Goal: Task Accomplishment & Management: Manage account settings

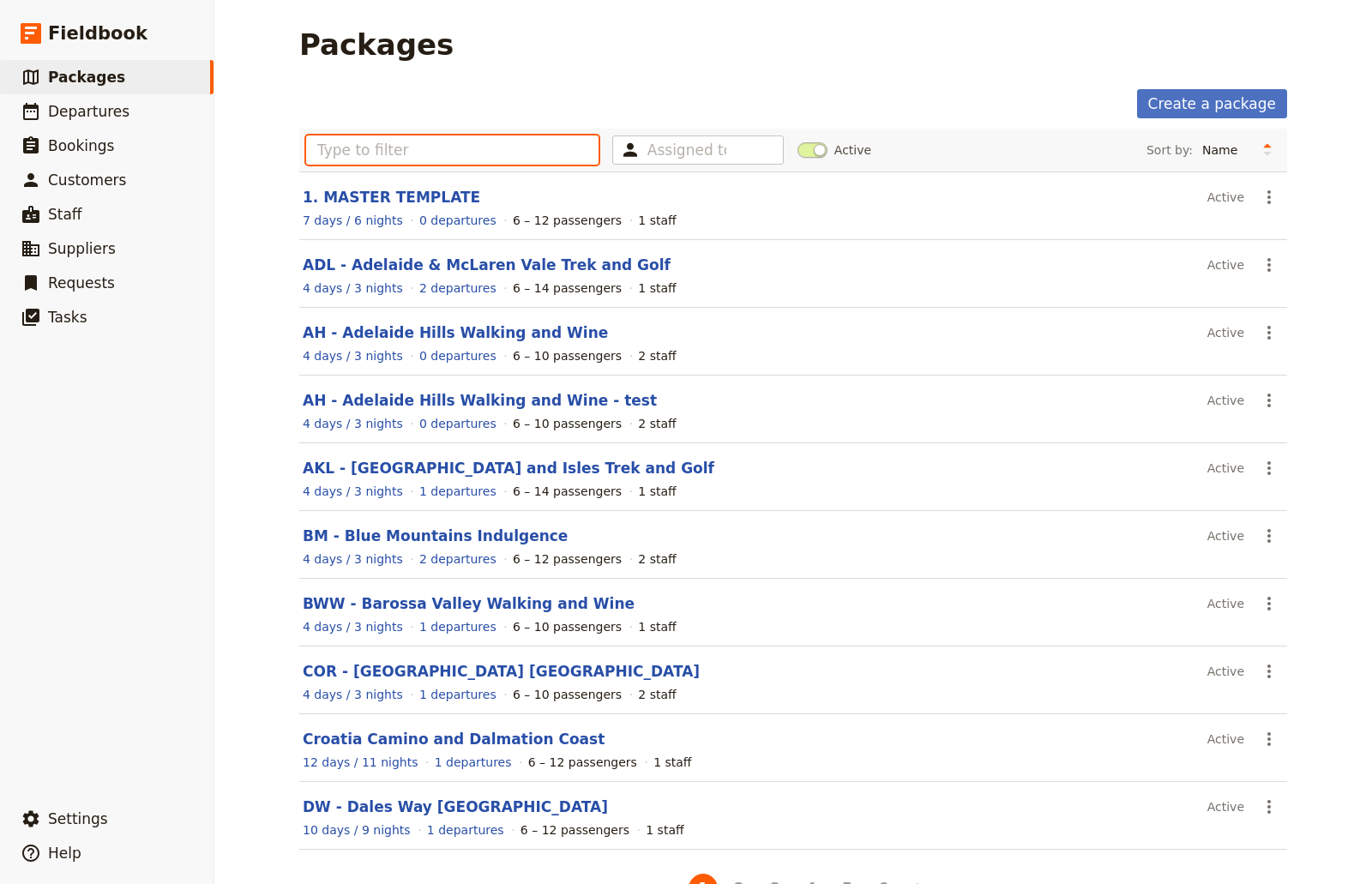
click at [345, 144] on input "text" at bounding box center [452, 149] width 292 height 29
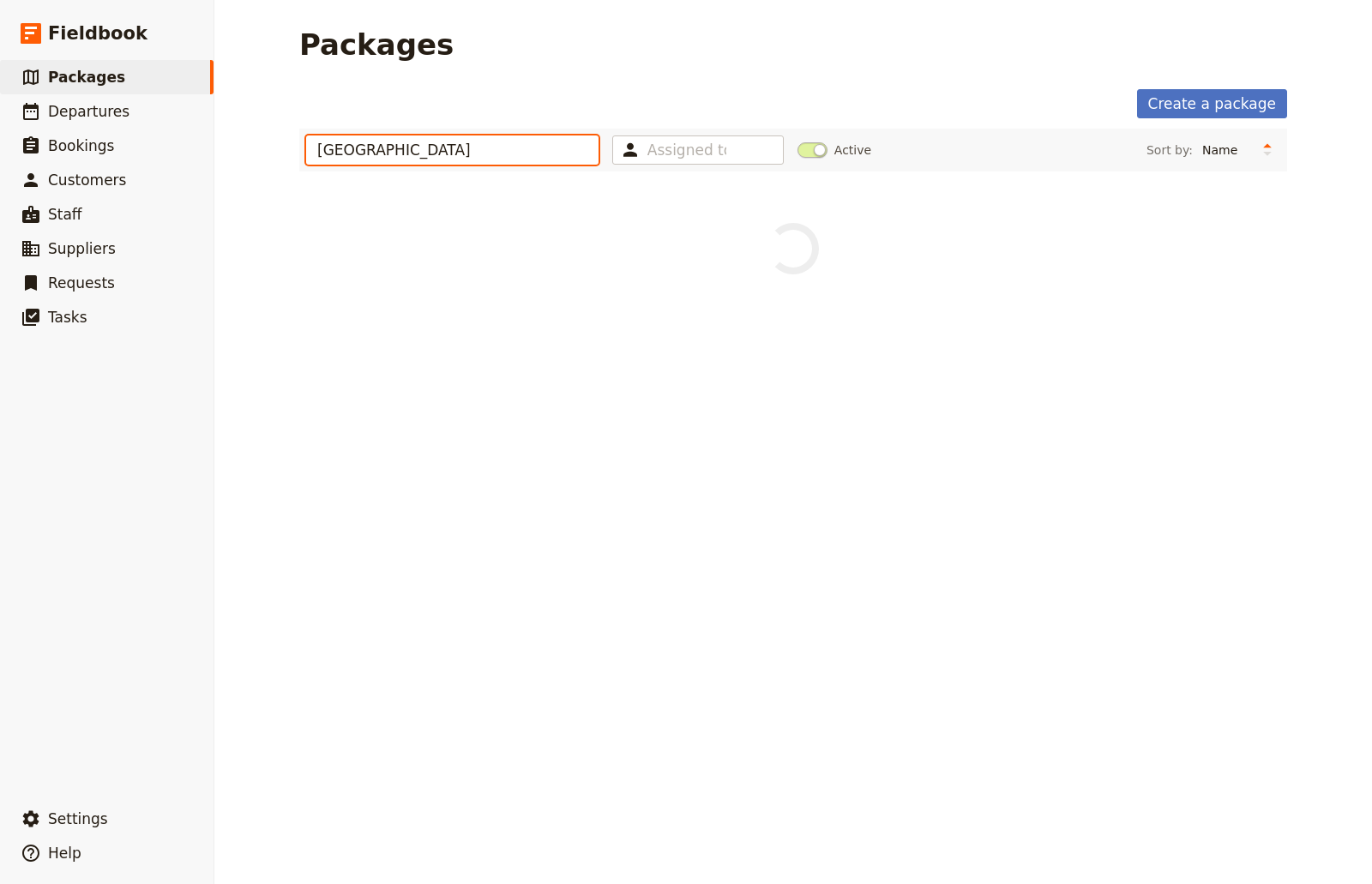
type input "[GEOGRAPHIC_DATA]"
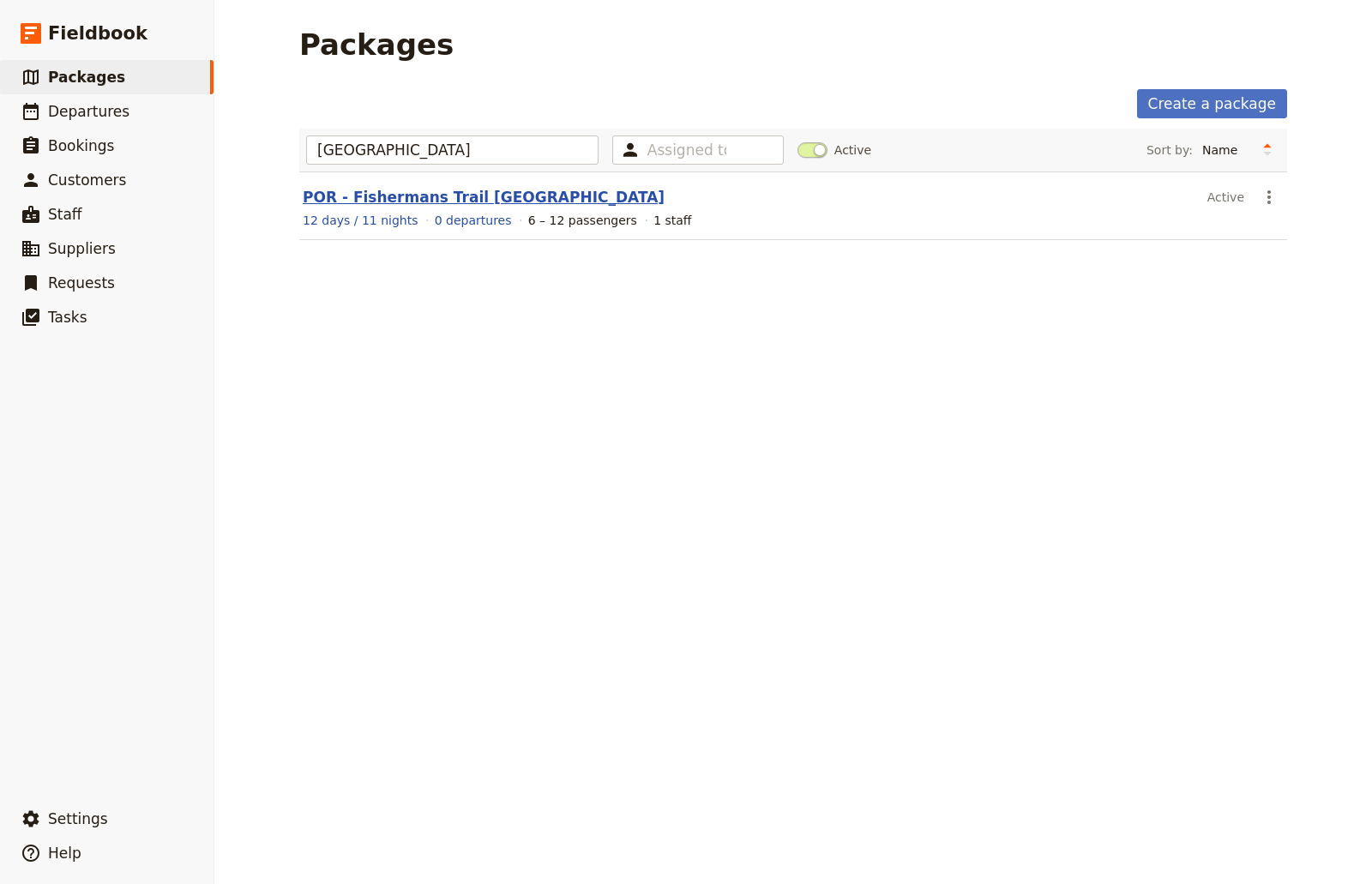
click at [407, 195] on link "POR - Fishermans Trail [GEOGRAPHIC_DATA]" at bounding box center [483, 197] width 362 height 17
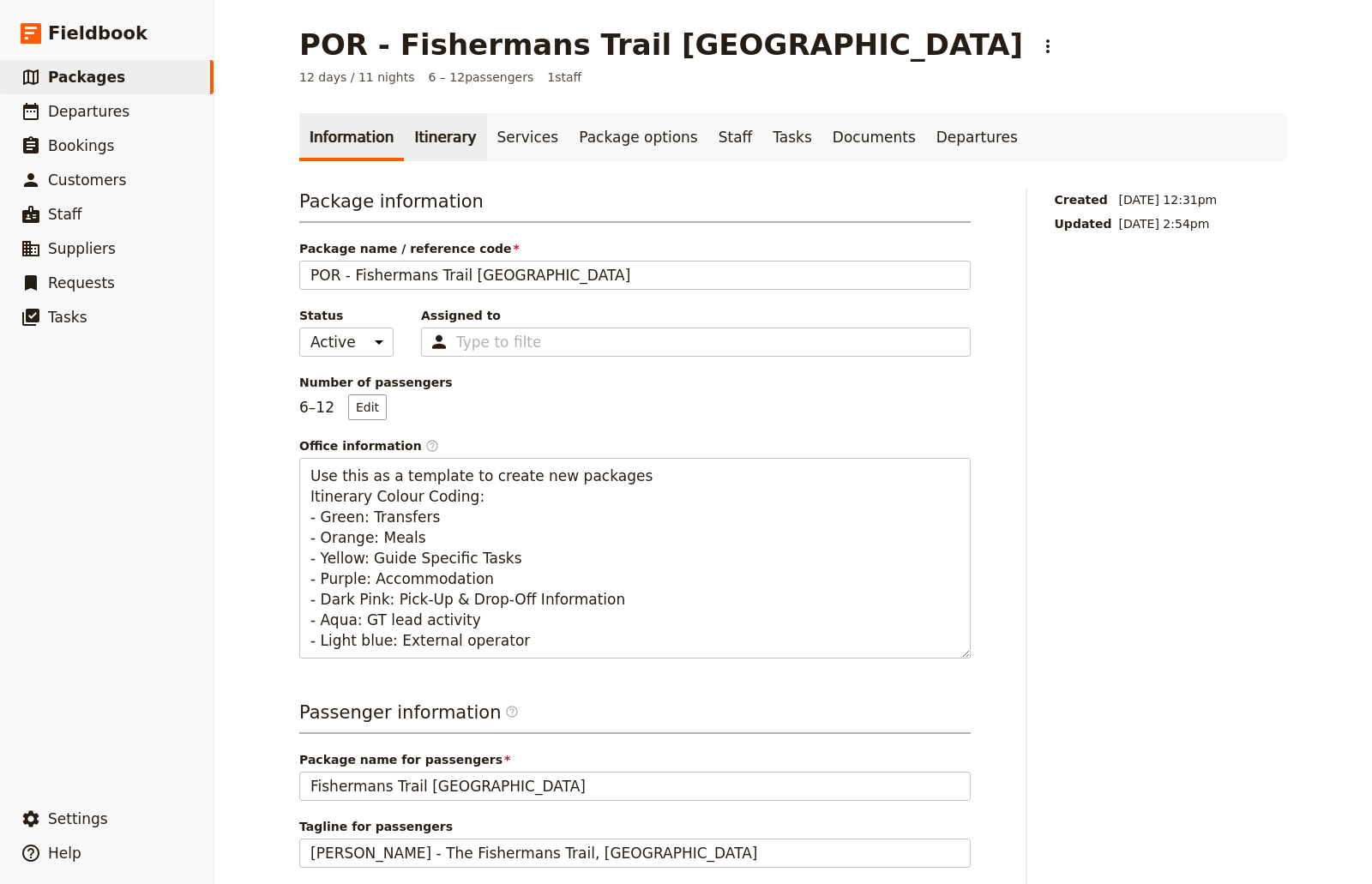
click at [442, 135] on link "Itinerary" at bounding box center [445, 136] width 82 height 48
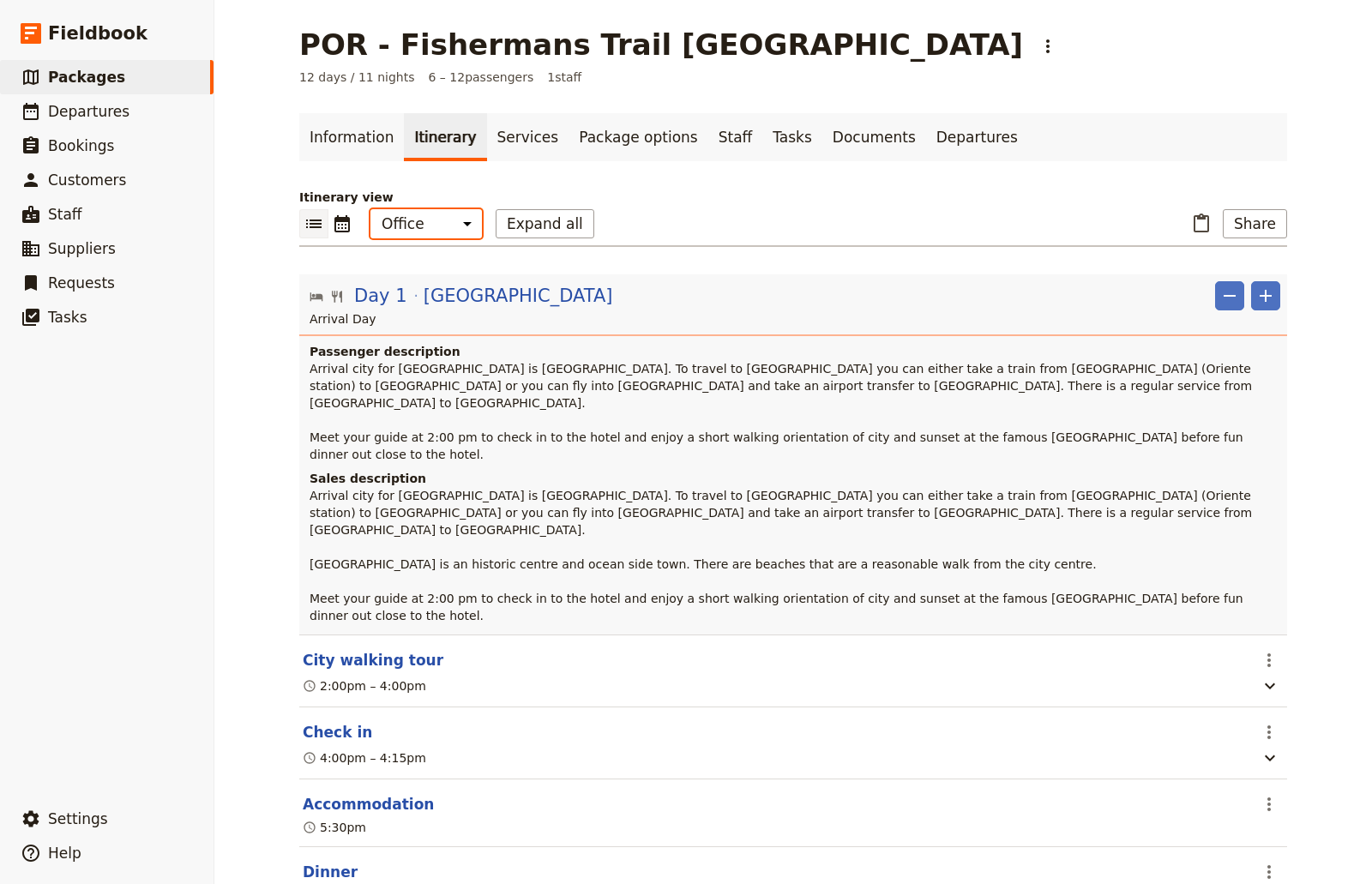
click at [449, 233] on select "Office Guide Passenger Sales" at bounding box center [426, 223] width 111 height 29
click at [392, 350] on h4 "Passenger description" at bounding box center [795, 352] width 971 height 17
click at [452, 217] on select "Office Guide Passenger Sales" at bounding box center [426, 223] width 111 height 29
select select "MARKETING"
click at [371, 209] on select "Office Guide Passenger Sales" at bounding box center [426, 223] width 111 height 29
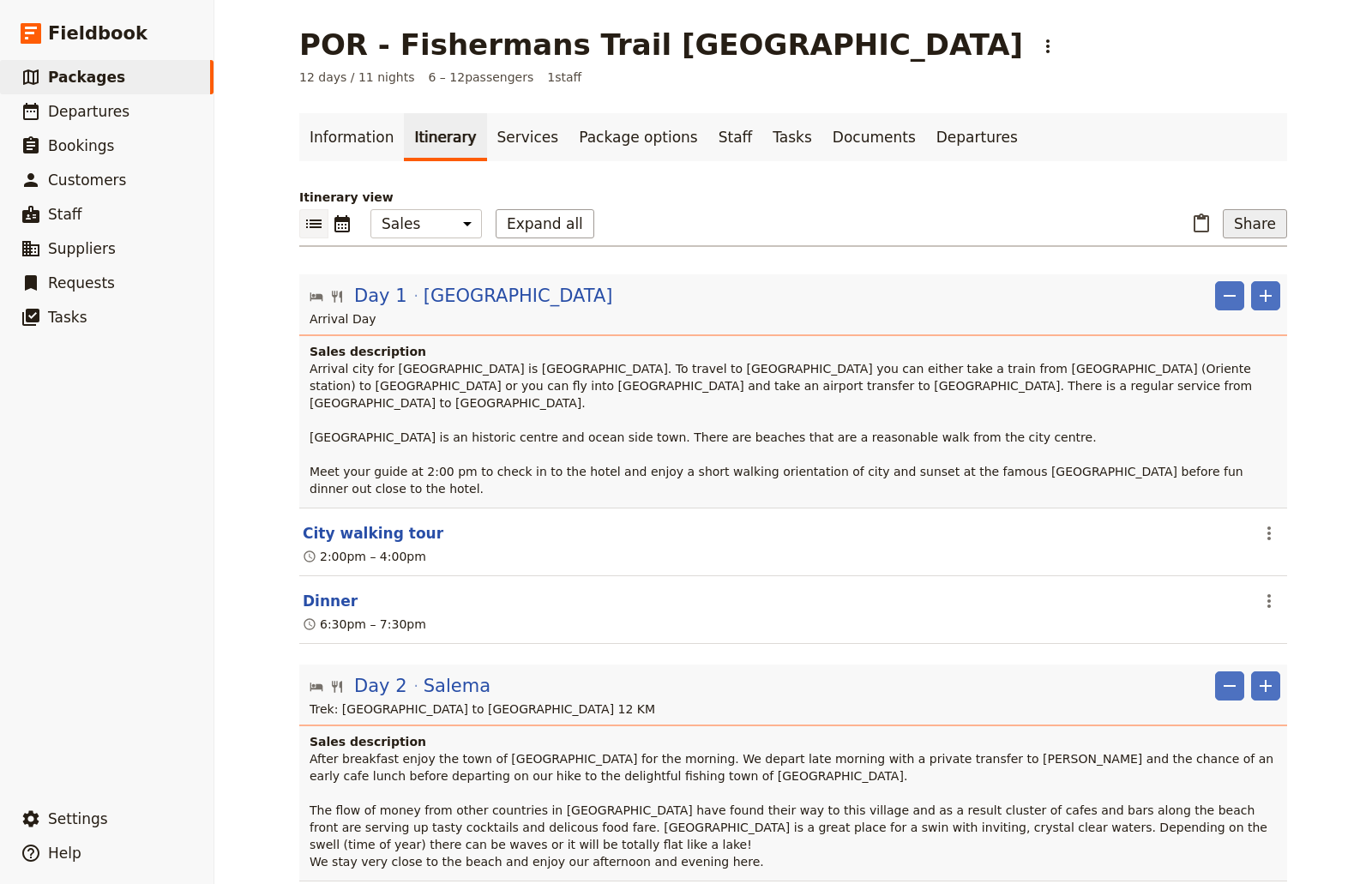
click at [1240, 221] on button "Share" at bounding box center [1254, 223] width 64 height 29
click at [1232, 302] on span "Sales Brochure" at bounding box center [1198, 309] width 90 height 17
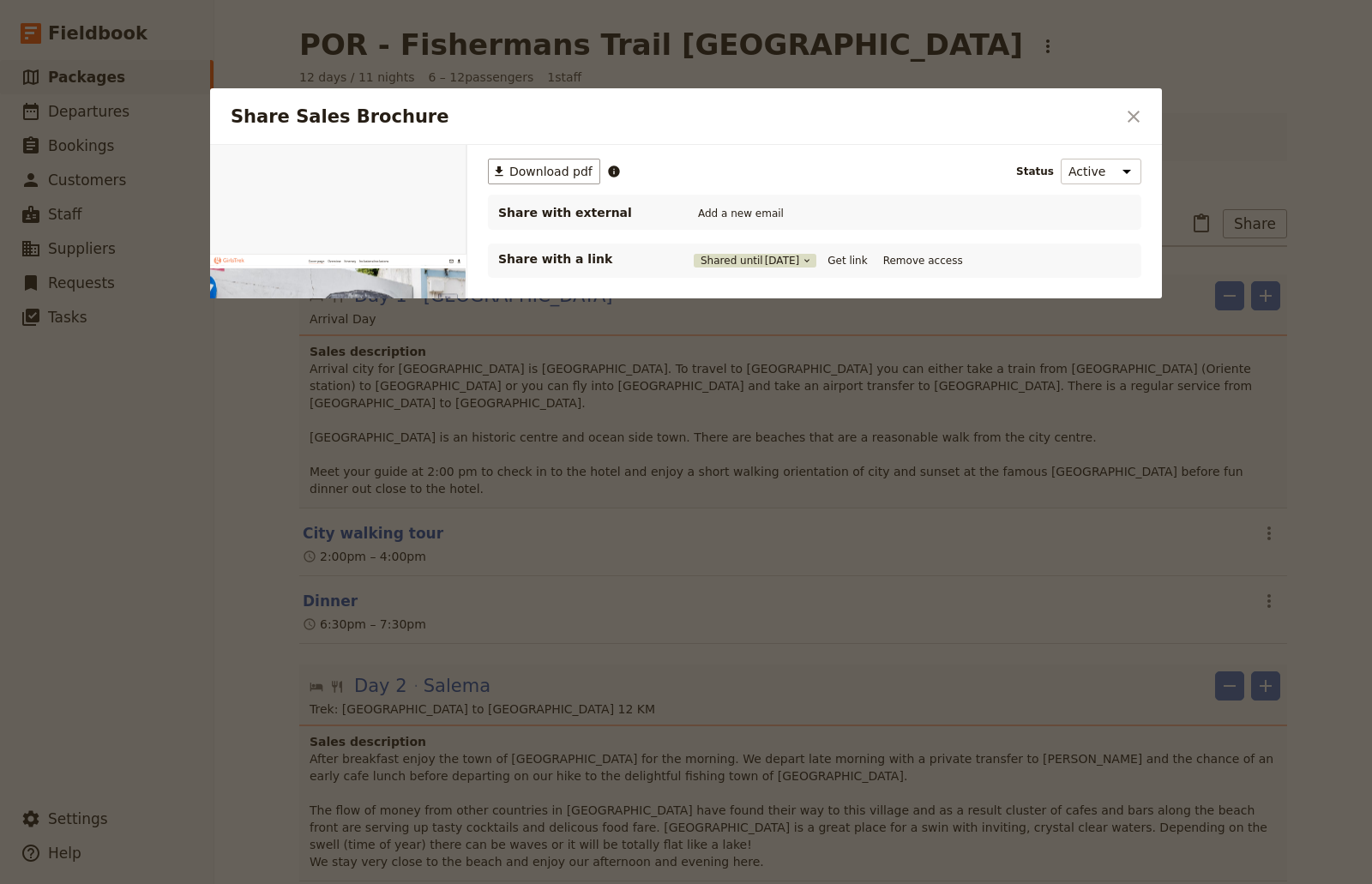
click at [789, 263] on span "[DATE]" at bounding box center [783, 260] width 35 height 14
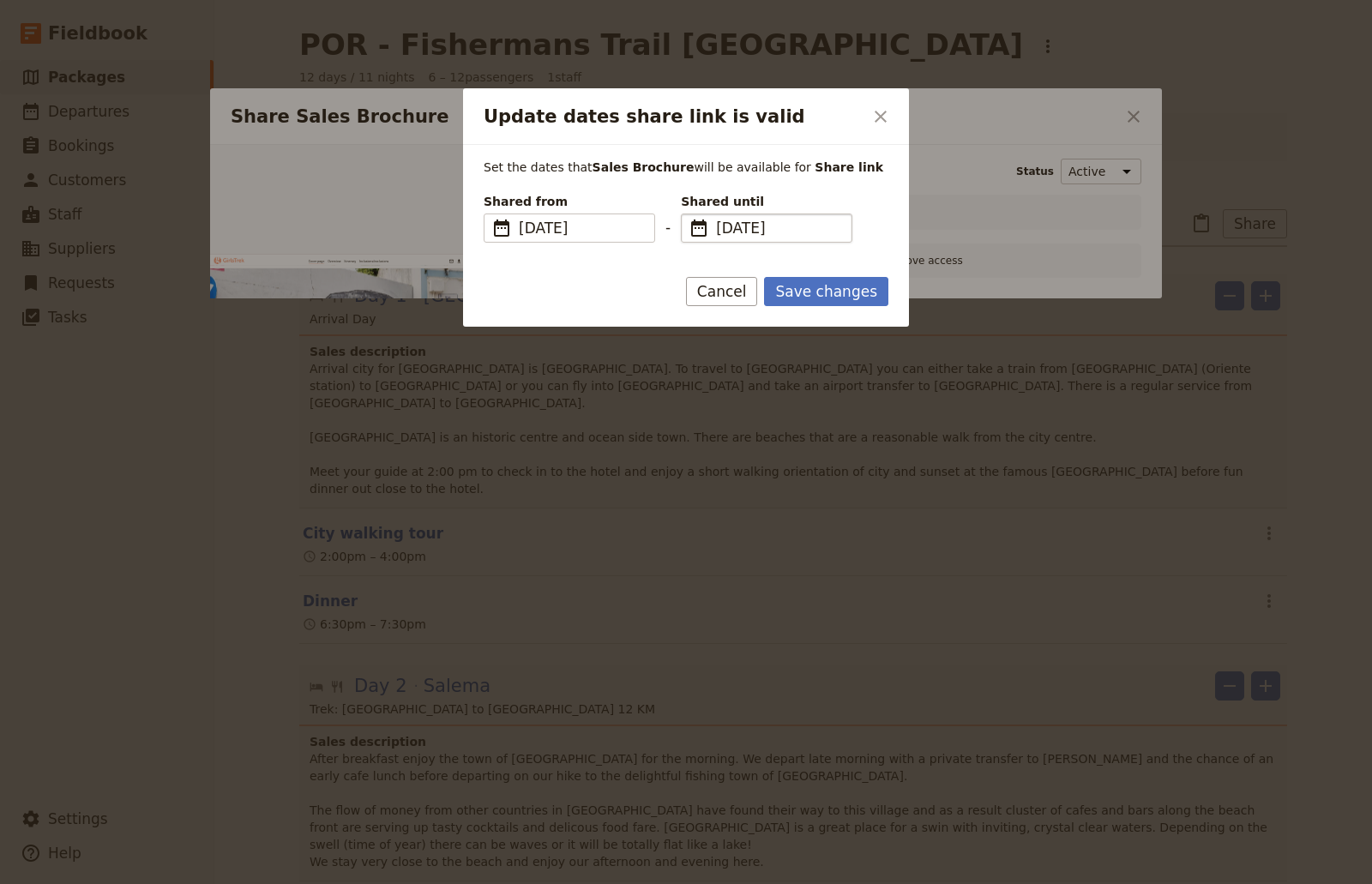
click at [792, 226] on span "[DATE]" at bounding box center [778, 228] width 125 height 21
click at [689, 215] on input "[DATE]" at bounding box center [688, 214] width 1 height 1
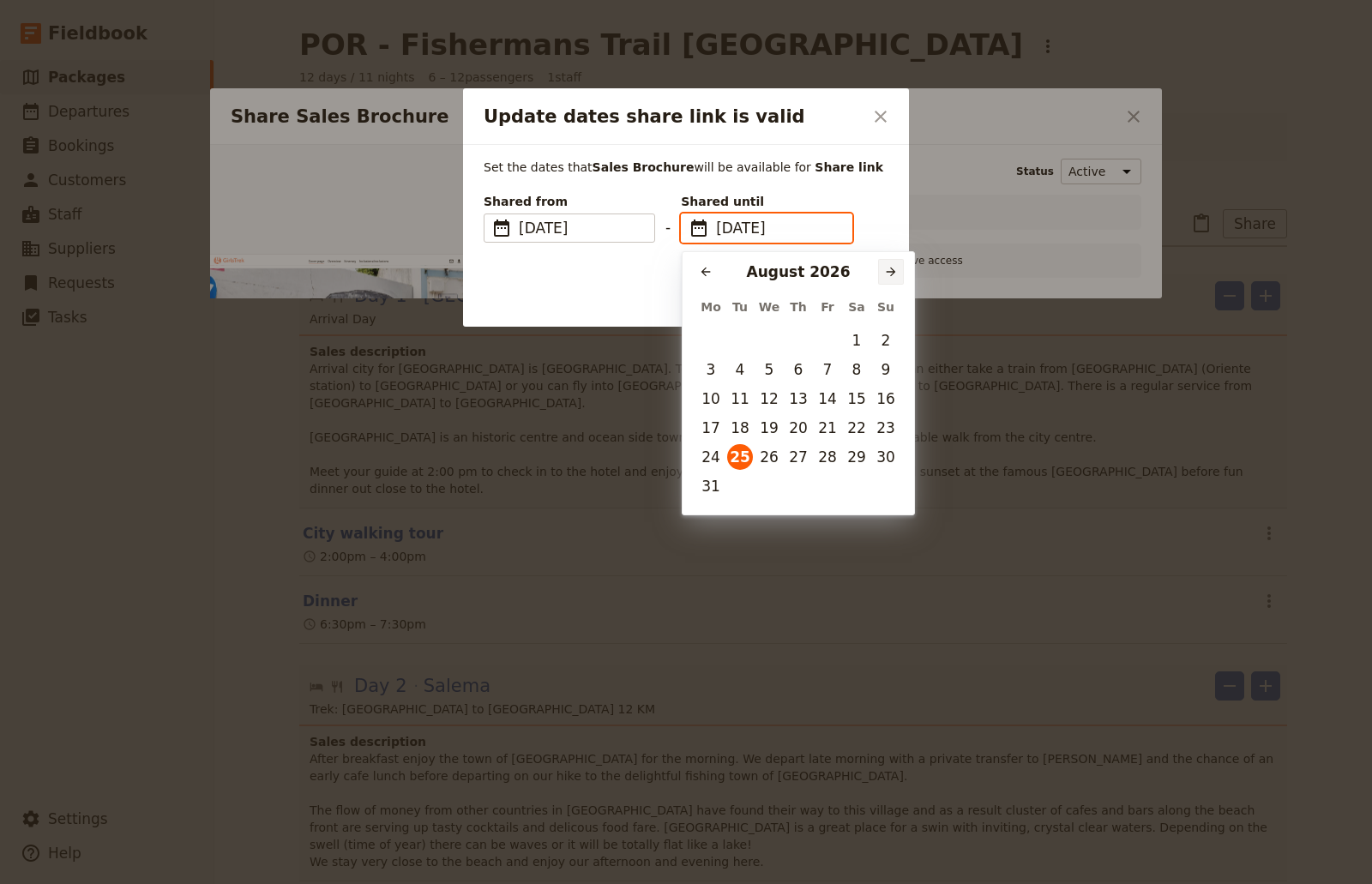
click at [898, 275] on button "​" at bounding box center [891, 272] width 26 height 26
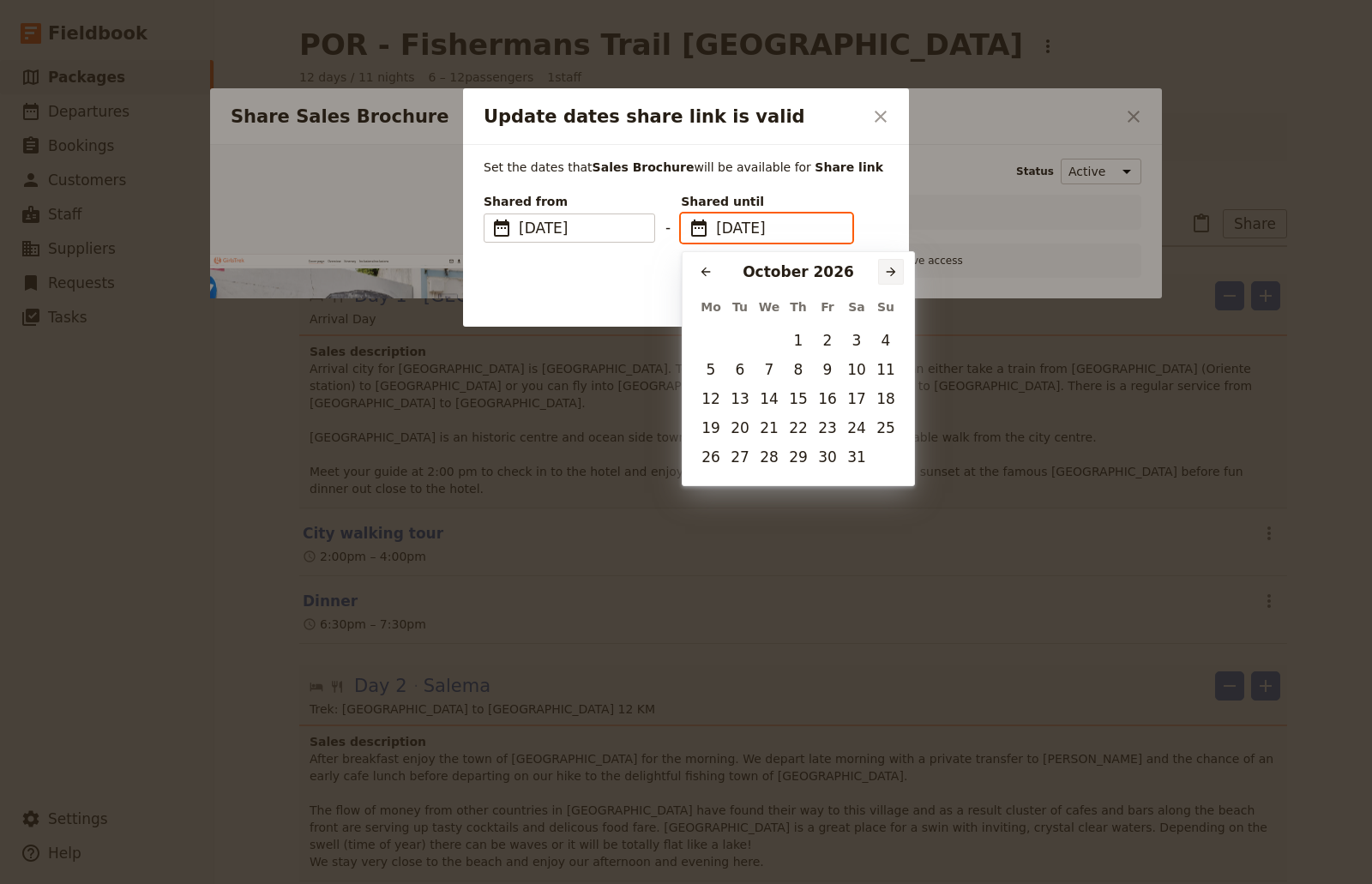
click at [898, 275] on button "​" at bounding box center [891, 272] width 26 height 26
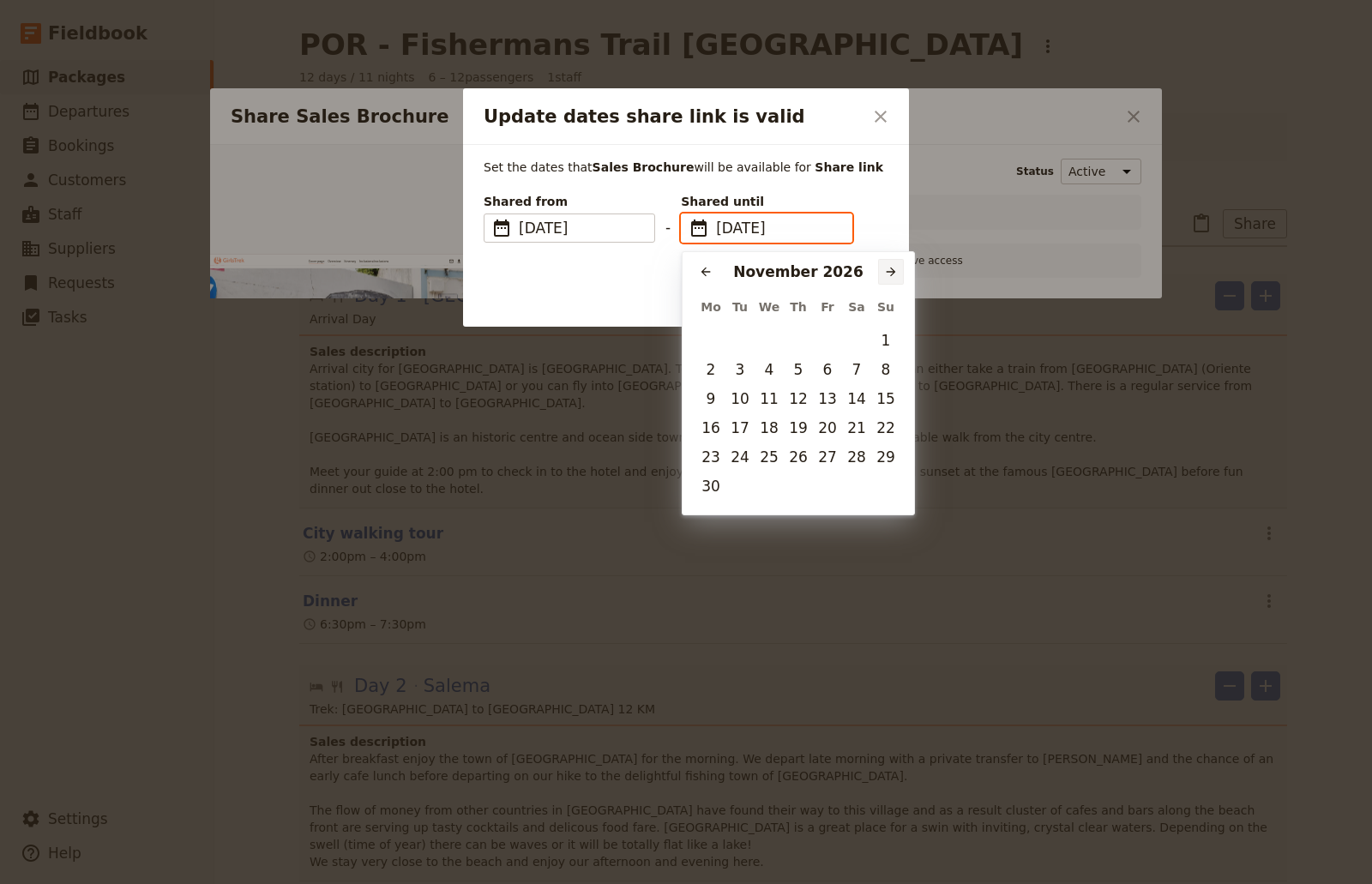
click at [898, 275] on button "​" at bounding box center [891, 272] width 26 height 26
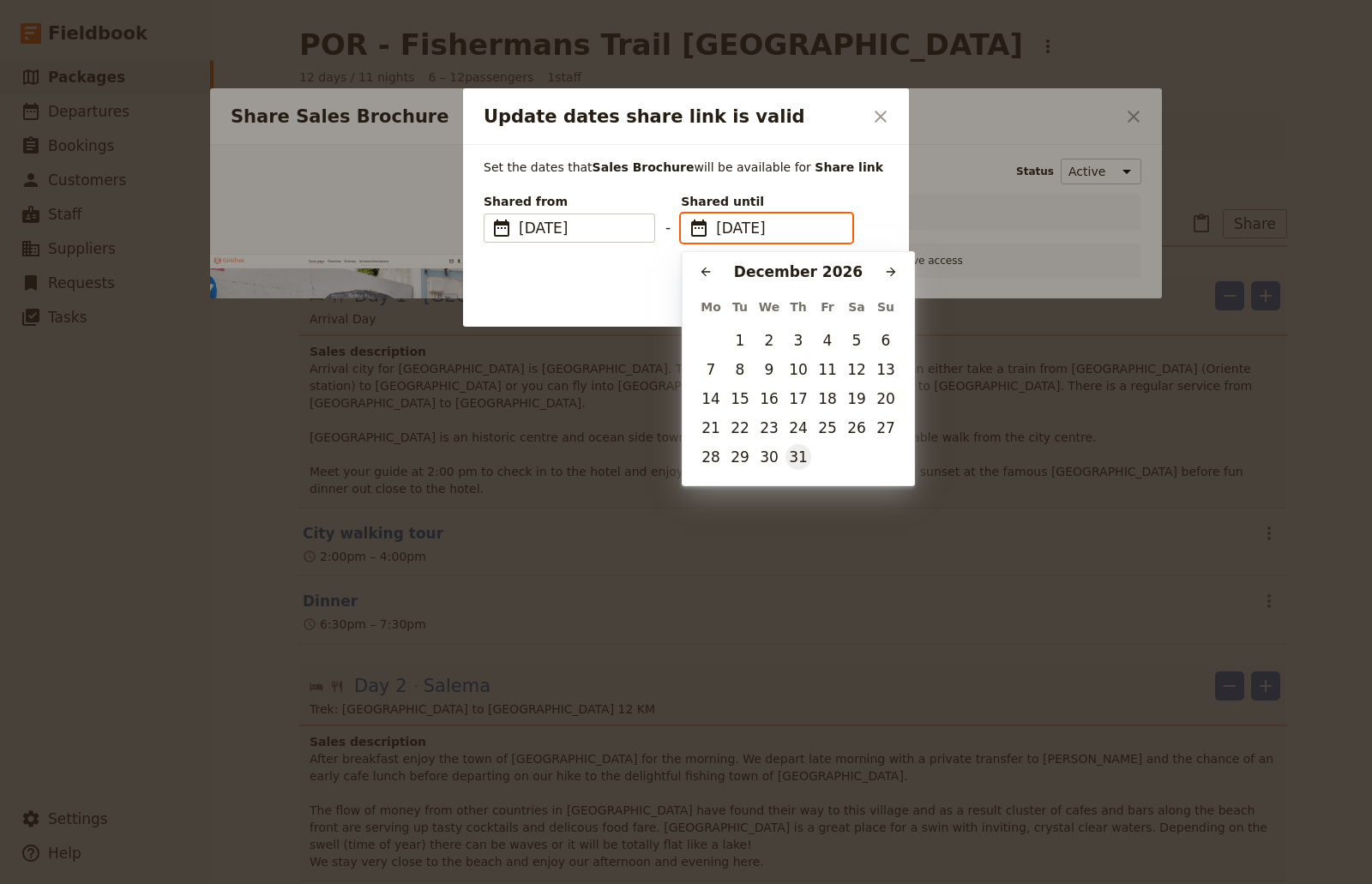
click at [805, 449] on button "31" at bounding box center [799, 457] width 26 height 26
type input "[DATE]"
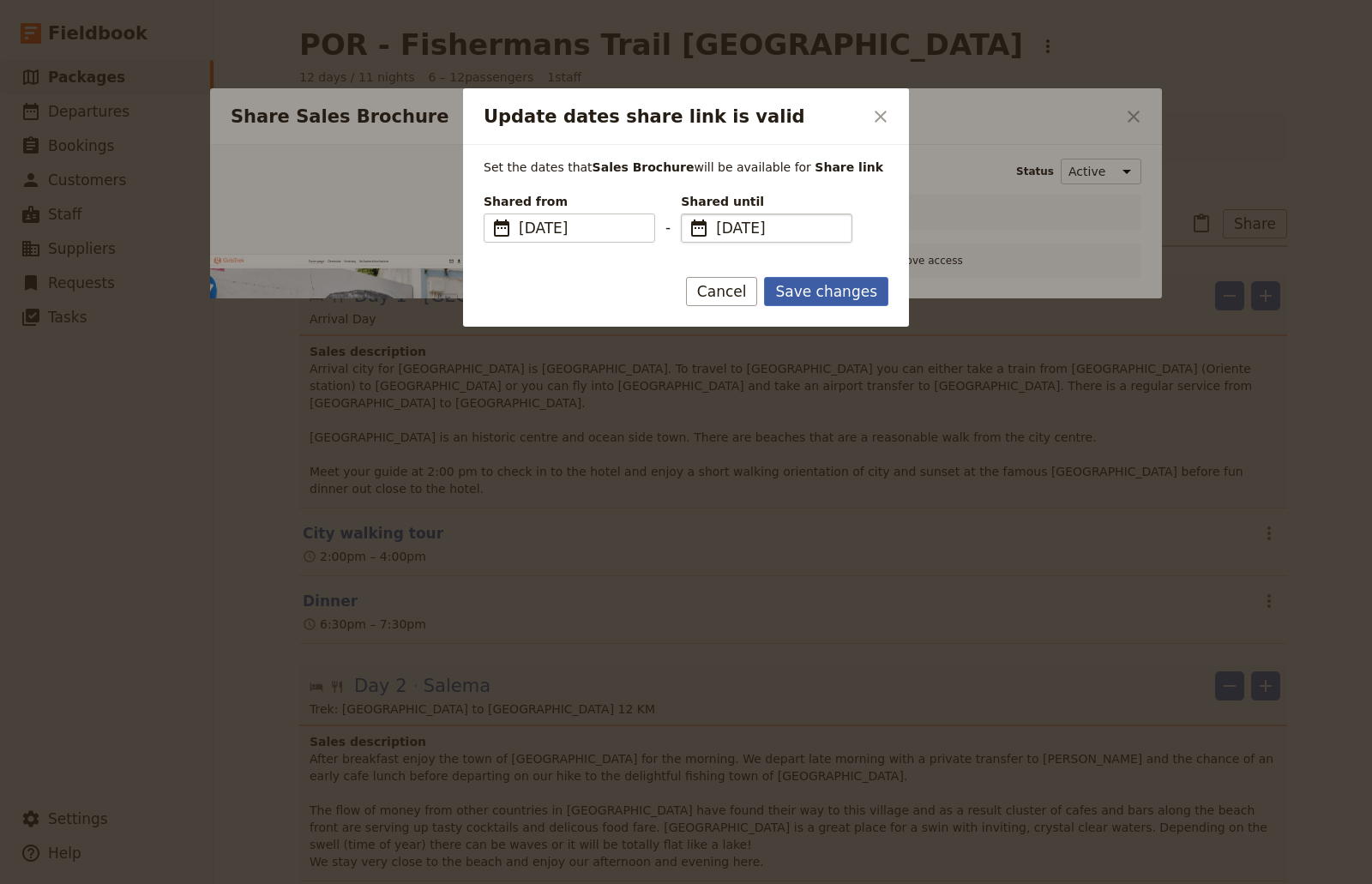
click at [830, 295] on button "Save changes" at bounding box center [826, 291] width 124 height 29
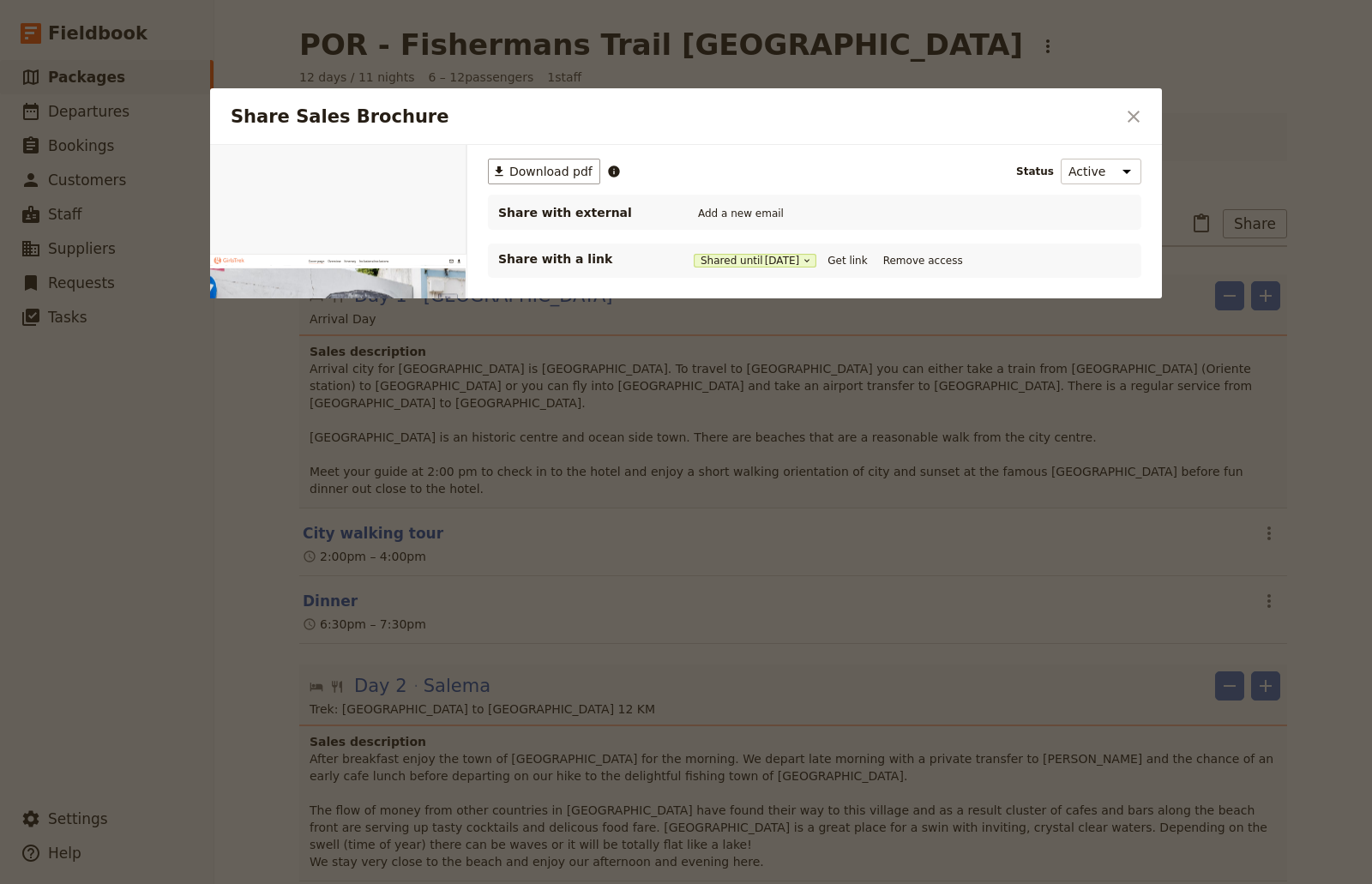
click at [526, 252] on p "Share with a link" at bounding box center [584, 259] width 172 height 17
click at [587, 257] on p "Share with a link" at bounding box center [584, 259] width 172 height 17
click at [849, 259] on button "Get link" at bounding box center [847, 260] width 48 height 19
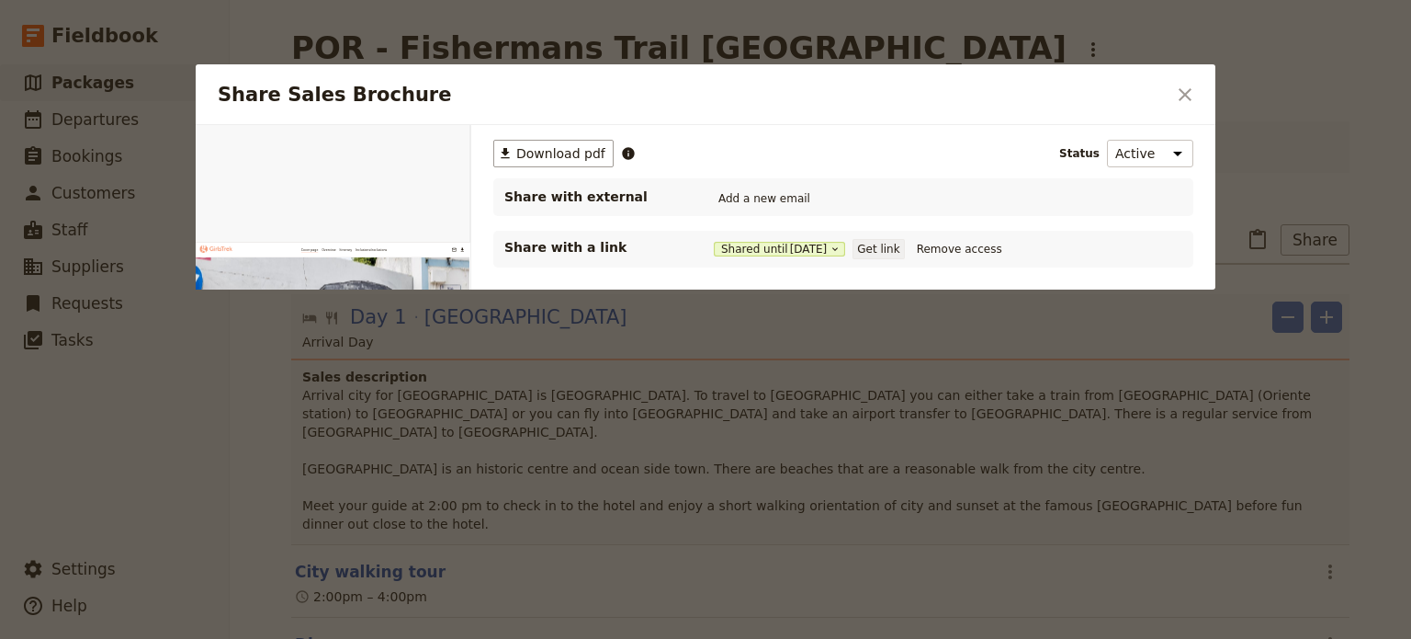
click at [893, 254] on button "Get link" at bounding box center [878, 249] width 51 height 20
click at [1189, 91] on icon "Close dialog" at bounding box center [1185, 94] width 13 height 13
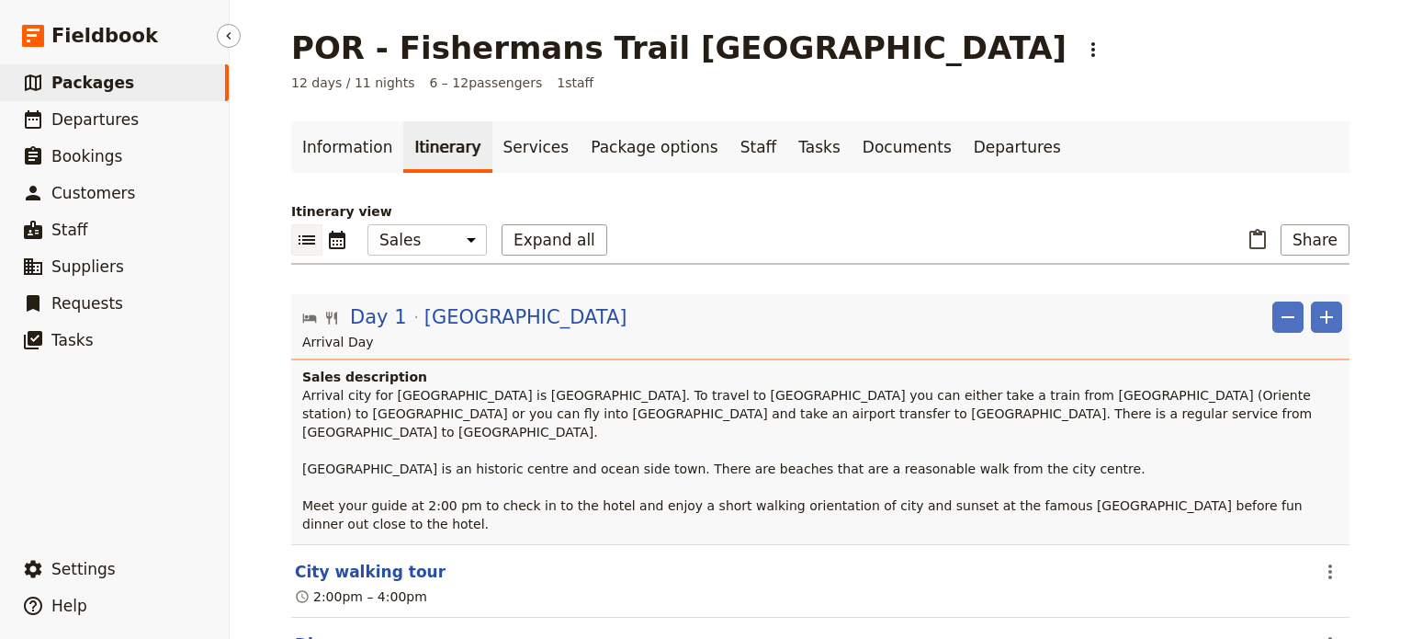
click at [109, 86] on span "Packages" at bounding box center [92, 83] width 83 height 18
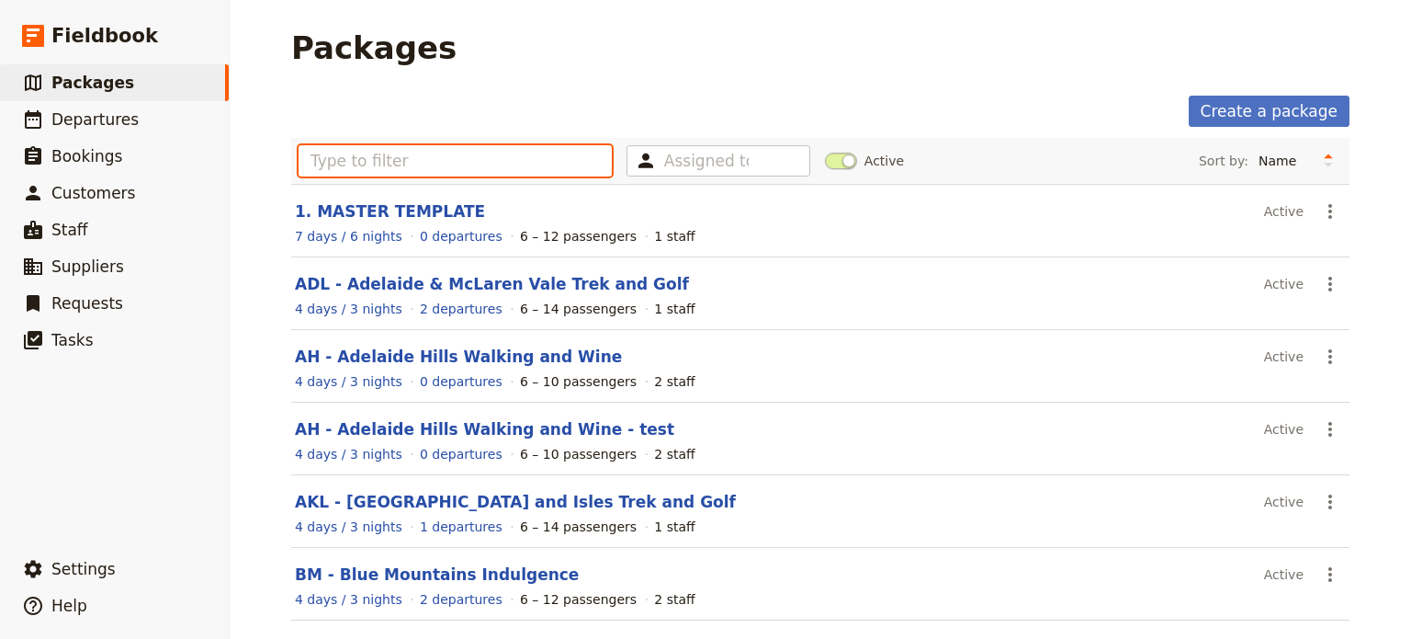
click at [349, 150] on input "text" at bounding box center [455, 160] width 313 height 31
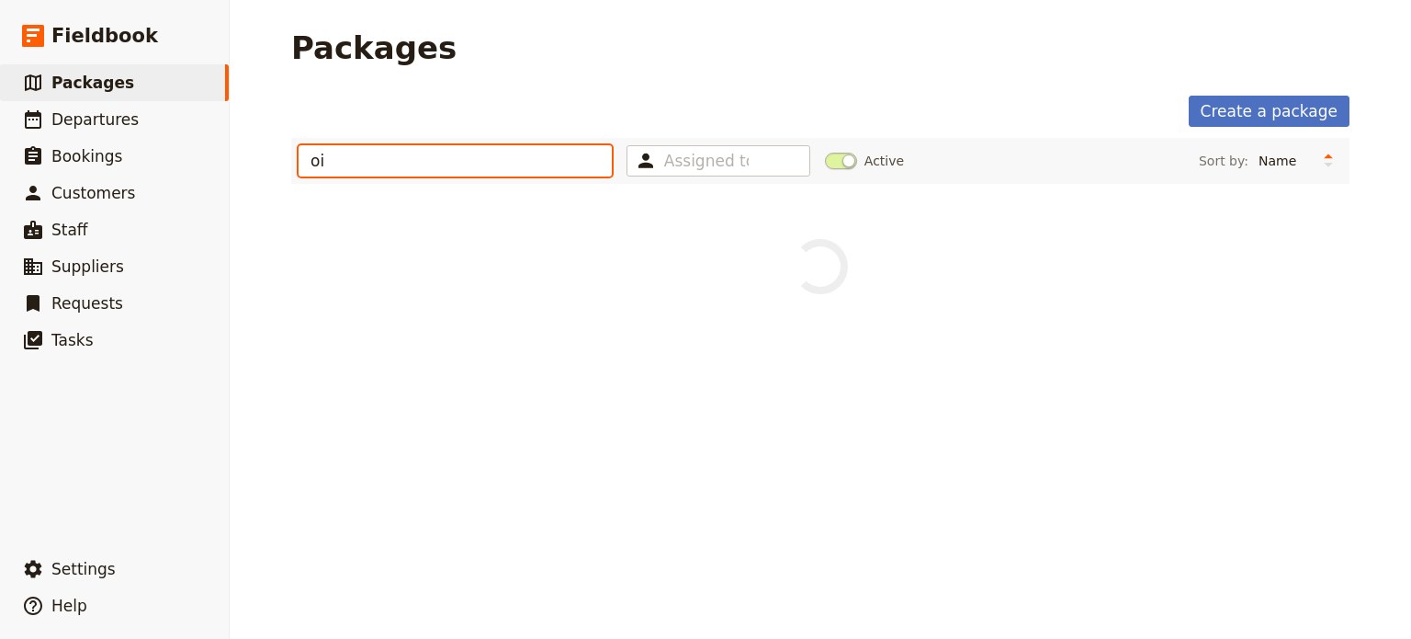
type input "o"
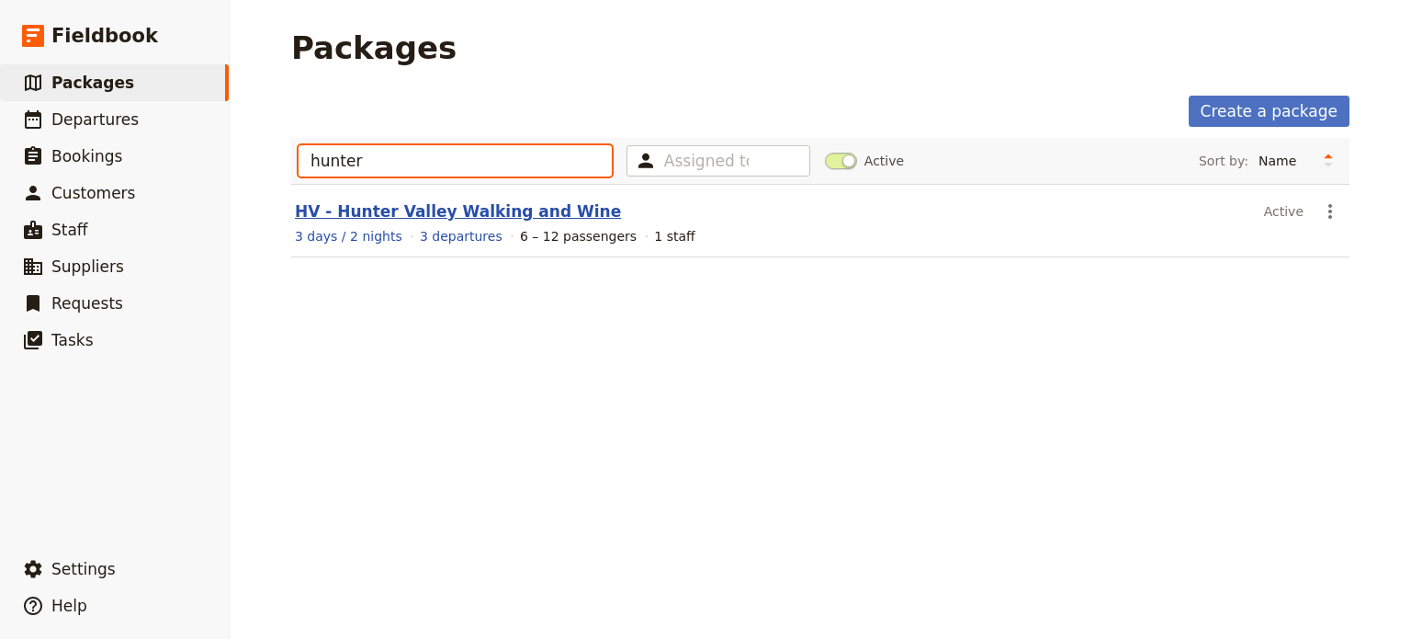
type input "hunter"
click at [440, 205] on link "HV - Hunter Valley Walking and Wine" at bounding box center [458, 211] width 326 height 18
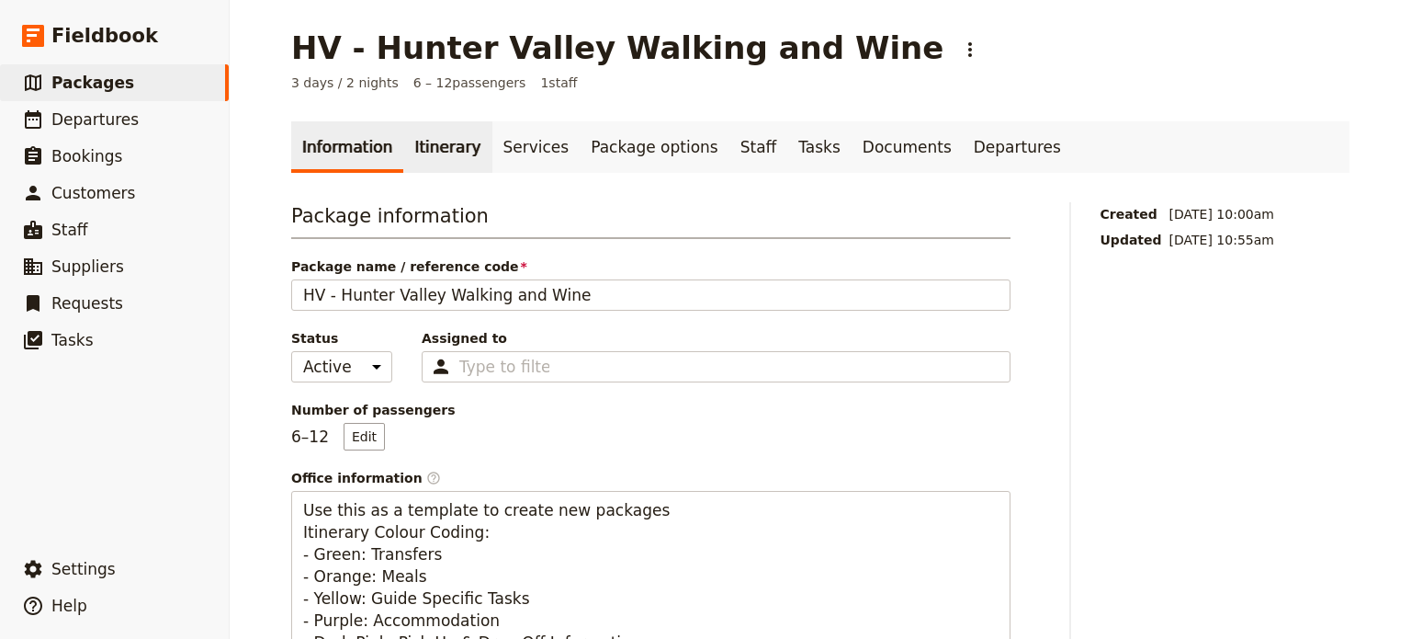
click at [432, 143] on link "Itinerary" at bounding box center [447, 146] width 88 height 51
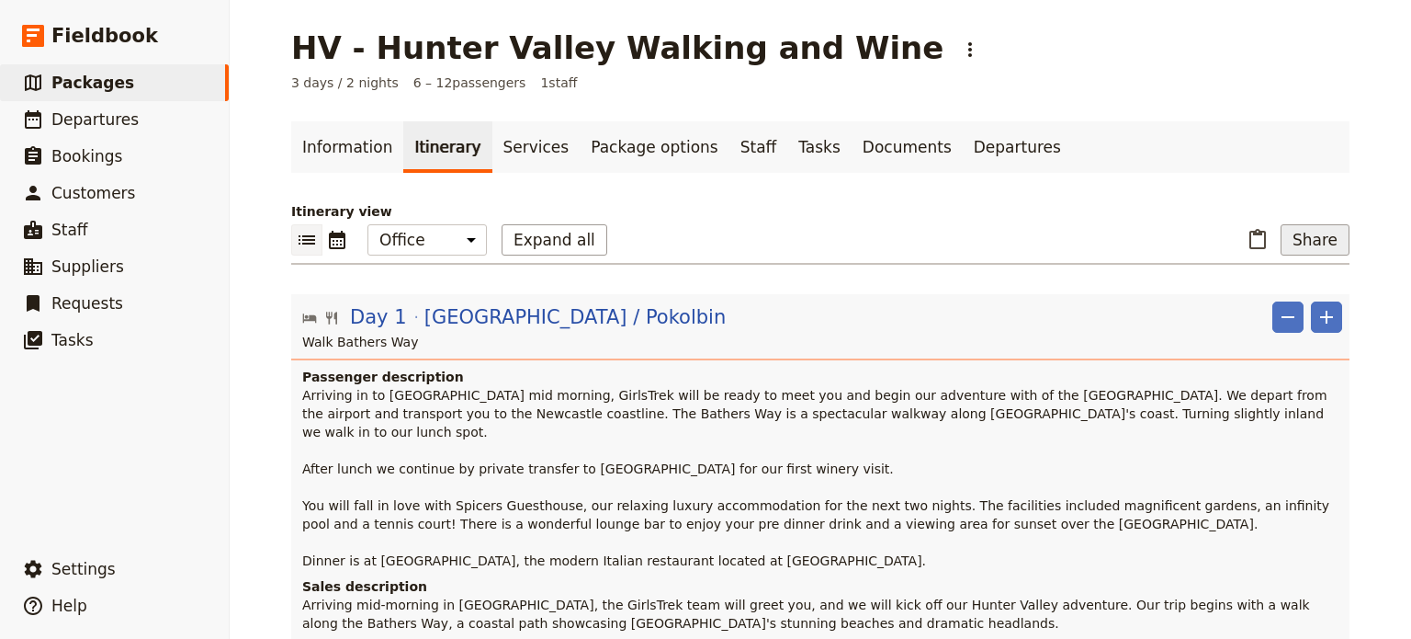
click at [1311, 237] on button "Share" at bounding box center [1315, 239] width 69 height 31
click at [1294, 338] on span "Sales Brochure" at bounding box center [1254, 331] width 96 height 18
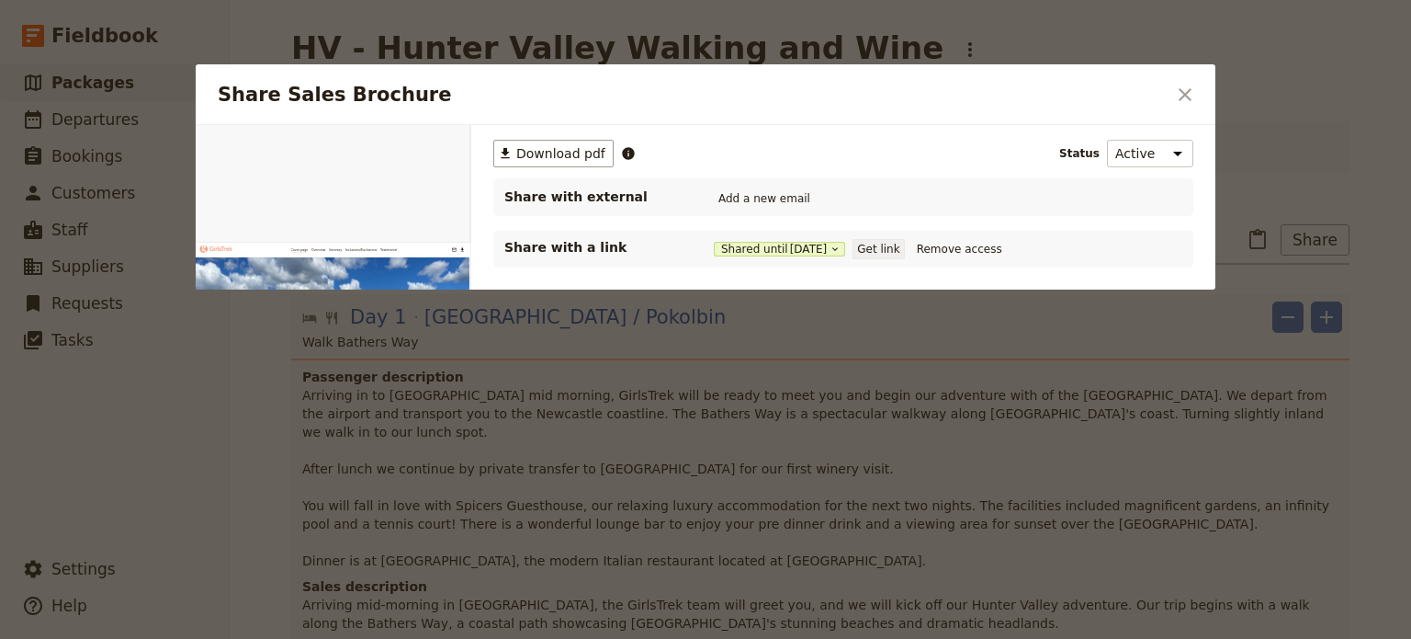
click at [904, 247] on button "Get link" at bounding box center [878, 249] width 51 height 20
click at [985, 380] on div "​ Download pdf Status Active Inactive Share with external Add a new email Share…" at bounding box center [843, 320] width 744 height 390
click at [1192, 88] on icon "Close dialog" at bounding box center [1185, 95] width 22 height 22
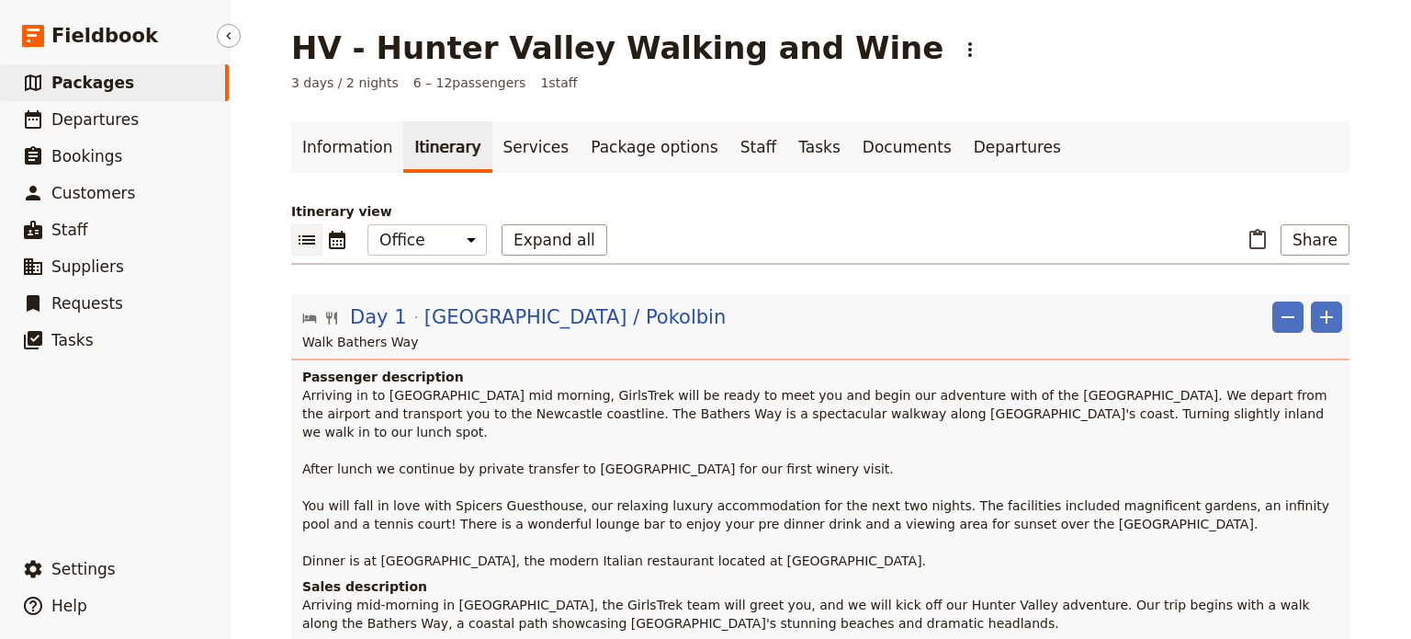
click at [100, 79] on span "Packages" at bounding box center [92, 83] width 83 height 18
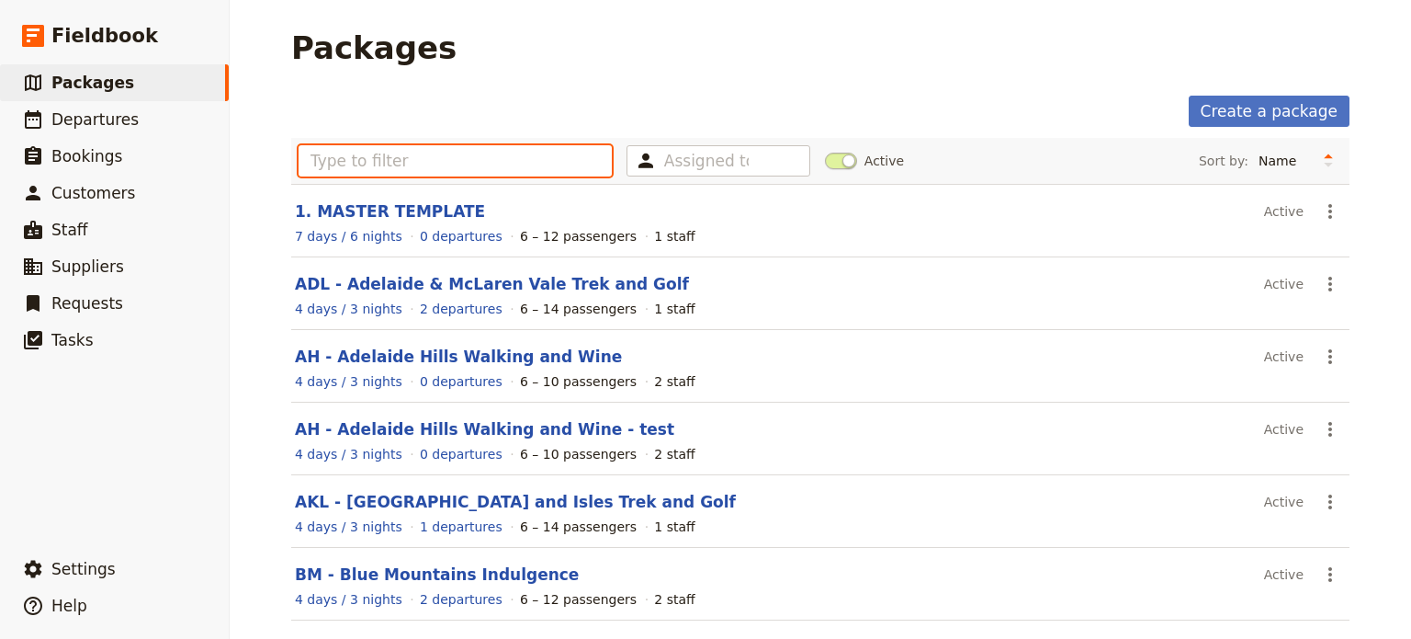
click at [333, 163] on input "text" at bounding box center [455, 160] width 313 height 31
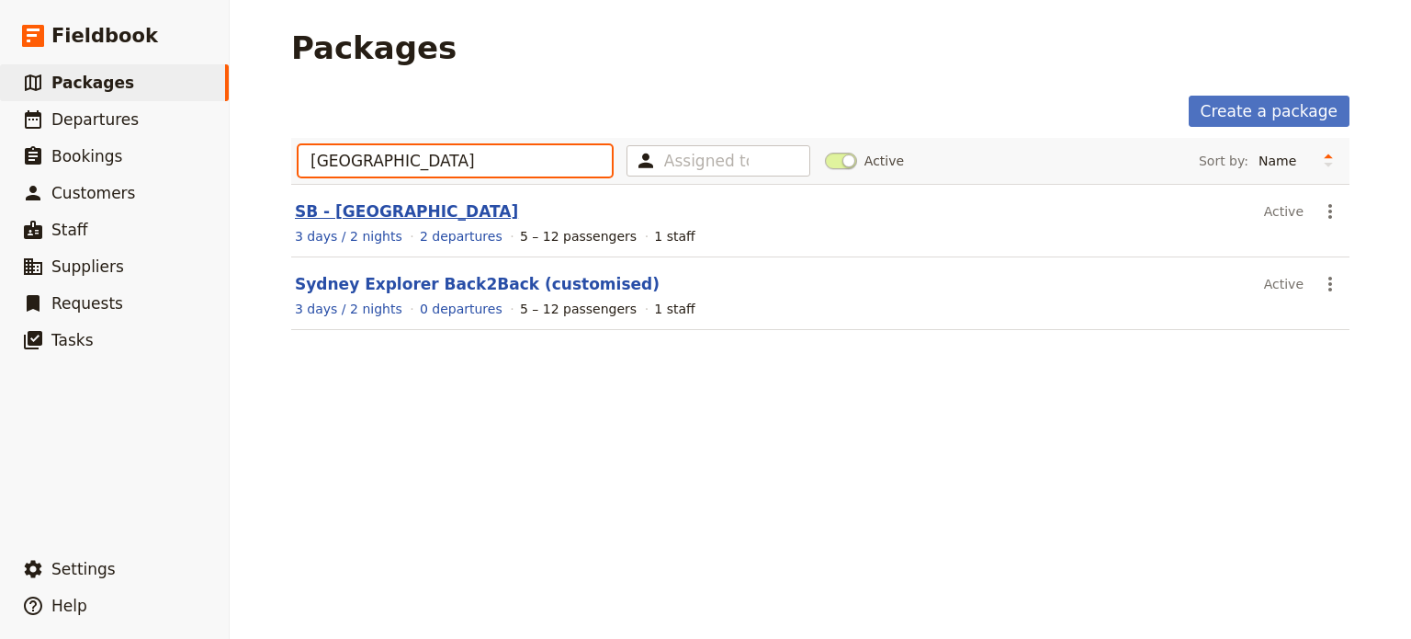
type input "[GEOGRAPHIC_DATA]"
click at [368, 216] on link "SB - [GEOGRAPHIC_DATA]" at bounding box center [406, 211] width 223 height 18
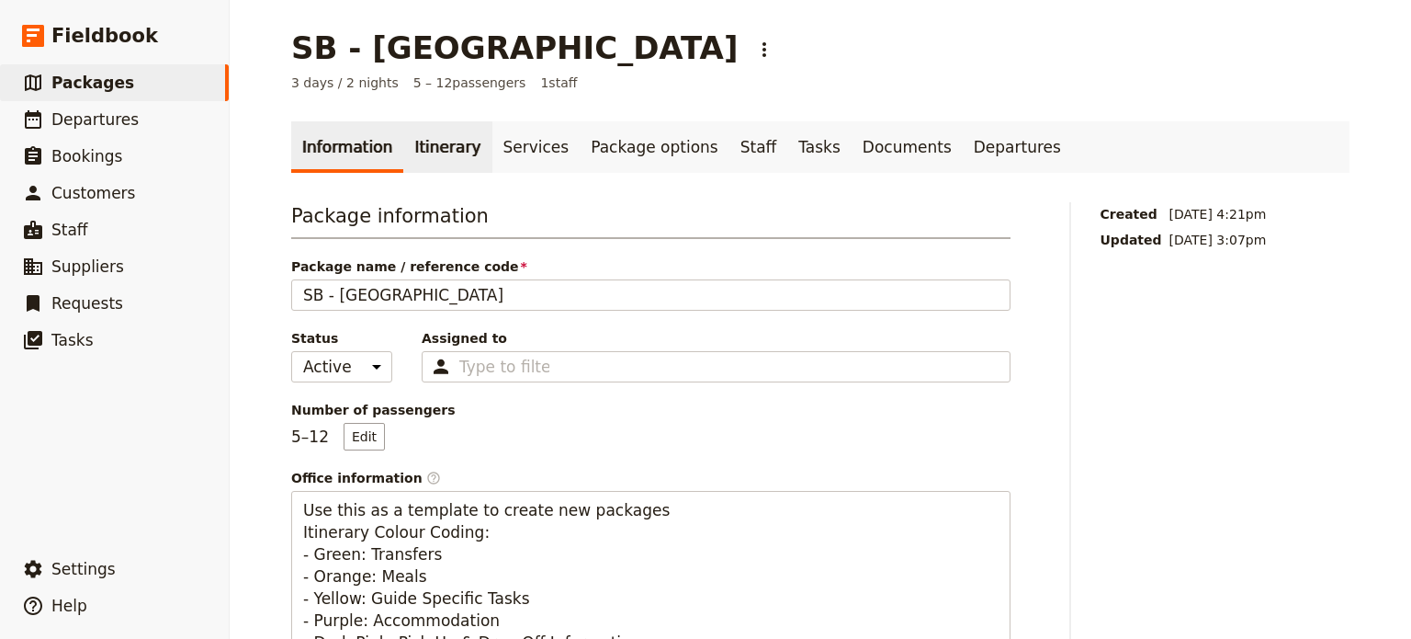
click at [438, 159] on link "Itinerary" at bounding box center [447, 146] width 88 height 51
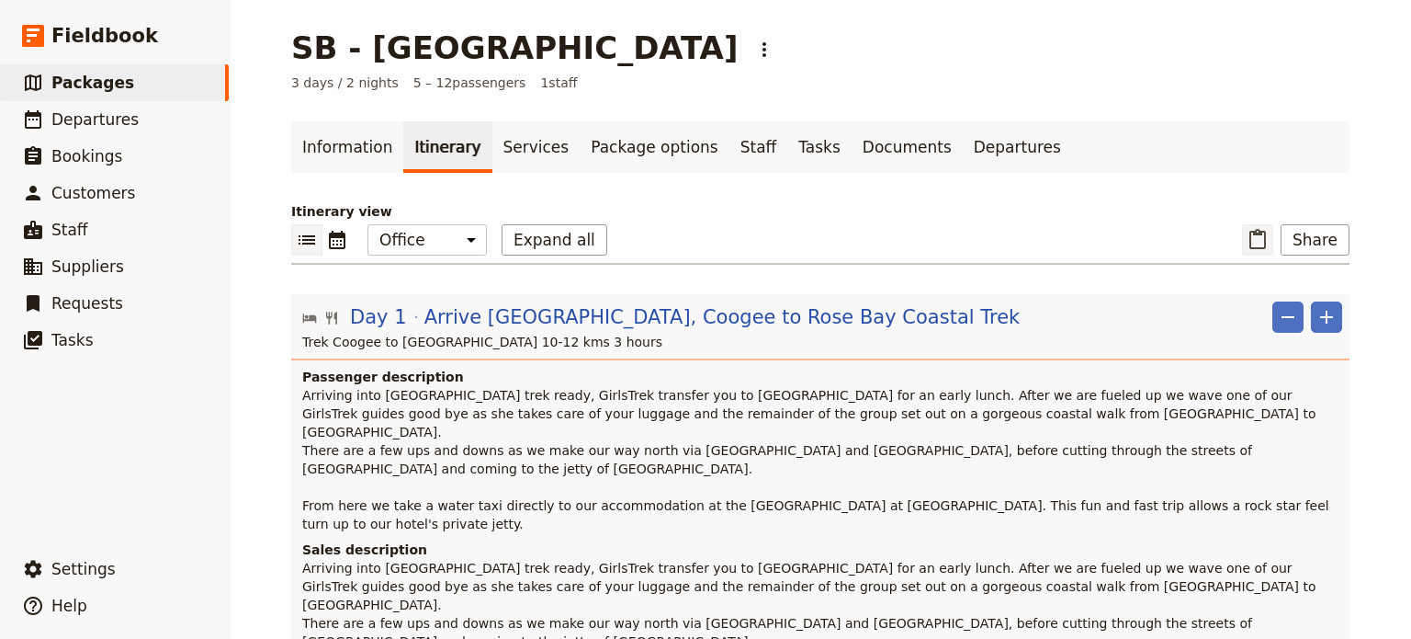
drag, startPoint x: 1261, startPoint y: 239, endPoint x: 1291, endPoint y: 237, distance: 29.5
click at [1261, 238] on icon "Paste itinerary item" at bounding box center [1258, 240] width 22 height 22
click at [1291, 237] on button "Share" at bounding box center [1315, 239] width 69 height 31
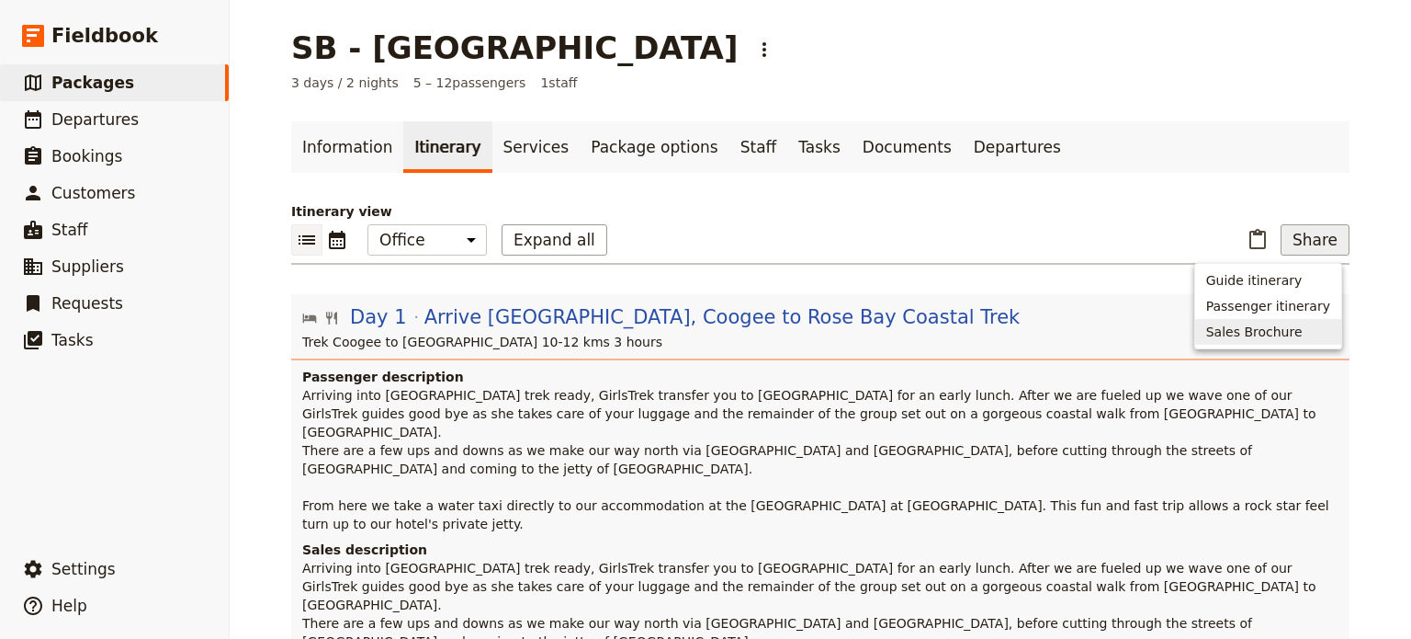
click at [1259, 322] on span "Sales Brochure" at bounding box center [1254, 331] width 96 height 18
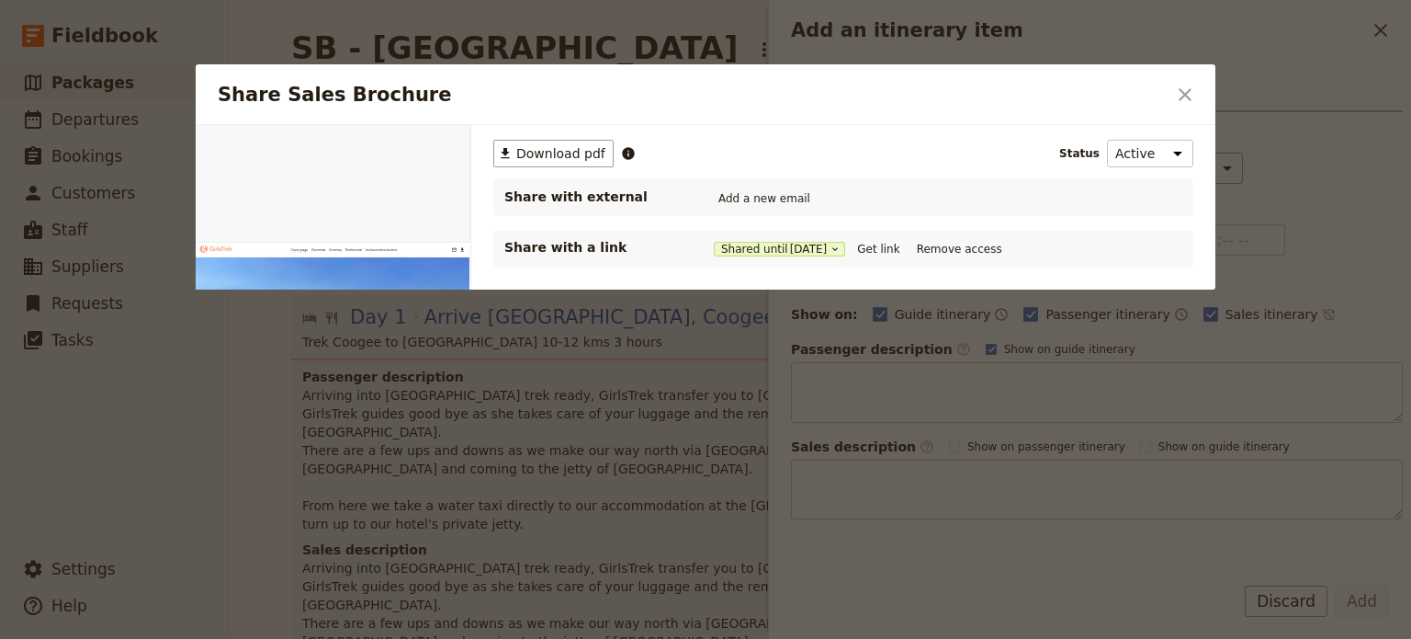
scroll to position [0, 28]
drag, startPoint x: 863, startPoint y: 246, endPoint x: 895, endPoint y: 246, distance: 32.2
click at [864, 246] on div "Shared until [DATE] Get link Remove access" at bounding box center [860, 249] width 293 height 20
click at [895, 246] on button "Get link" at bounding box center [878, 249] width 51 height 20
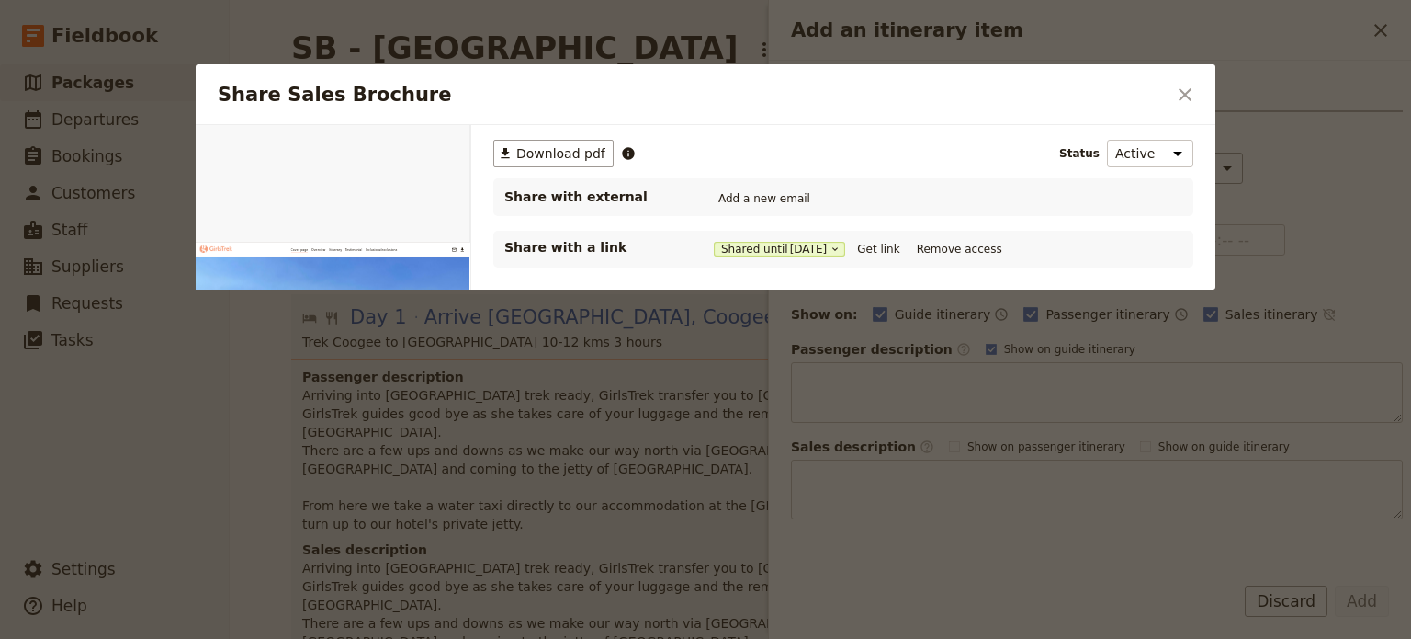
click at [937, 311] on div "​ Download pdf Status Active Inactive Share with external Add a new email Share…" at bounding box center [843, 320] width 744 height 390
click at [1182, 96] on icon "Close dialog" at bounding box center [1185, 95] width 22 height 22
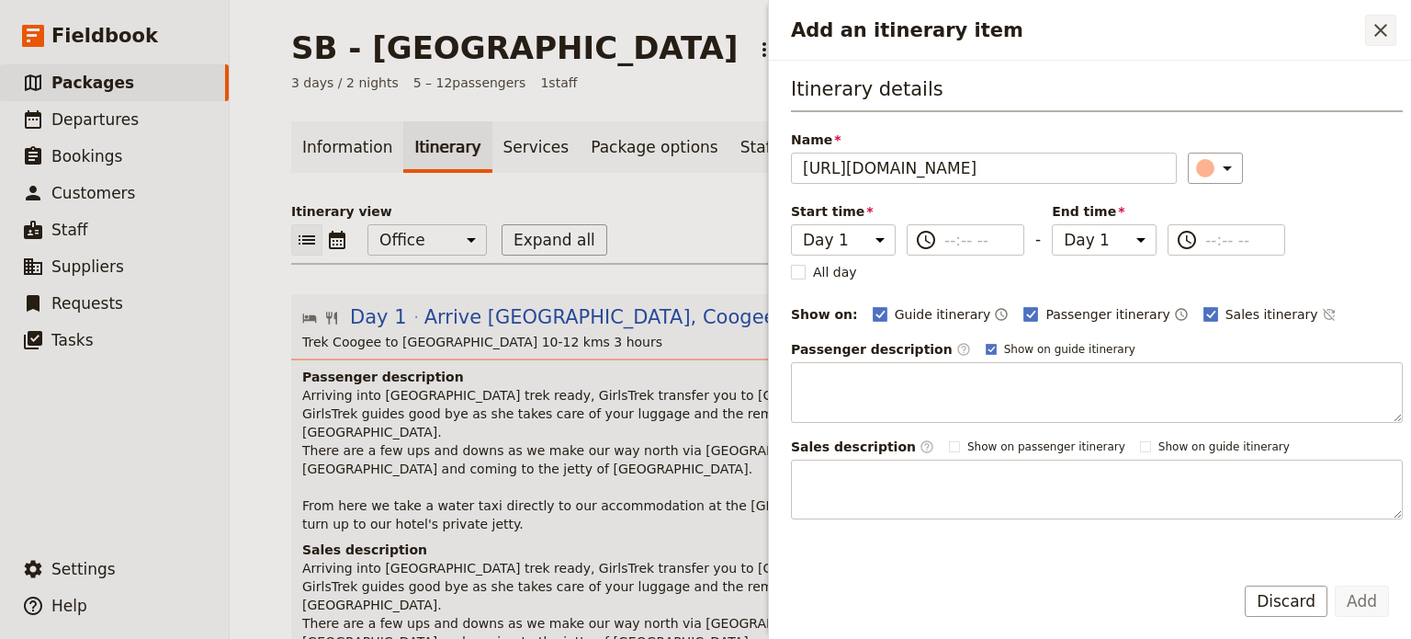
click at [1375, 28] on icon "Close drawer" at bounding box center [1381, 30] width 22 height 22
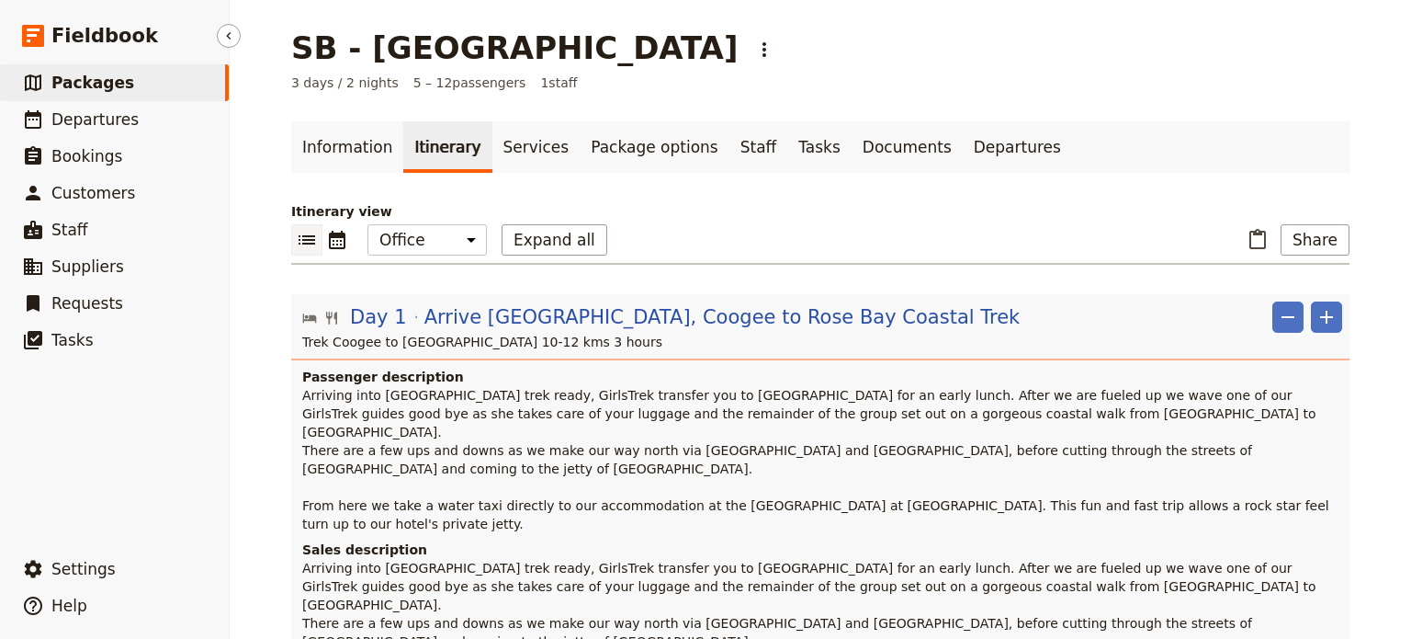
click at [119, 78] on link "​ Packages" at bounding box center [114, 82] width 229 height 37
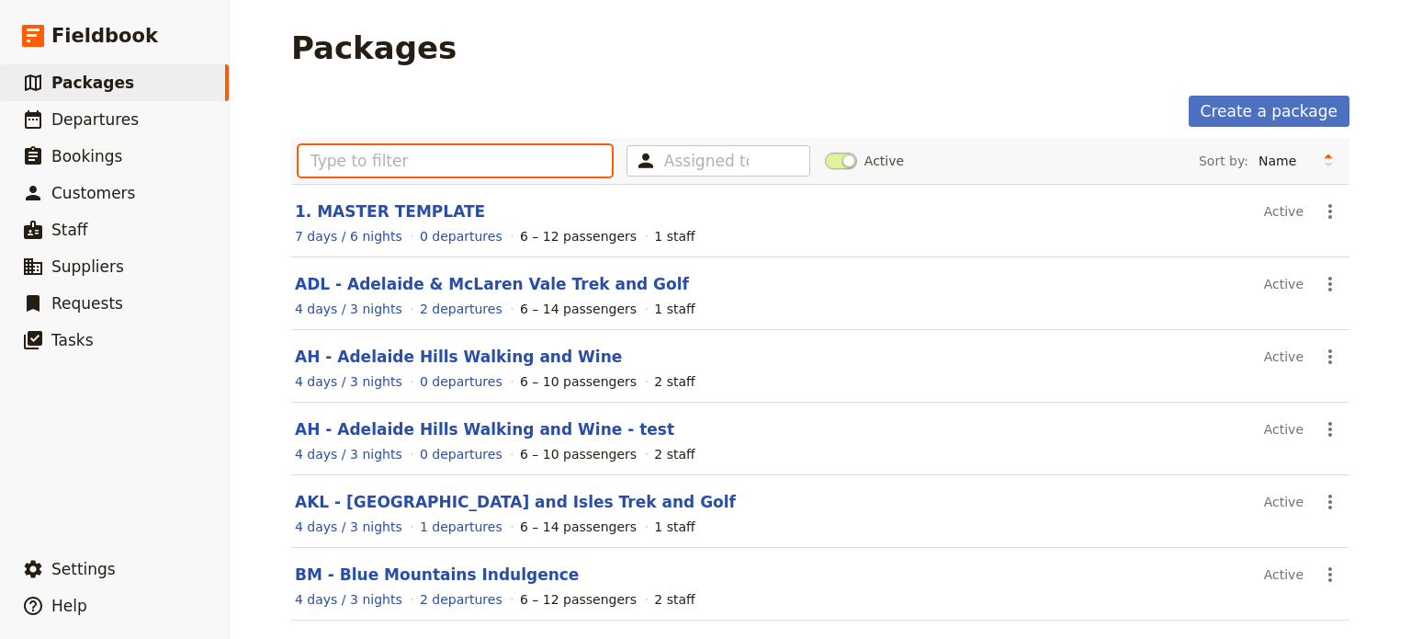
click at [375, 153] on input "text" at bounding box center [455, 160] width 313 height 31
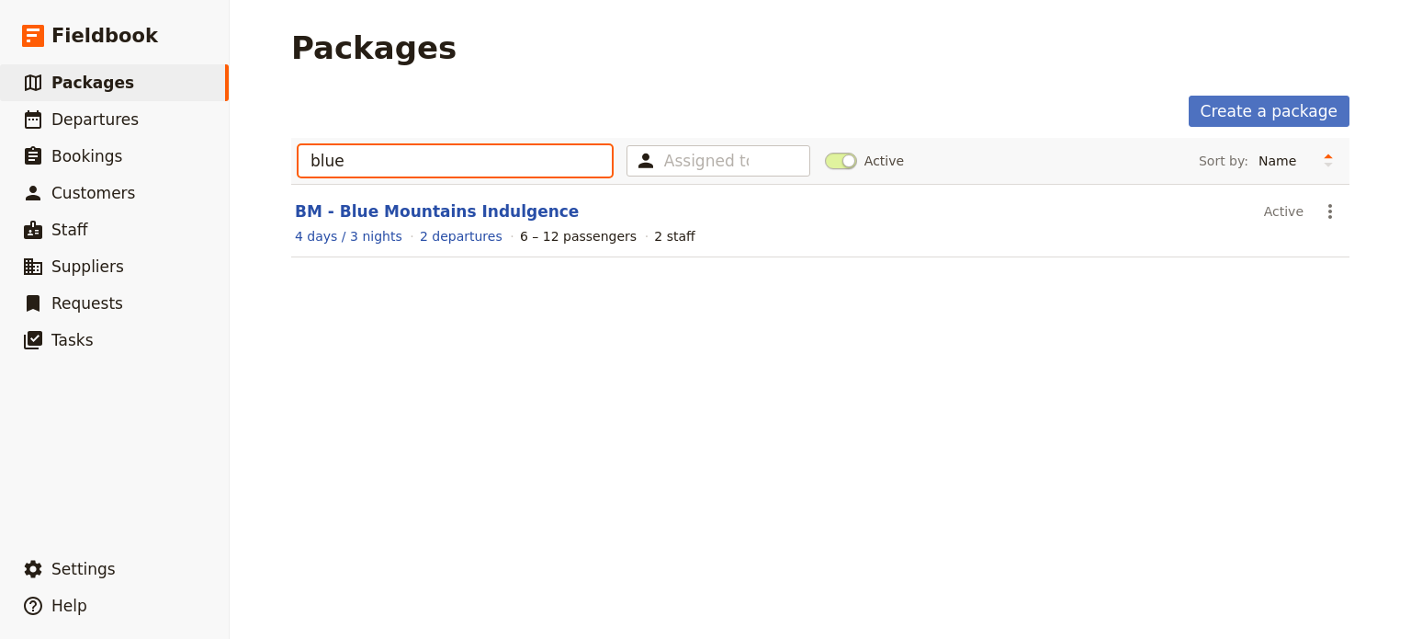
type input "blue"
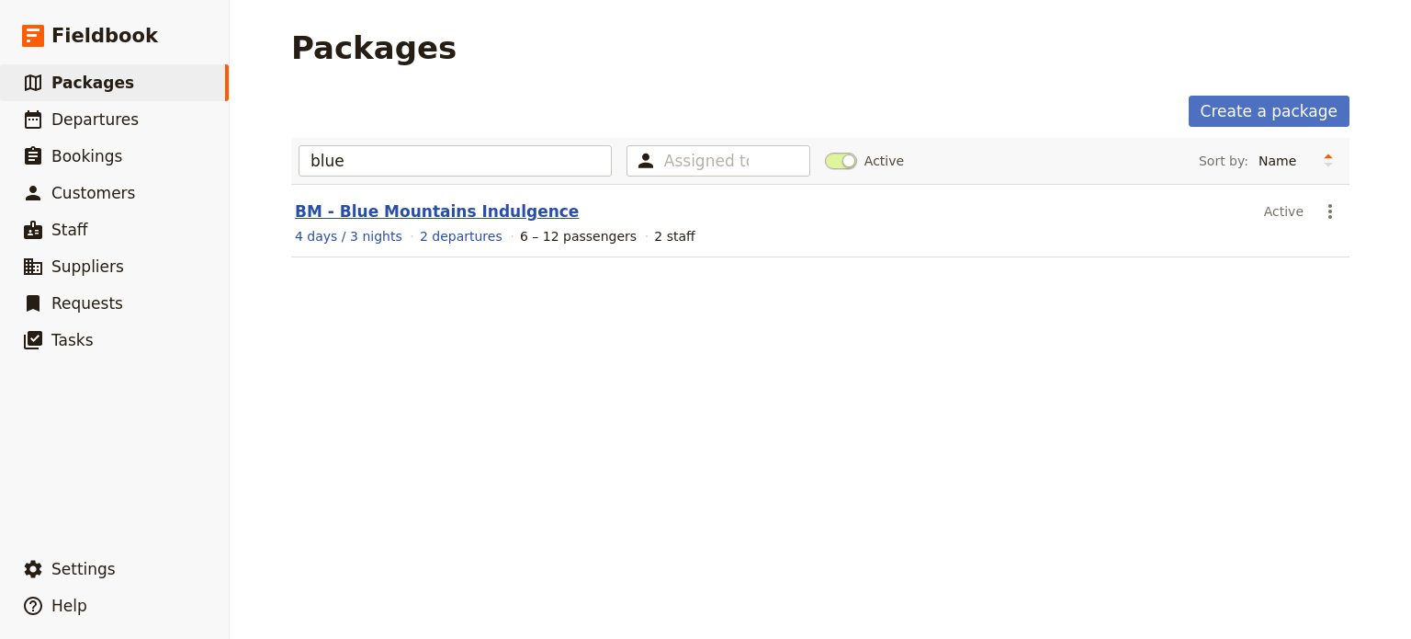
click at [486, 212] on link "BM - Blue Mountains Indulgence" at bounding box center [437, 211] width 284 height 18
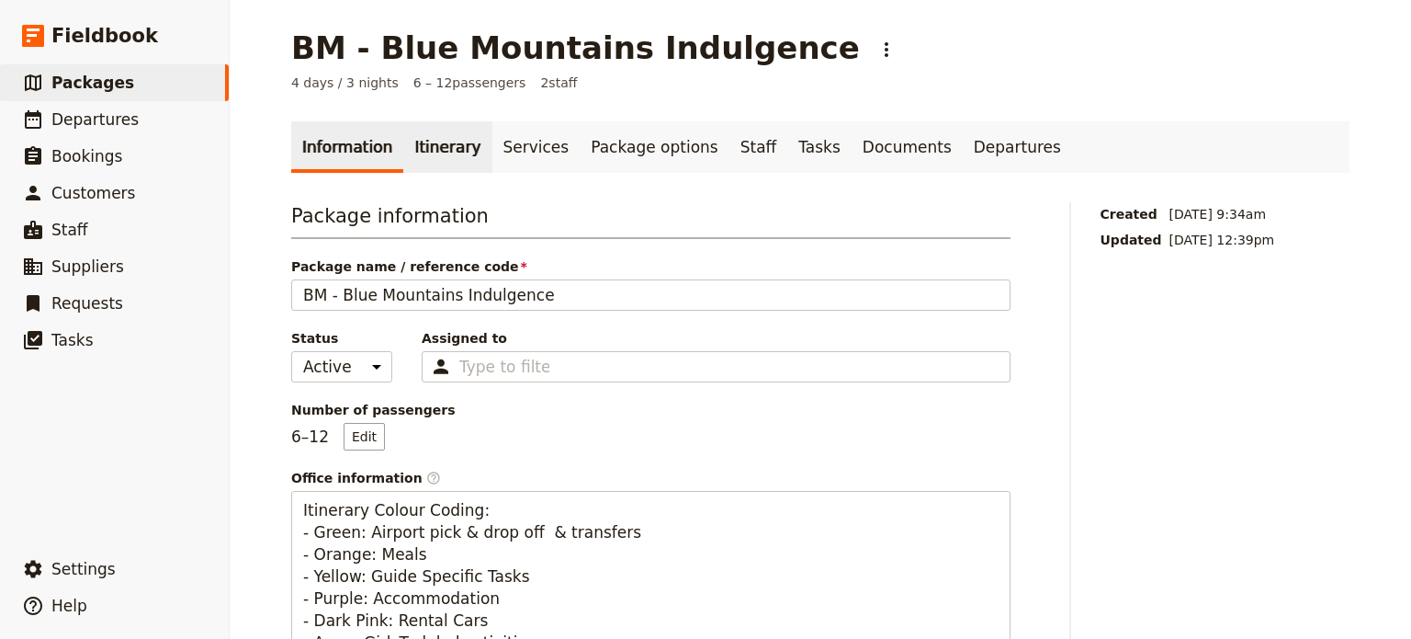
click at [425, 136] on link "Itinerary" at bounding box center [447, 146] width 88 height 51
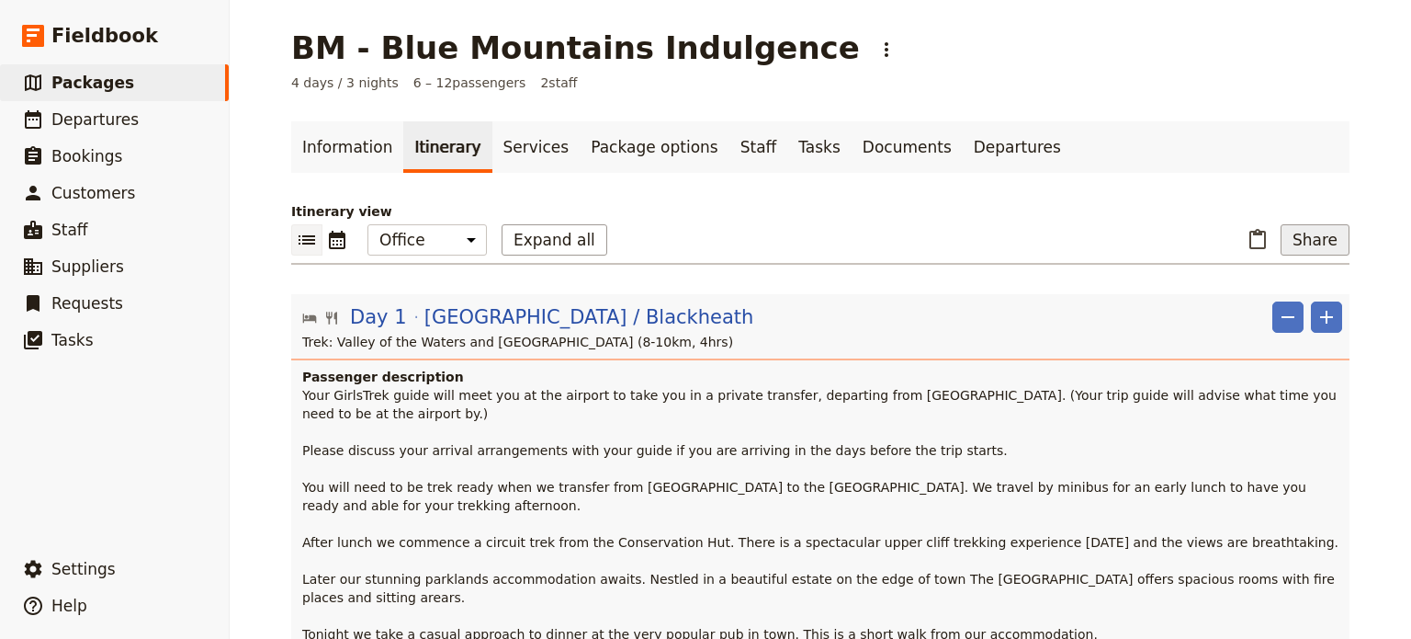
click at [1314, 234] on button "Share" at bounding box center [1315, 239] width 69 height 31
click at [1273, 334] on span "Sales Brochure" at bounding box center [1254, 331] width 96 height 18
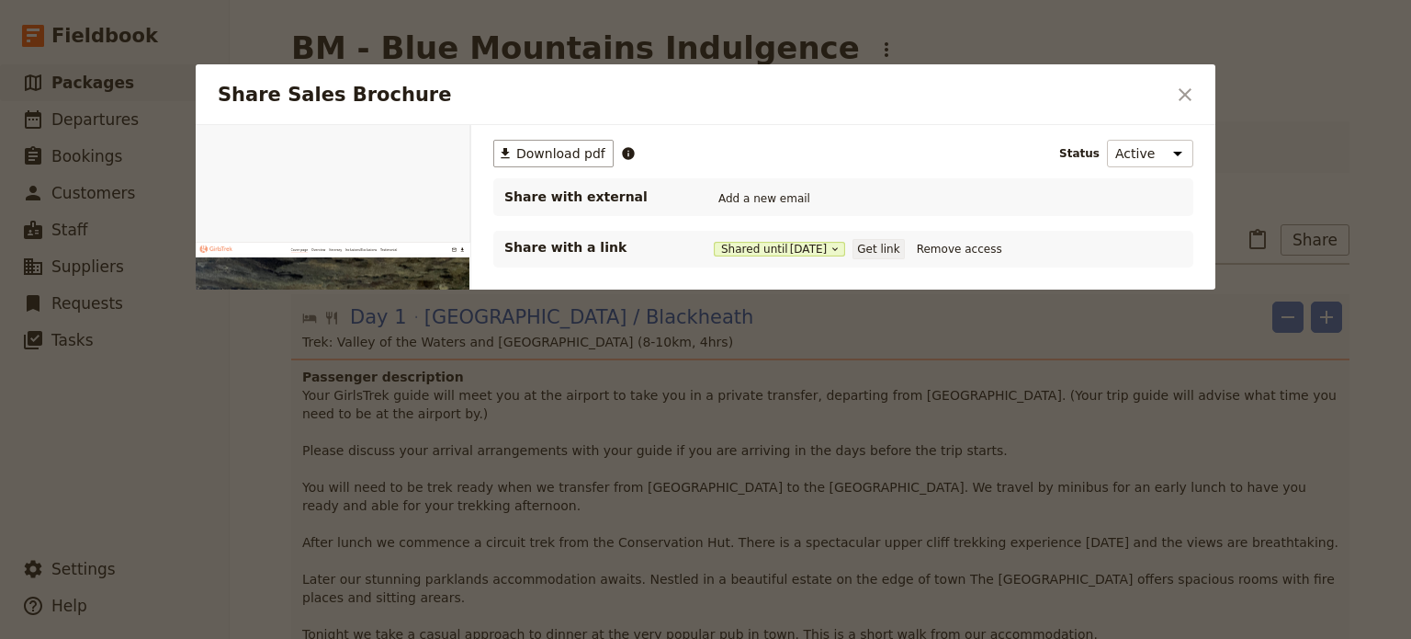
click at [878, 243] on button "Get link" at bounding box center [878, 249] width 51 height 20
click at [1198, 91] on button "​" at bounding box center [1185, 94] width 31 height 31
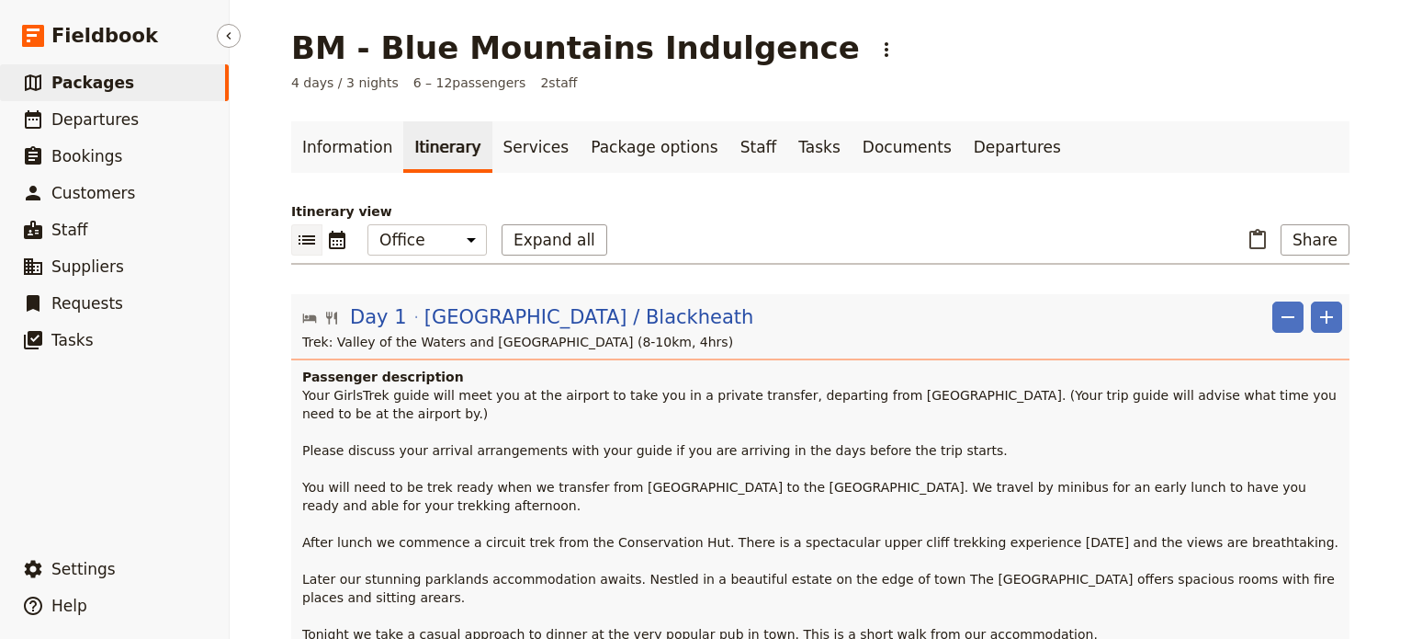
click at [110, 86] on span "Packages" at bounding box center [92, 83] width 83 height 18
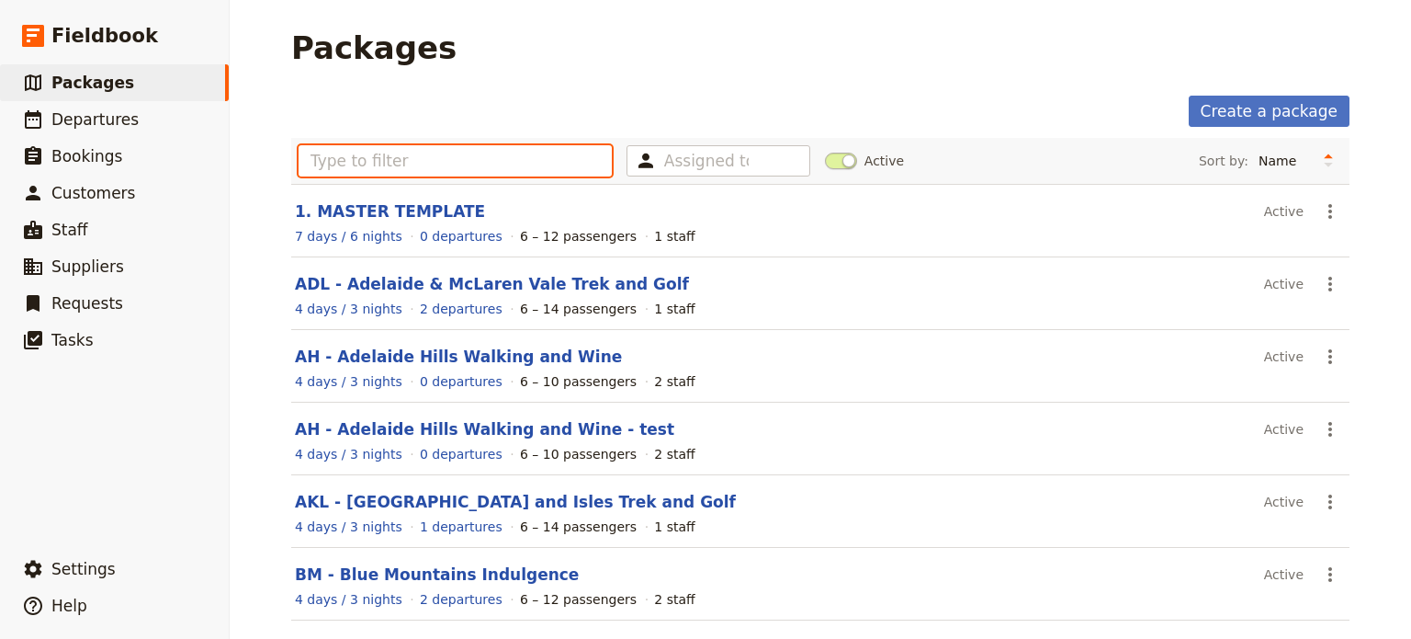
click at [387, 151] on input "text" at bounding box center [455, 160] width 313 height 31
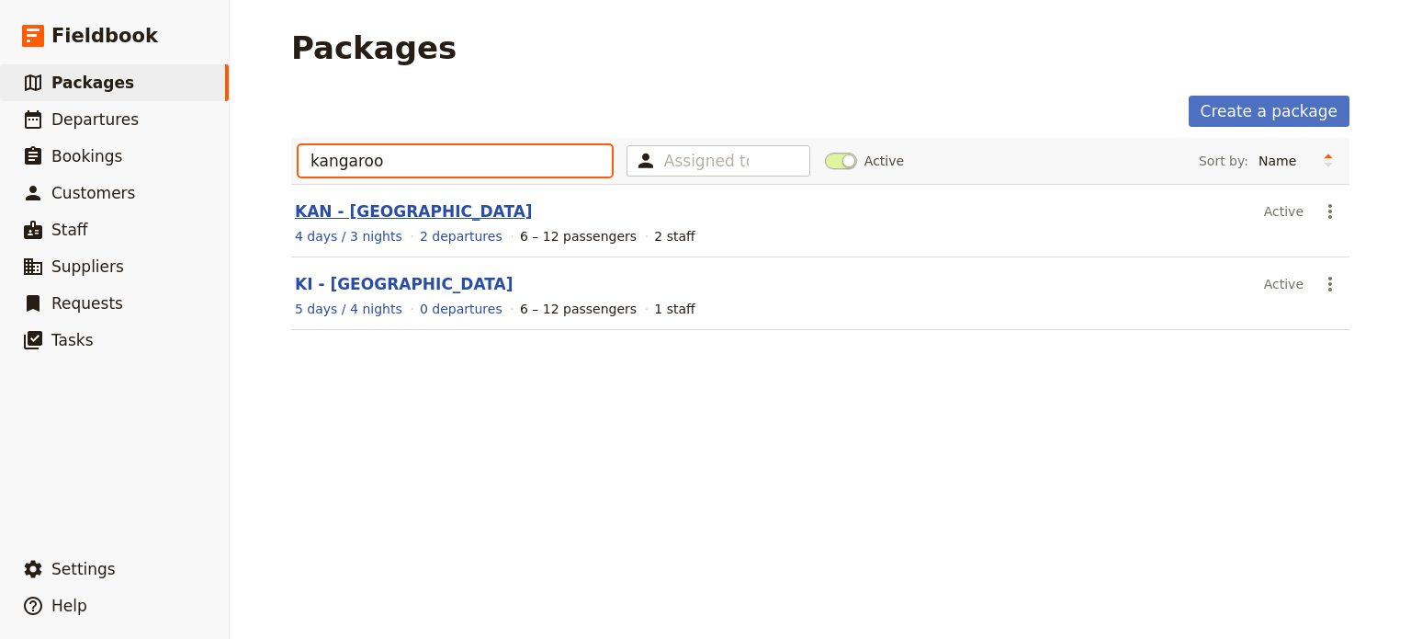
type input "kangaroo"
click at [389, 217] on link "KAN - [GEOGRAPHIC_DATA]" at bounding box center [414, 211] width 238 height 18
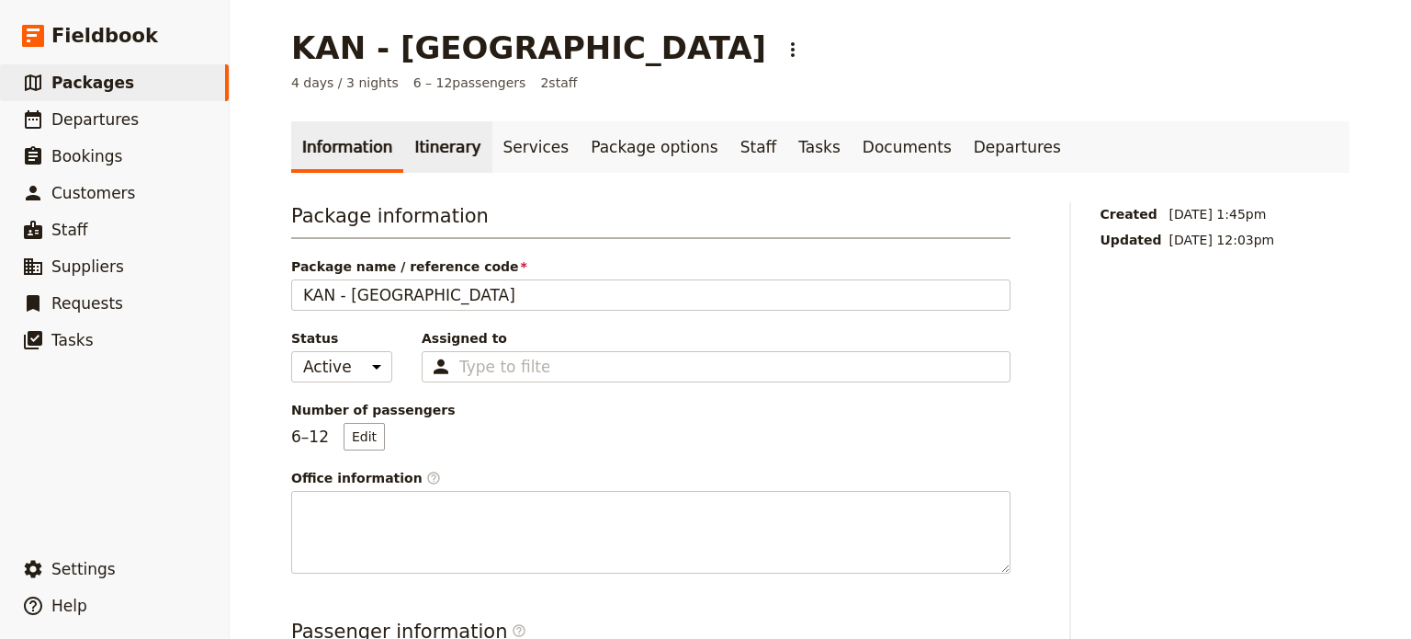
click at [456, 146] on link "Itinerary" at bounding box center [447, 146] width 88 height 51
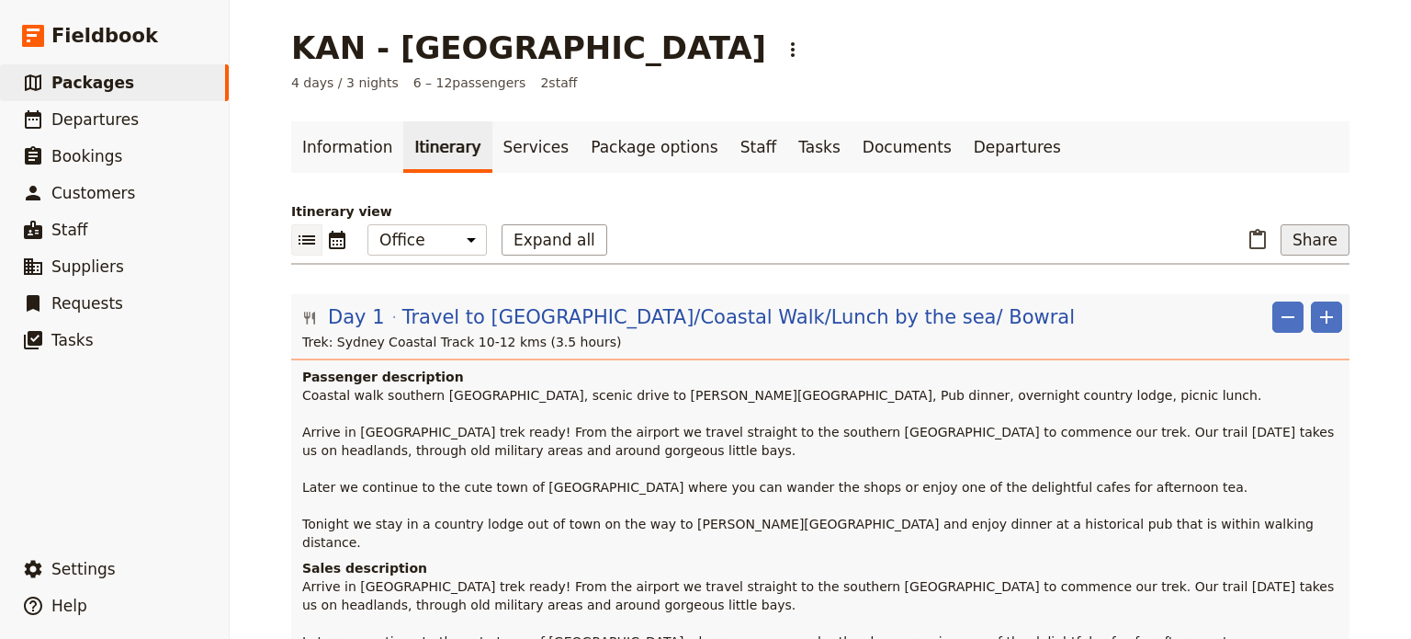
click at [1323, 242] on button "Share" at bounding box center [1315, 239] width 69 height 31
click at [1274, 337] on span "Sales Brochure" at bounding box center [1254, 331] width 96 height 18
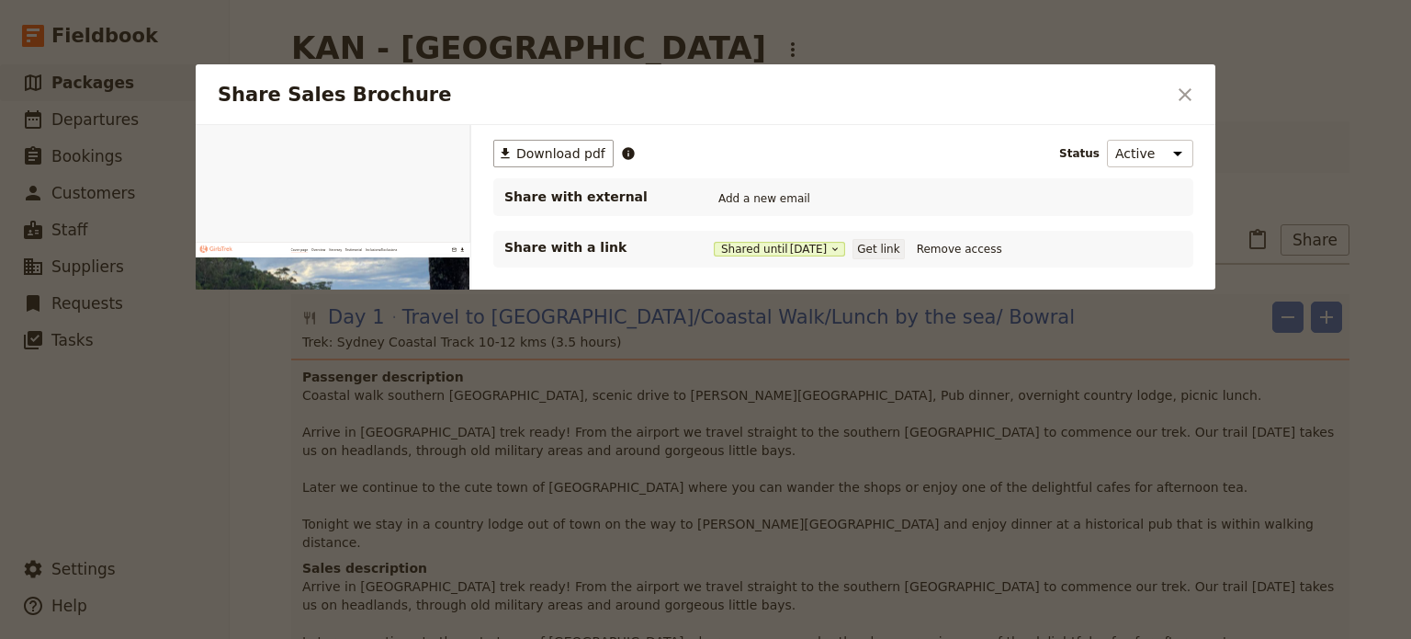
click at [895, 240] on button "Get link" at bounding box center [878, 249] width 51 height 20
click at [1177, 91] on icon "Close dialog" at bounding box center [1185, 95] width 22 height 22
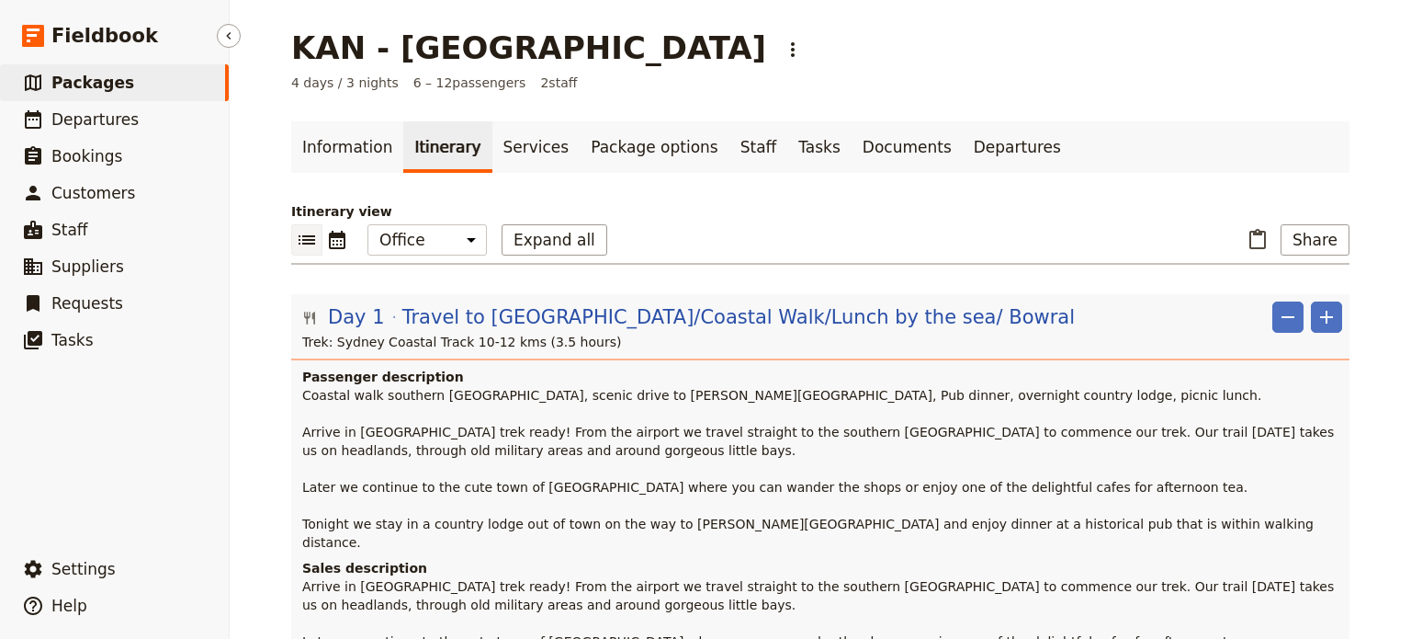
click at [85, 84] on span "Packages" at bounding box center [92, 83] width 83 height 18
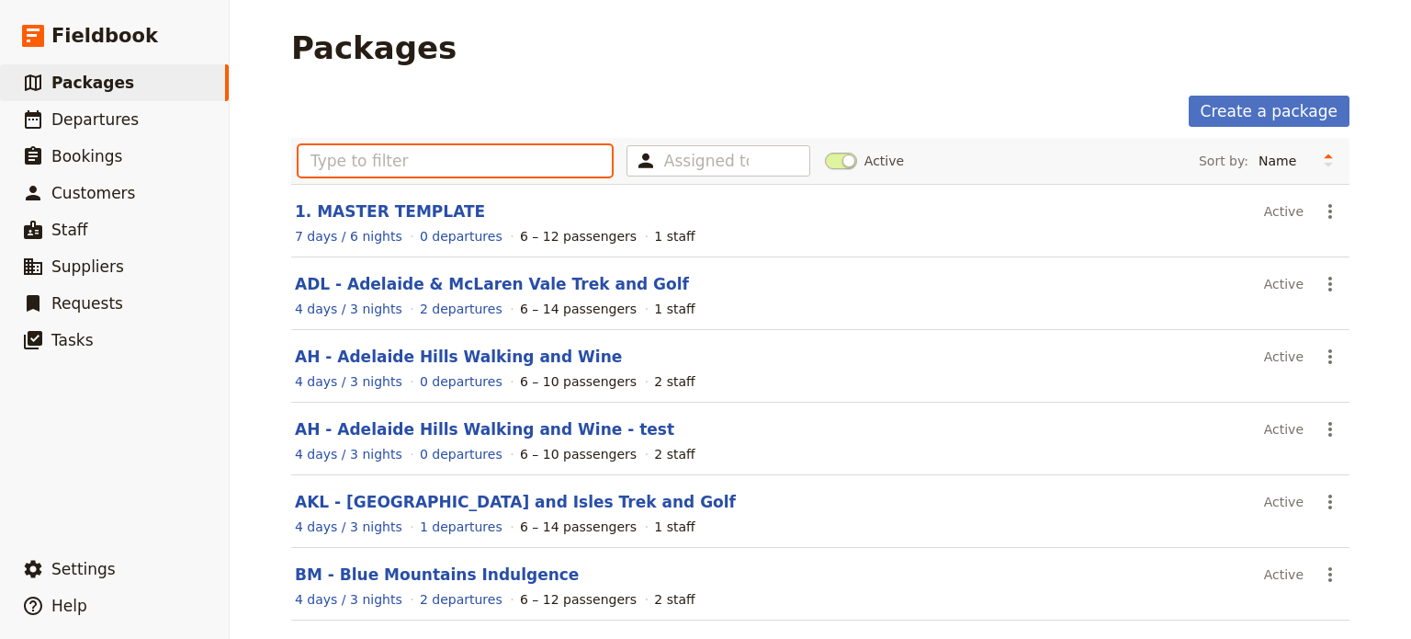
click at [390, 161] on input "text" at bounding box center [455, 160] width 313 height 31
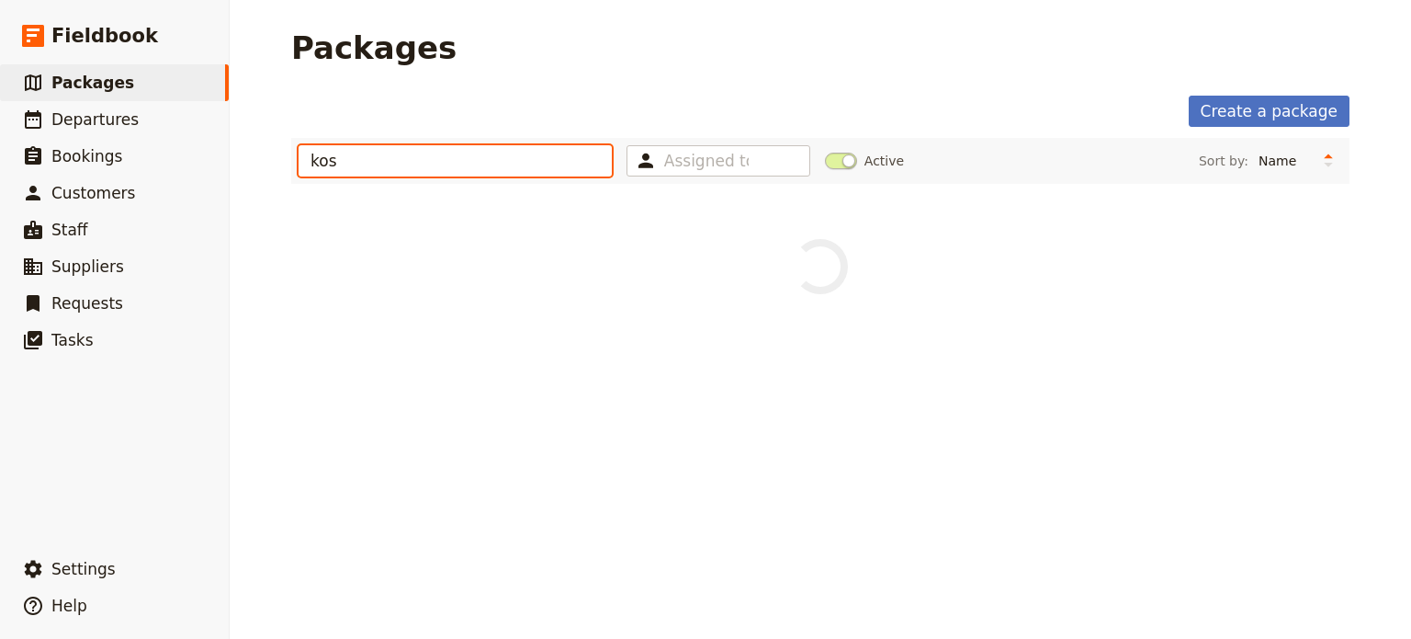
type input "kos"
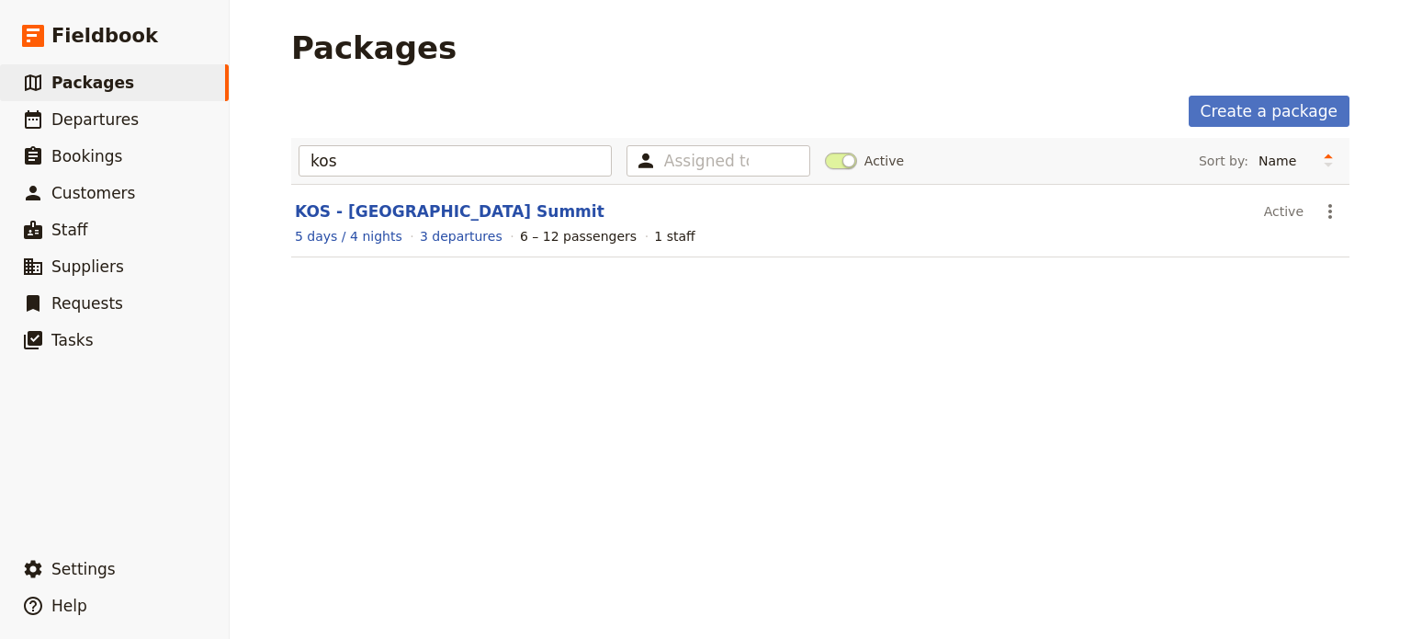
click at [423, 198] on section "KOS - [GEOGRAPHIC_DATA] Summit Active ​ 5 days / 4 nights 3 departures 6 – 12 p…" at bounding box center [820, 221] width 1058 height 74
click at [423, 221] on section "KOS - [GEOGRAPHIC_DATA] Summit Active ​ 5 days / 4 nights 3 departures 6 – 12 p…" at bounding box center [820, 221] width 1058 height 74
click at [475, 202] on link "KOS - [GEOGRAPHIC_DATA] Summit" at bounding box center [450, 211] width 310 height 18
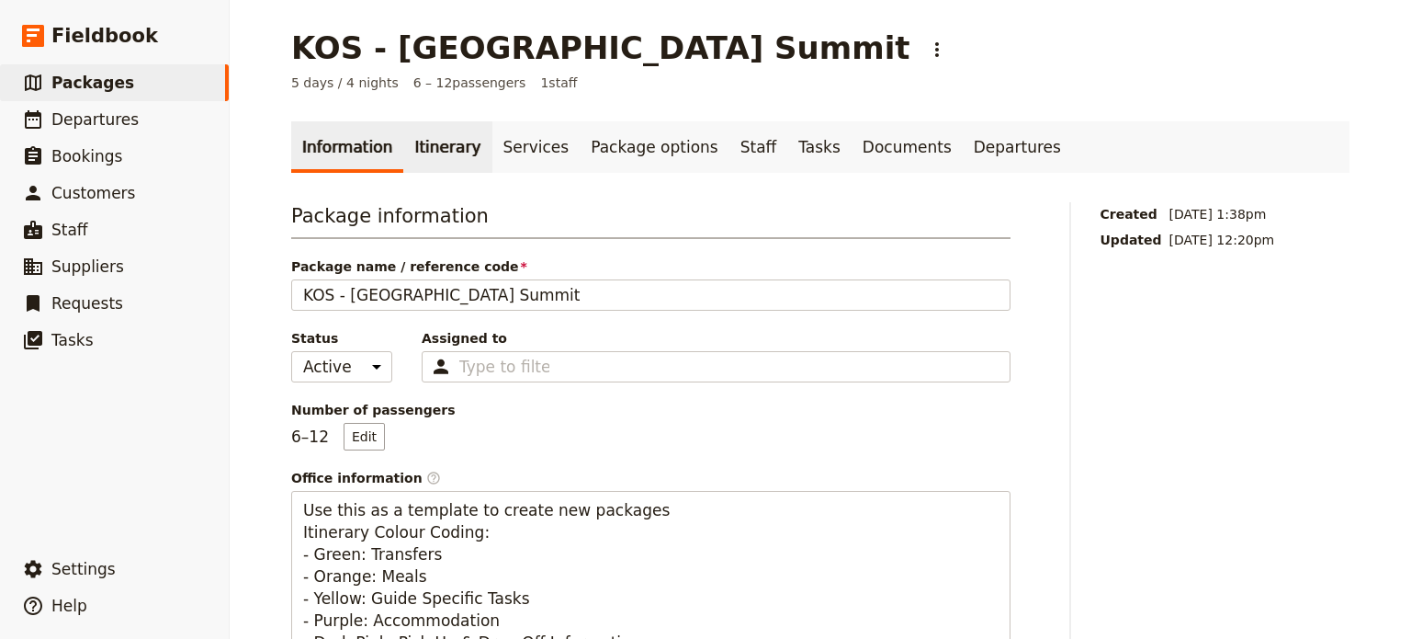
click at [437, 148] on link "Itinerary" at bounding box center [447, 146] width 88 height 51
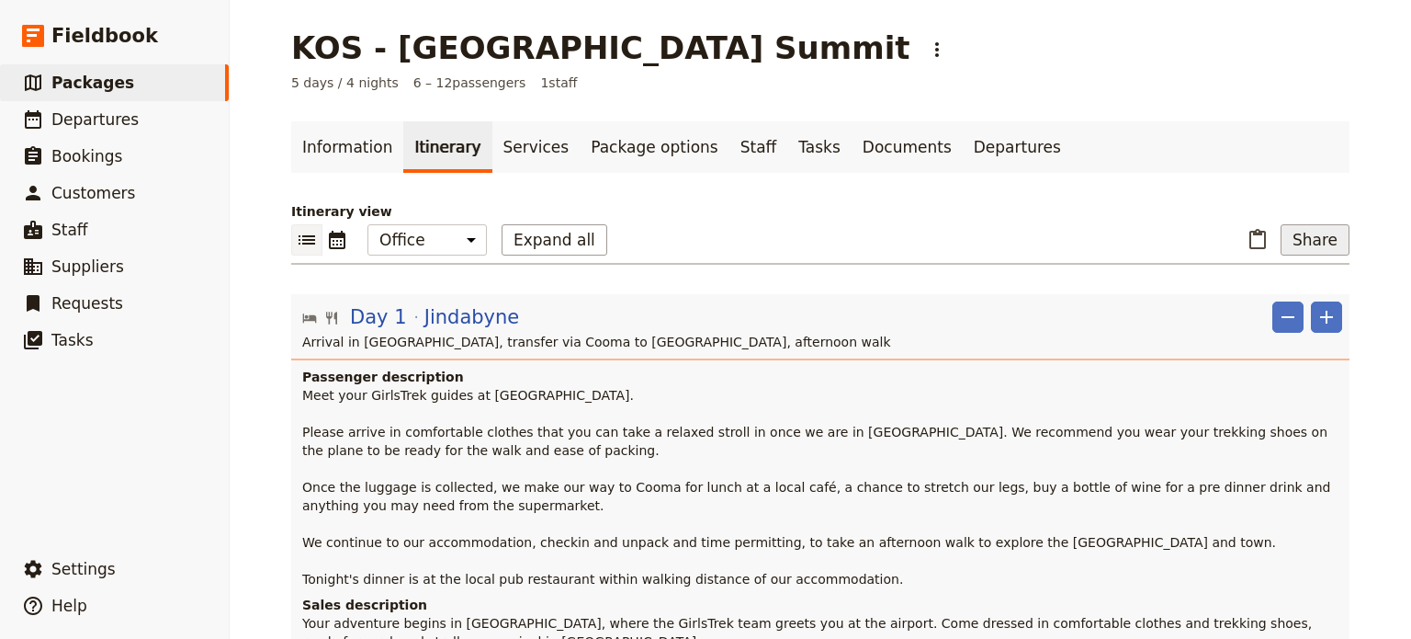
click at [1318, 244] on button "Share" at bounding box center [1315, 239] width 69 height 31
click at [1275, 331] on span "Sales Brochure" at bounding box center [1254, 331] width 96 height 18
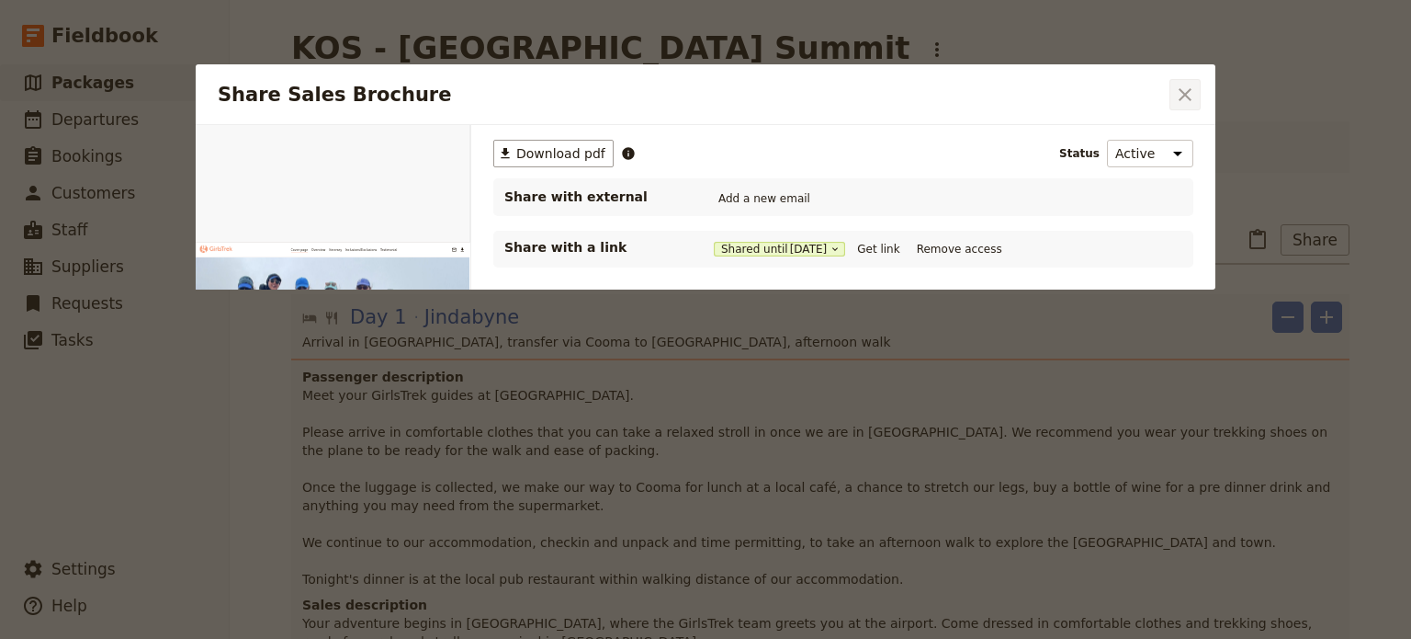
click at [1179, 84] on icon "Close dialog" at bounding box center [1185, 95] width 22 height 22
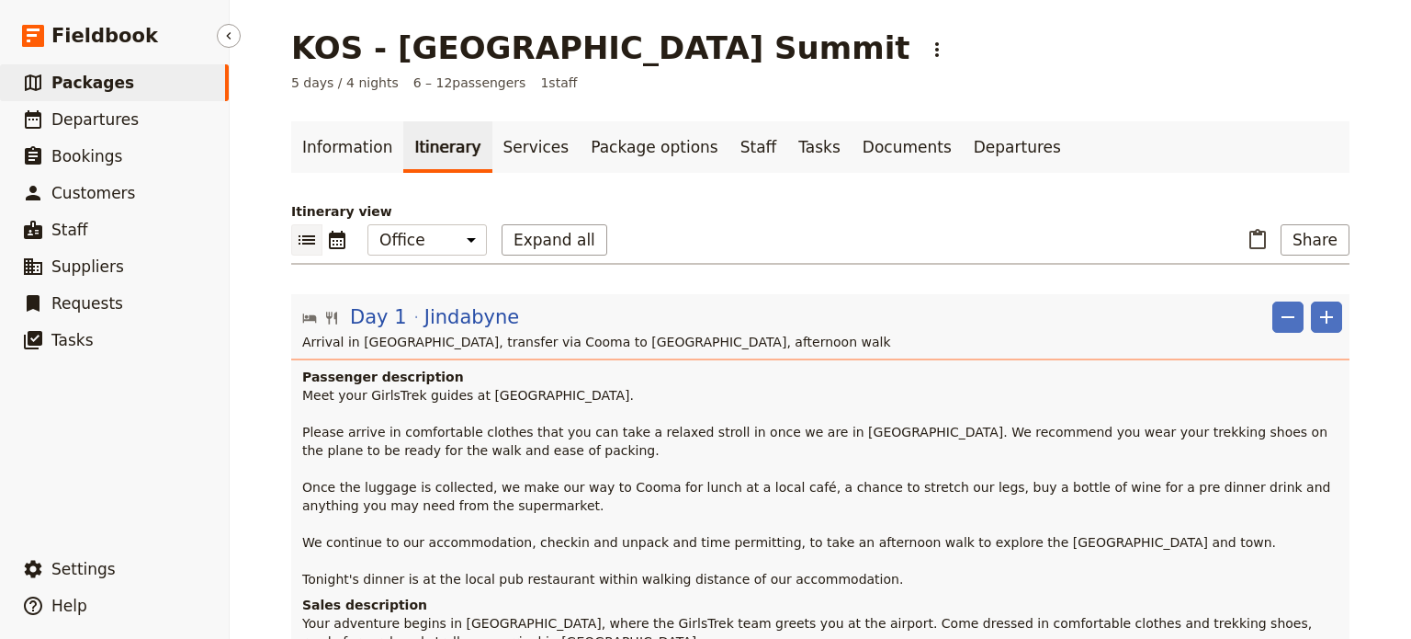
drag, startPoint x: 101, startPoint y: 80, endPoint x: 114, endPoint y: 80, distance: 12.9
click at [101, 80] on span "Packages" at bounding box center [92, 83] width 83 height 18
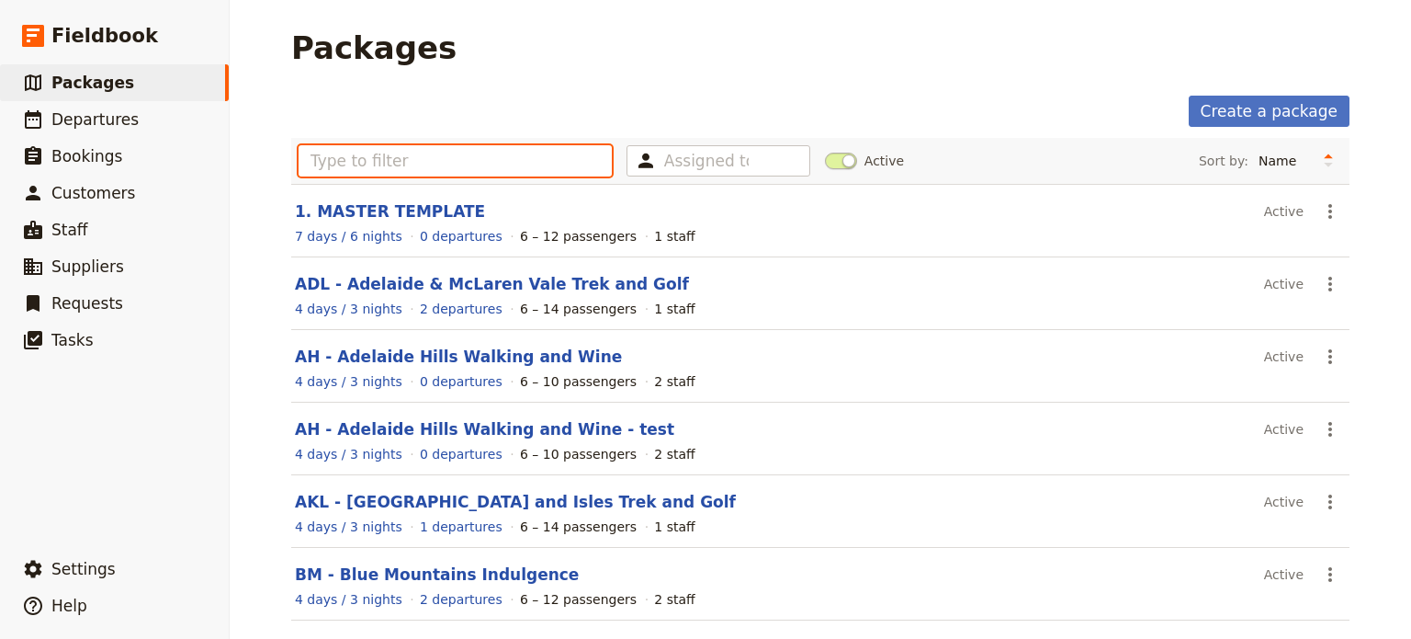
click at [355, 158] on input "text" at bounding box center [455, 160] width 313 height 31
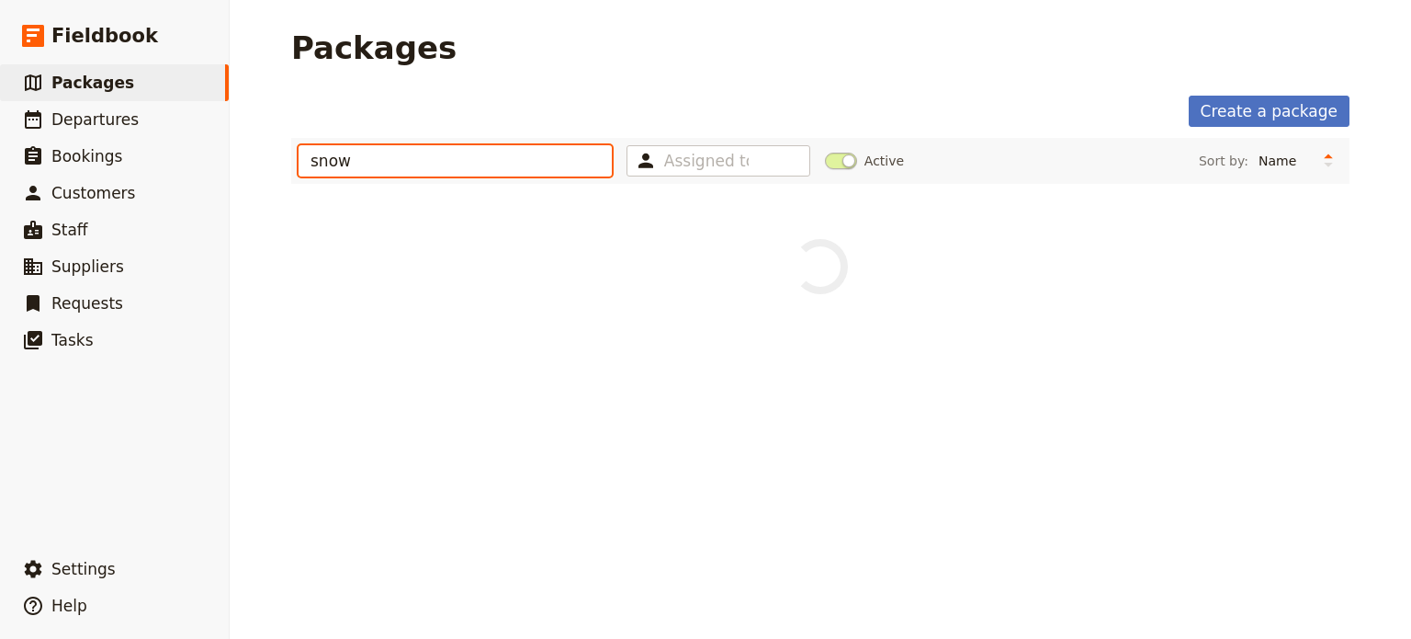
type input "snow"
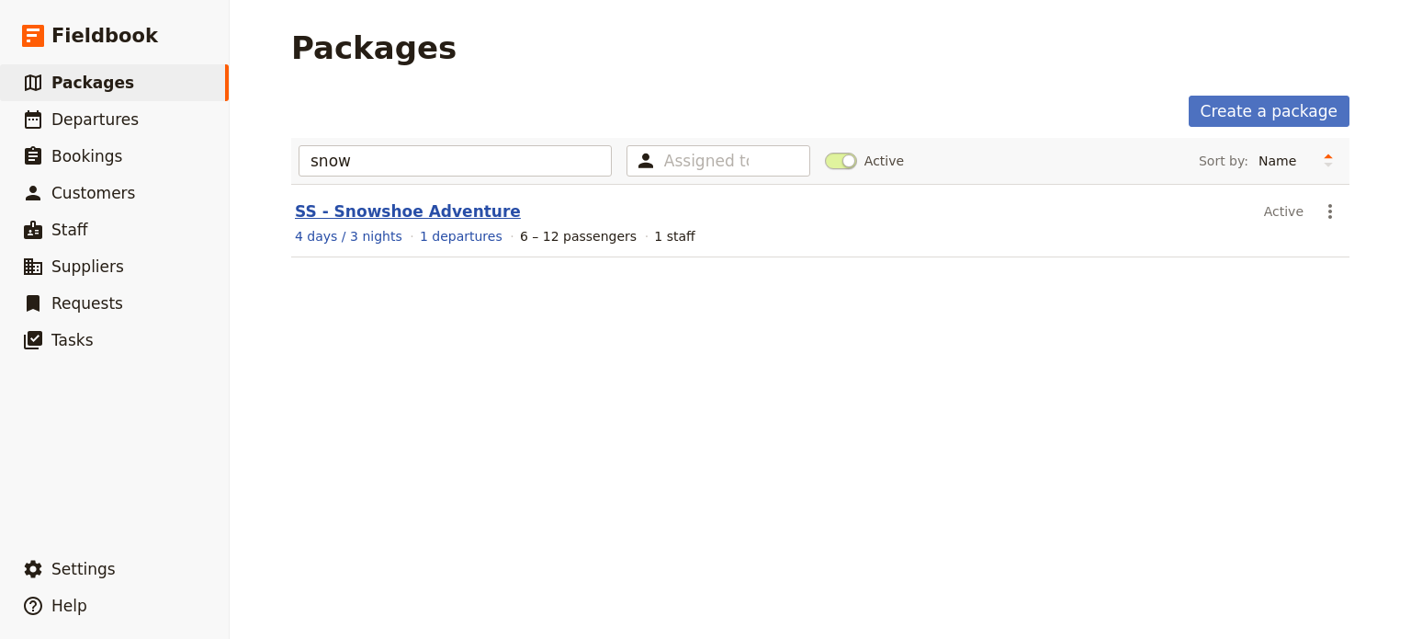
click at [374, 214] on link "SS - Snowshoe Adventure" at bounding box center [408, 211] width 226 height 18
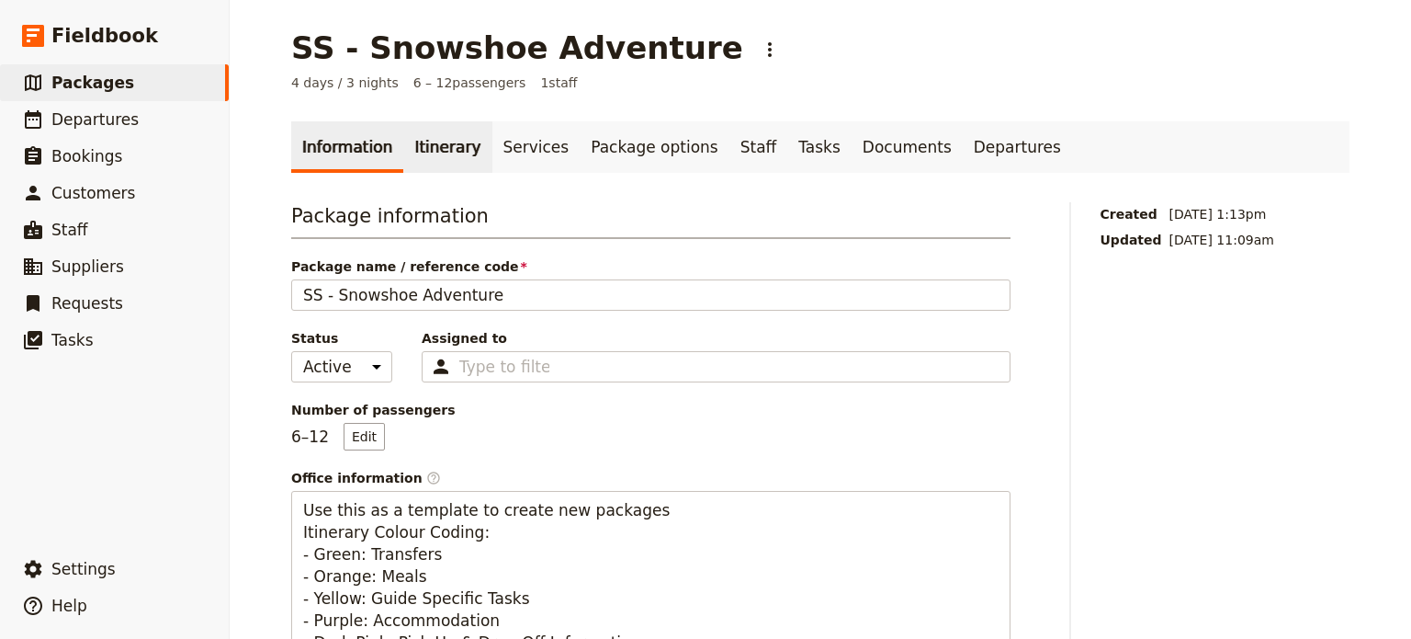
click at [447, 141] on link "Itinerary" at bounding box center [447, 146] width 88 height 51
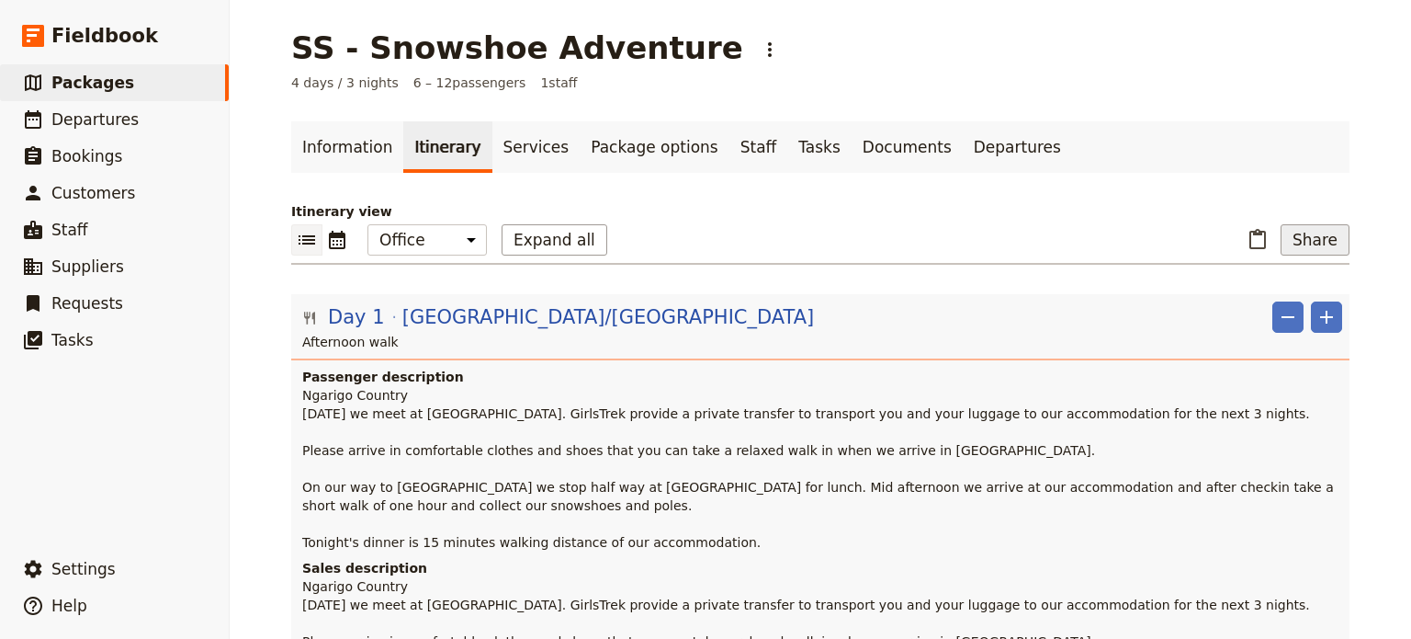
click at [1306, 230] on button "Share" at bounding box center [1315, 239] width 69 height 31
click at [1273, 327] on span "Sales Brochure" at bounding box center [1254, 331] width 96 height 18
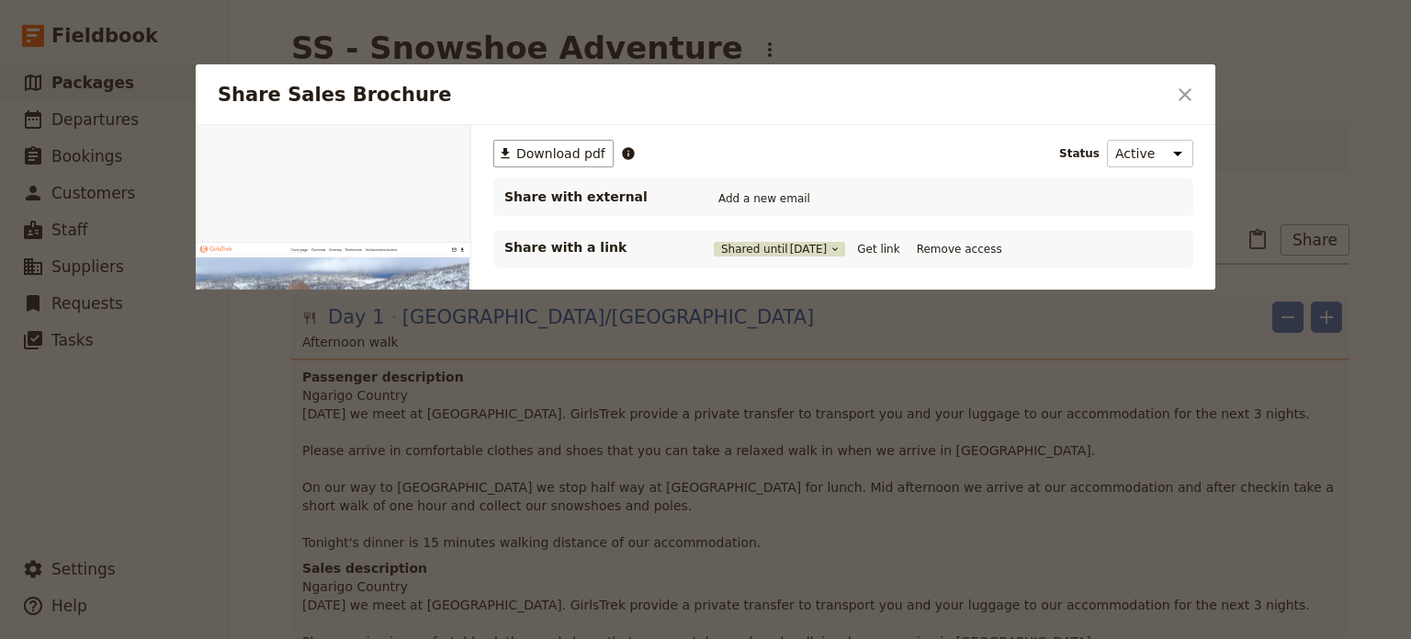
click at [791, 250] on span "[DATE]" at bounding box center [809, 249] width 38 height 15
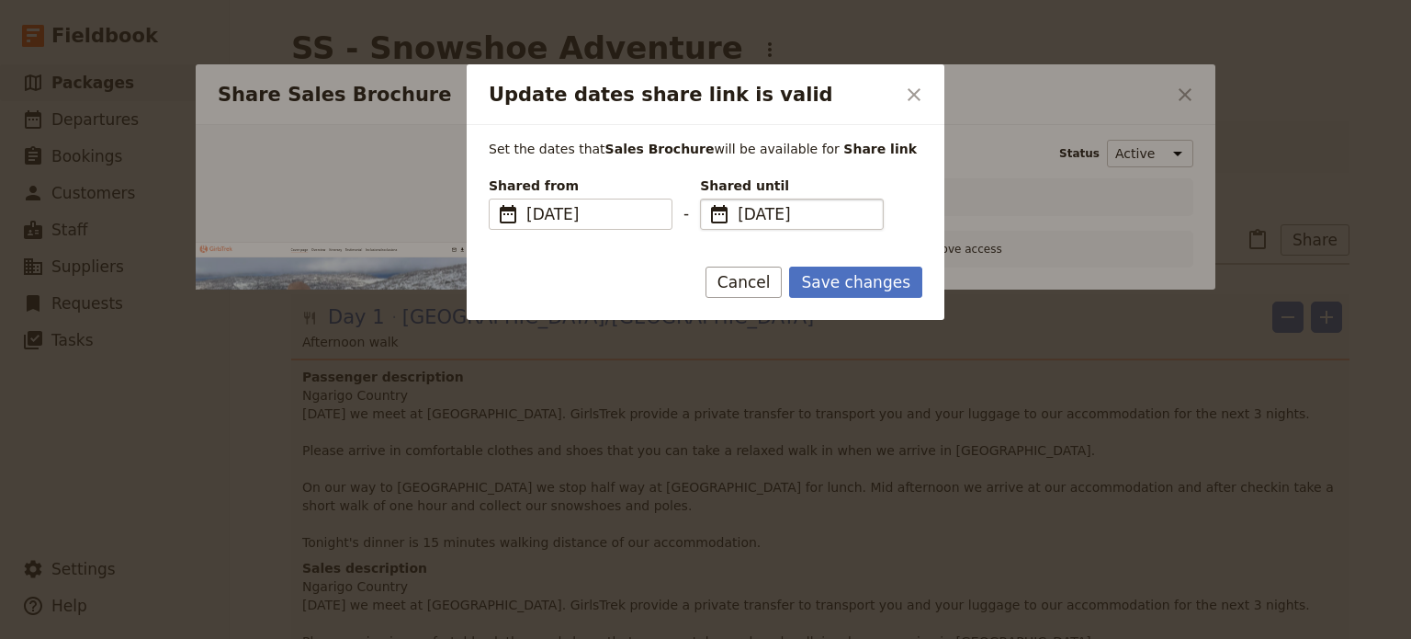
click at [794, 219] on span "[DATE]" at bounding box center [805, 214] width 134 height 22
click at [708, 199] on input "[DATE]" at bounding box center [707, 198] width 1 height 1
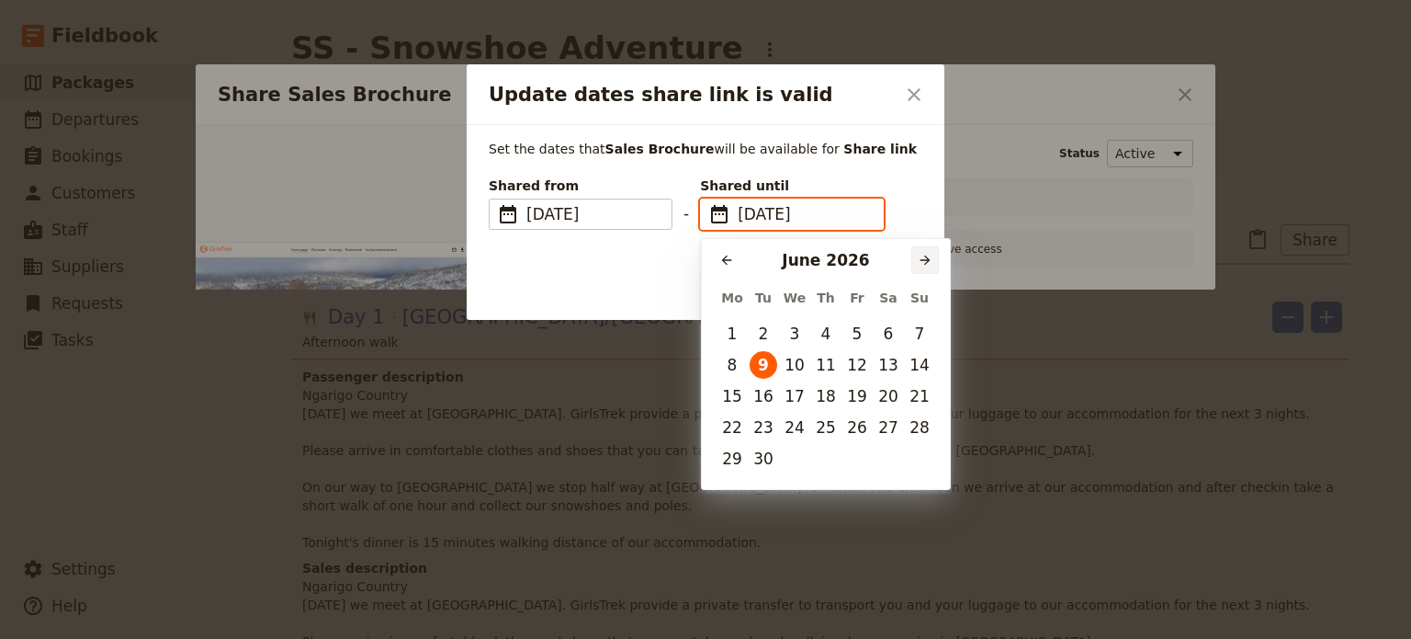
click at [919, 256] on icon "Next month" at bounding box center [925, 260] width 15 height 15
click at [922, 256] on icon "Next month" at bounding box center [925, 260] width 15 height 15
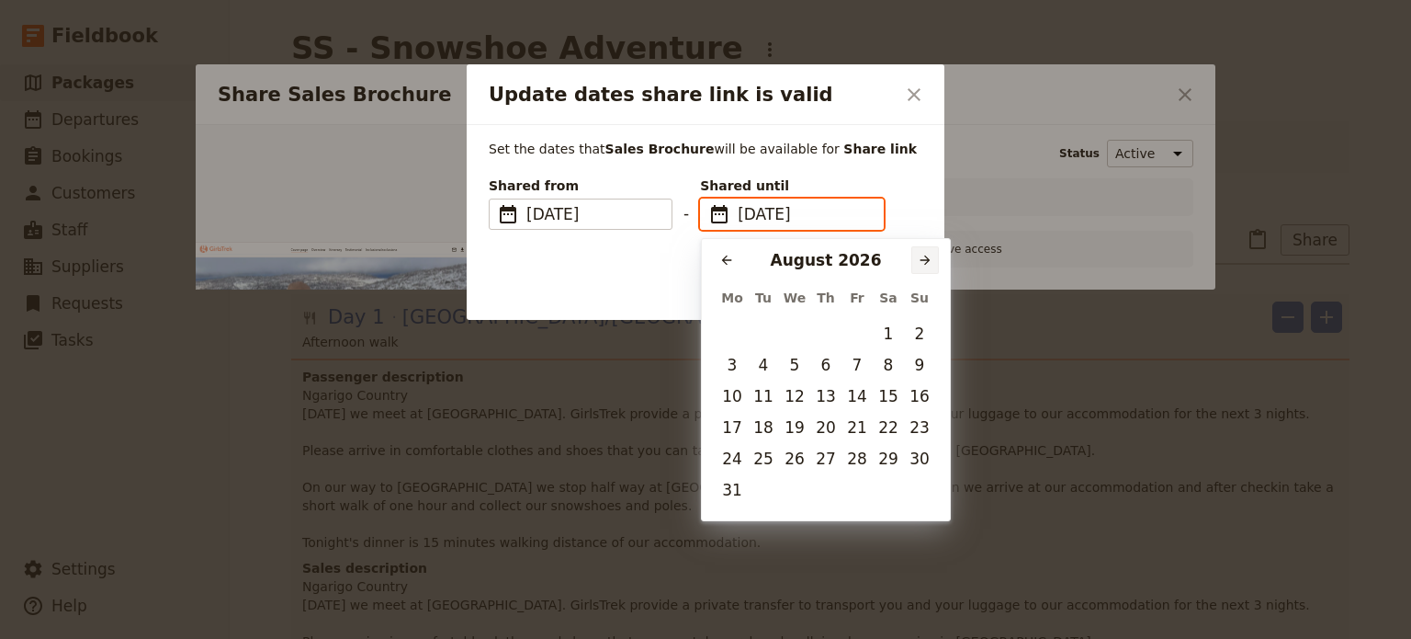
click at [922, 256] on icon "Next month" at bounding box center [925, 260] width 15 height 15
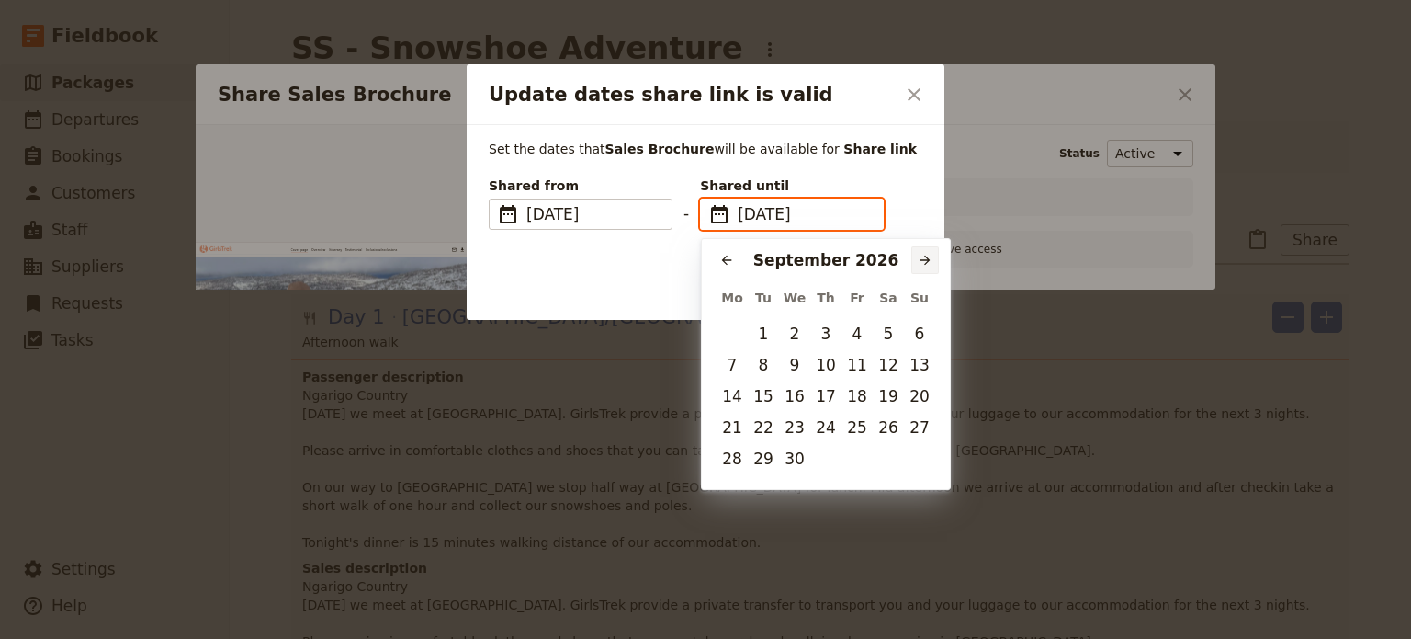
click at [922, 256] on icon "Next month" at bounding box center [925, 260] width 15 height 15
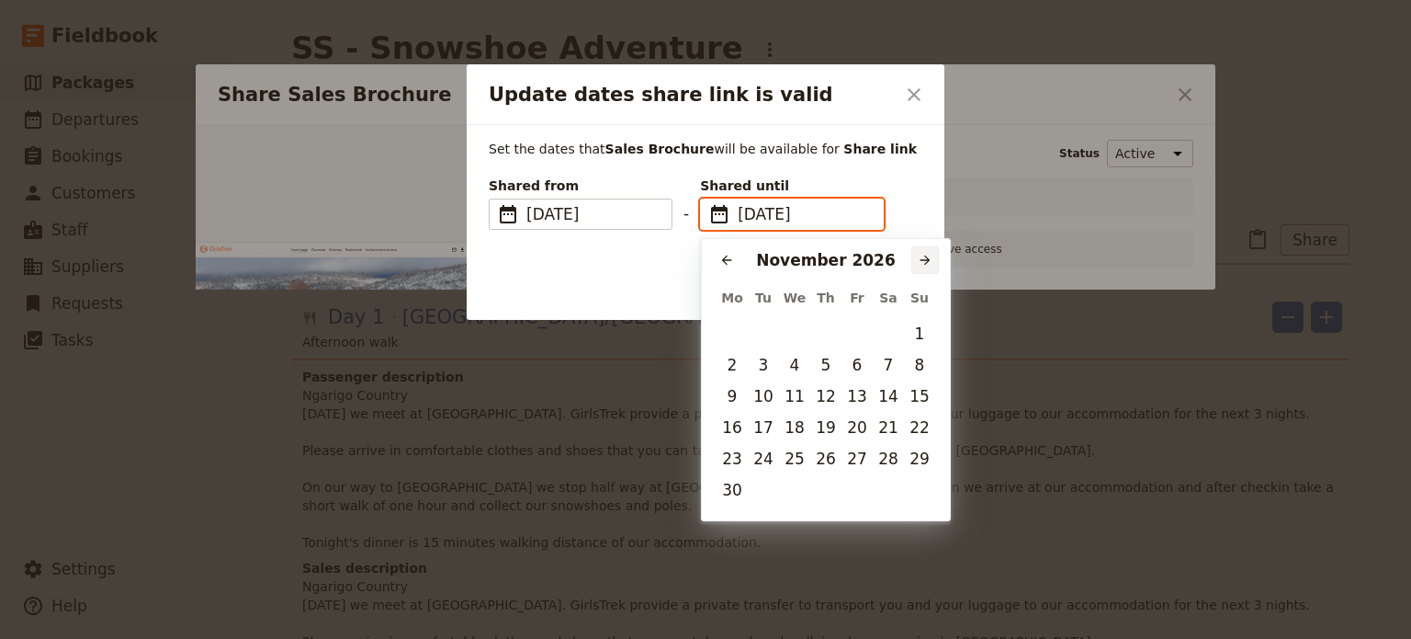
click at [922, 256] on icon "Next month" at bounding box center [925, 260] width 15 height 15
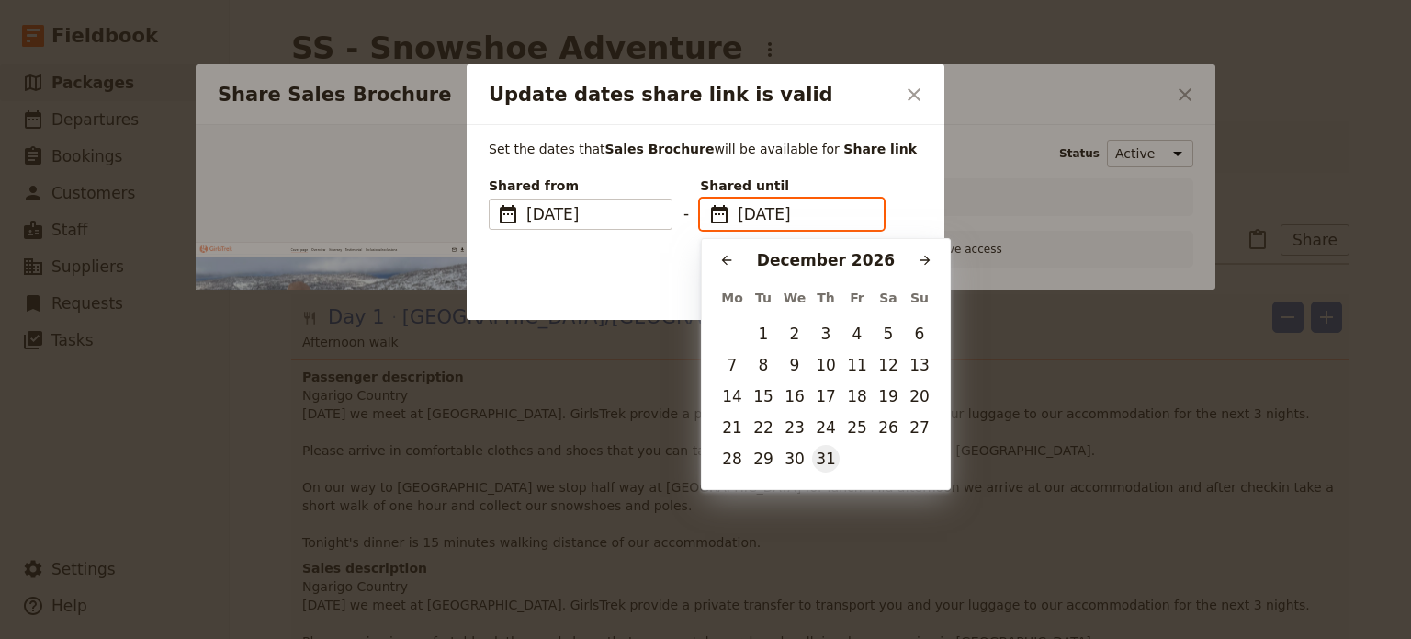
click at [834, 462] on button "31" at bounding box center [826, 459] width 28 height 28
type input "[DATE]"
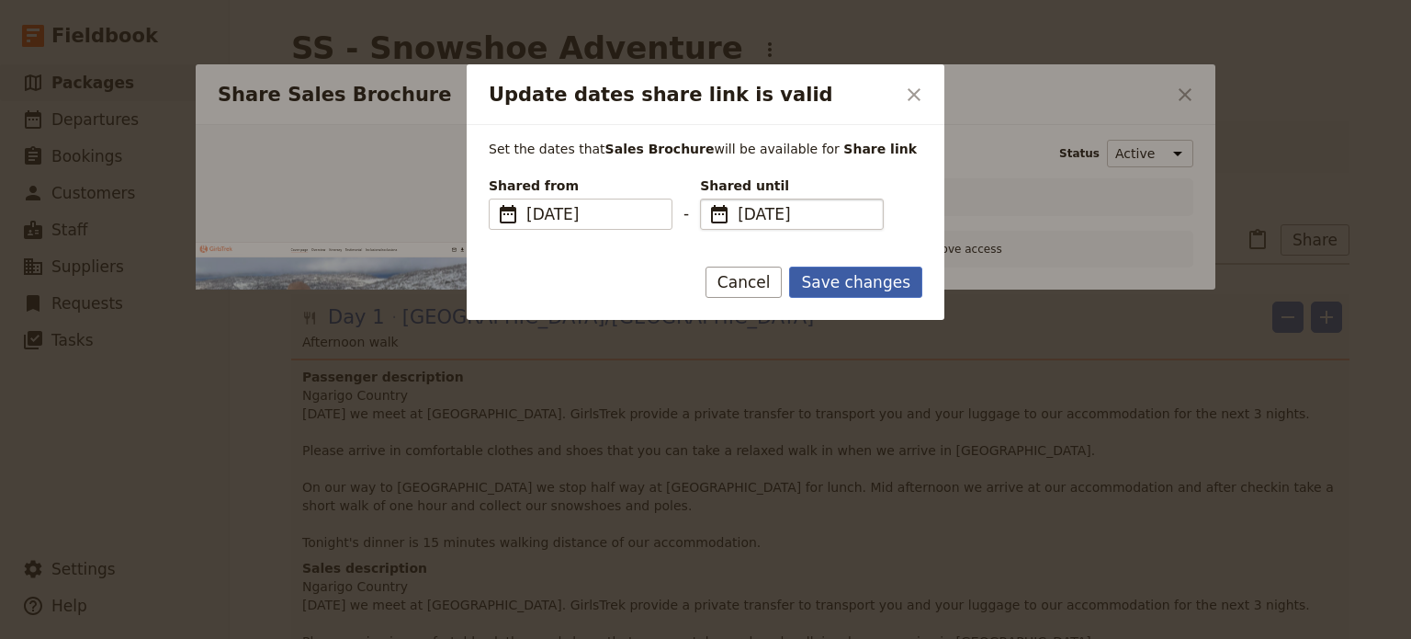
click at [860, 277] on button "Save changes" at bounding box center [855, 281] width 133 height 31
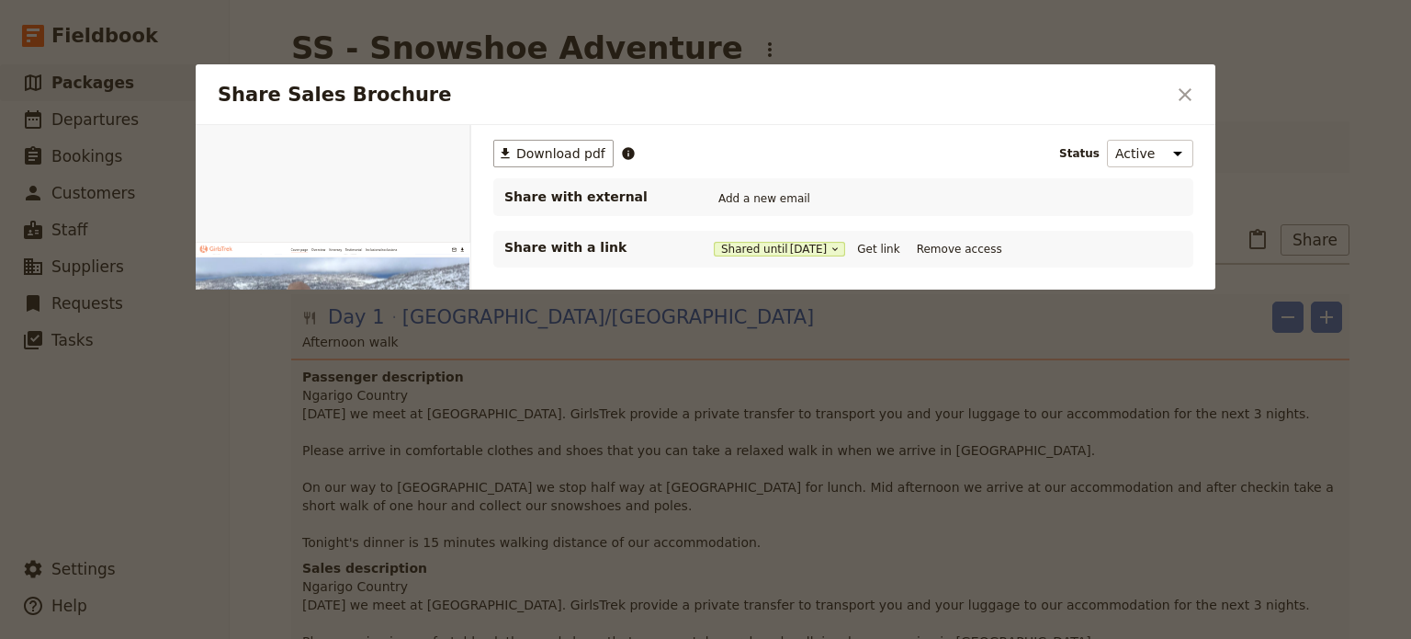
click at [919, 239] on div "Shared until [DATE] Get link Remove access" at bounding box center [860, 249] width 293 height 20
click at [877, 241] on button "Get link" at bounding box center [878, 249] width 51 height 20
click at [1191, 81] on button "​" at bounding box center [1185, 94] width 31 height 31
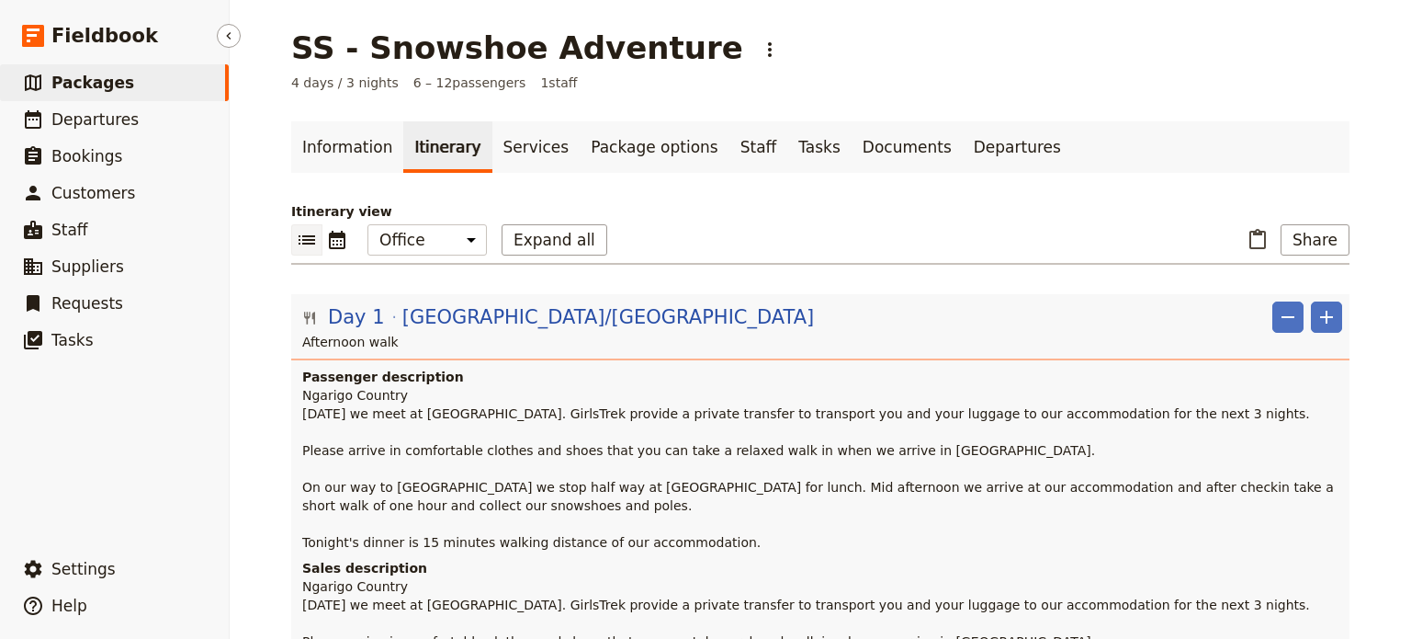
click at [74, 97] on link "​ Packages" at bounding box center [114, 82] width 229 height 37
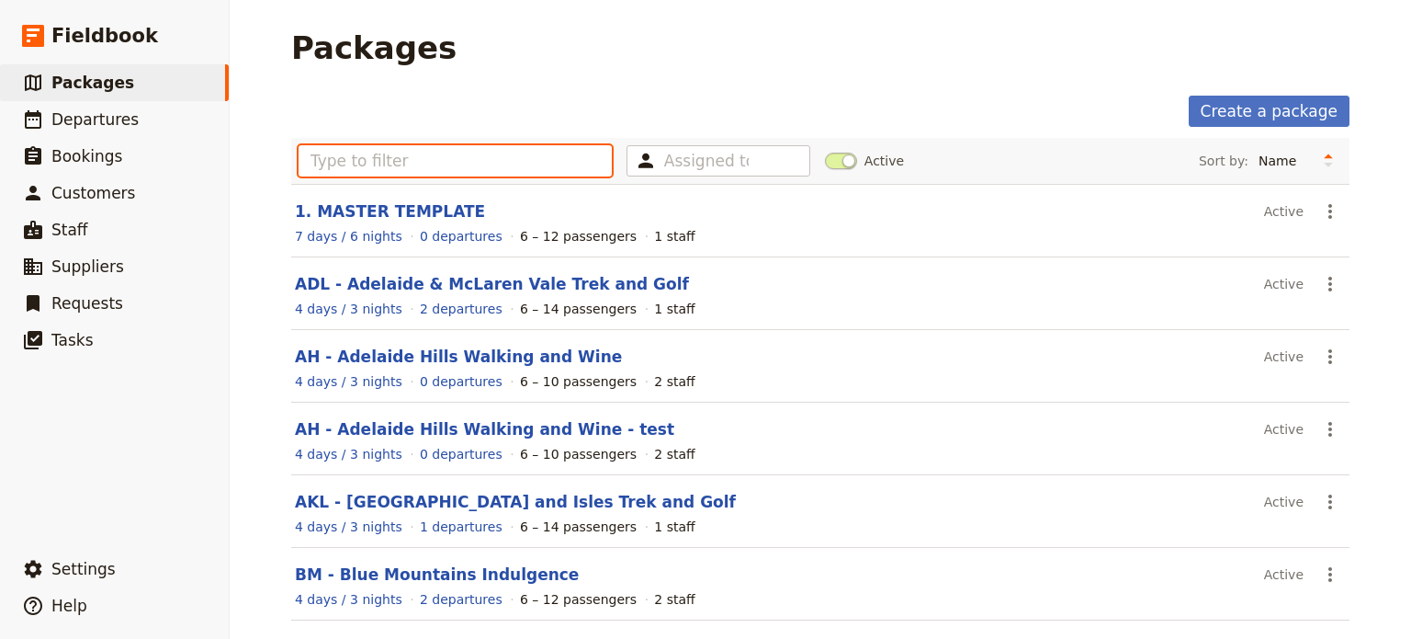
click at [456, 148] on input "text" at bounding box center [455, 160] width 313 height 31
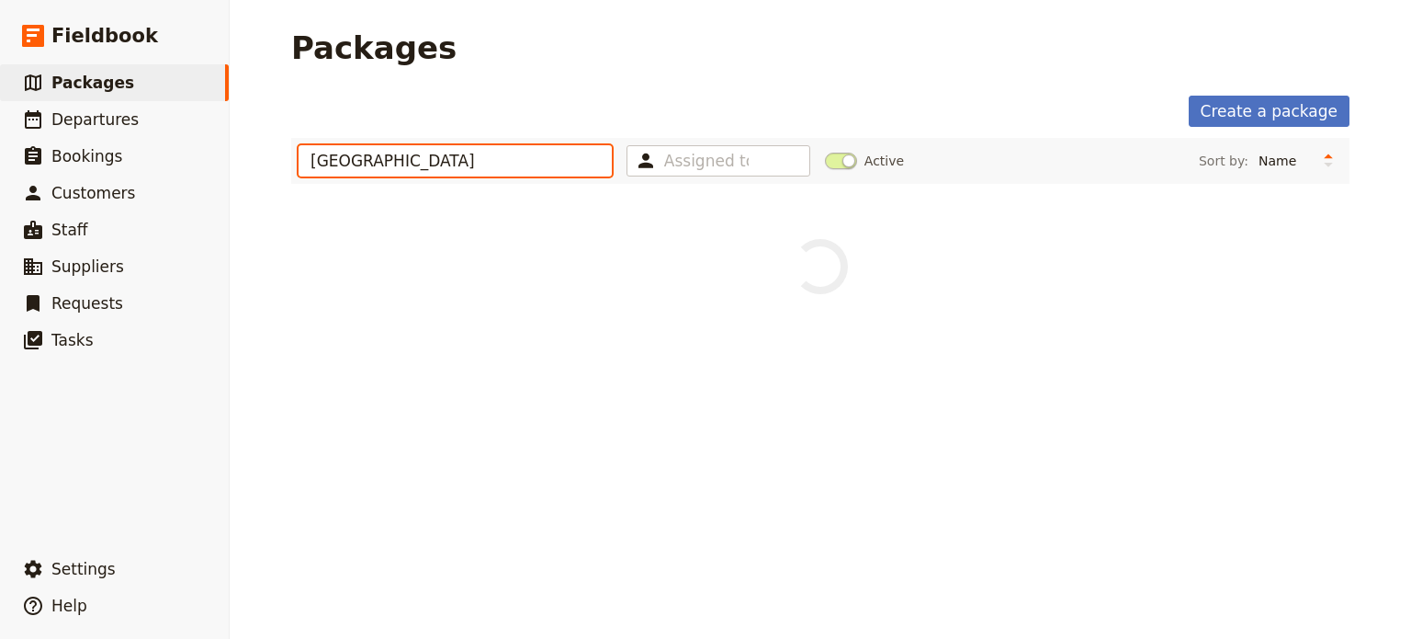
type input "[GEOGRAPHIC_DATA]"
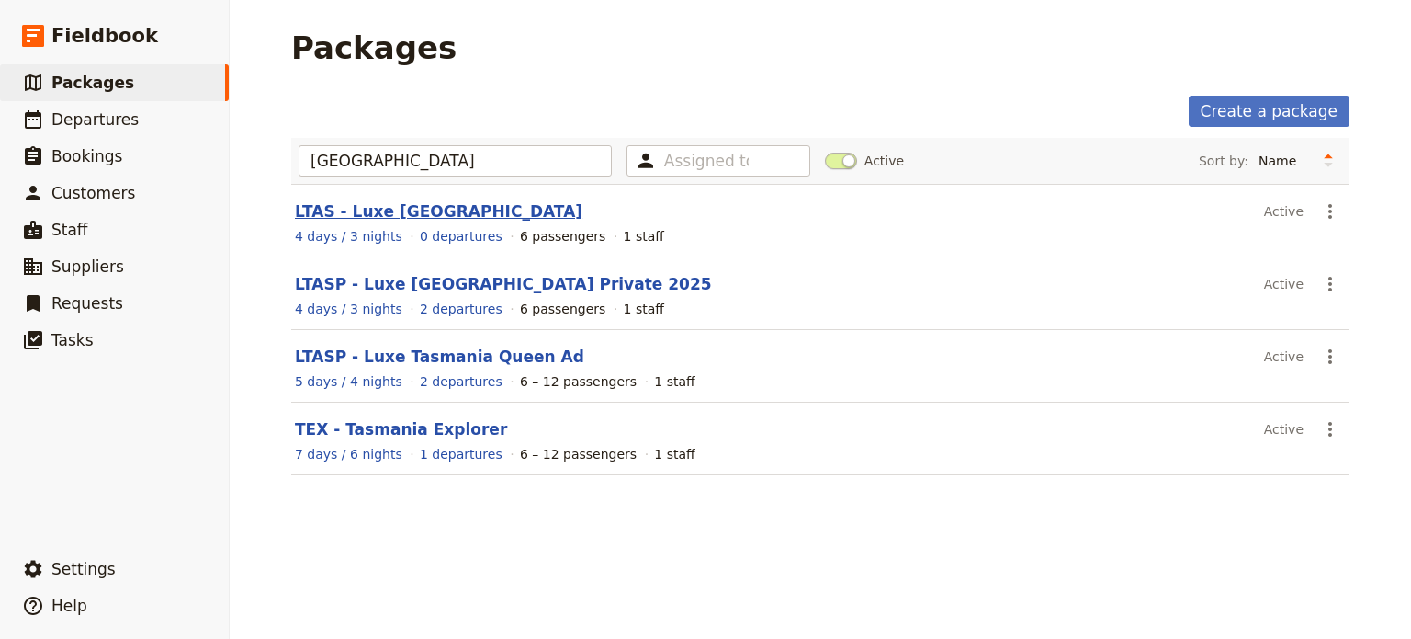
click at [393, 205] on link "LTAS - Luxe [GEOGRAPHIC_DATA]" at bounding box center [439, 211] width 288 height 18
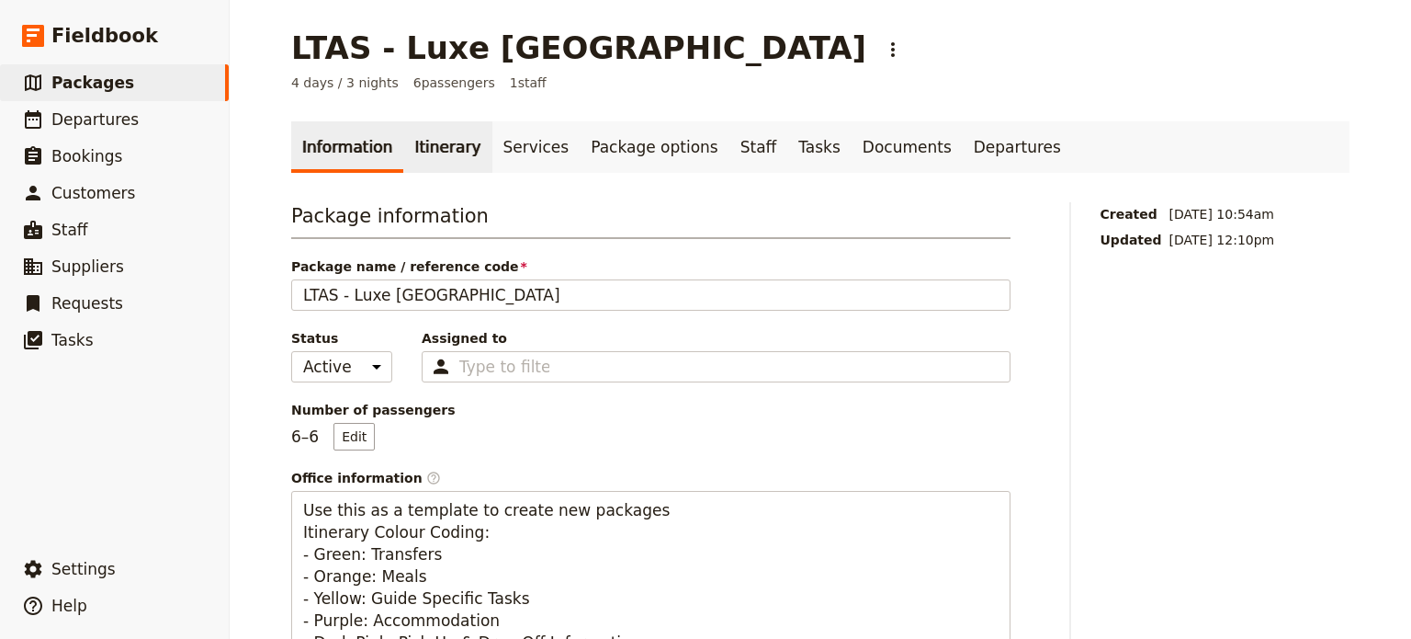
click at [404, 153] on link "Itinerary" at bounding box center [447, 146] width 88 height 51
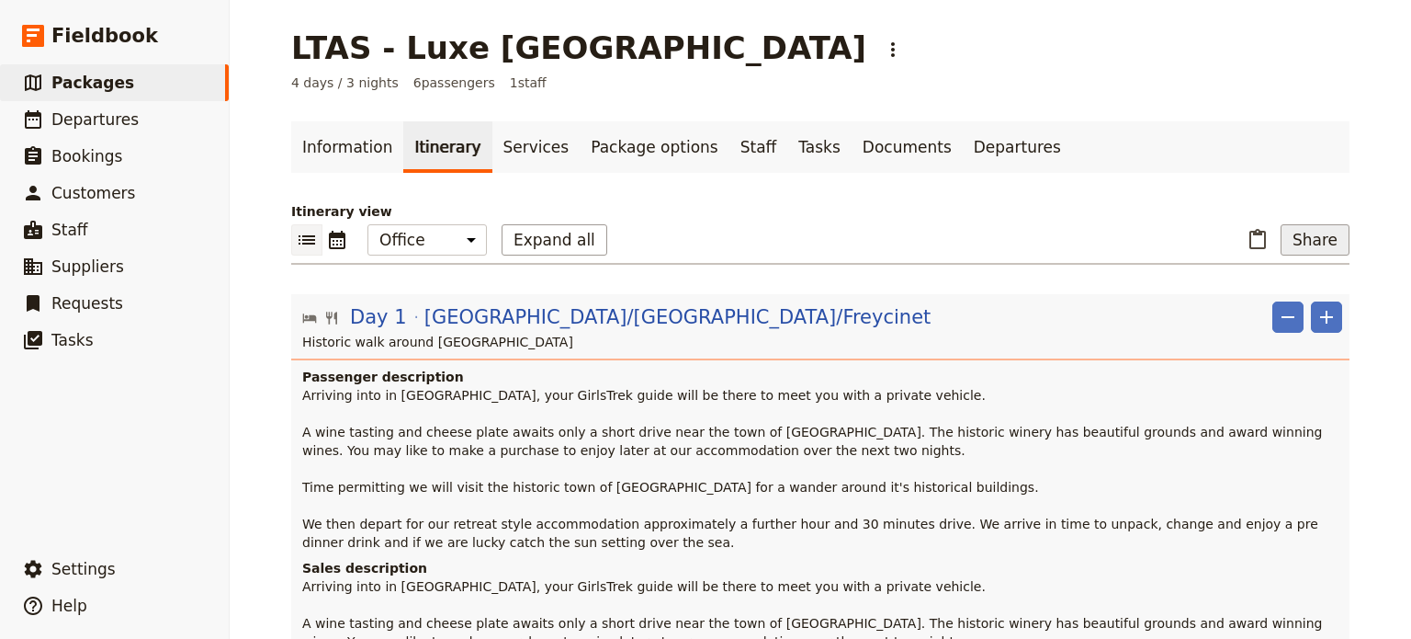
click at [1313, 242] on button "Share" at bounding box center [1315, 239] width 69 height 31
click at [1268, 336] on span "Sales Brochure" at bounding box center [1254, 331] width 96 height 18
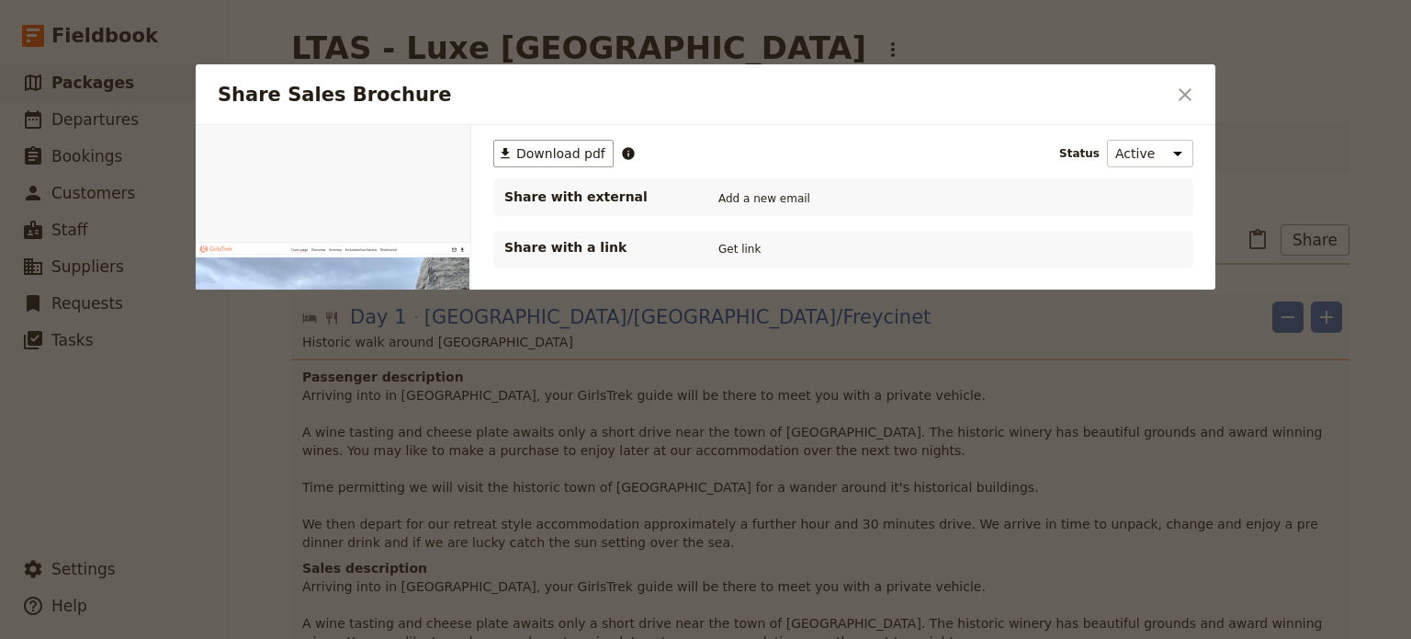
click at [658, 336] on div "​ Download pdf Status Active Inactive Share with external Add a new email Share…" at bounding box center [843, 320] width 744 height 390
click at [764, 246] on div "Share with a link Get link" at bounding box center [843, 249] width 678 height 22
click at [735, 248] on button "Get link" at bounding box center [739, 249] width 51 height 20
click at [828, 245] on span "[DATE]" at bounding box center [809, 249] width 38 height 15
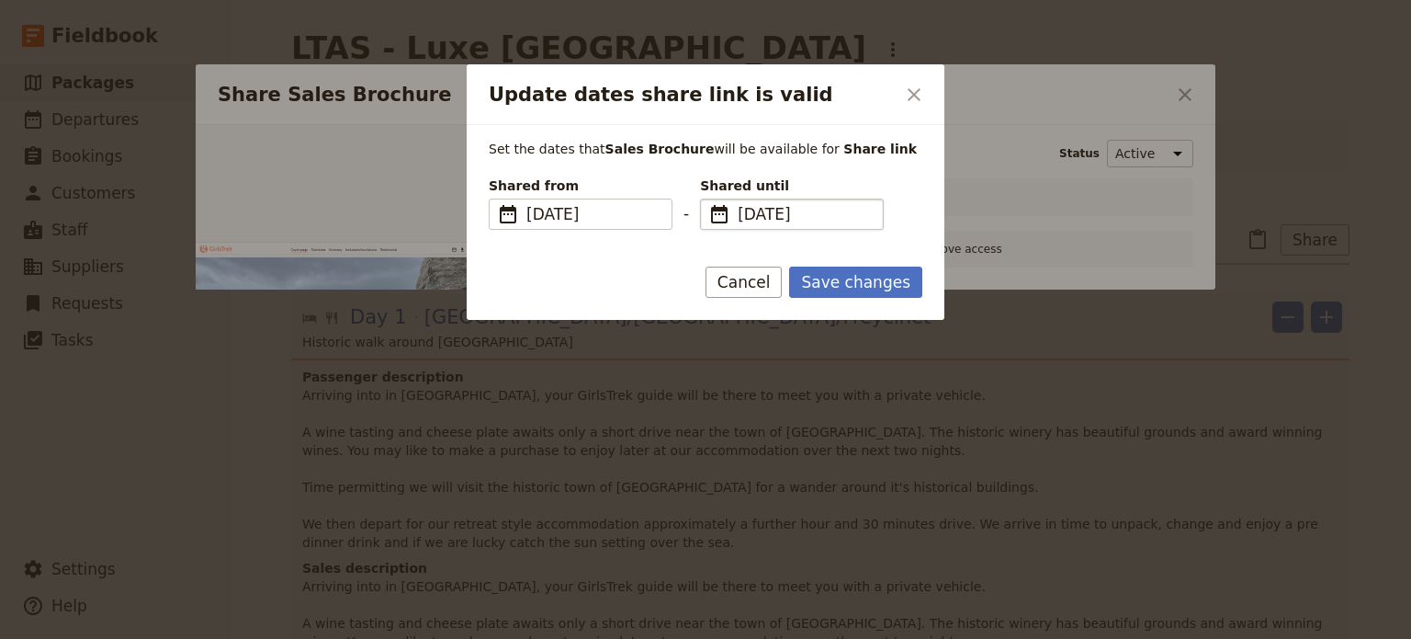
click at [828, 205] on span "[DATE]" at bounding box center [805, 214] width 134 height 22
click at [708, 199] on input "[DATE]" at bounding box center [707, 198] width 1 height 1
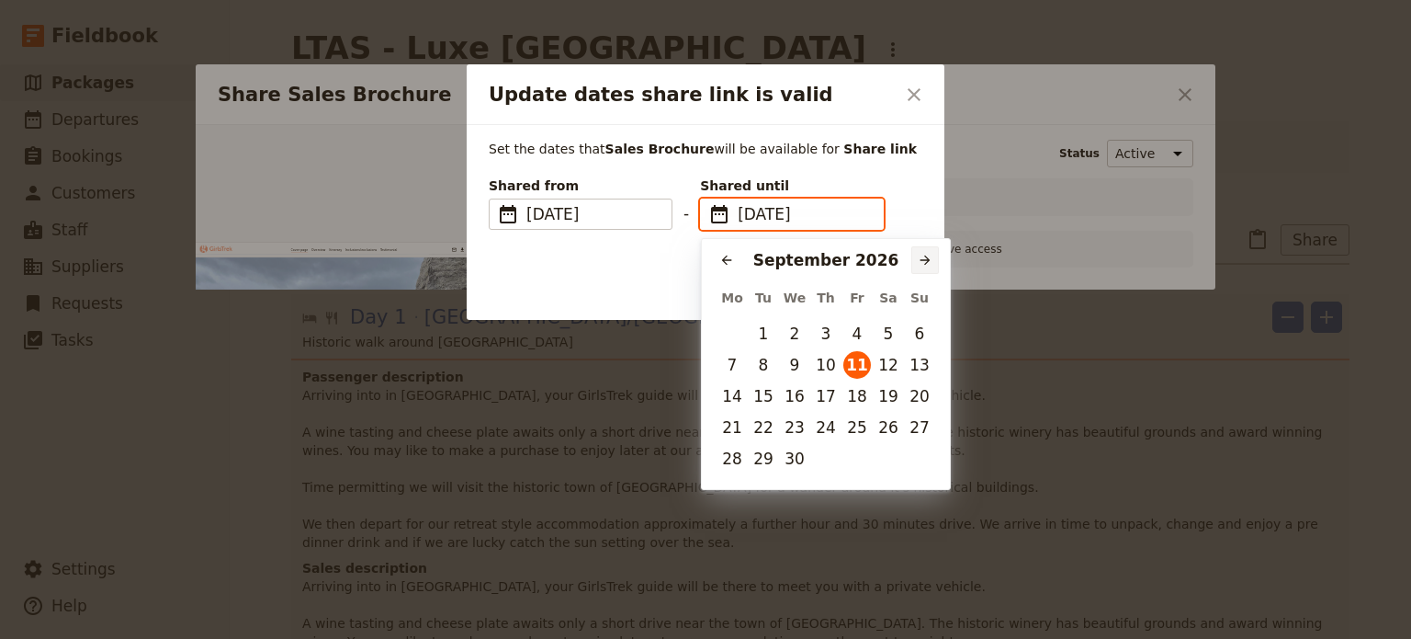
click at [929, 264] on icon "Next month" at bounding box center [925, 260] width 15 height 15
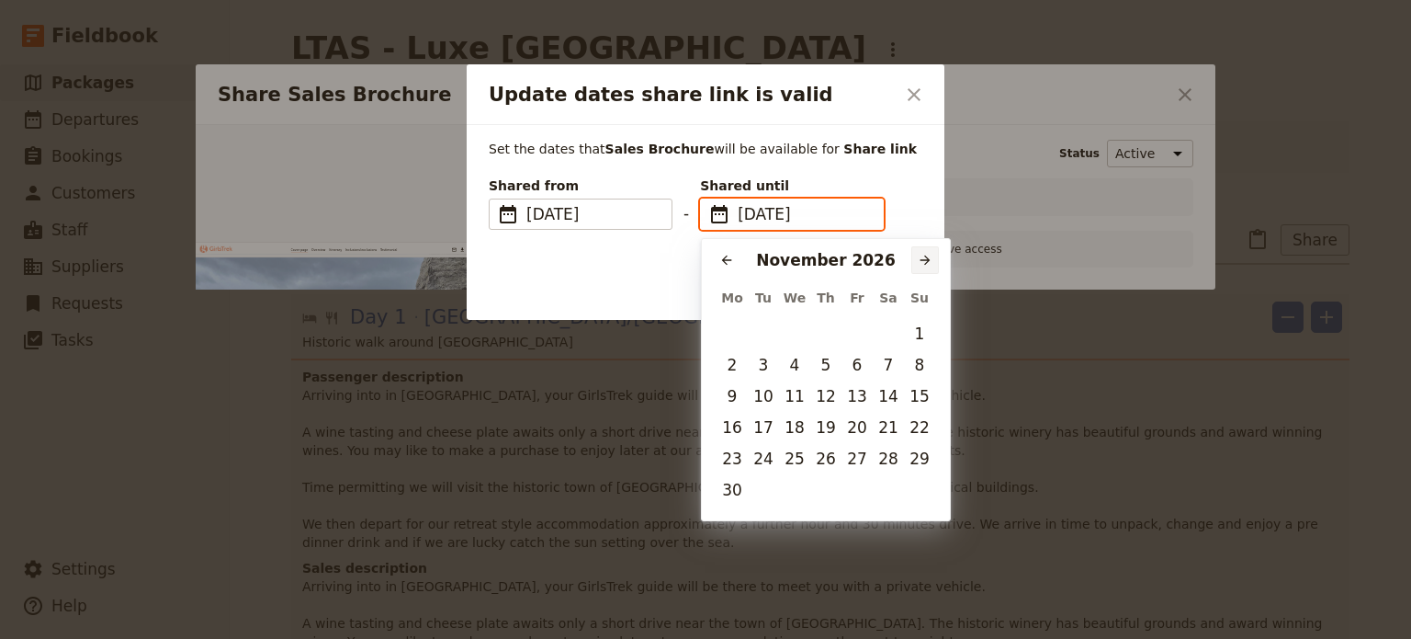
click at [929, 264] on icon "Next month" at bounding box center [925, 260] width 15 height 15
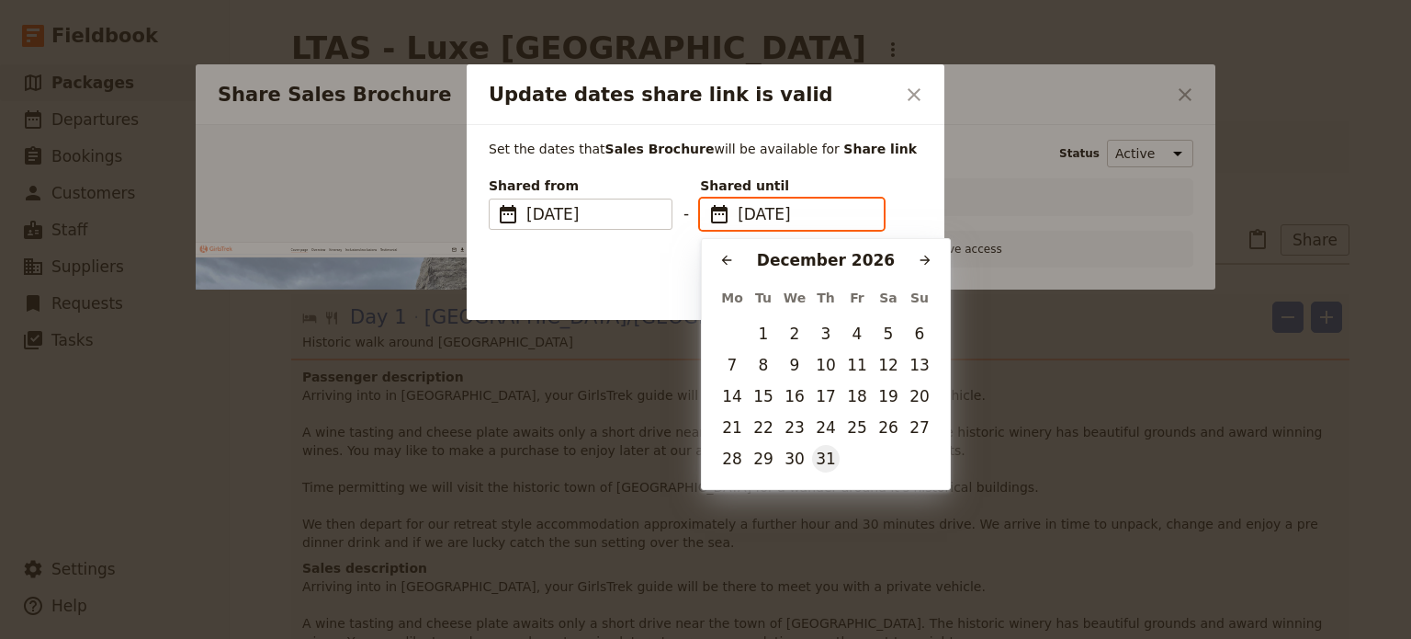
click at [831, 464] on button "31" at bounding box center [826, 459] width 28 height 28
type input "[DATE]"
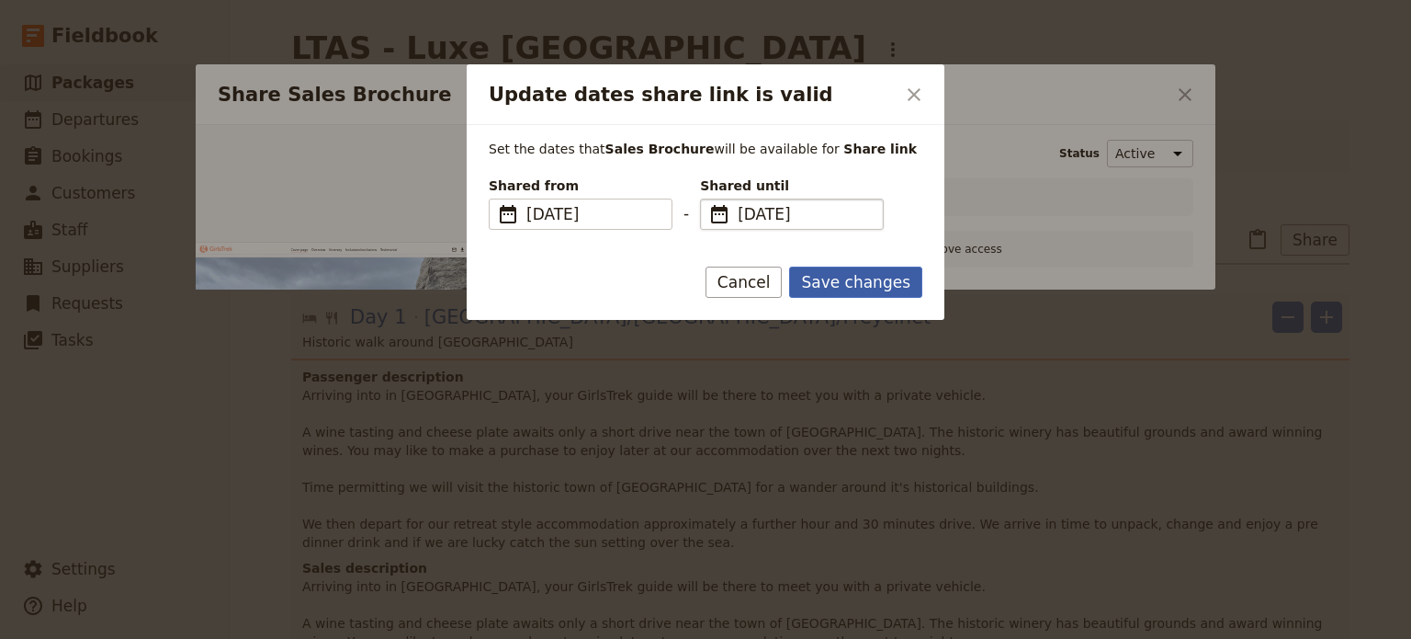
click at [871, 283] on button "Save changes" at bounding box center [855, 281] width 133 height 31
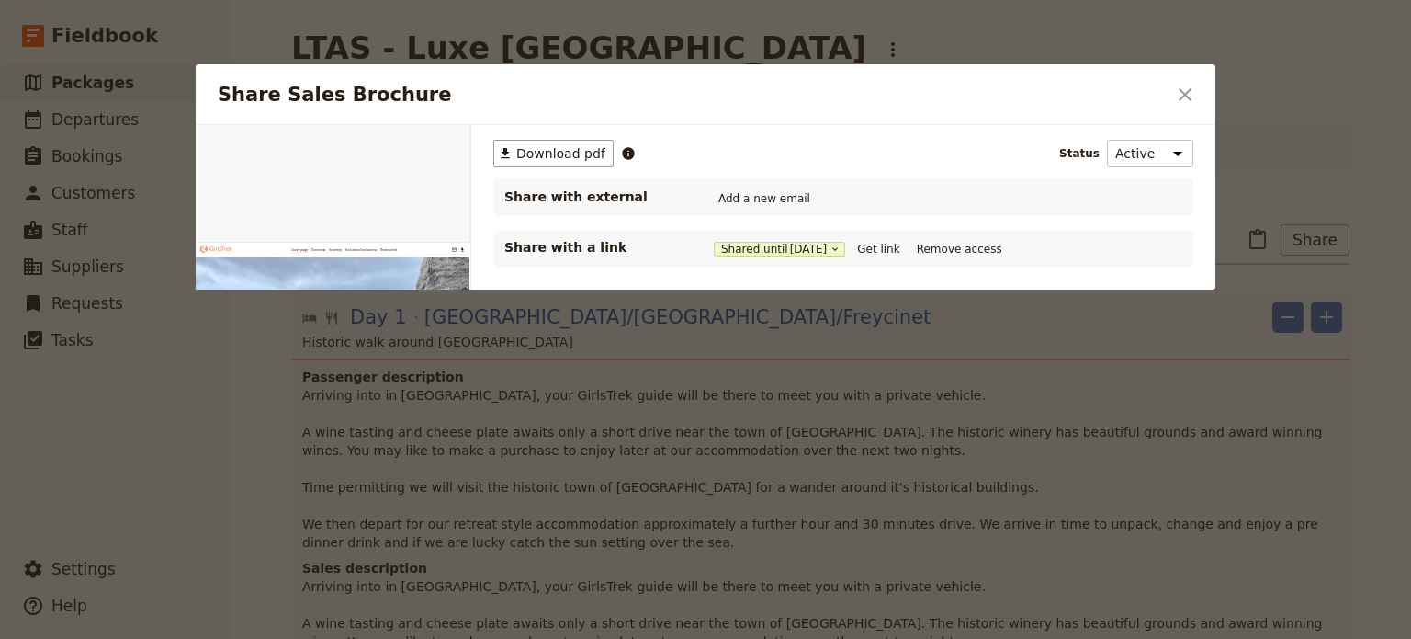
click at [877, 363] on div "​ Download pdf Status Active Inactive Share with external Add a new email Share…" at bounding box center [843, 320] width 744 height 390
click at [893, 243] on button "Get link" at bounding box center [878, 249] width 51 height 20
click at [757, 243] on button "Shared until [DATE]" at bounding box center [779, 249] width 131 height 15
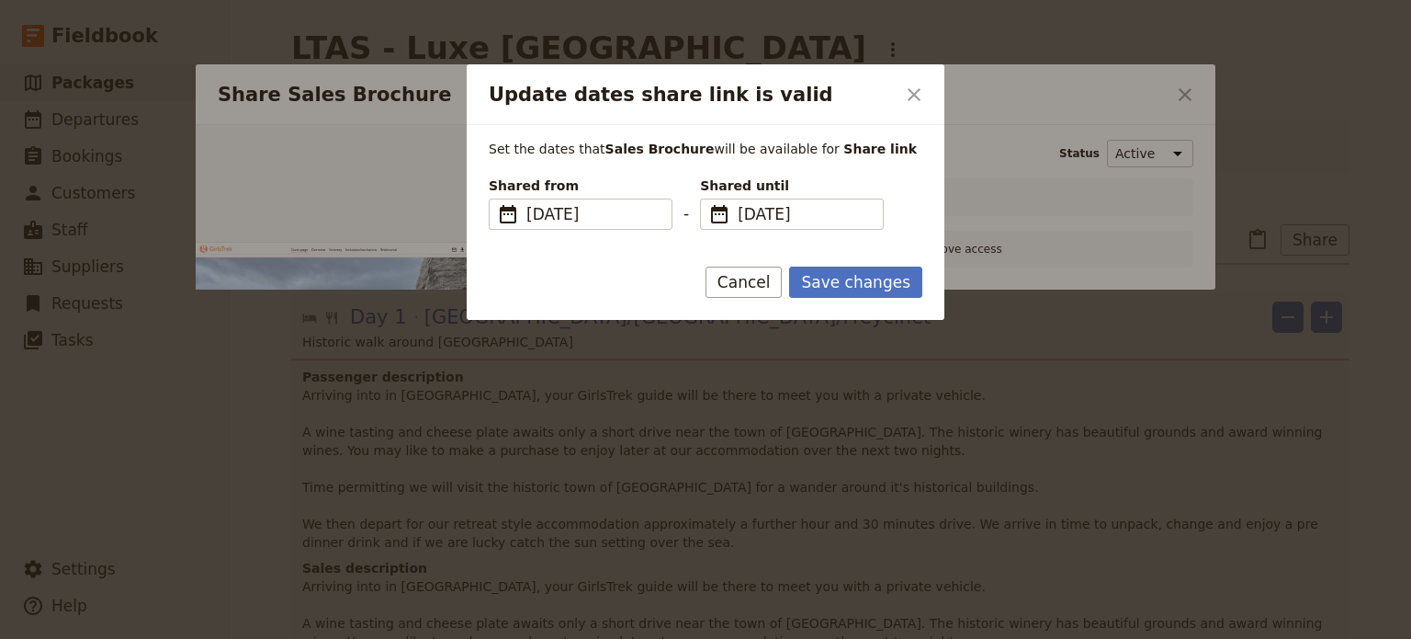
click at [908, 329] on div at bounding box center [705, 319] width 1411 height 639
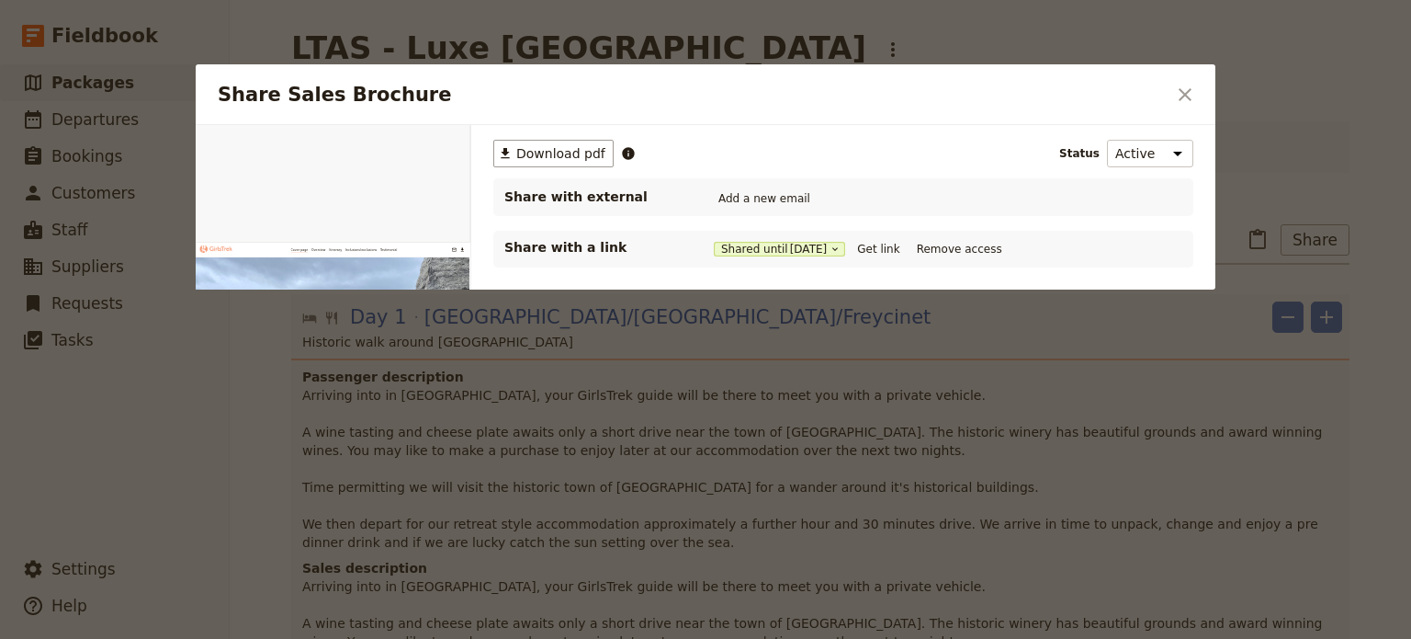
click at [1071, 304] on div "​ Download pdf Status Active Inactive Share with external Add a new email Share…" at bounding box center [843, 320] width 744 height 390
click at [1187, 108] on button "​" at bounding box center [1185, 94] width 31 height 31
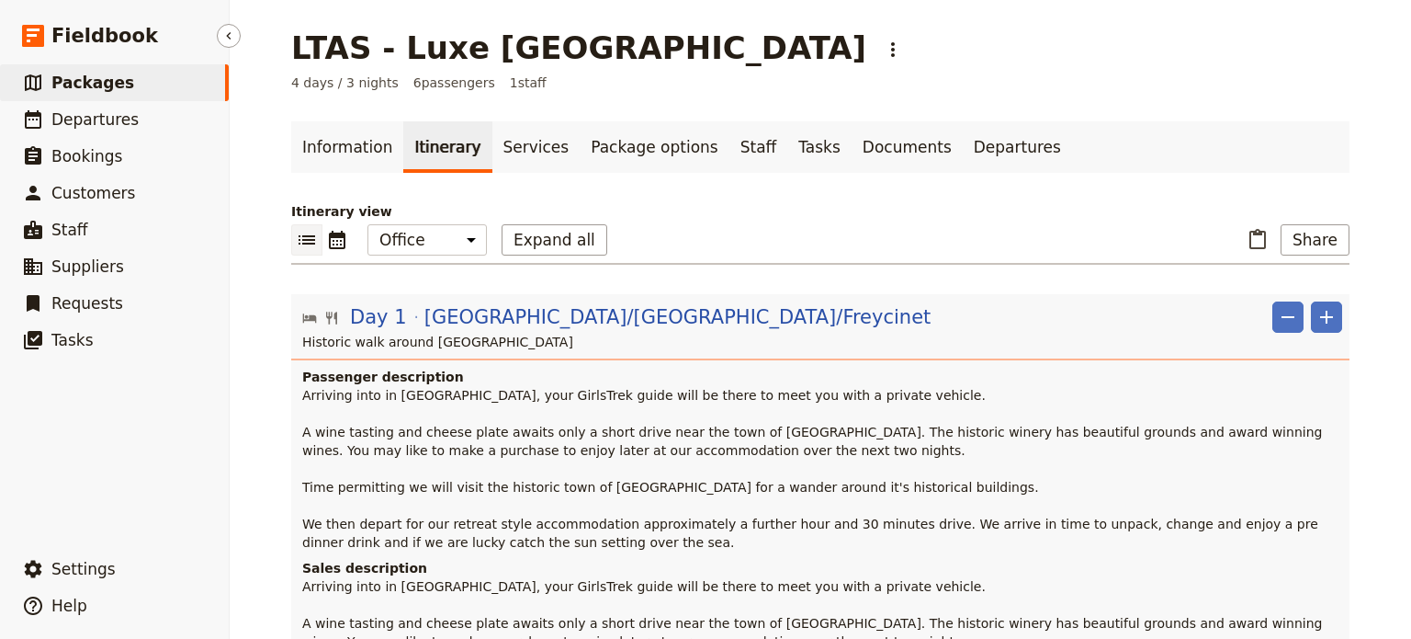
click at [83, 80] on span "Packages" at bounding box center [92, 83] width 83 height 18
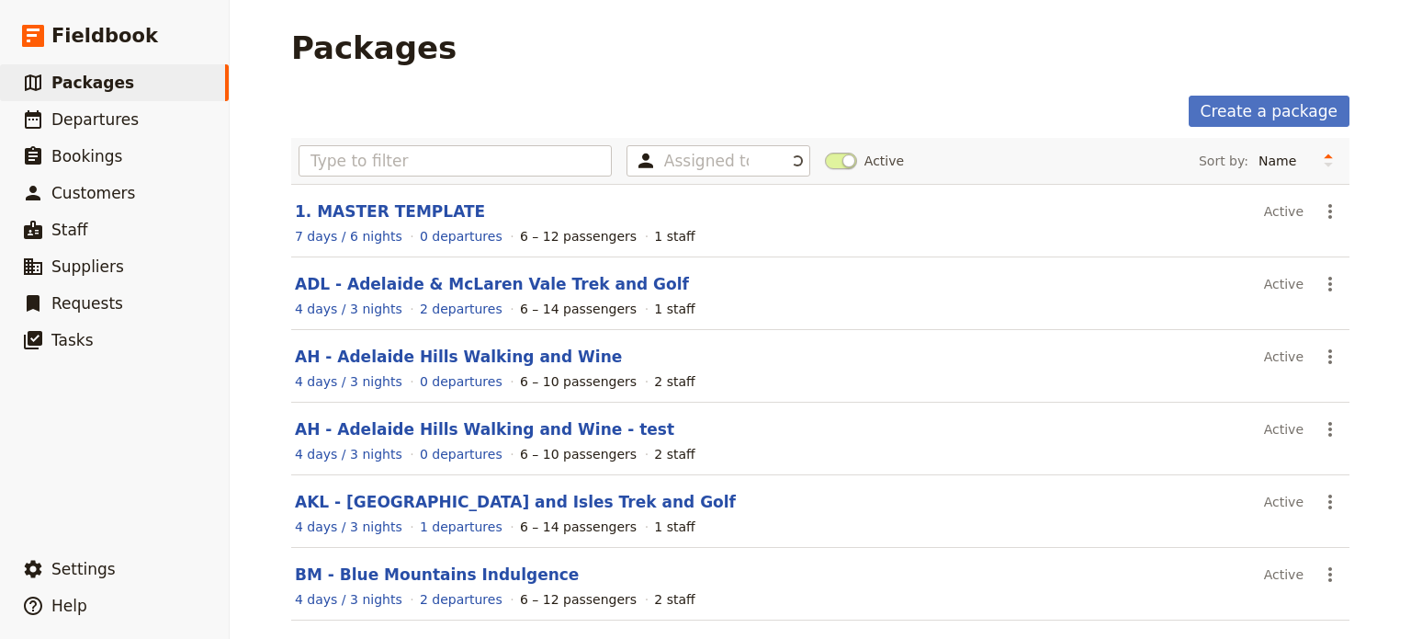
click at [434, 141] on div "Assigned to Active Sort by: Name Number of departures Duration Most recently up…" at bounding box center [820, 161] width 1058 height 46
click at [421, 164] on input "text" at bounding box center [455, 160] width 313 height 31
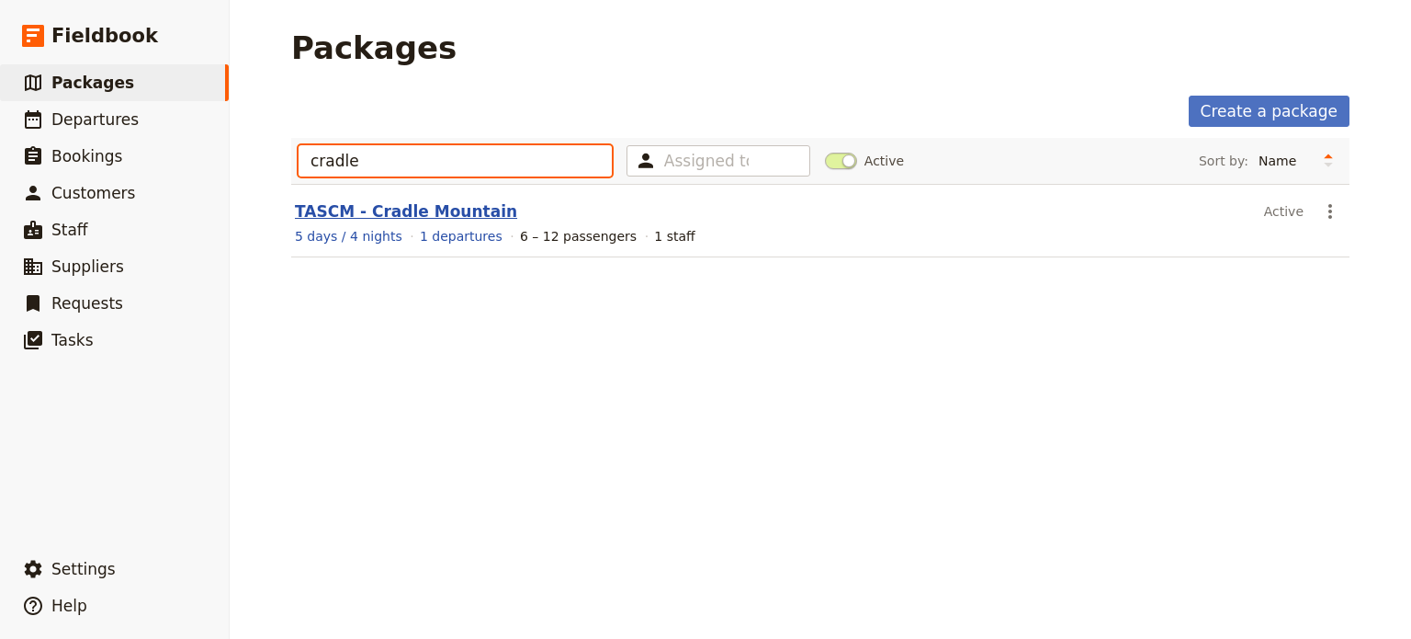
type input "cradle"
click at [390, 202] on link "TASCM - Cradle Mountain" at bounding box center [406, 211] width 222 height 18
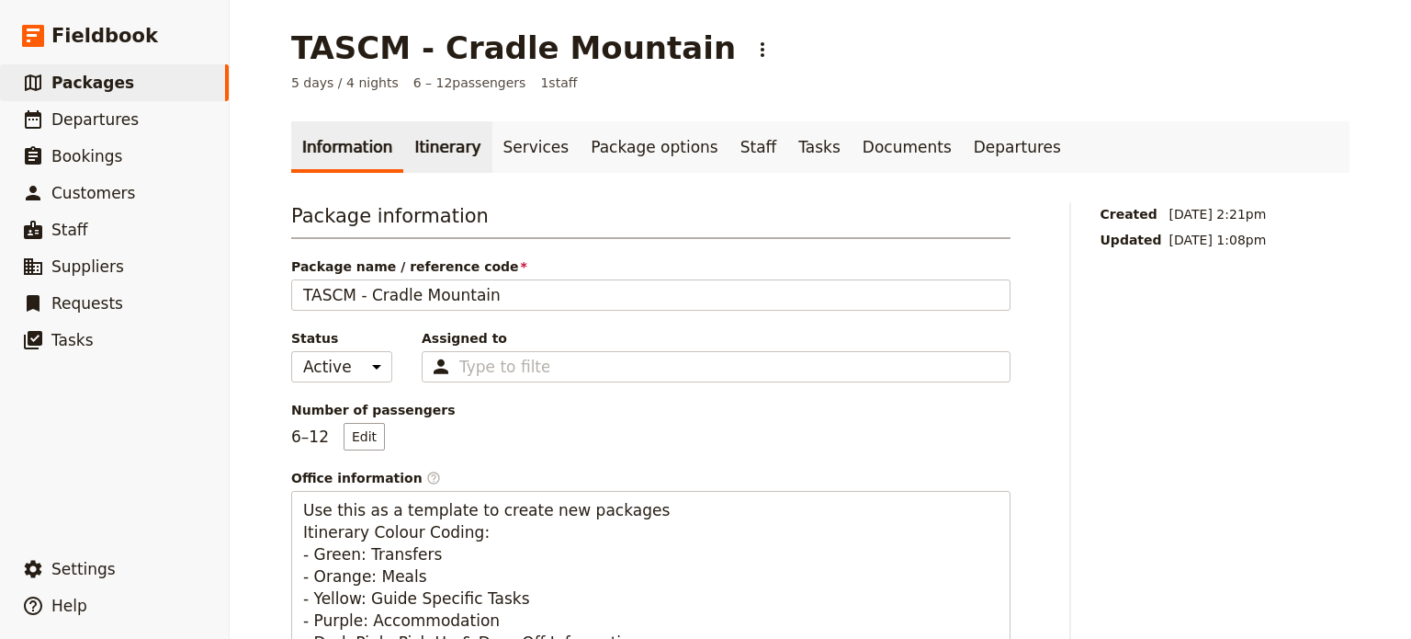
click at [455, 141] on link "Itinerary" at bounding box center [447, 146] width 88 height 51
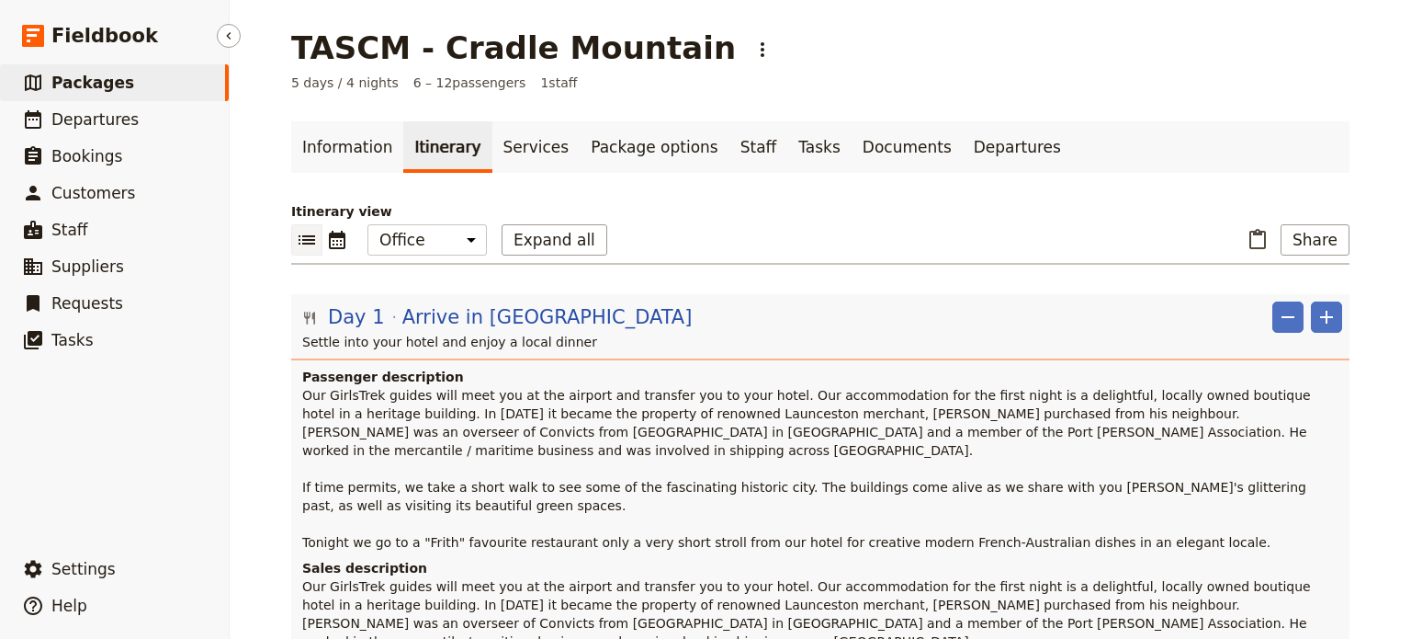
drag, startPoint x: 110, startPoint y: 87, endPoint x: 165, endPoint y: 80, distance: 55.6
click at [110, 87] on span "Packages" at bounding box center [92, 83] width 83 height 18
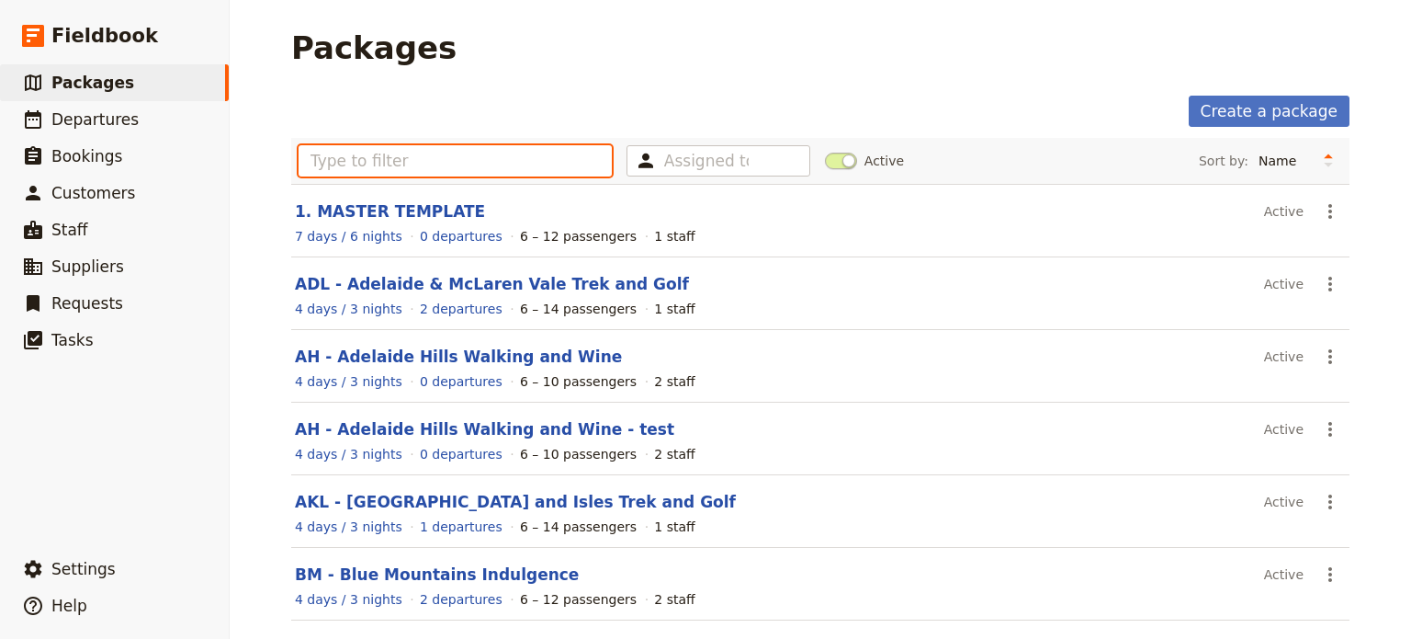
click at [368, 145] on input "text" at bounding box center [455, 160] width 313 height 31
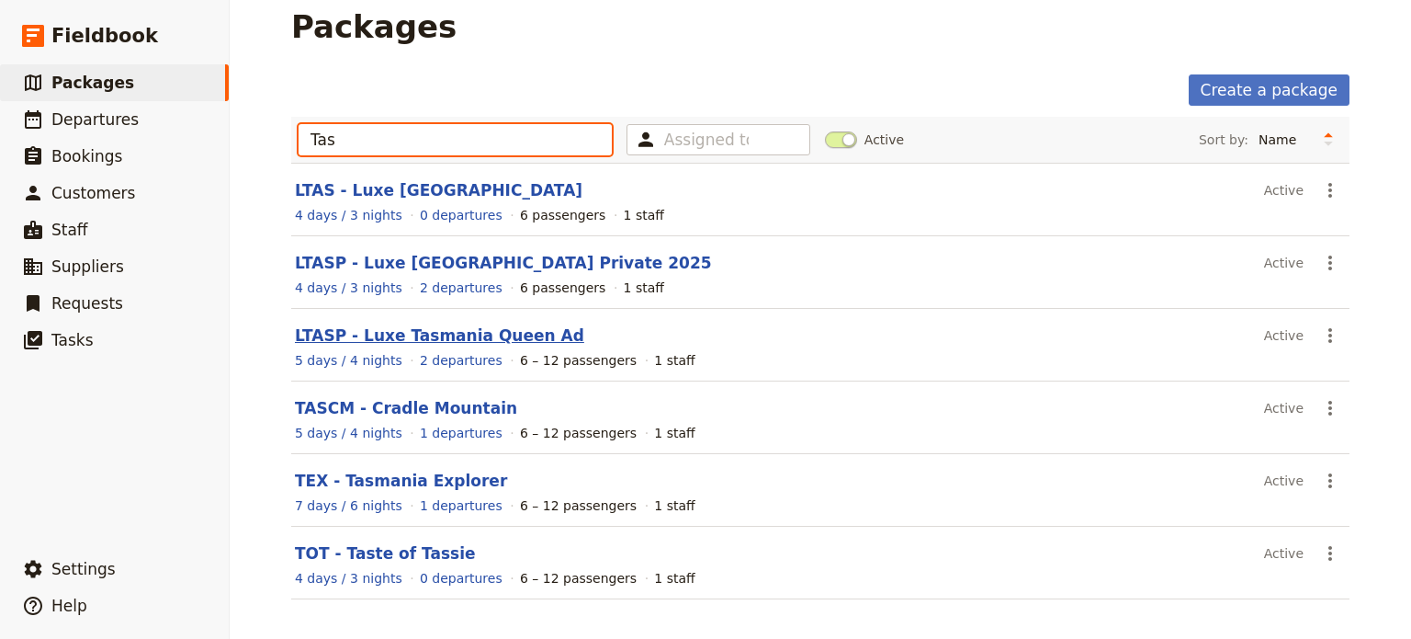
scroll to position [30, 0]
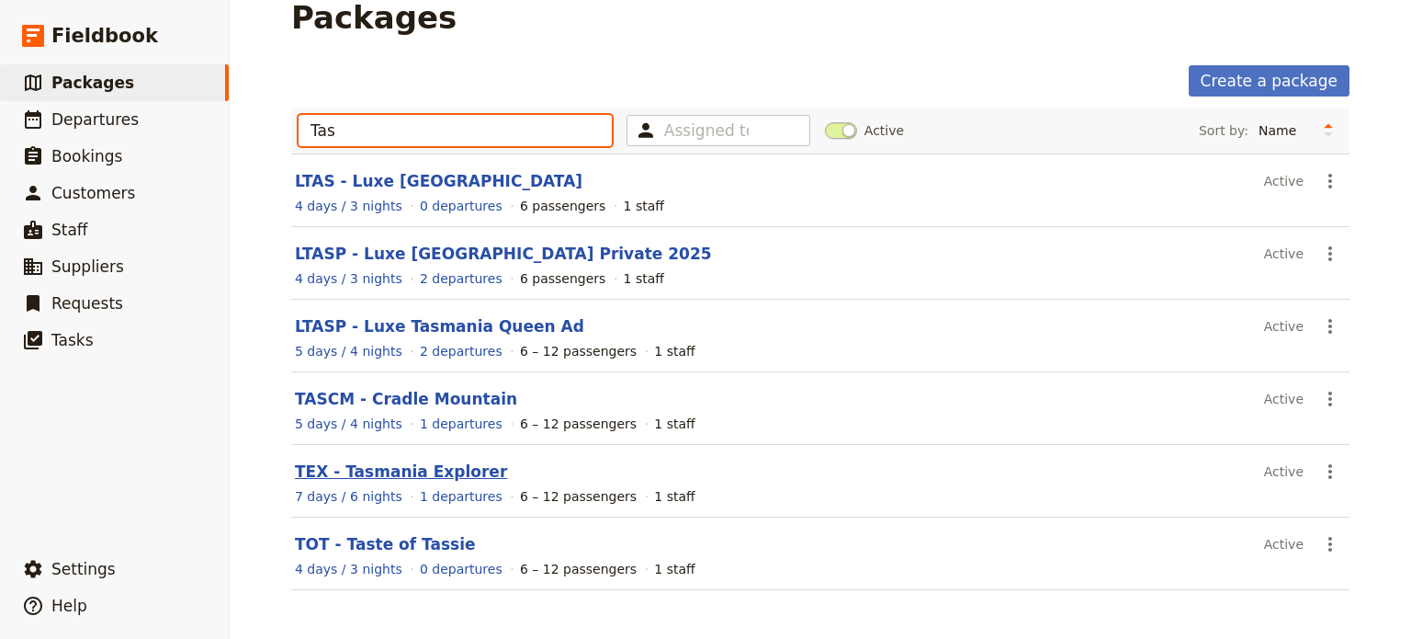
type input "Tas"
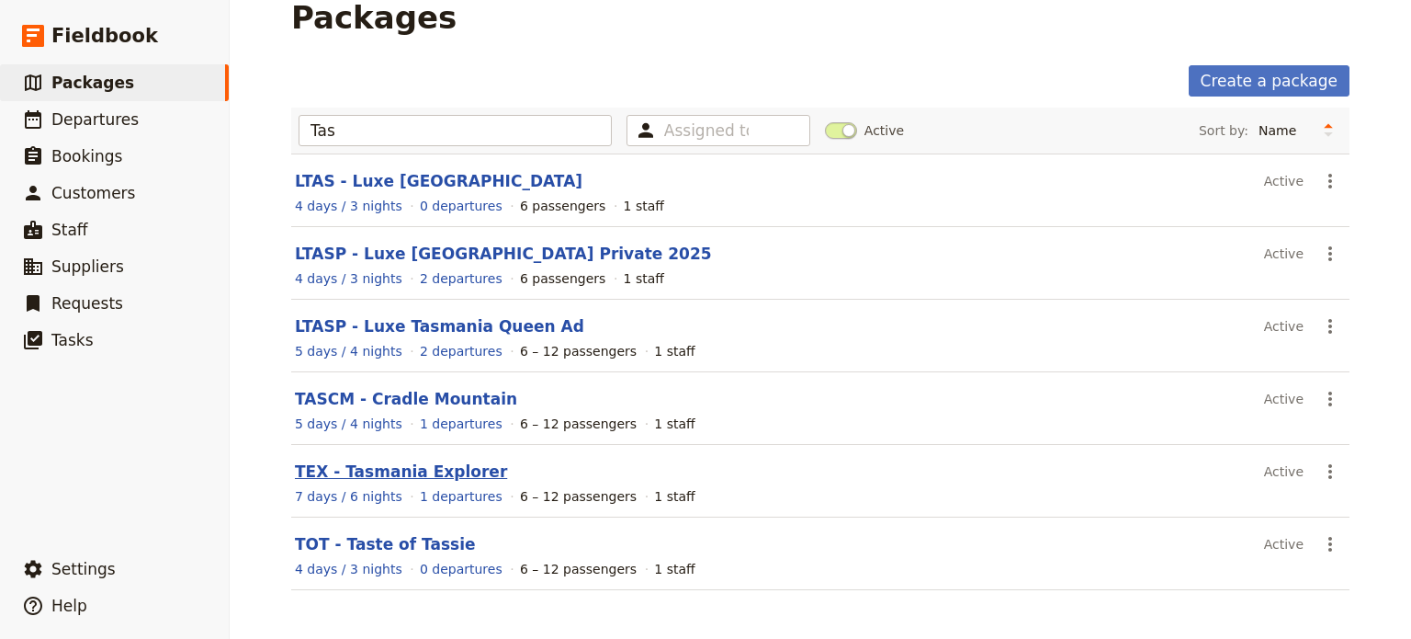
click at [397, 474] on link "TEX - Tasmania Explorer" at bounding box center [401, 471] width 212 height 18
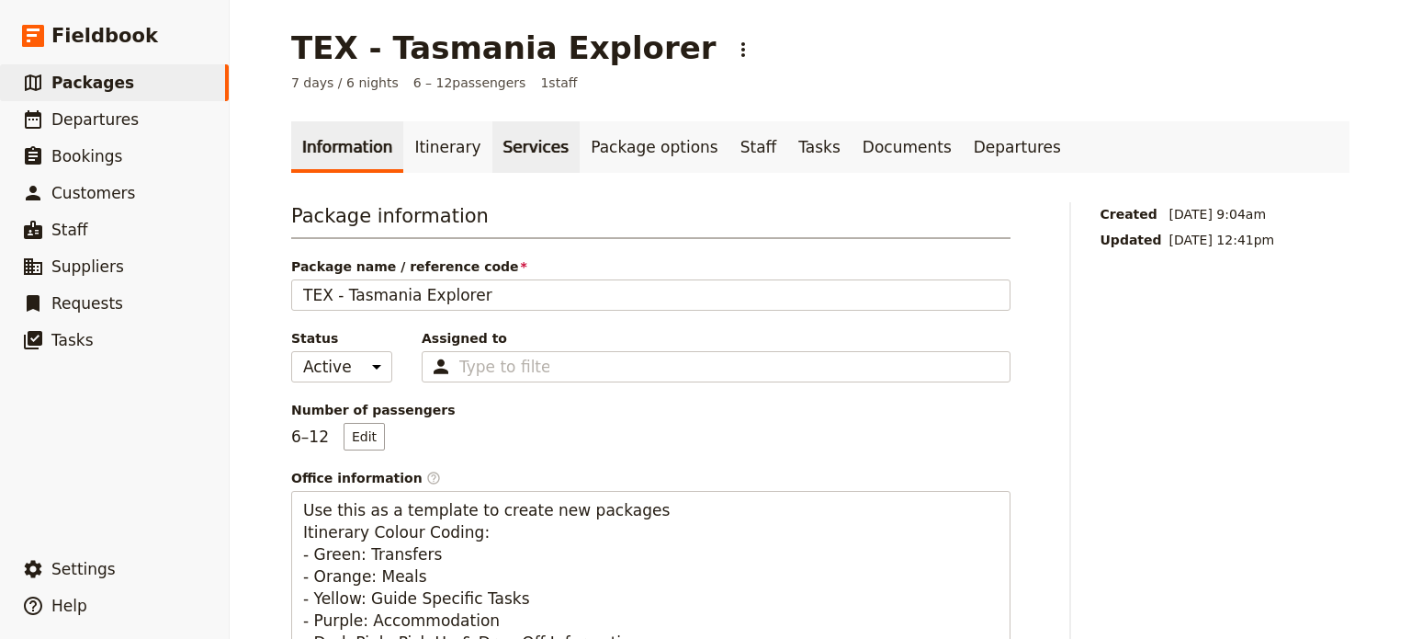
click at [492, 150] on link "Services" at bounding box center [536, 146] width 88 height 51
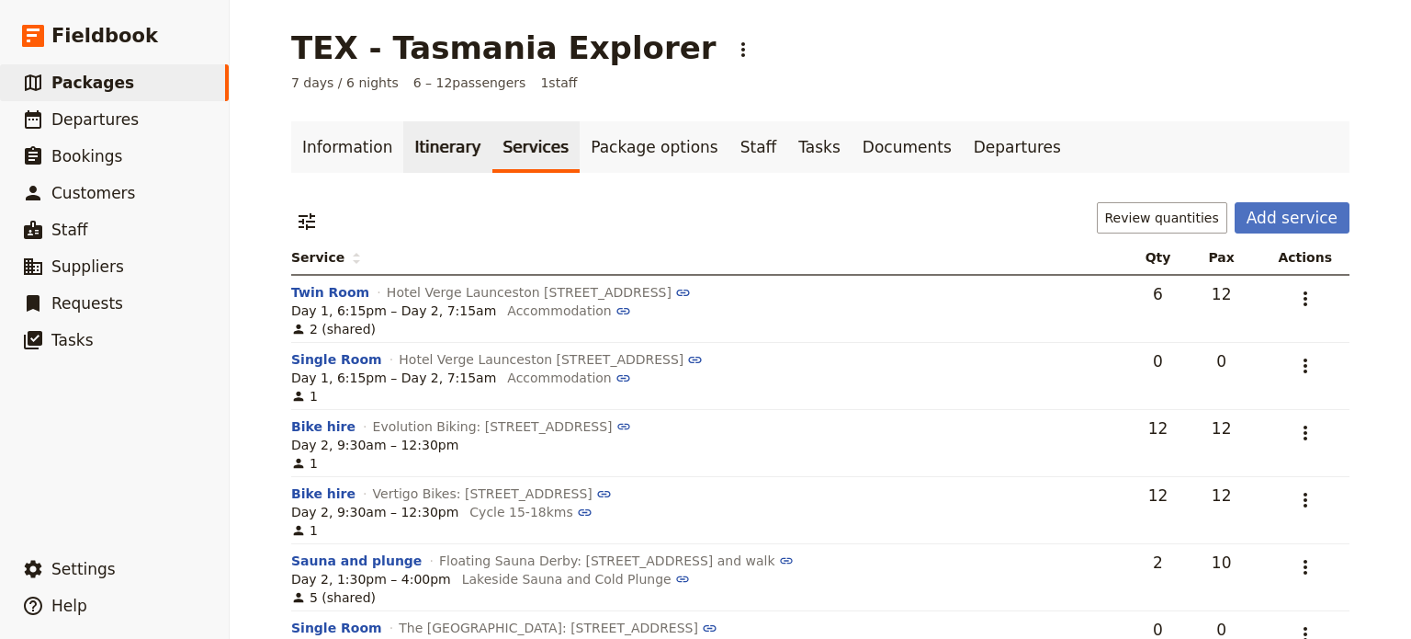
click at [441, 148] on link "Itinerary" at bounding box center [447, 146] width 88 height 51
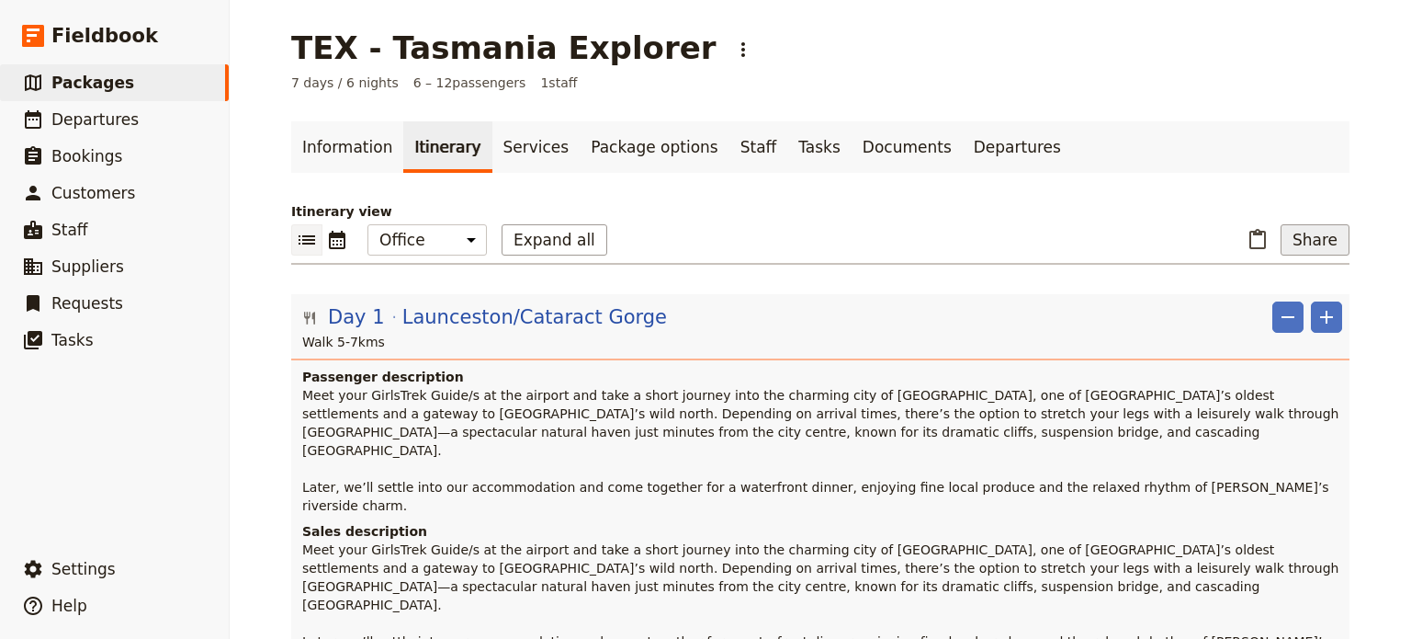
click at [1303, 242] on button "Share" at bounding box center [1315, 239] width 69 height 31
click at [1295, 334] on span "Sales Brochure" at bounding box center [1254, 331] width 96 height 18
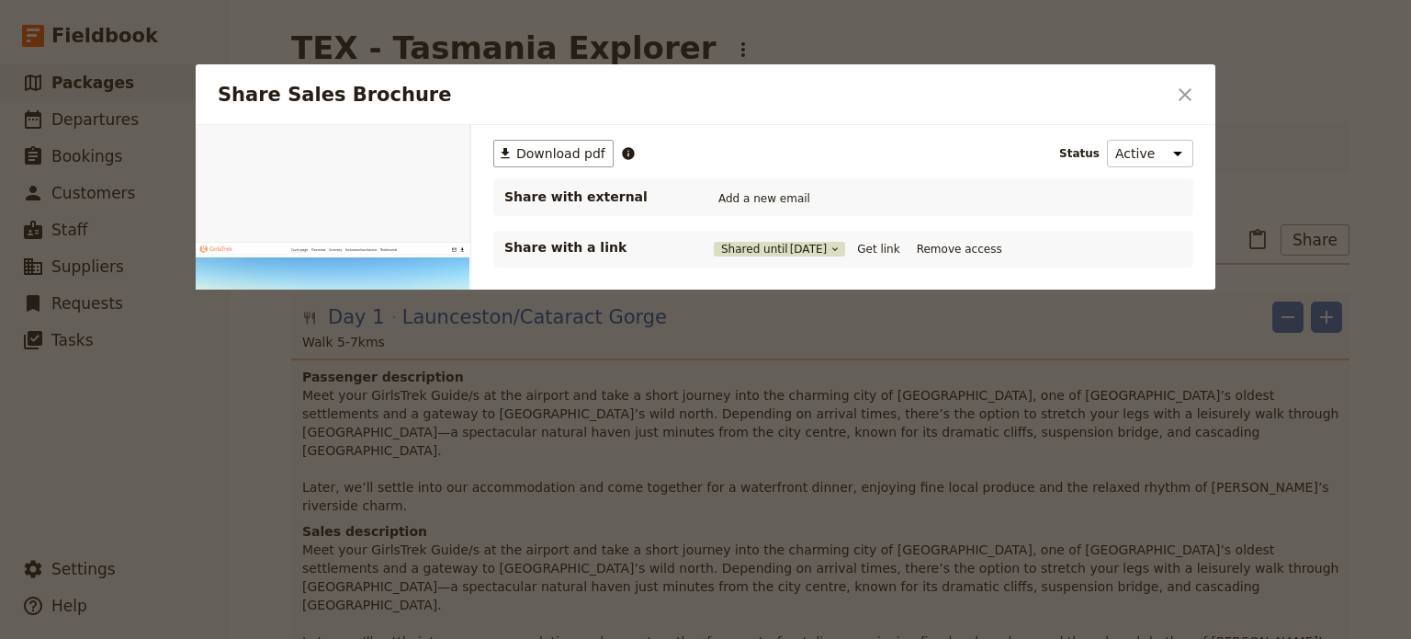
click at [799, 250] on span "[DATE]" at bounding box center [809, 249] width 38 height 15
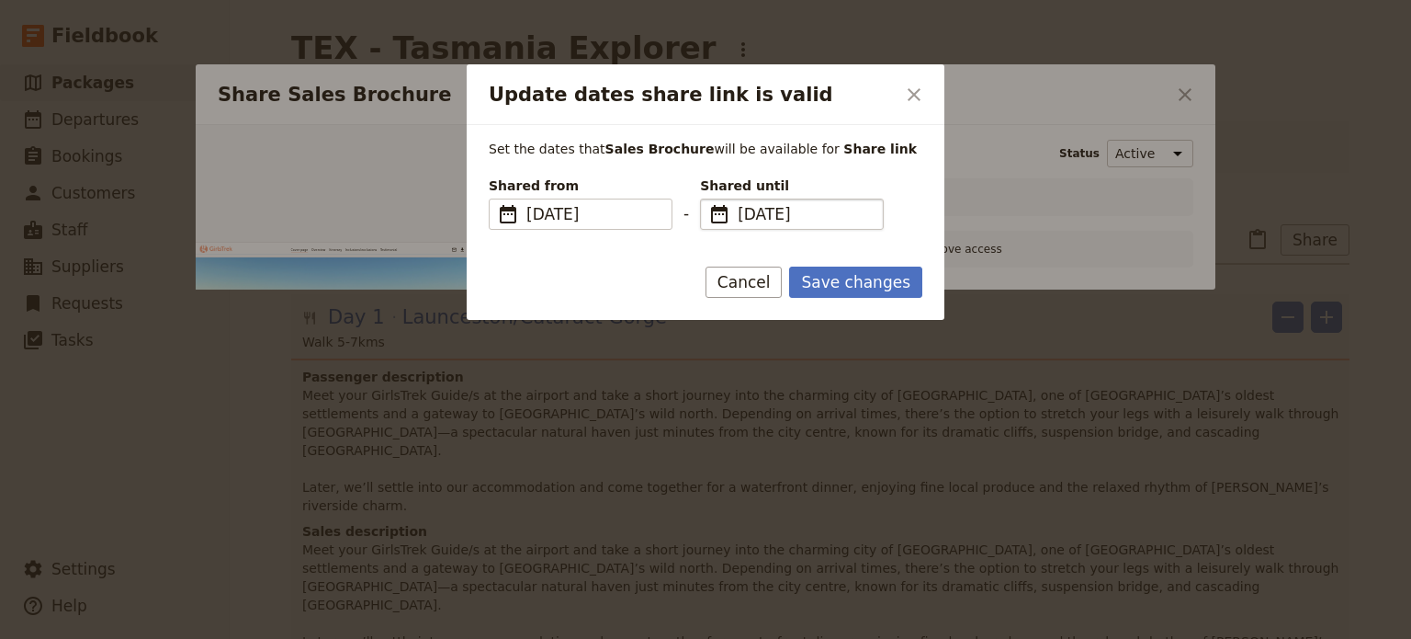
click at [824, 203] on span "[DATE]" at bounding box center [805, 214] width 134 height 22
click at [708, 199] on input "[DATE]" at bounding box center [707, 198] width 1 height 1
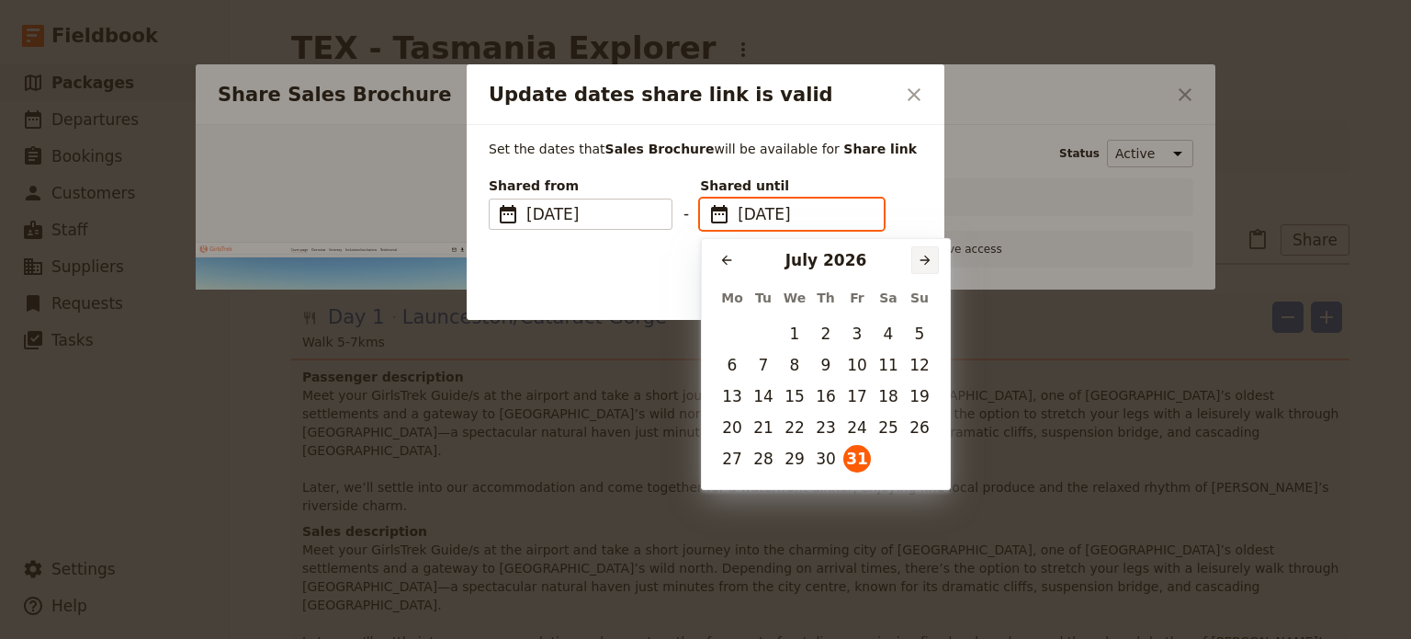
click at [931, 257] on icon "Next month" at bounding box center [925, 260] width 15 height 15
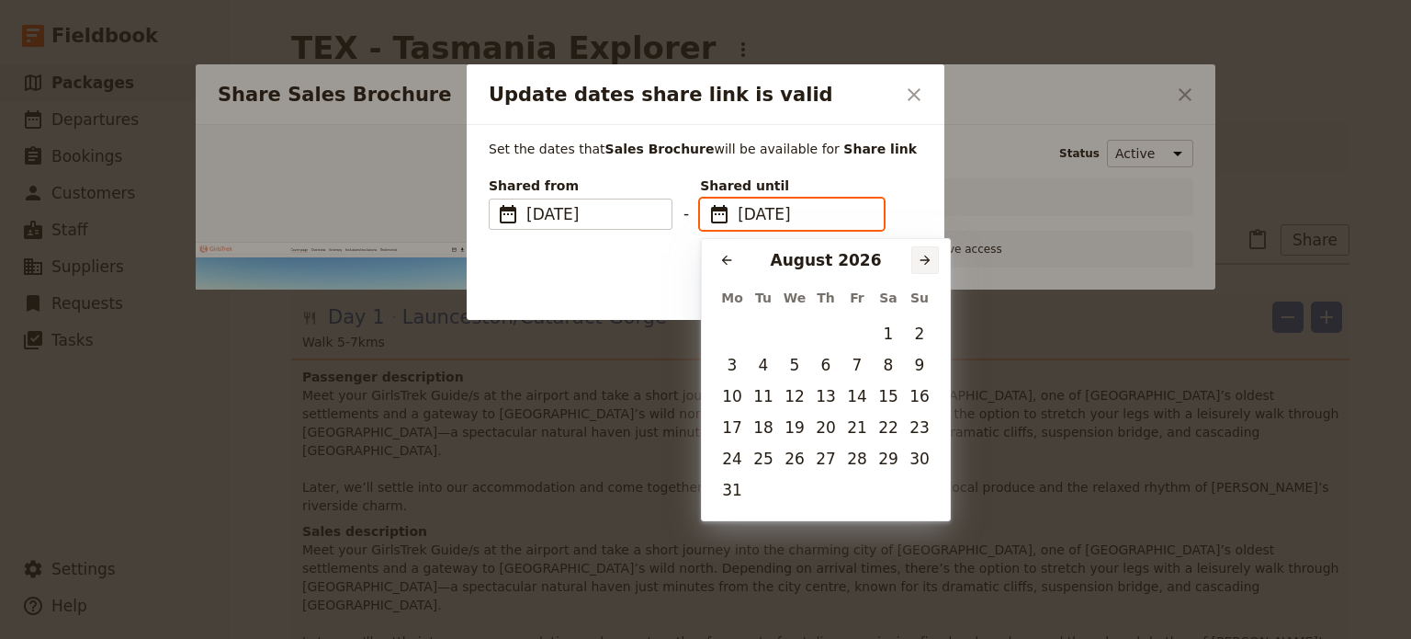
click at [931, 257] on icon "Next month" at bounding box center [925, 260] width 15 height 15
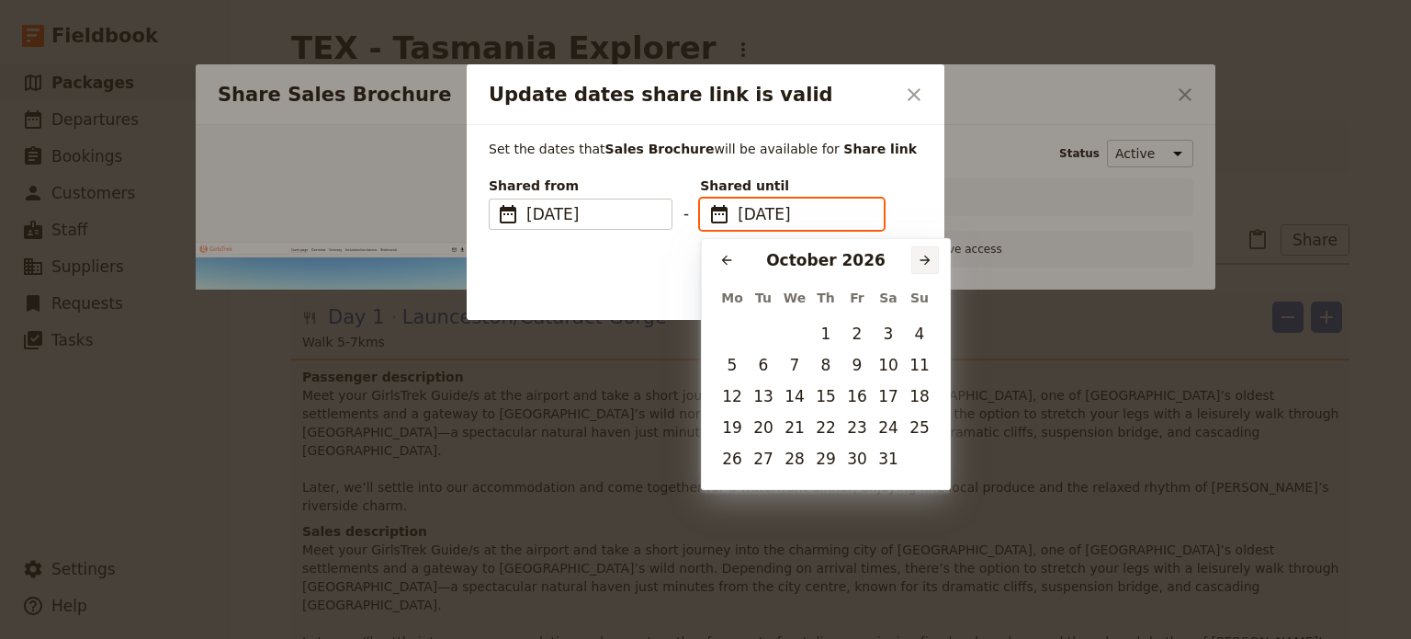
click at [931, 257] on icon "Next month" at bounding box center [925, 260] width 15 height 15
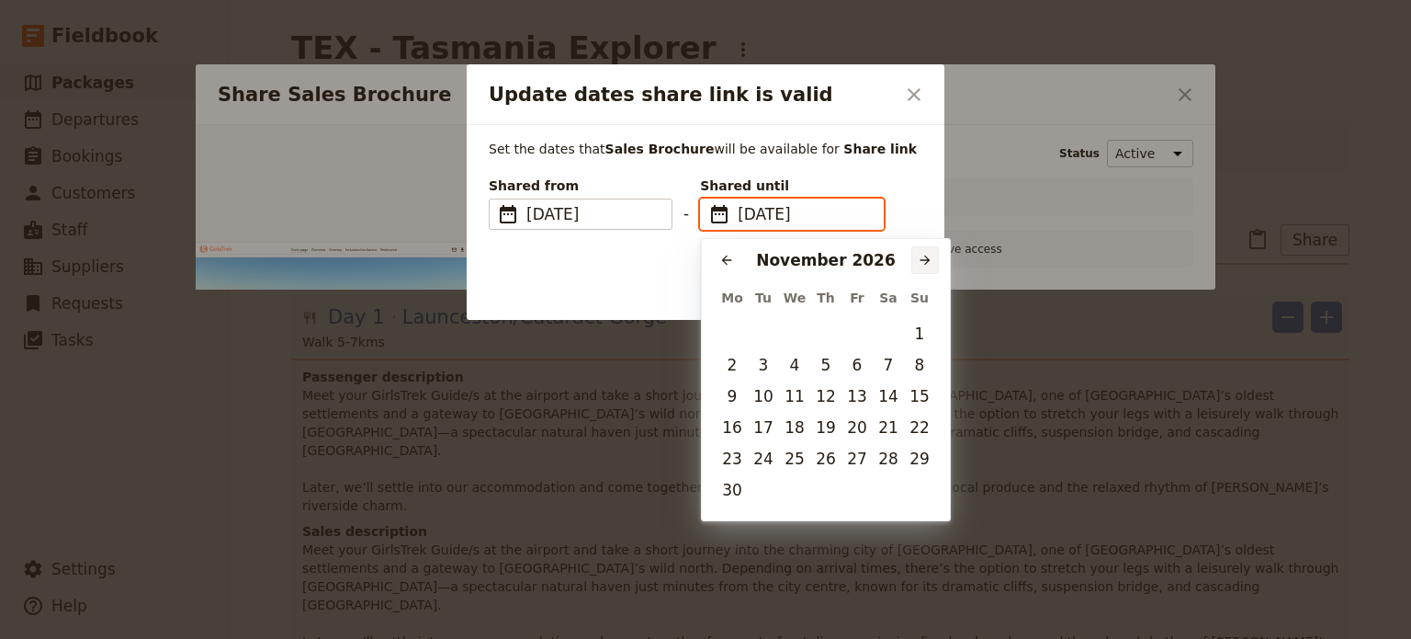
click at [931, 257] on icon "Next month" at bounding box center [925, 260] width 15 height 15
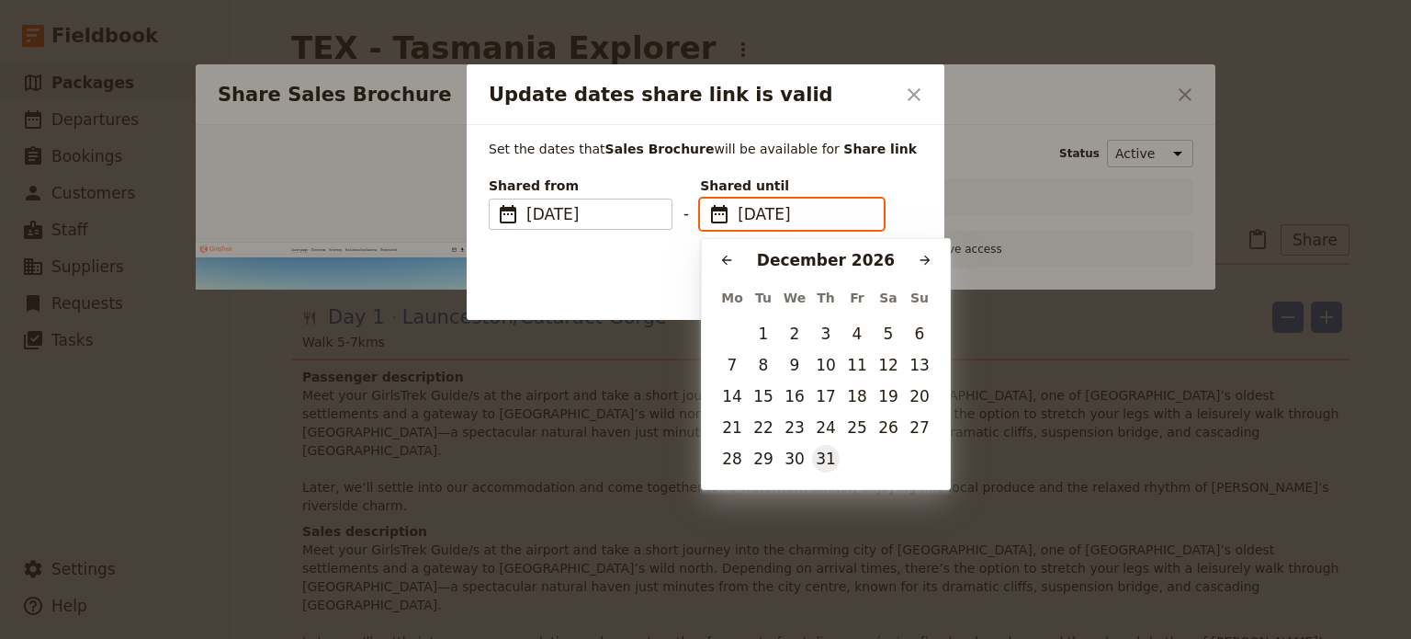
click at [833, 456] on button "31" at bounding box center [826, 459] width 28 height 28
type input "[DATE]"
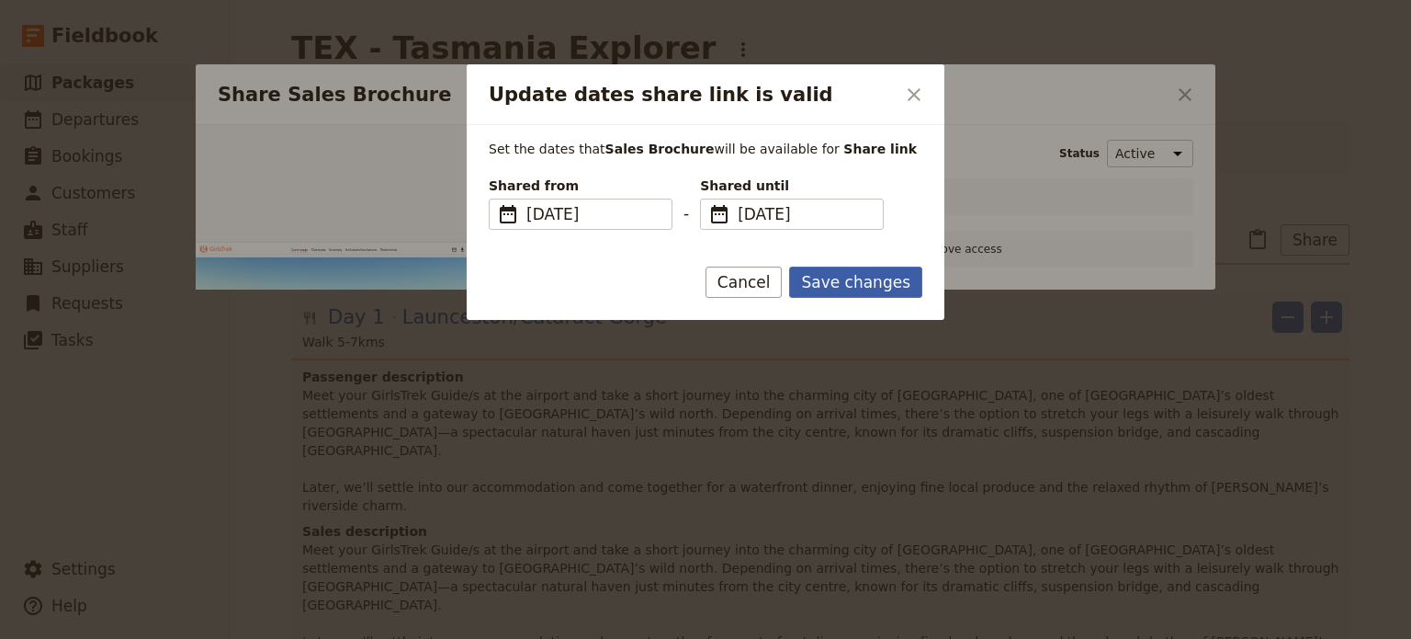
click at [864, 290] on button "Save changes" at bounding box center [855, 281] width 133 height 31
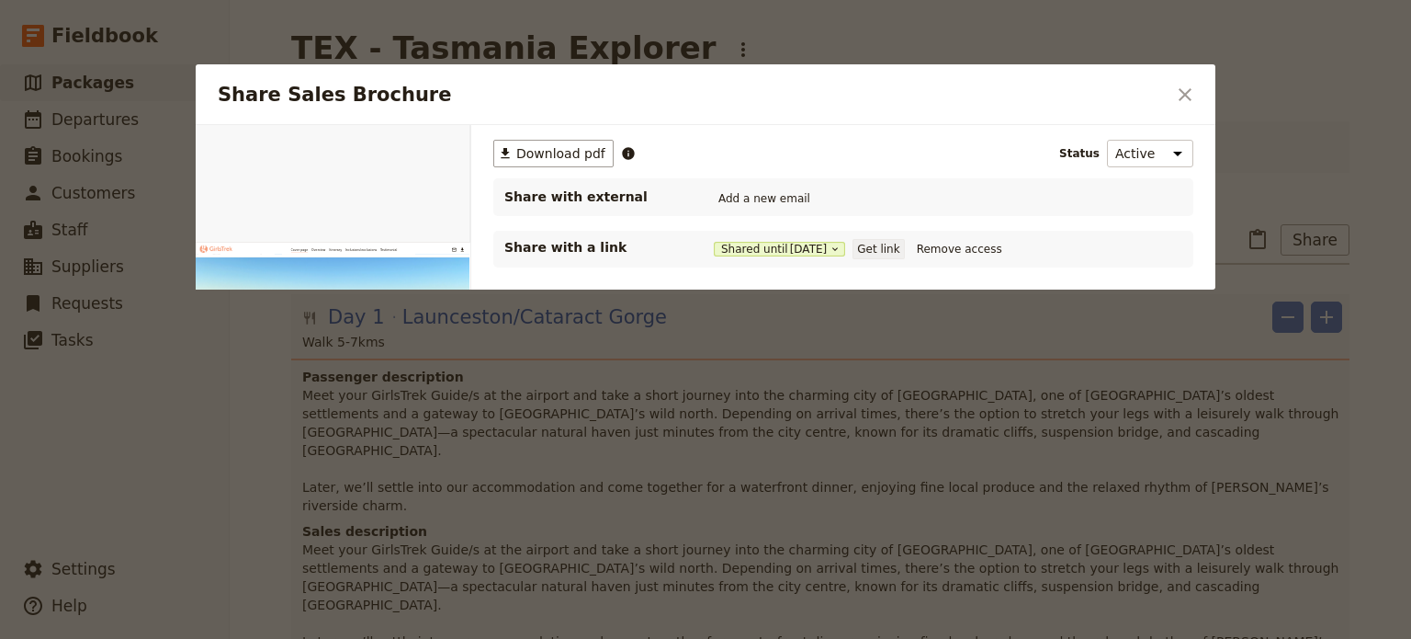
click at [880, 253] on button "Get link" at bounding box center [878, 249] width 51 height 20
click at [1187, 94] on icon "Close dialog" at bounding box center [1185, 95] width 22 height 22
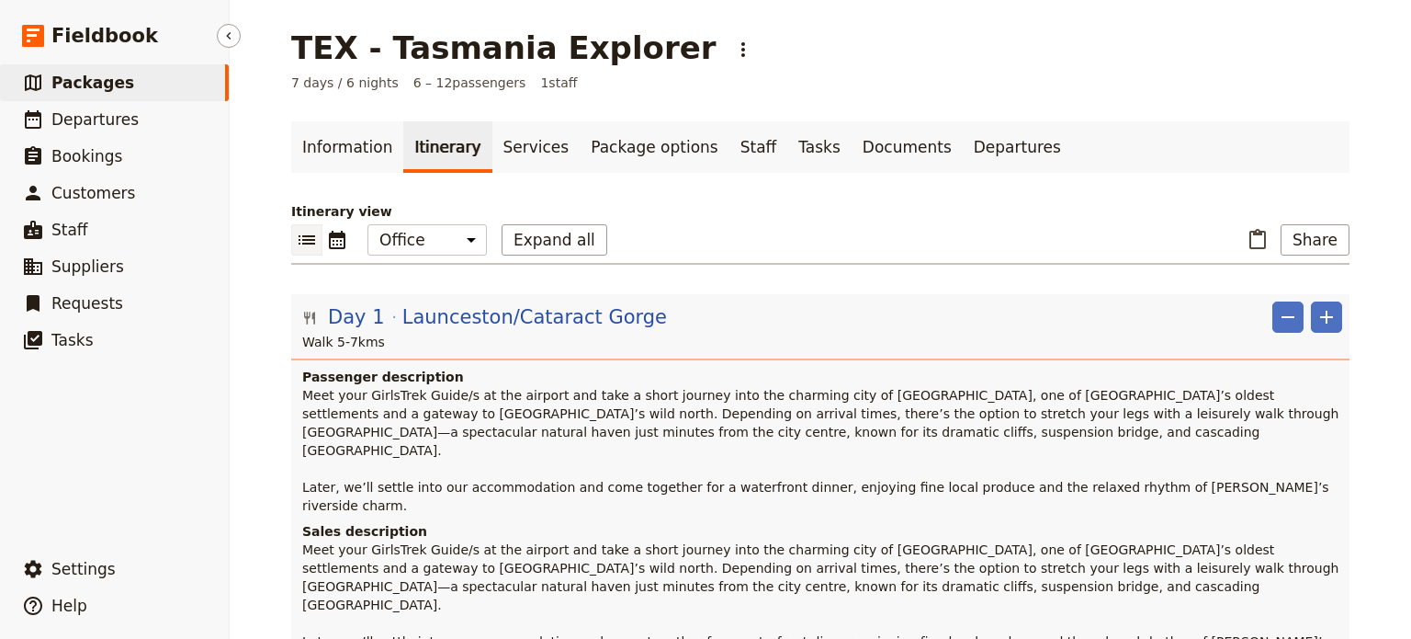
click at [106, 88] on span "Packages" at bounding box center [92, 83] width 83 height 18
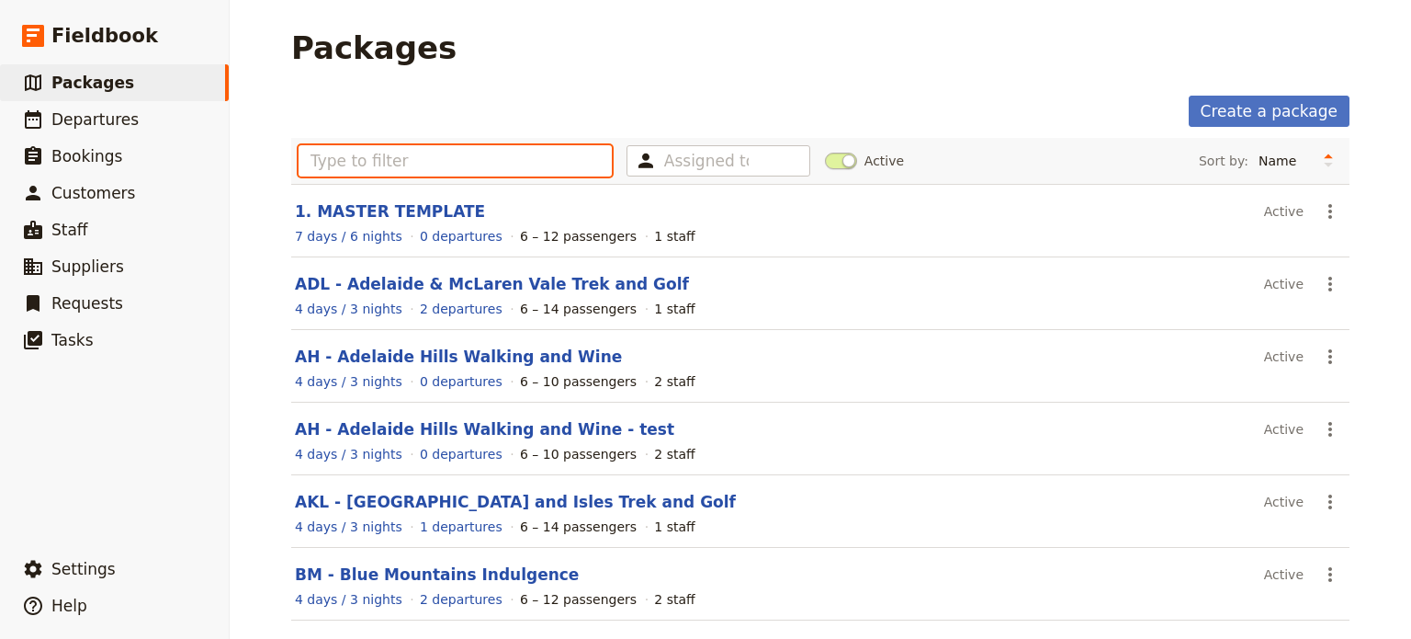
click at [366, 145] on input "text" at bounding box center [455, 160] width 313 height 31
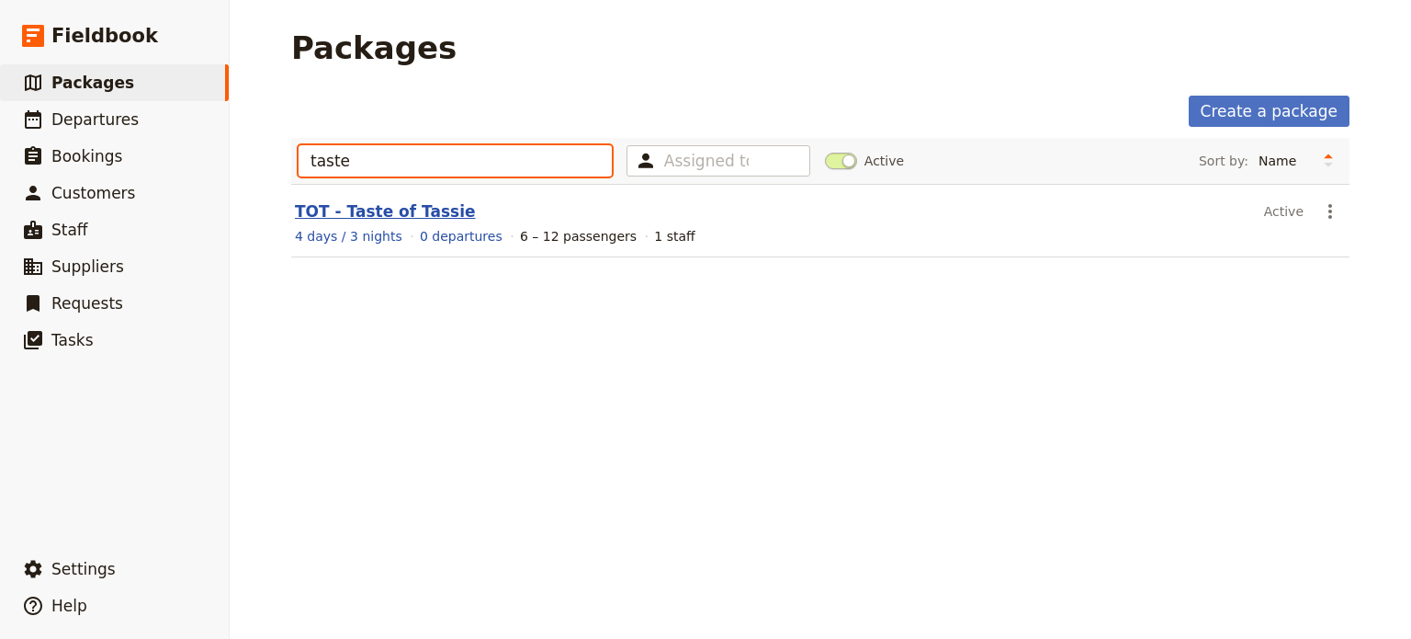
type input "taste"
click at [412, 208] on link "TOT - Taste of Tassie" at bounding box center [385, 211] width 181 height 18
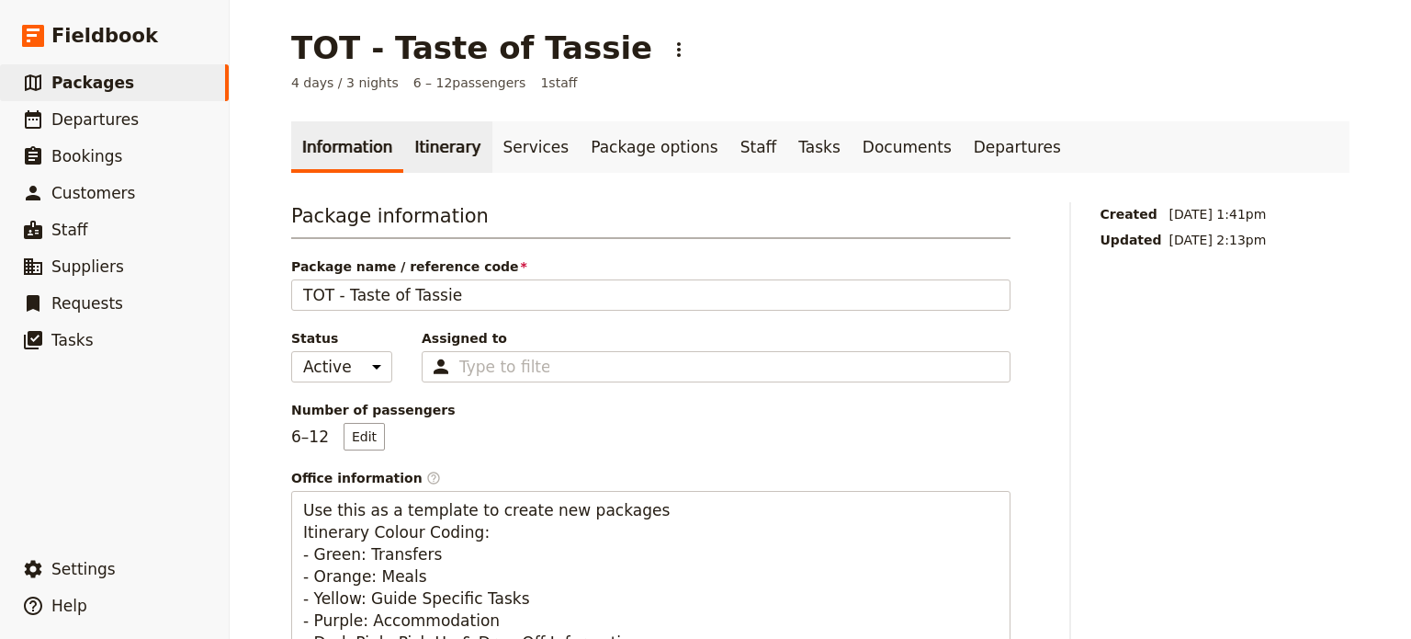
click at [445, 146] on link "Itinerary" at bounding box center [447, 146] width 88 height 51
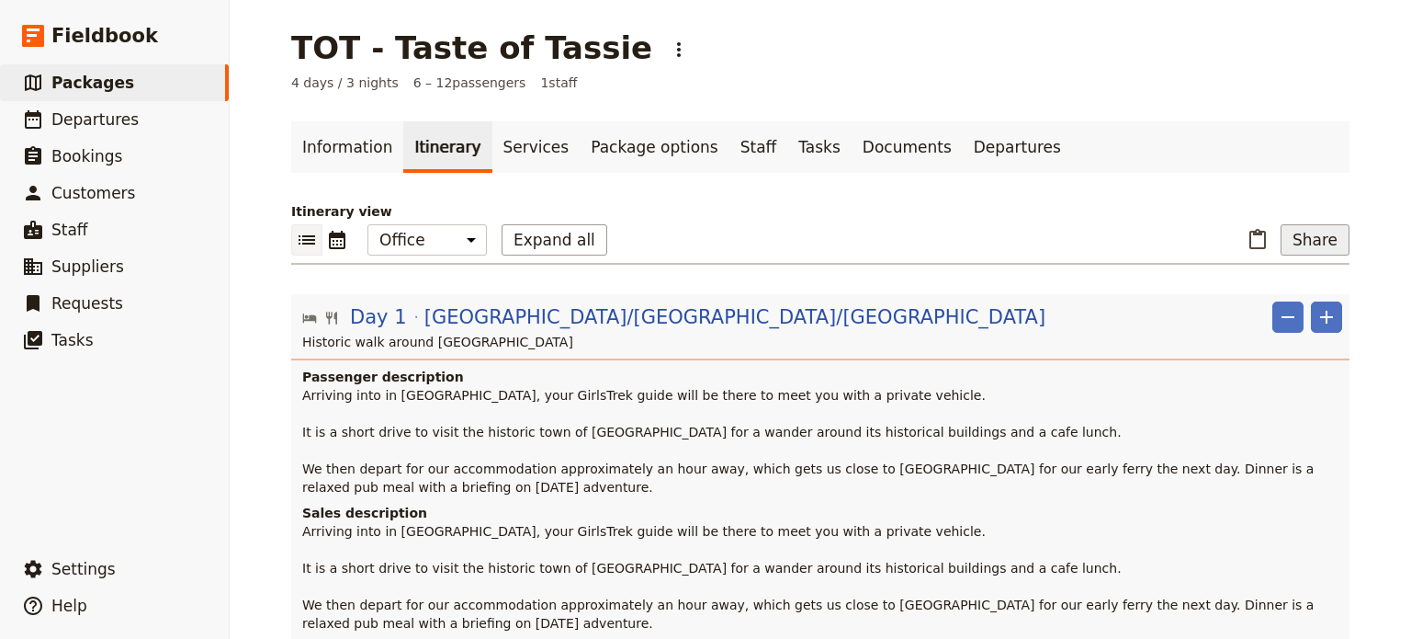
click at [1294, 244] on button "Share" at bounding box center [1315, 239] width 69 height 31
click at [1284, 342] on button "Sales Brochure" at bounding box center [1268, 332] width 146 height 26
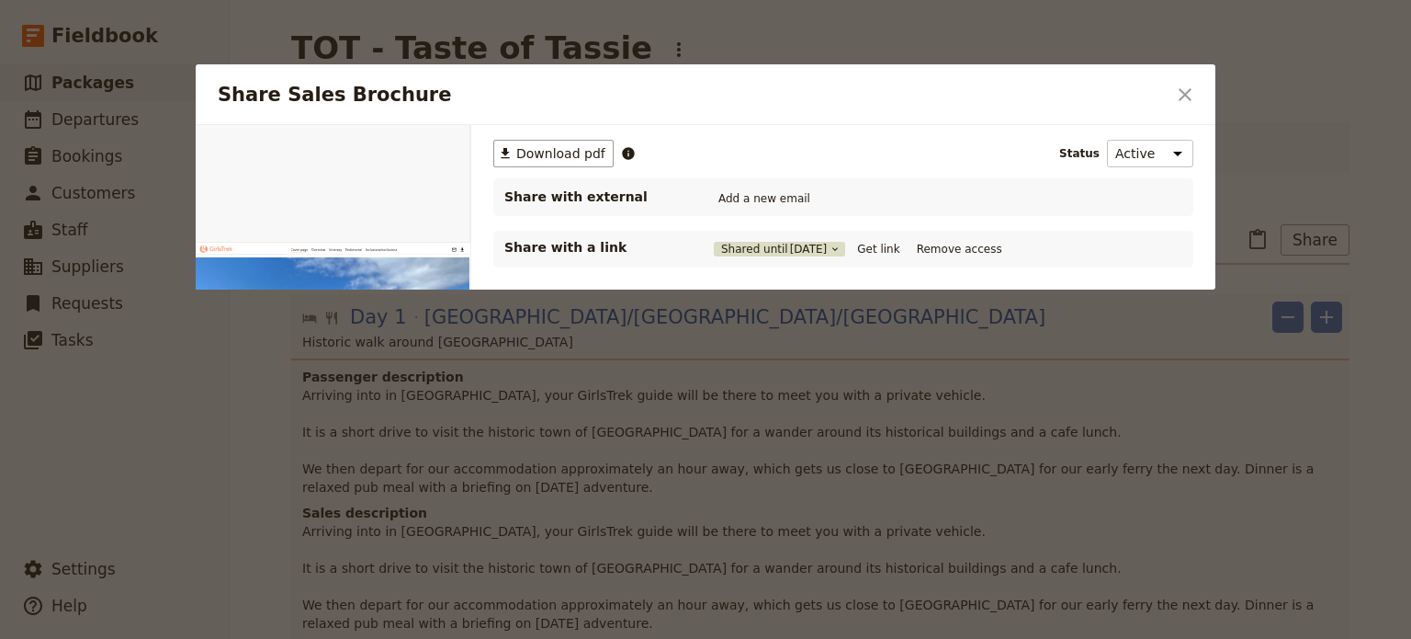
click at [827, 245] on span "[DATE]" at bounding box center [809, 249] width 38 height 15
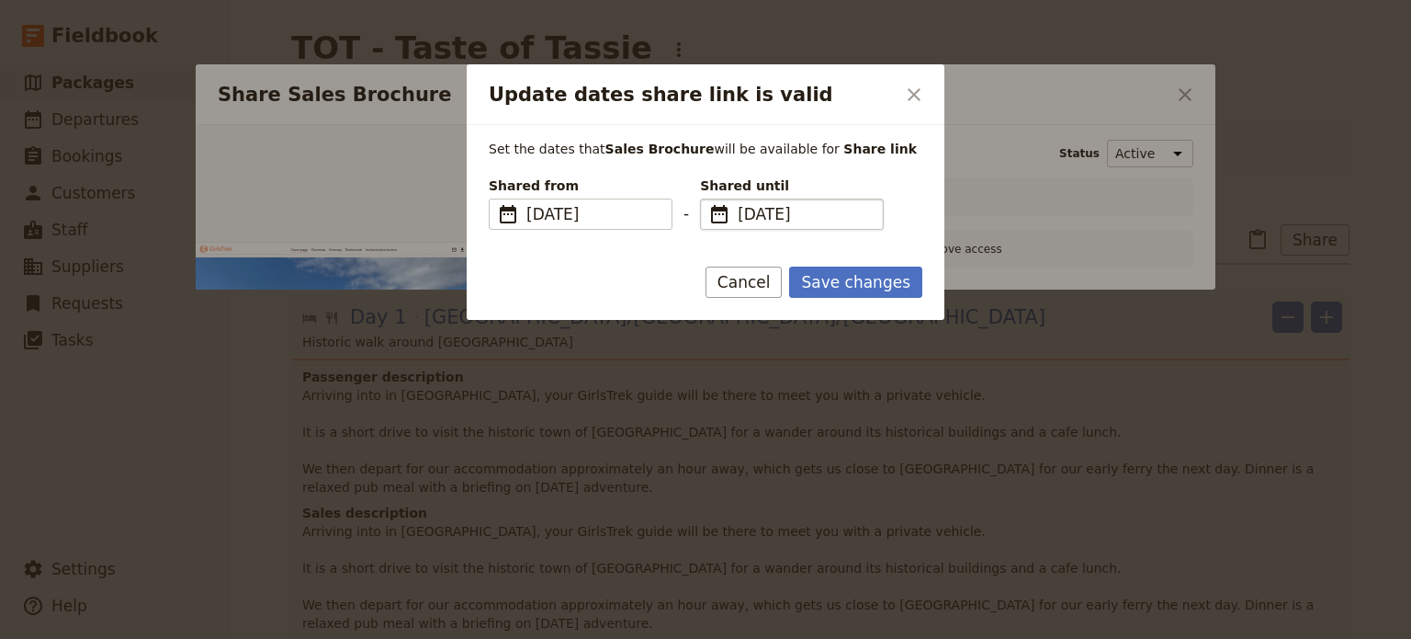
click at [827, 203] on span "[DATE]" at bounding box center [805, 214] width 134 height 22
click at [708, 199] on input "[DATE]" at bounding box center [707, 198] width 1 height 1
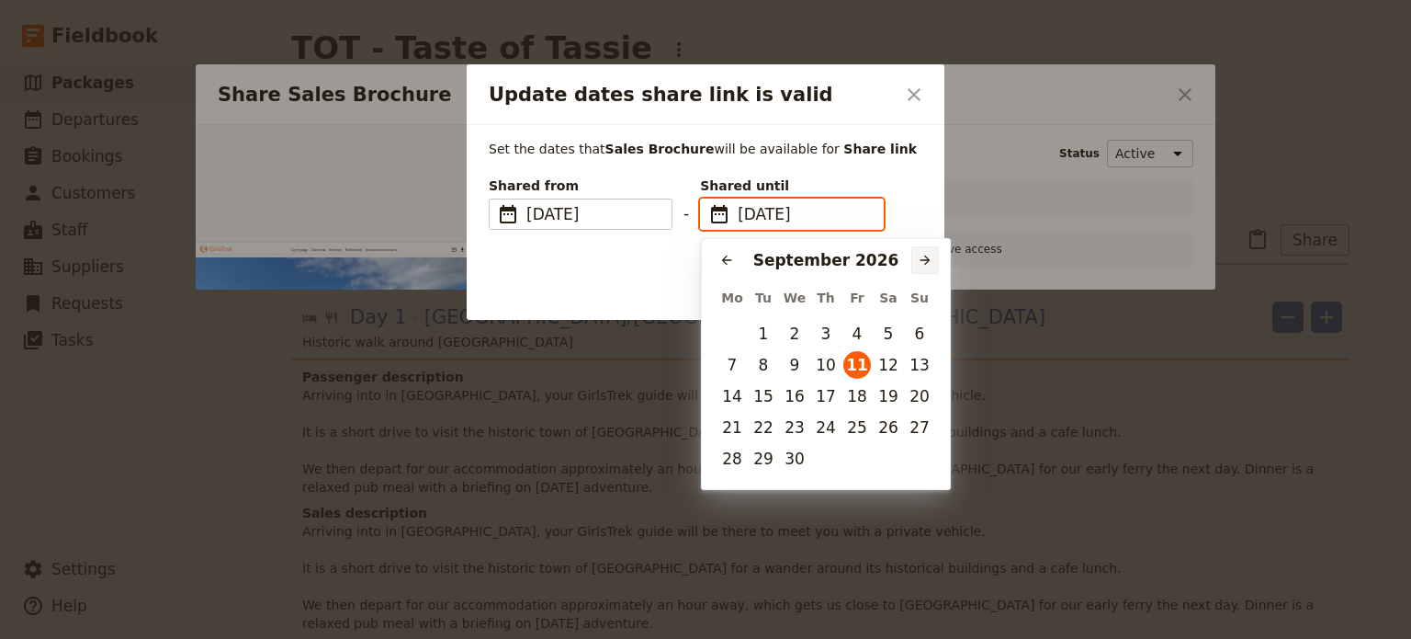
click at [922, 265] on icon "Next month" at bounding box center [925, 260] width 15 height 15
click at [730, 258] on icon "Previous month" at bounding box center [726, 260] width 15 height 15
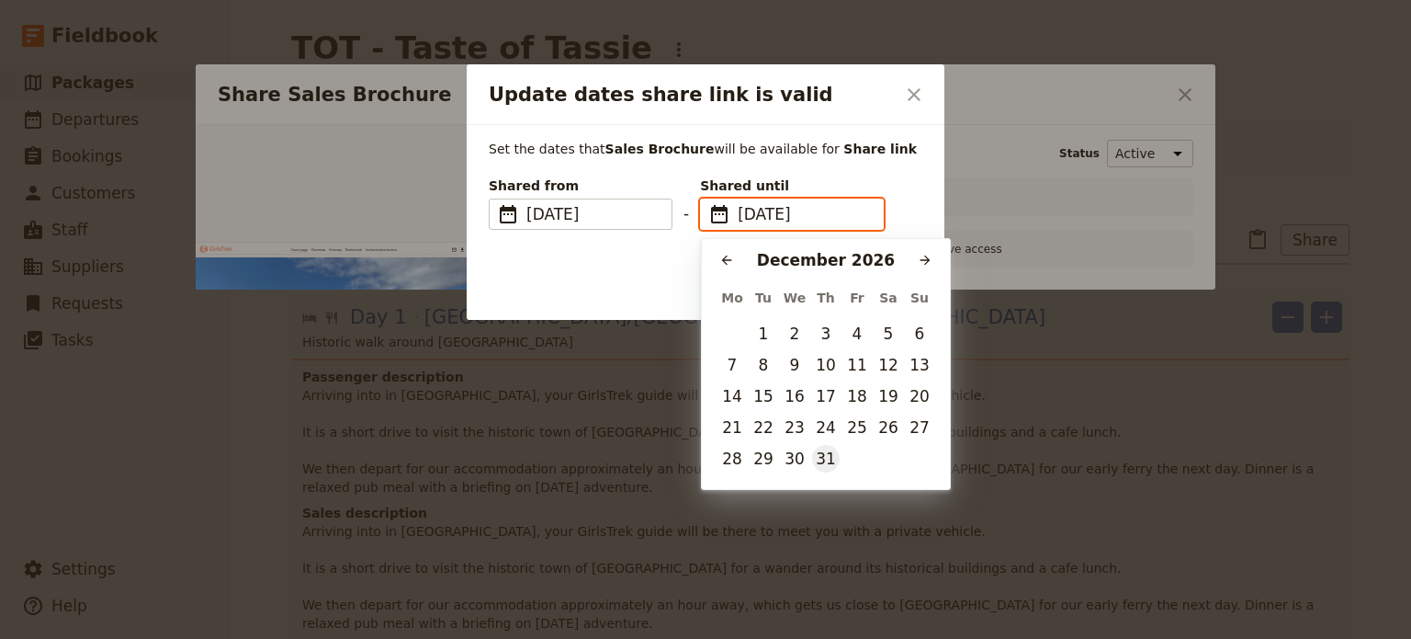
click at [827, 465] on button "31" at bounding box center [826, 459] width 28 height 28
type input "[DATE]"
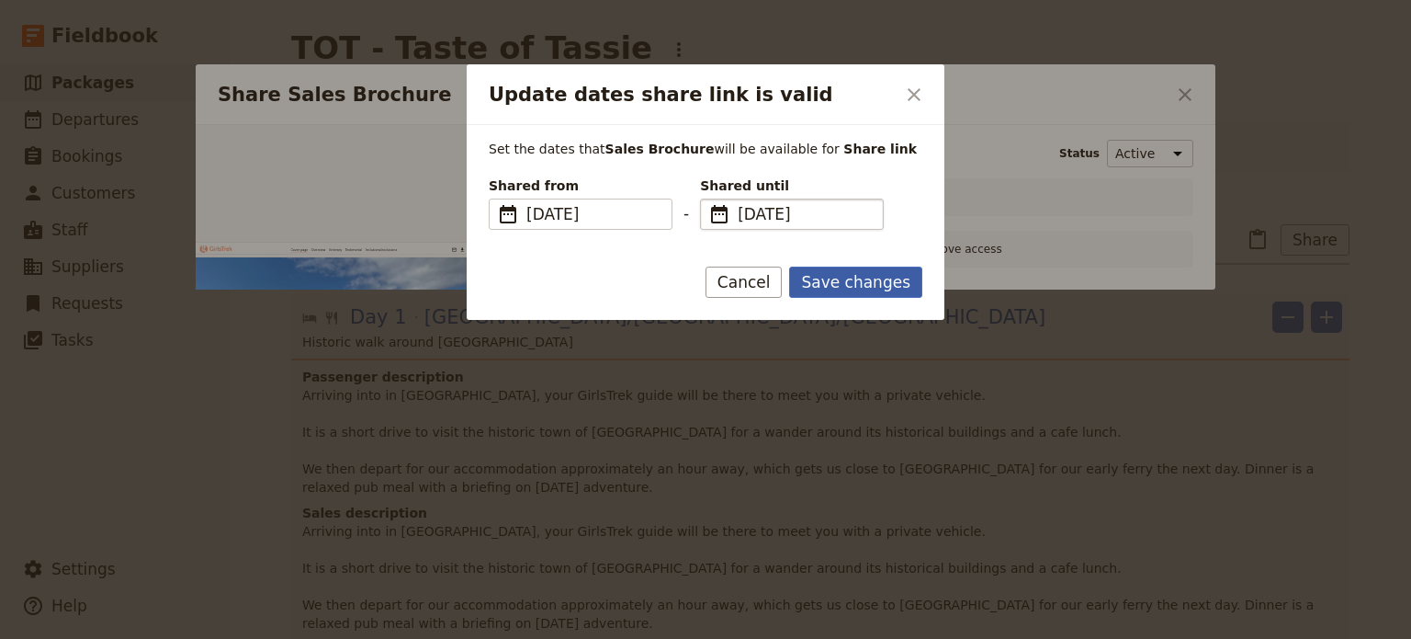
click at [860, 280] on button "Save changes" at bounding box center [855, 281] width 133 height 31
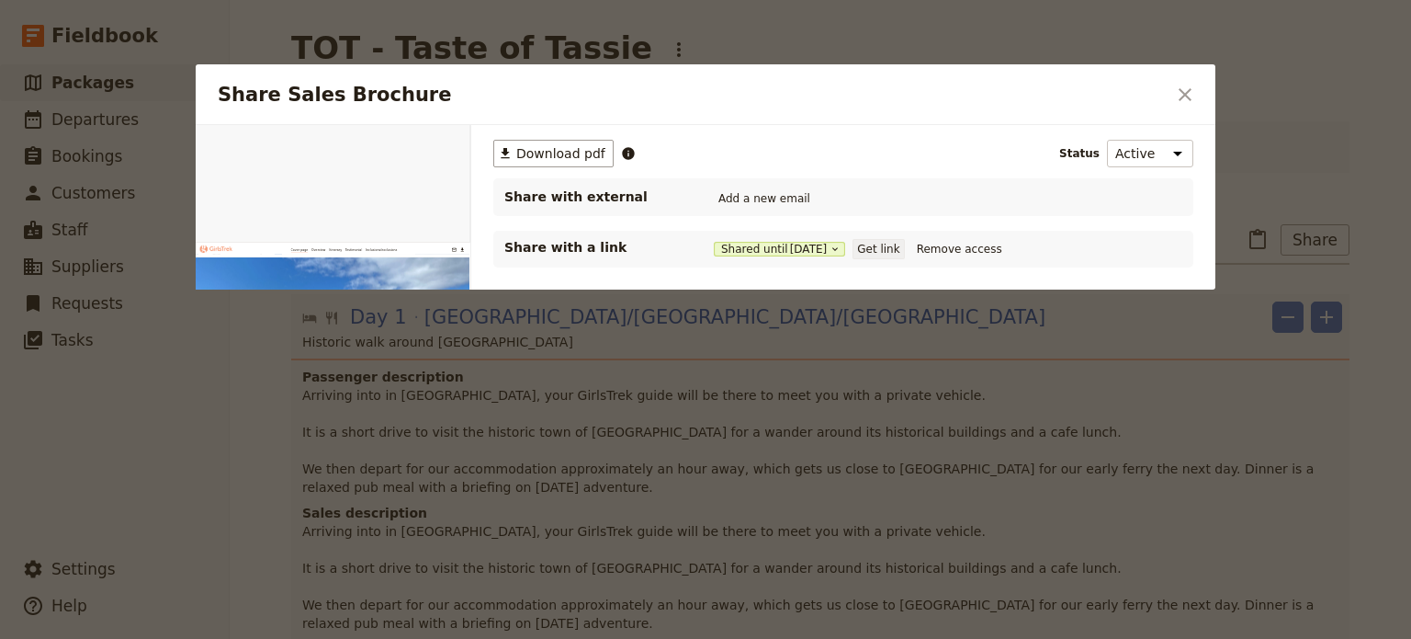
click at [886, 245] on button "Get link" at bounding box center [878, 249] width 51 height 20
click at [912, 343] on div "​ Download pdf Status Active Inactive Share with external Add a new email Share…" at bounding box center [843, 320] width 744 height 390
click at [1186, 91] on icon "Close dialog" at bounding box center [1185, 95] width 22 height 22
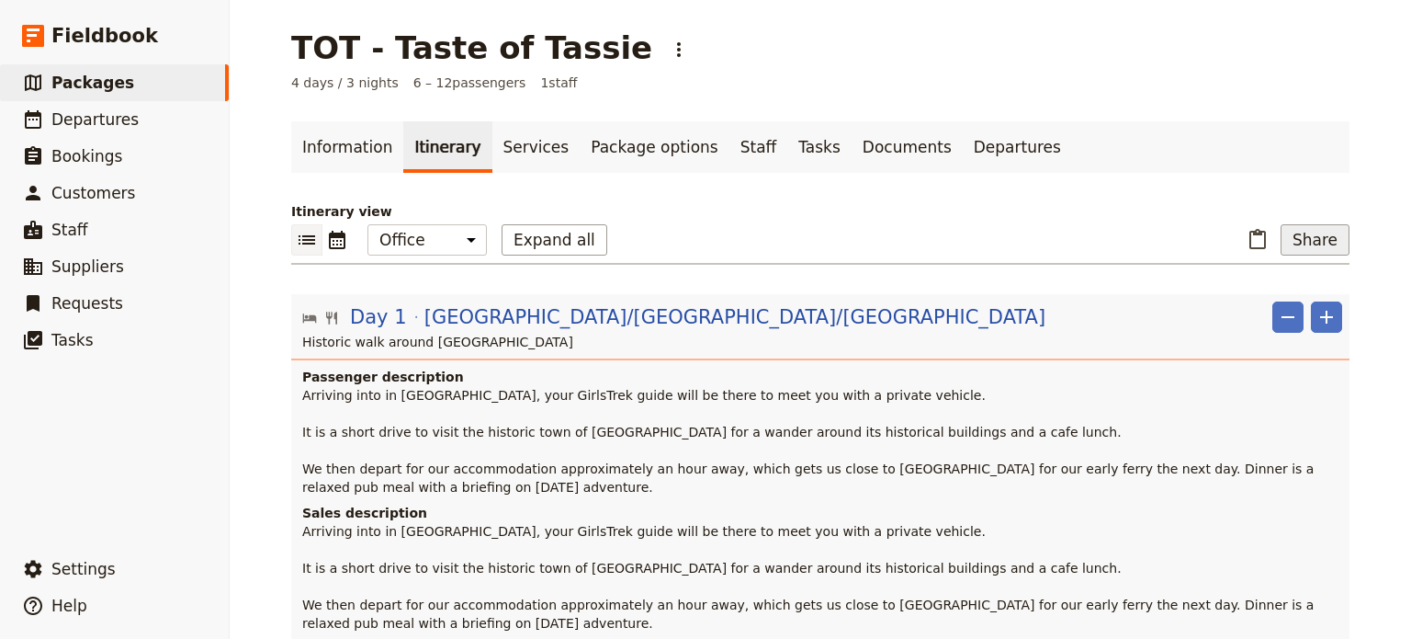
click at [1309, 240] on button "Share" at bounding box center [1315, 239] width 69 height 31
click at [1294, 341] on button "Sales Brochure" at bounding box center [1268, 332] width 146 height 26
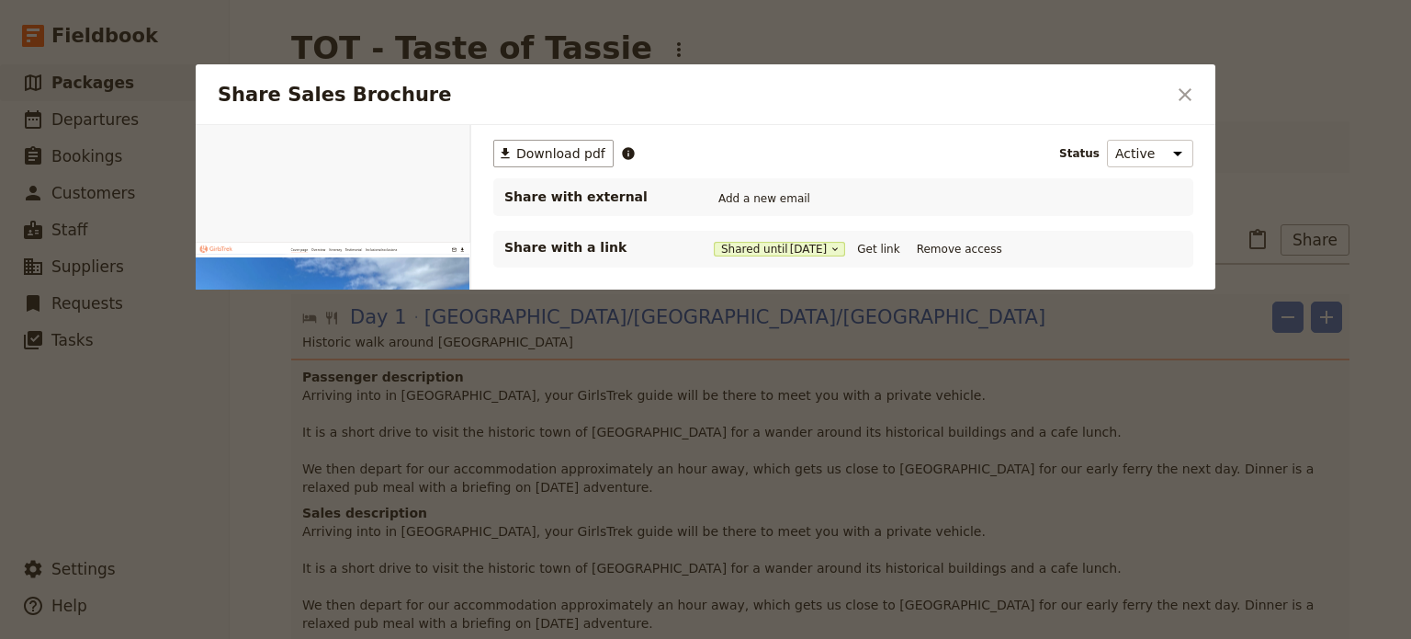
click at [977, 357] on div "​ Download pdf Status Active Inactive Share with external Add a new email Share…" at bounding box center [843, 320] width 744 height 390
click at [1189, 85] on icon "Close dialog" at bounding box center [1185, 95] width 22 height 22
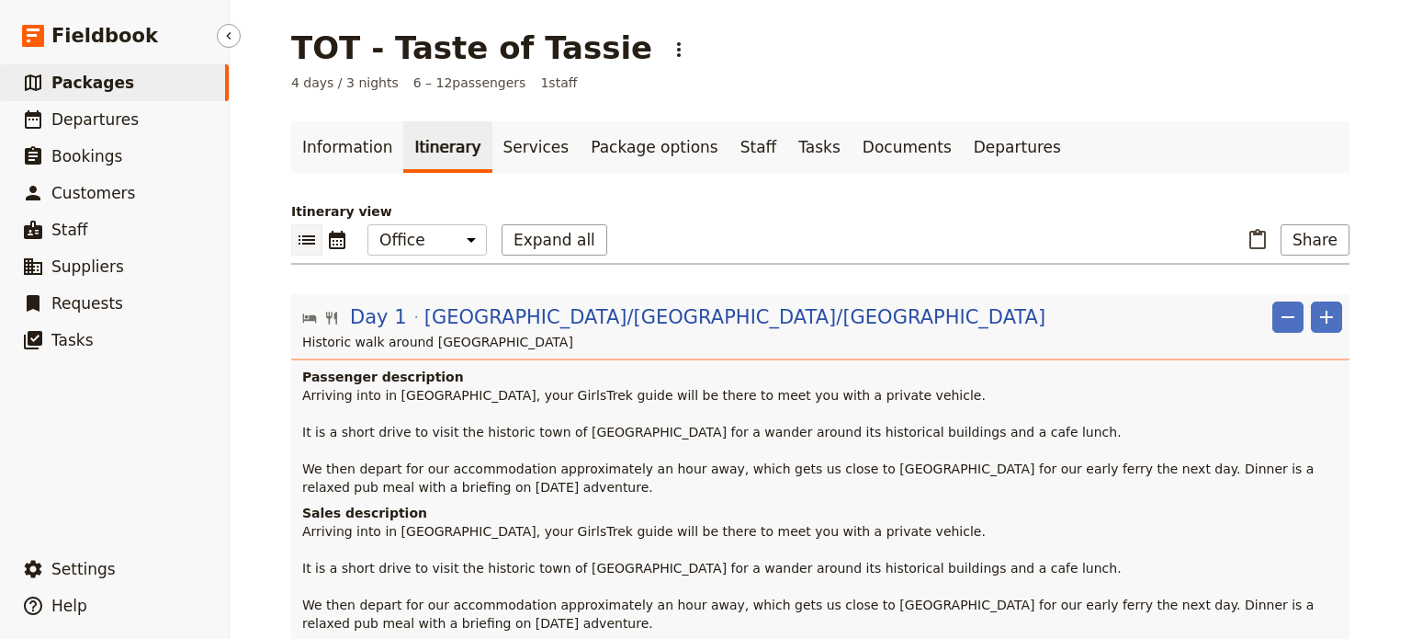
click at [77, 88] on span "Packages" at bounding box center [92, 83] width 83 height 18
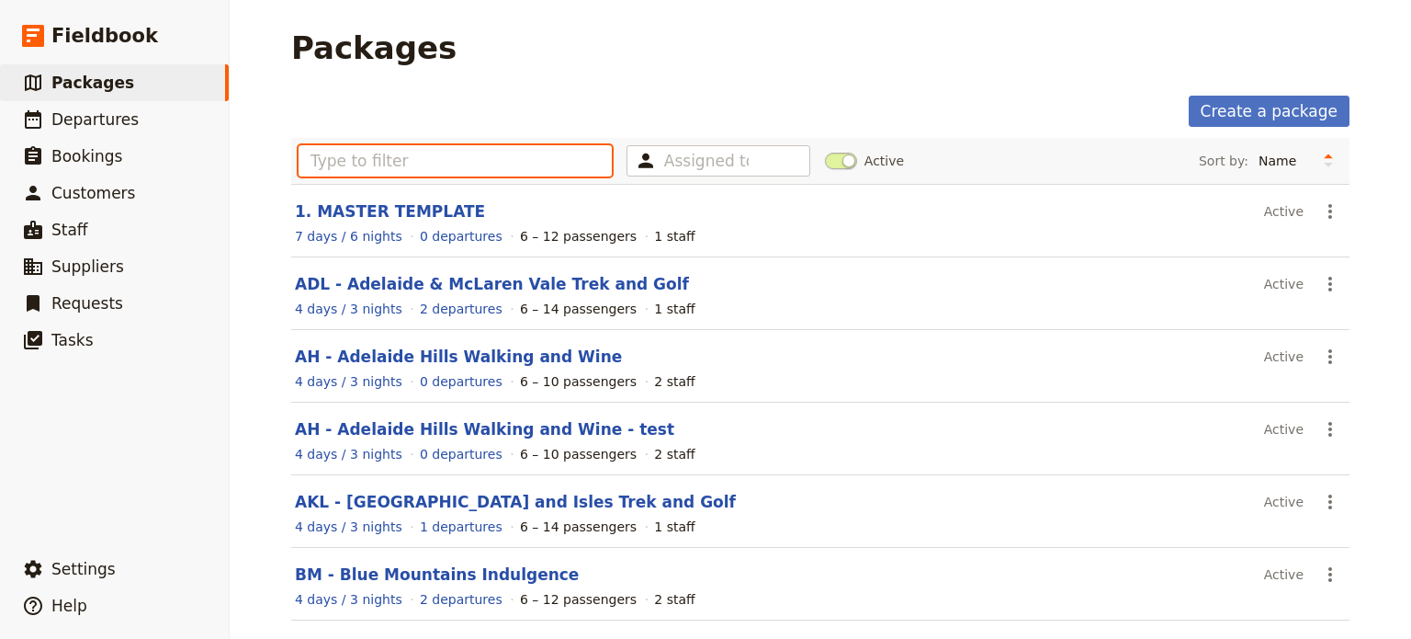
click at [353, 161] on input "text" at bounding box center [455, 160] width 313 height 31
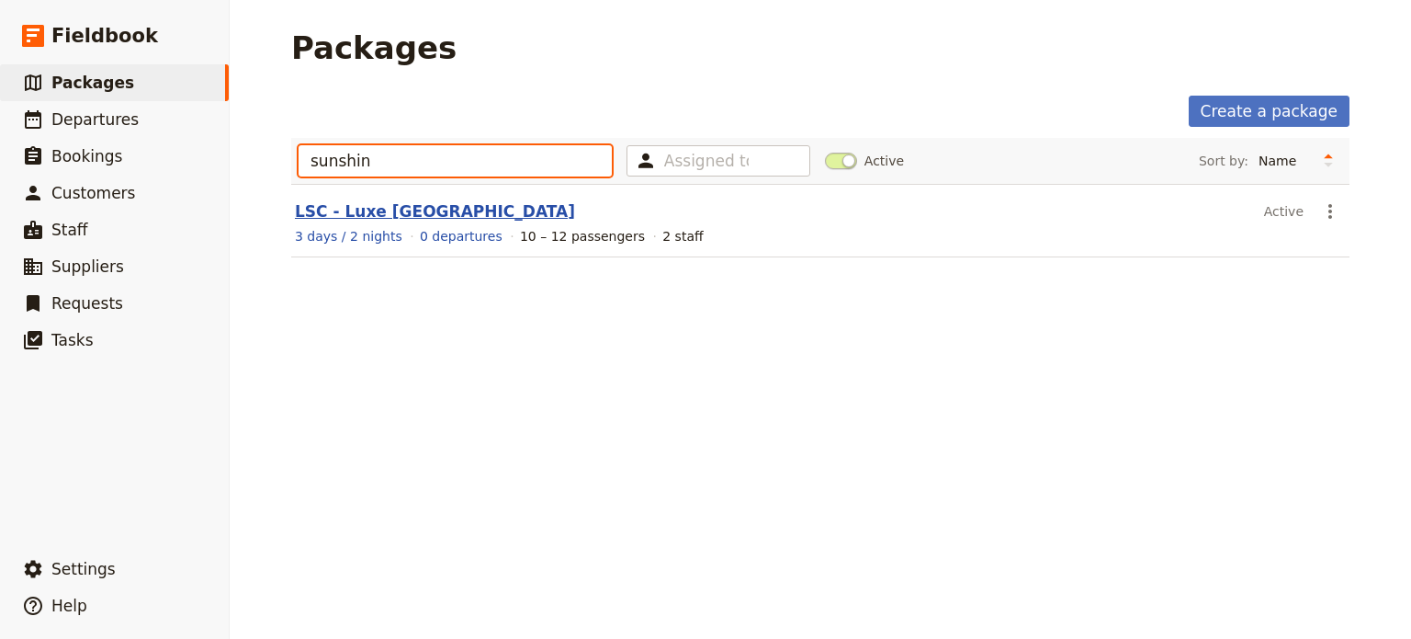
type input "sunshin"
click at [432, 205] on link "LSC - Luxe [GEOGRAPHIC_DATA]" at bounding box center [435, 211] width 280 height 18
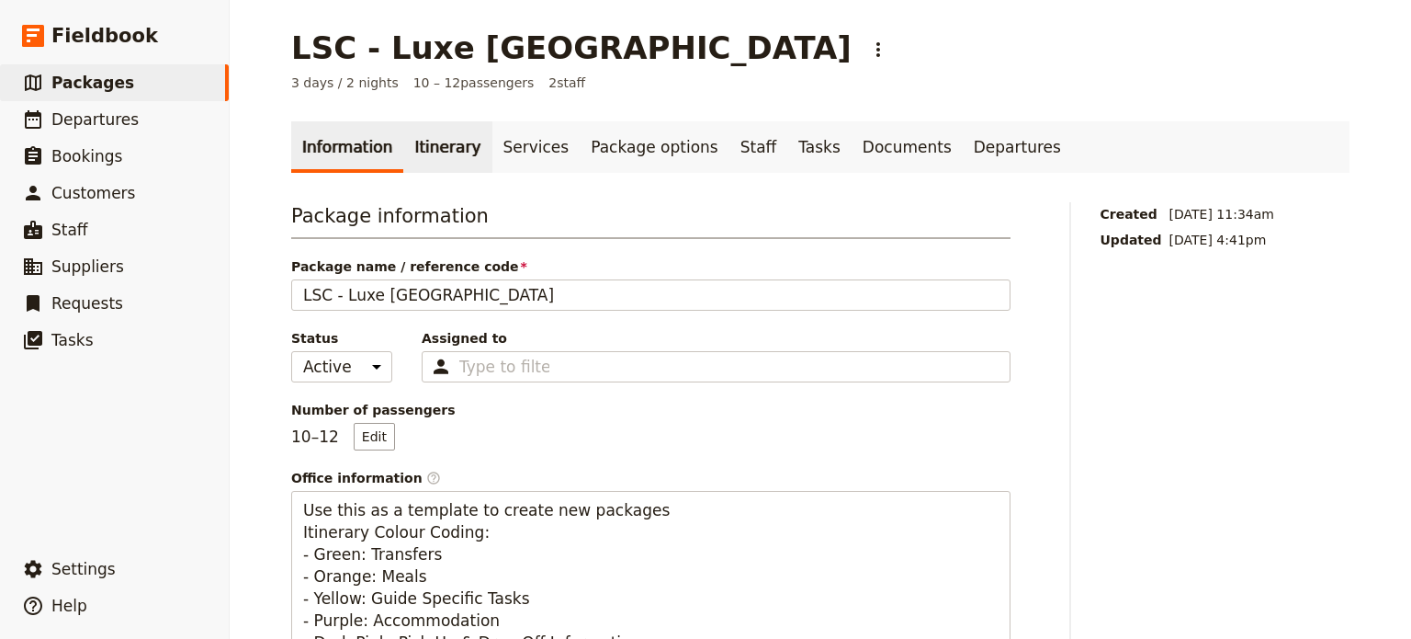
click at [441, 142] on link "Itinerary" at bounding box center [447, 146] width 88 height 51
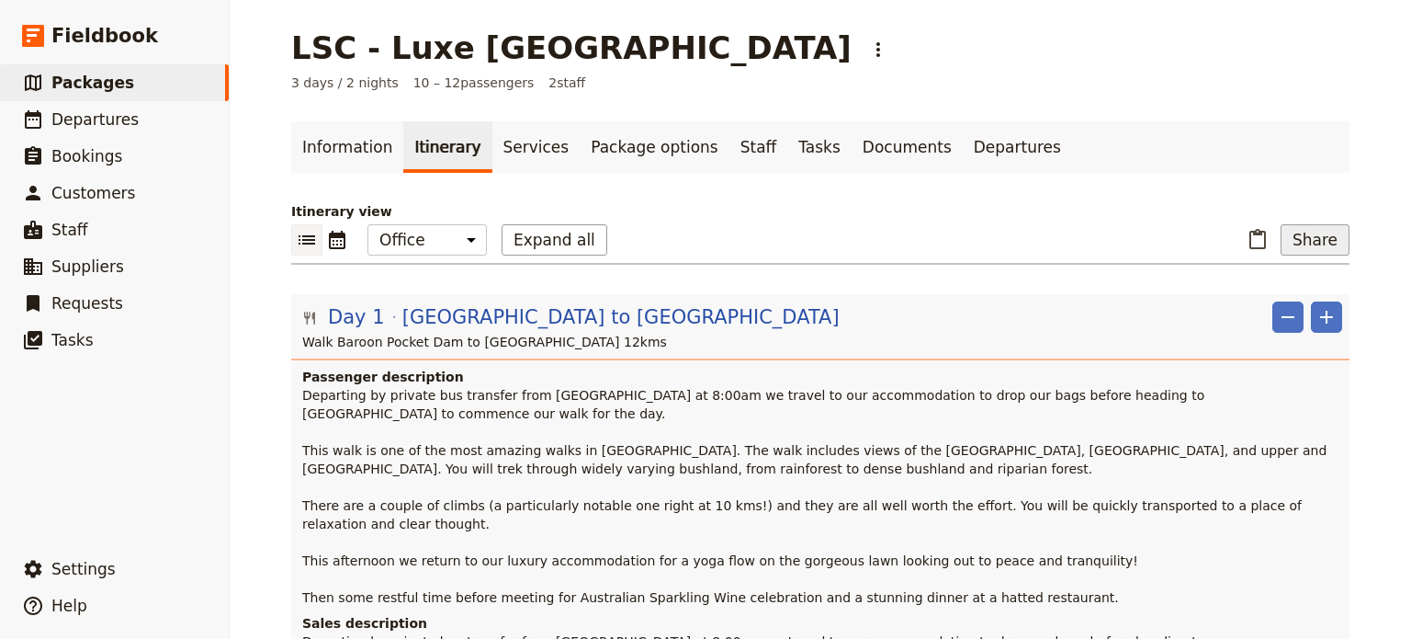
click at [1314, 240] on button "Share" at bounding box center [1315, 239] width 69 height 31
click at [1290, 345] on ul "Guide itinerary Passenger itinerary Sales Brochure" at bounding box center [1268, 306] width 148 height 86
click at [1268, 328] on span "Sales Brochure" at bounding box center [1254, 331] width 96 height 18
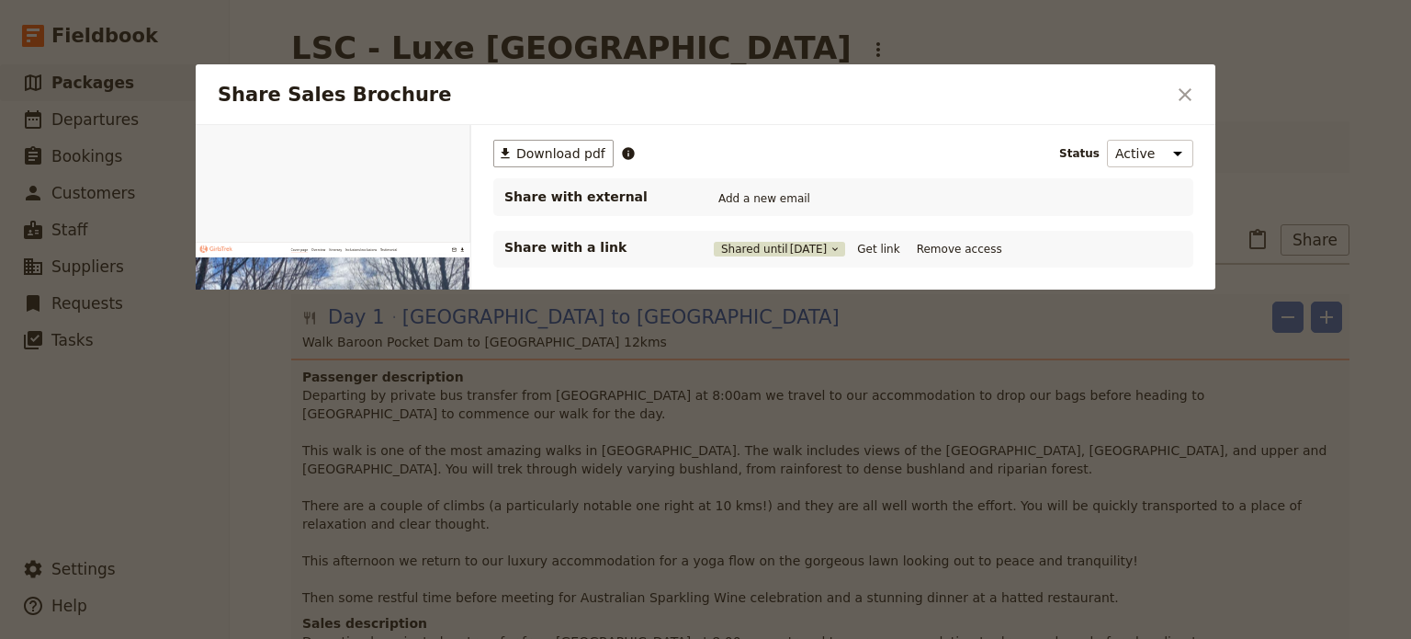
click at [828, 251] on span "[DATE]" at bounding box center [809, 249] width 38 height 15
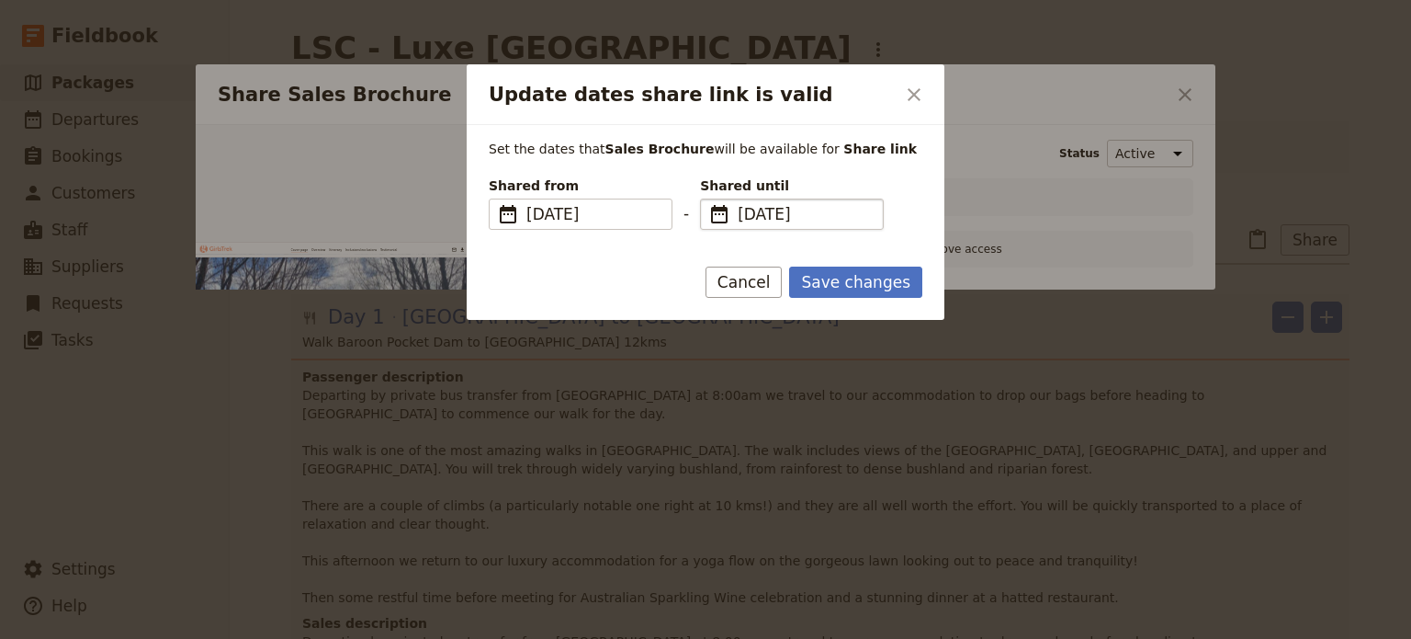
click at [849, 209] on span "[DATE]" at bounding box center [805, 214] width 134 height 22
click at [708, 199] on input "[DATE]" at bounding box center [707, 198] width 1 height 1
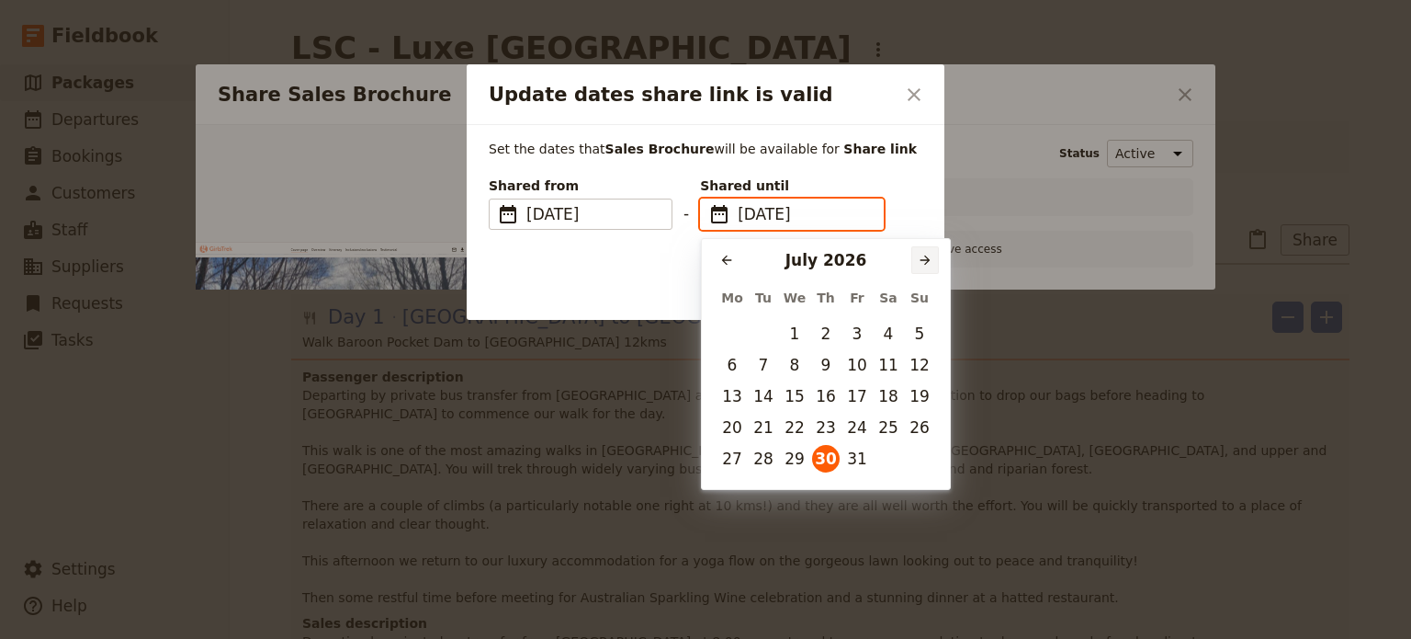
click at [943, 262] on div "​ [DATE] ​" at bounding box center [826, 258] width 248 height 39
click at [933, 250] on button "​" at bounding box center [925, 260] width 28 height 28
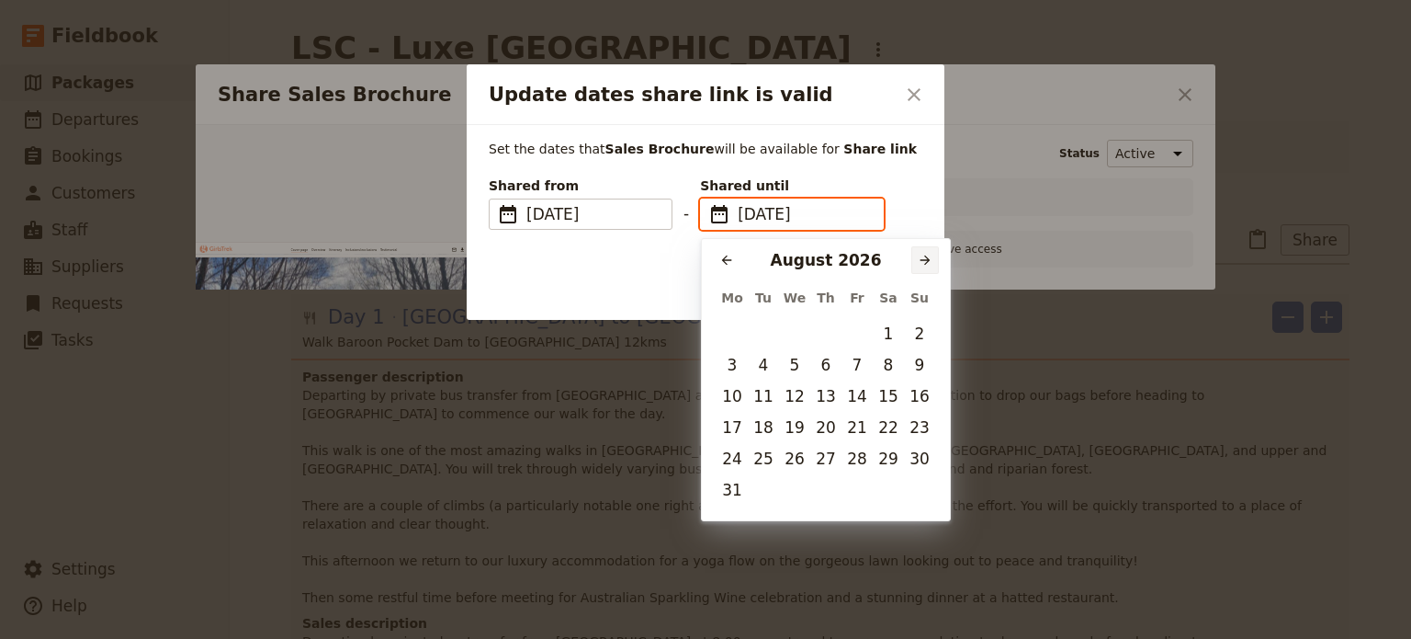
click at [933, 250] on button "​" at bounding box center [925, 260] width 28 height 28
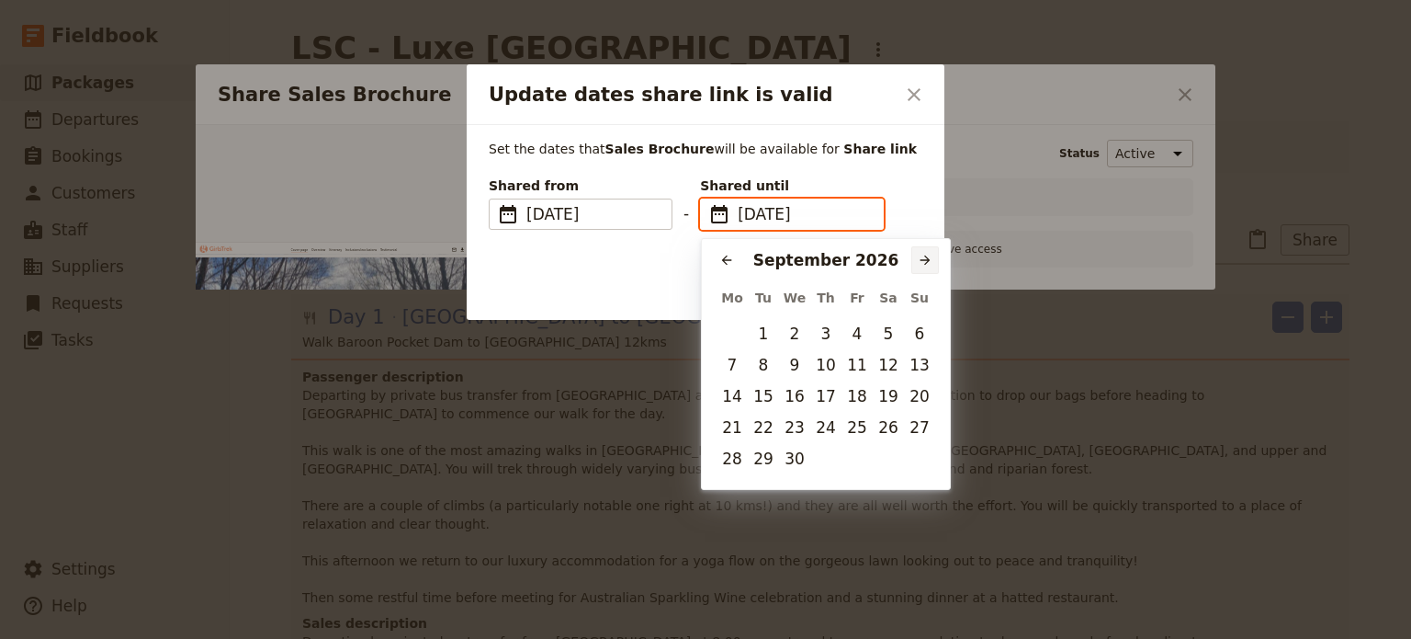
click at [933, 250] on button "​" at bounding box center [925, 260] width 28 height 28
click at [933, 249] on button "​" at bounding box center [925, 260] width 28 height 28
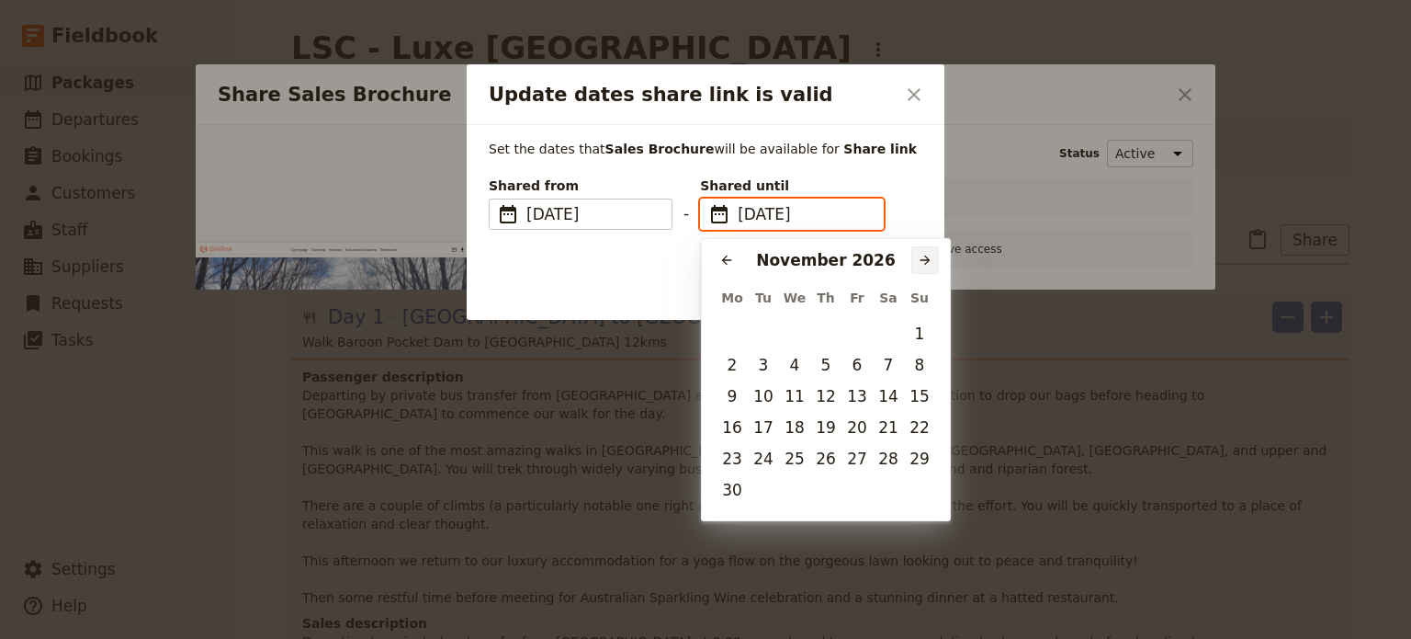
click at [933, 249] on button "​" at bounding box center [925, 260] width 28 height 28
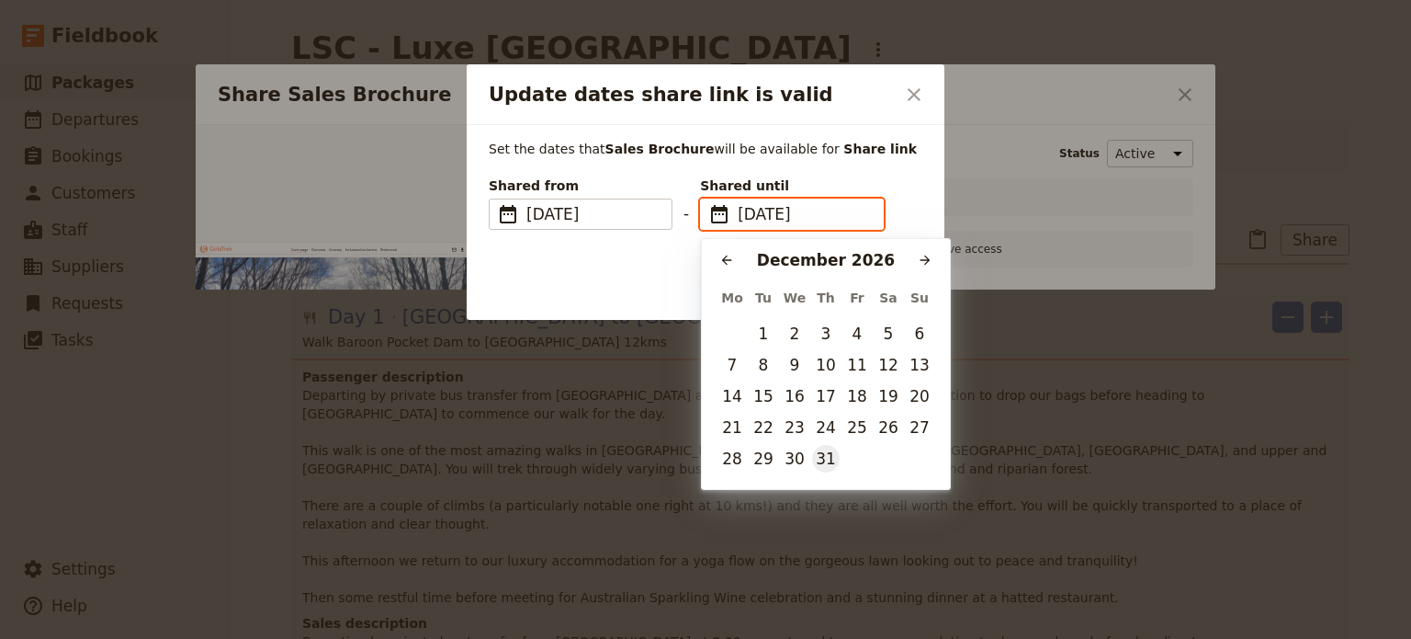
click at [832, 457] on button "31" at bounding box center [826, 459] width 28 height 28
type input "[DATE]"
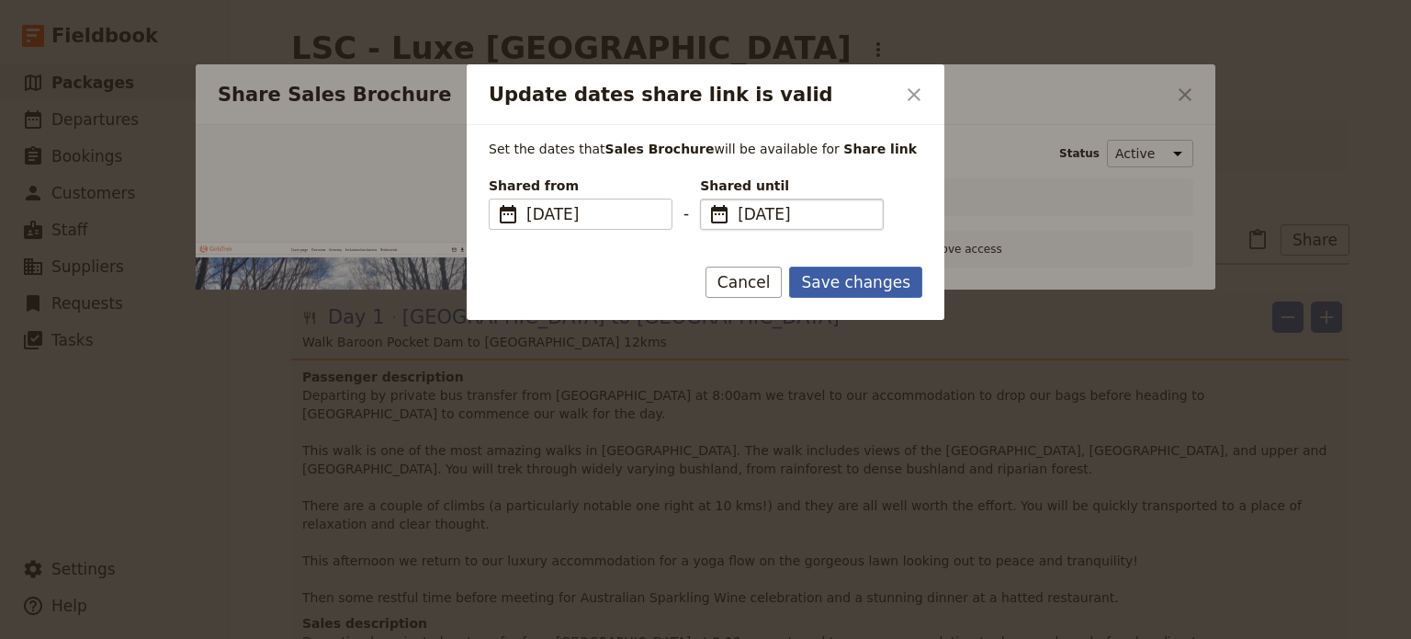
click at [884, 283] on button "Save changes" at bounding box center [855, 281] width 133 height 31
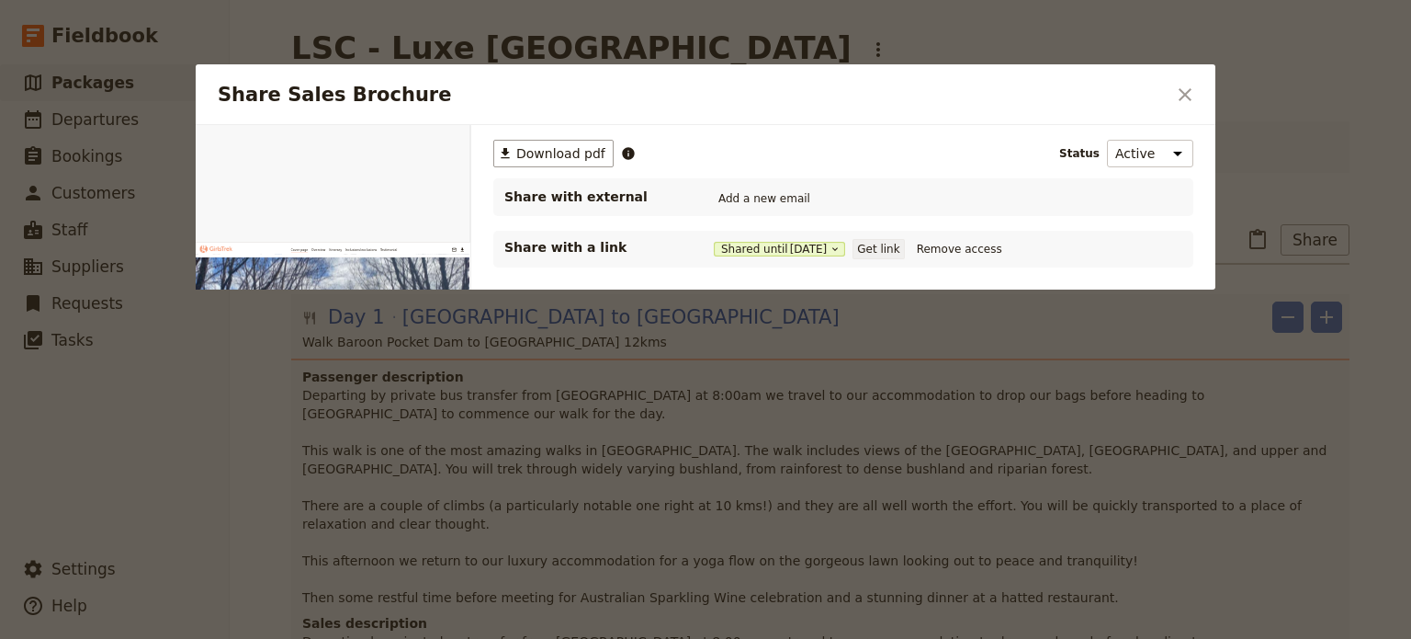
click at [893, 248] on button "Get link" at bounding box center [878, 249] width 51 height 20
click at [1184, 91] on icon "Close dialog" at bounding box center [1185, 95] width 22 height 22
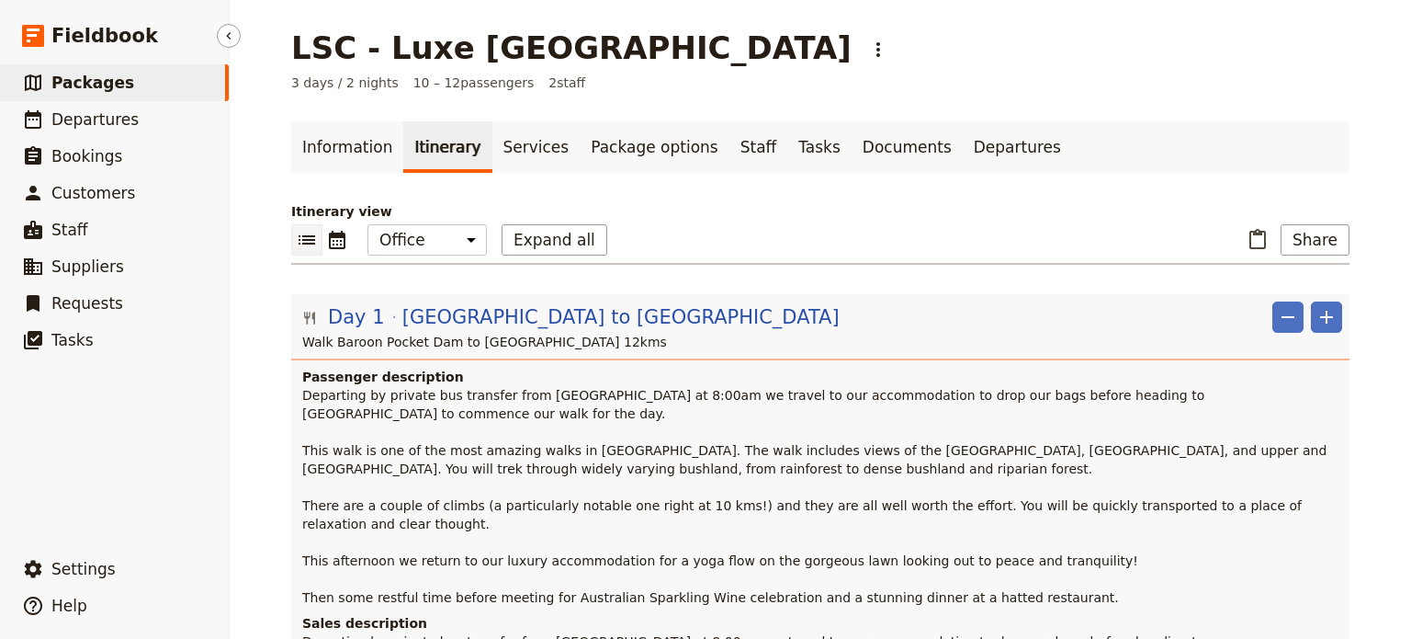
click at [96, 88] on span "Packages" at bounding box center [92, 83] width 83 height 18
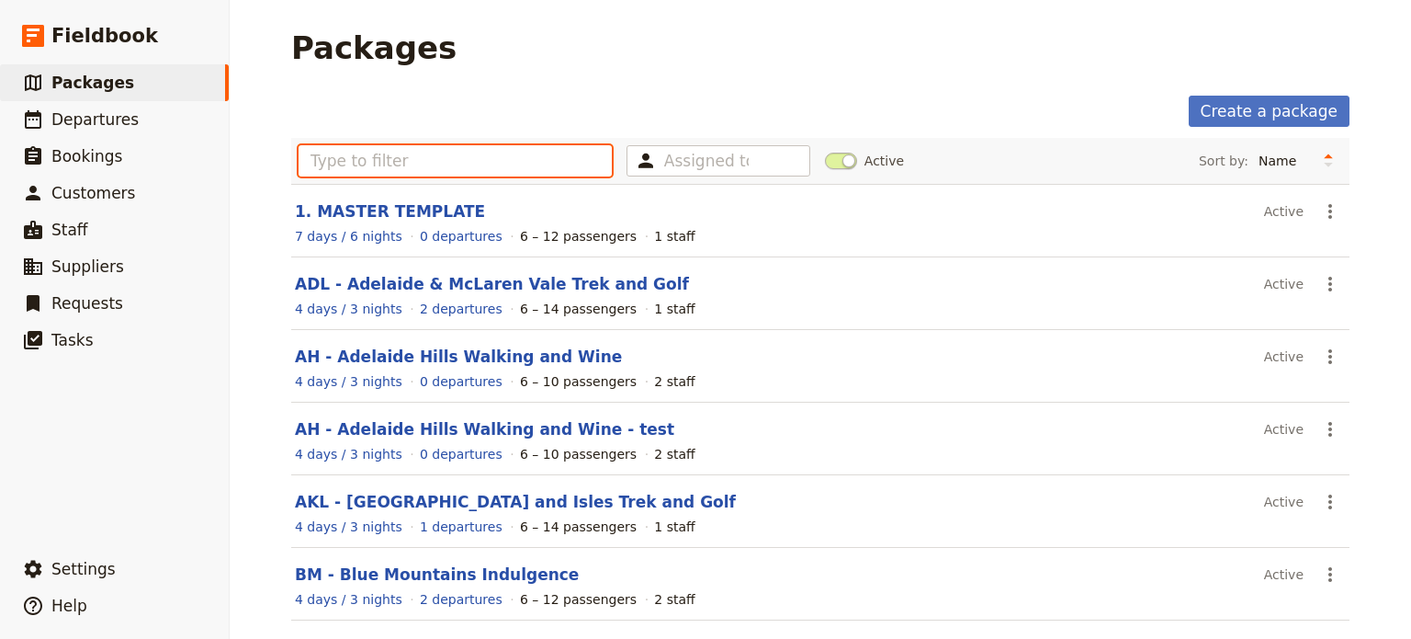
click at [364, 170] on input "text" at bounding box center [455, 160] width 313 height 31
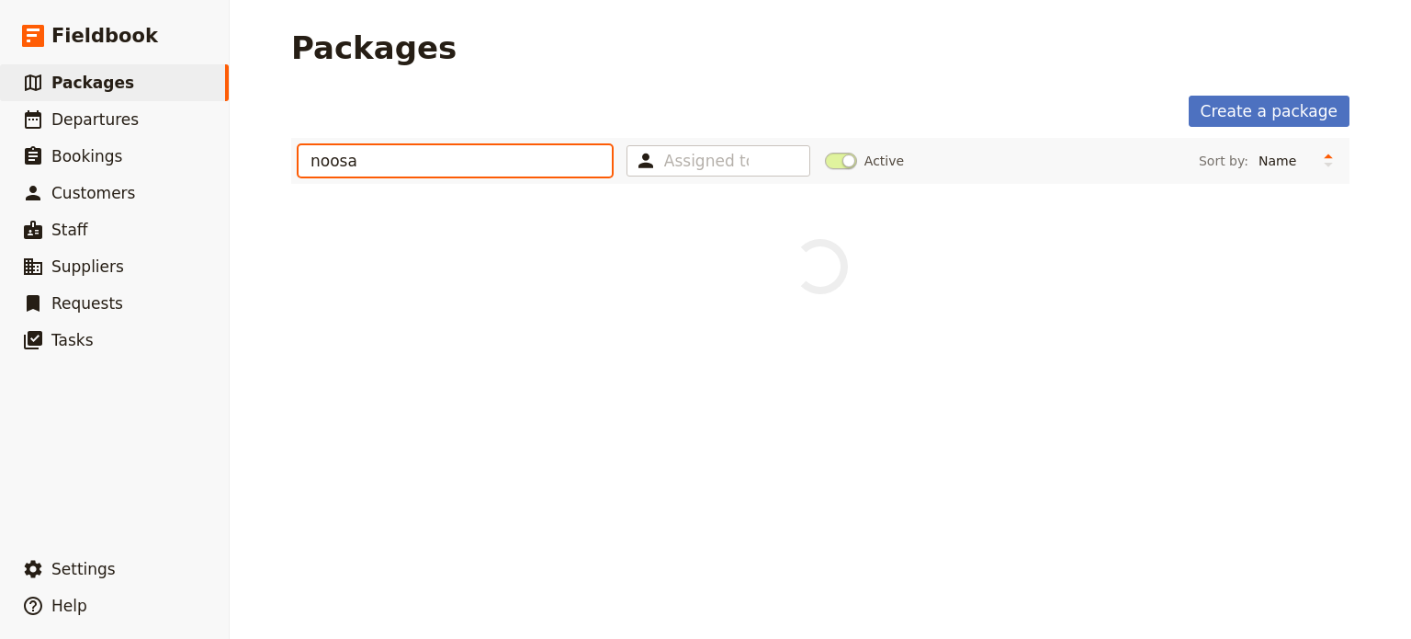
type input "noosa"
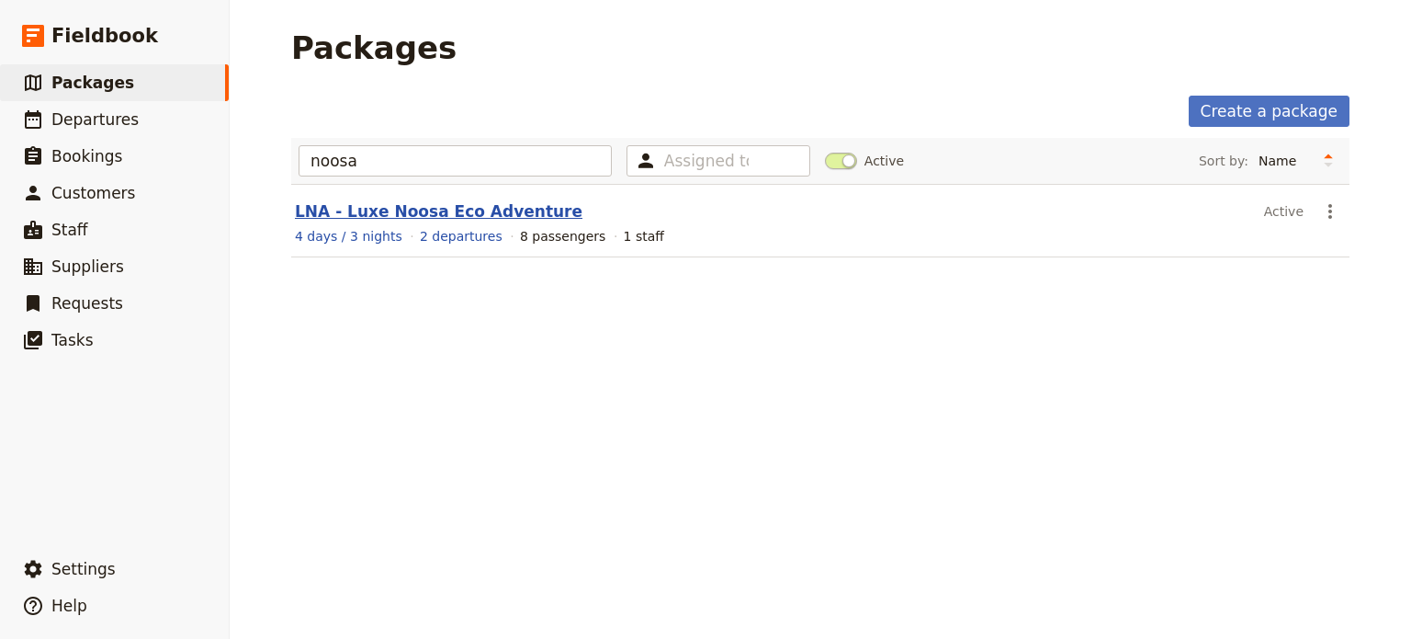
click at [423, 220] on link "LNA - Luxe Noosa Eco Adventure" at bounding box center [439, 211] width 288 height 18
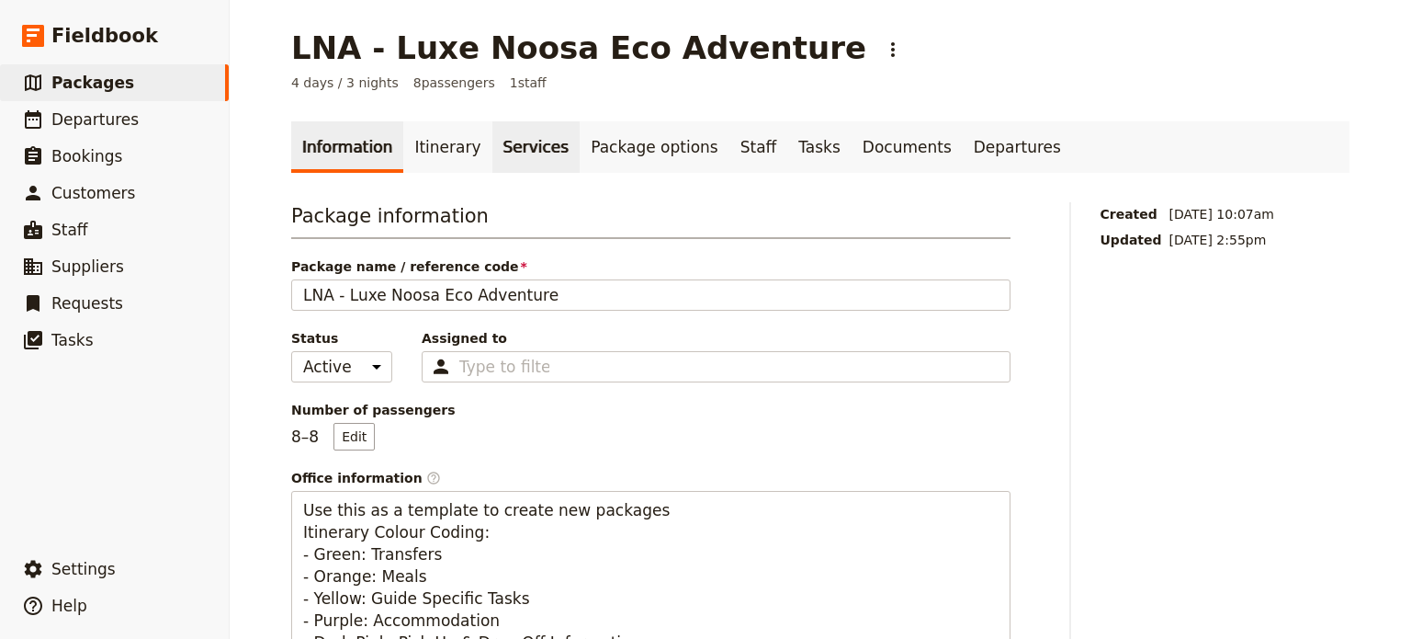
click at [492, 144] on link "Services" at bounding box center [536, 146] width 88 height 51
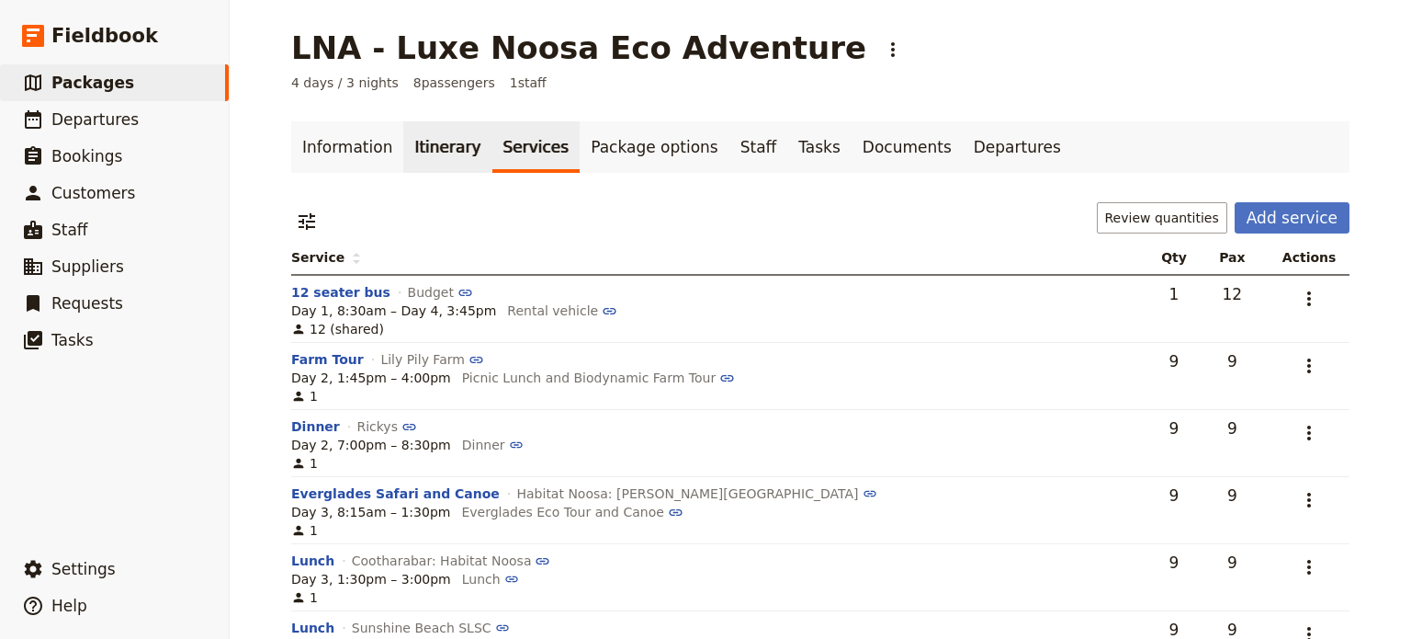
click at [445, 136] on link "Itinerary" at bounding box center [447, 146] width 88 height 51
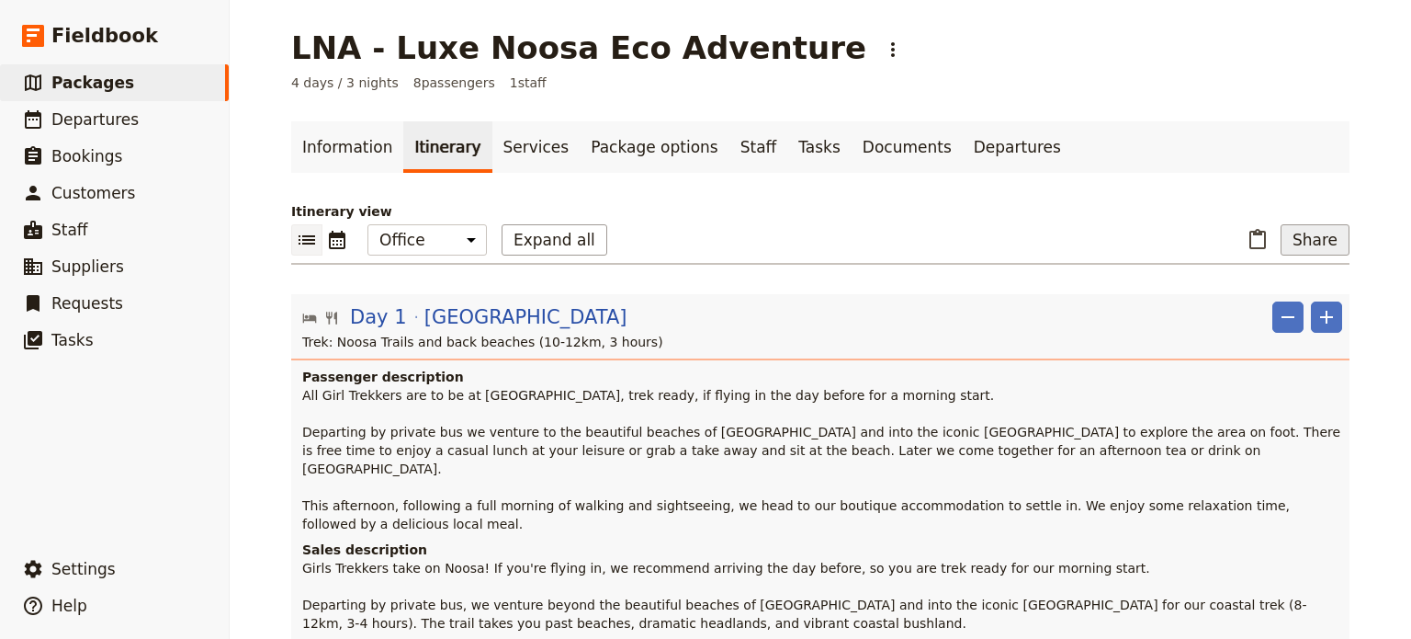
click at [1295, 228] on button "Share" at bounding box center [1315, 239] width 69 height 31
click at [1289, 338] on span "Sales Brochure" at bounding box center [1254, 331] width 96 height 18
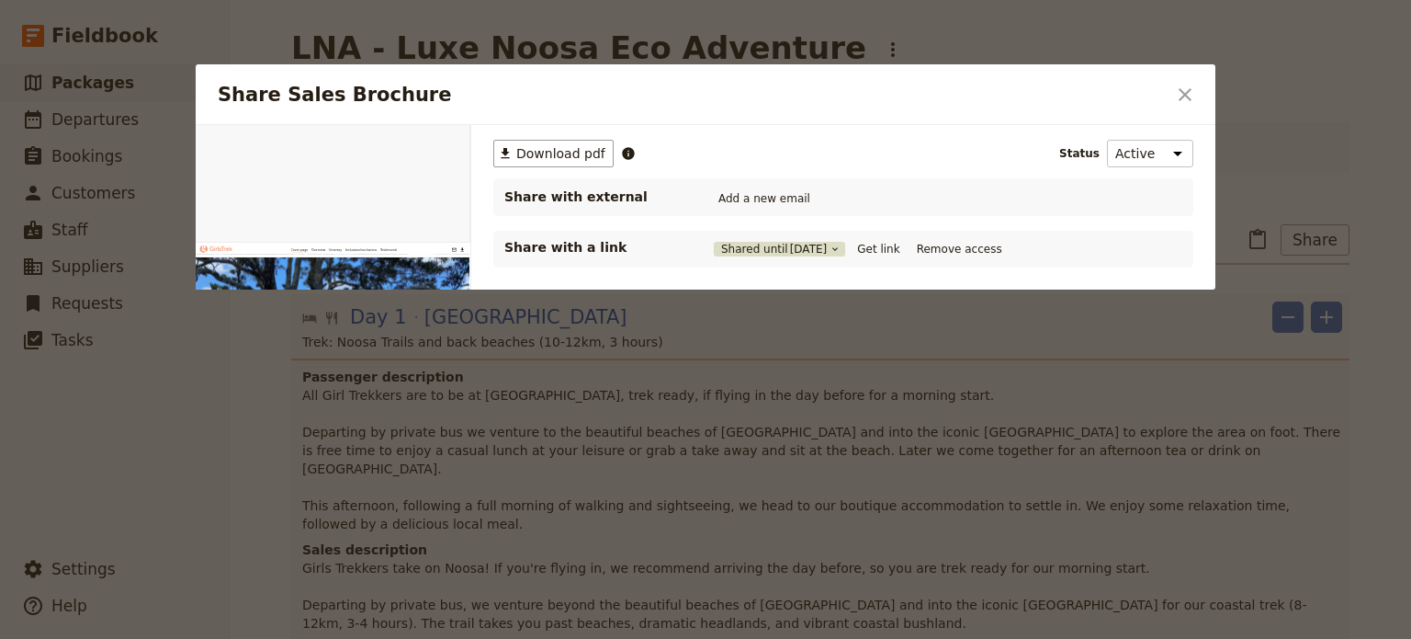
click at [775, 245] on button "Shared until [DATE]" at bounding box center [779, 249] width 131 height 15
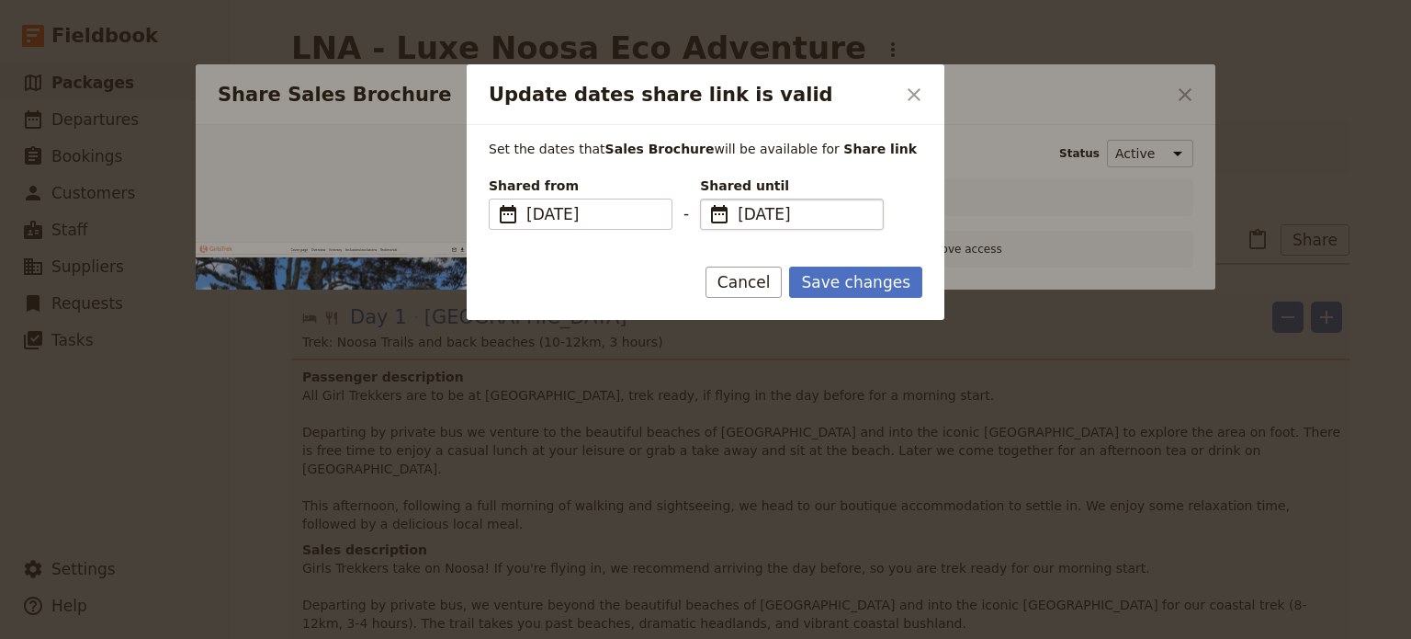
click at [838, 216] on span "[DATE]" at bounding box center [805, 214] width 134 height 22
click at [708, 199] on input "[DATE]" at bounding box center [707, 198] width 1 height 1
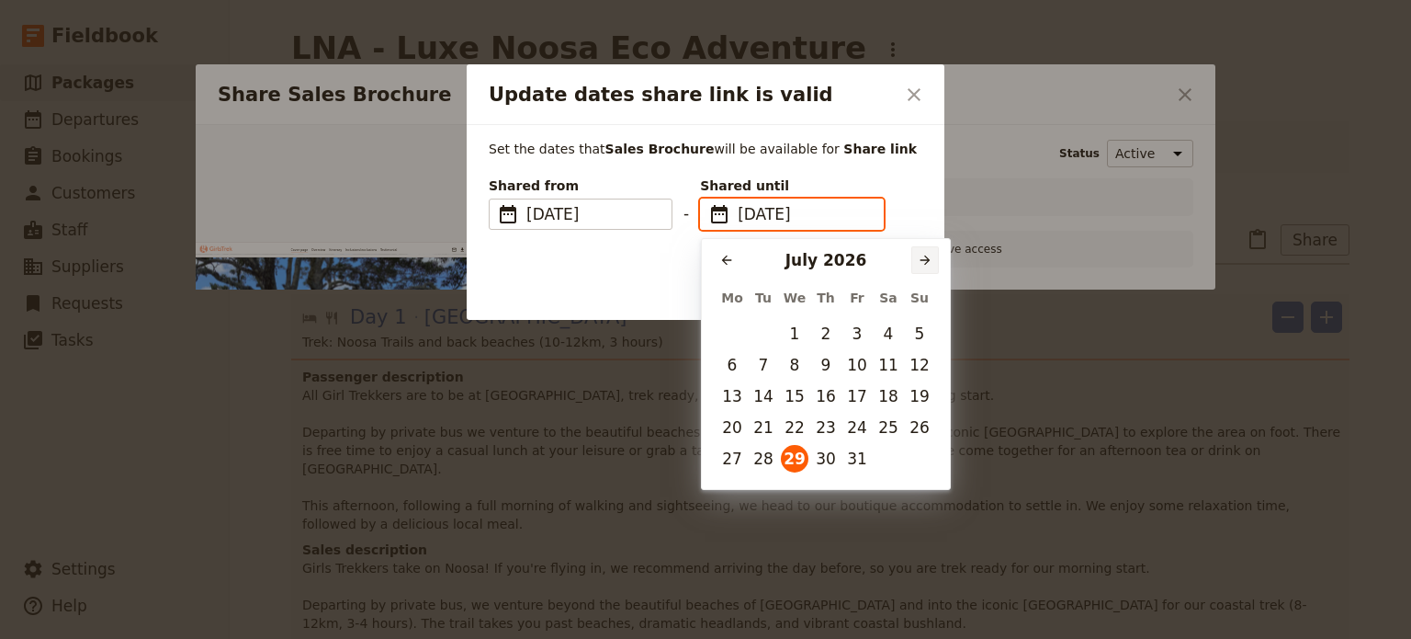
click at [928, 250] on button "​" at bounding box center [925, 260] width 28 height 28
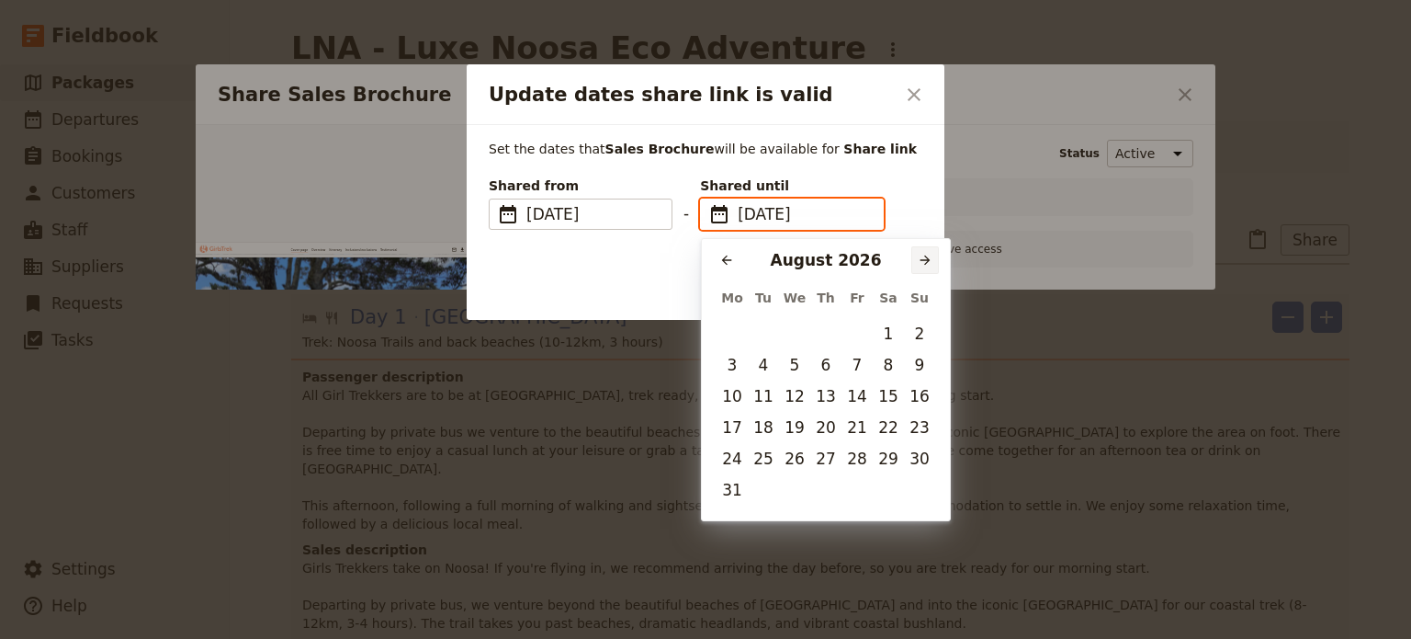
click at [928, 250] on button "​" at bounding box center [925, 260] width 28 height 28
click at [927, 251] on button "​" at bounding box center [925, 260] width 28 height 28
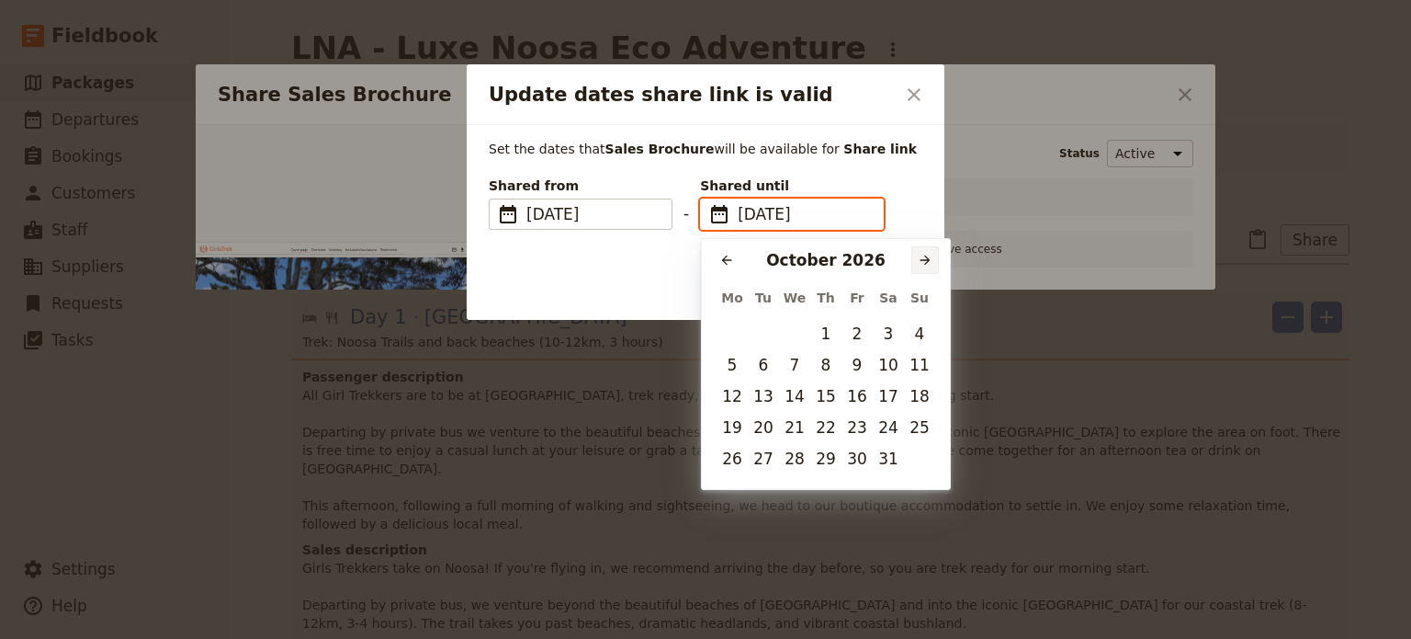
click at [927, 251] on button "​" at bounding box center [925, 260] width 28 height 28
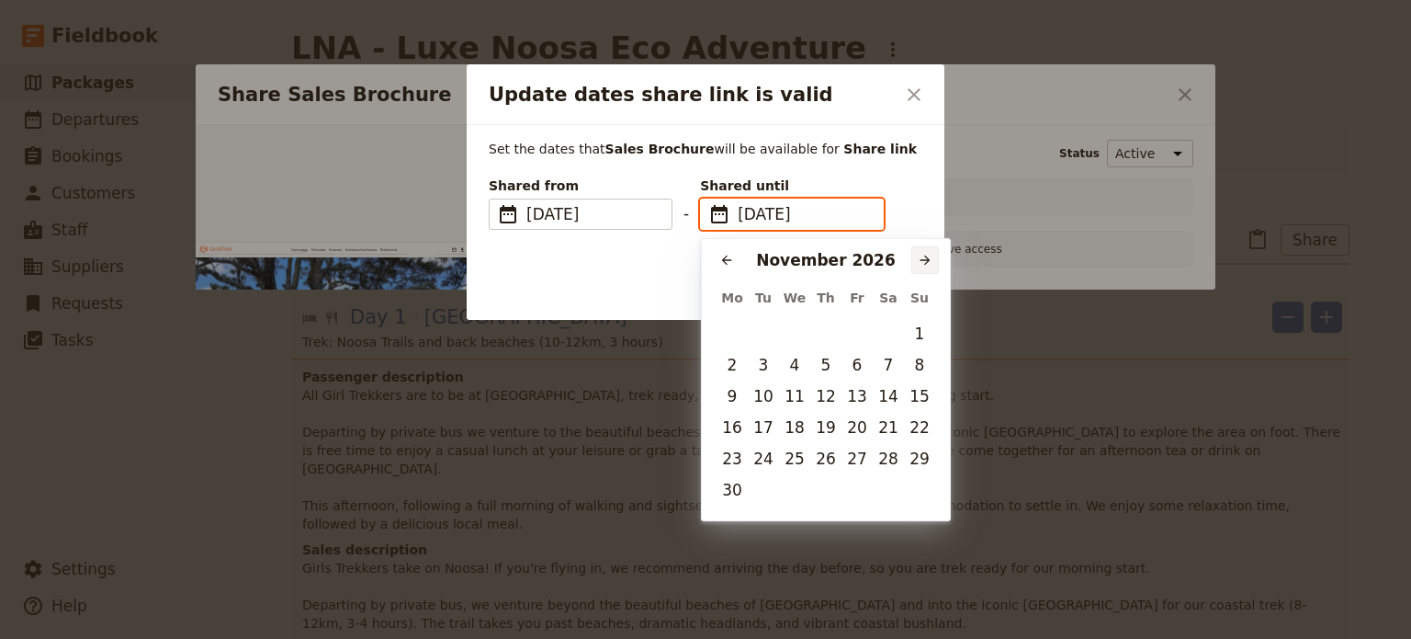
click at [927, 251] on button "​" at bounding box center [925, 260] width 28 height 28
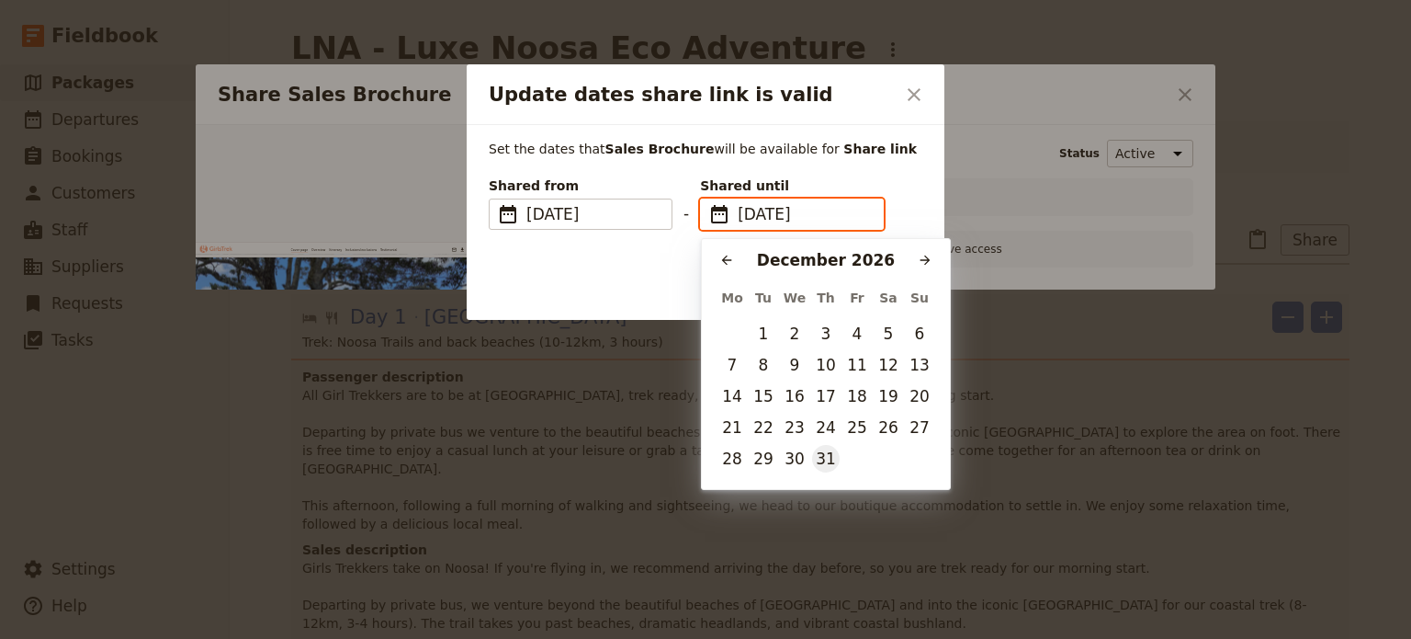
click at [820, 458] on button "31" at bounding box center [826, 459] width 28 height 28
type input "[DATE]"
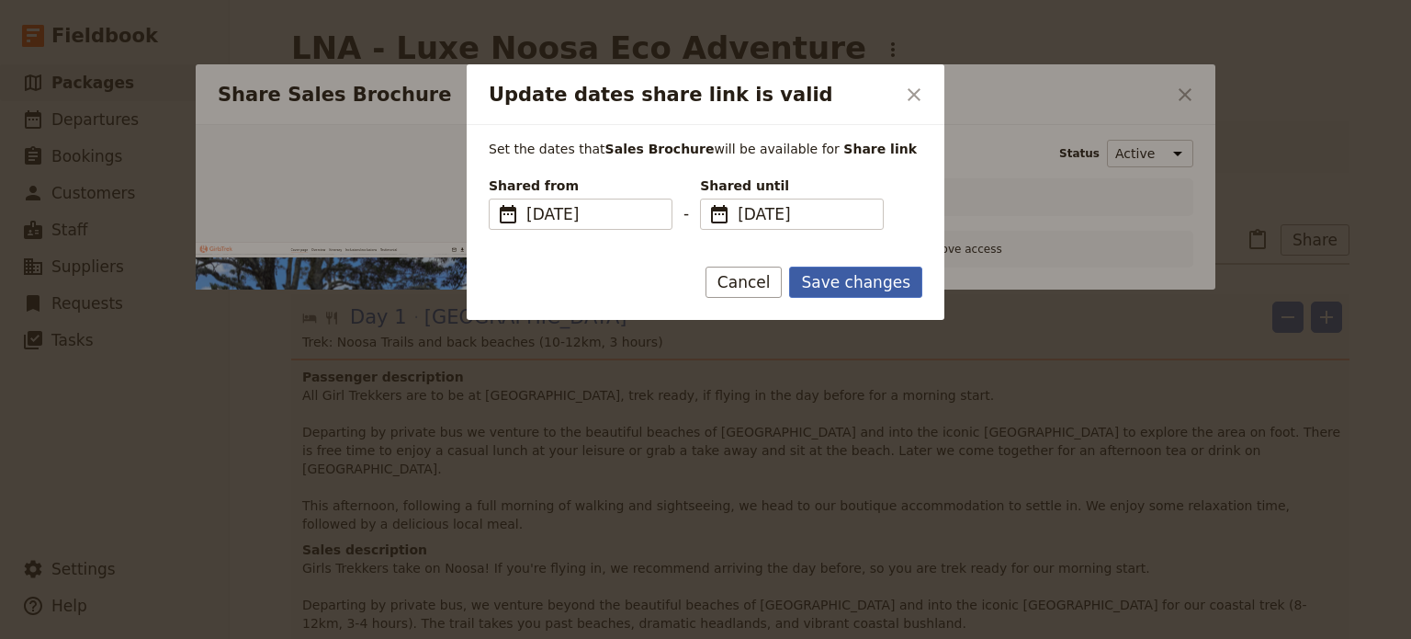
click at [854, 279] on button "Save changes" at bounding box center [855, 281] width 133 height 31
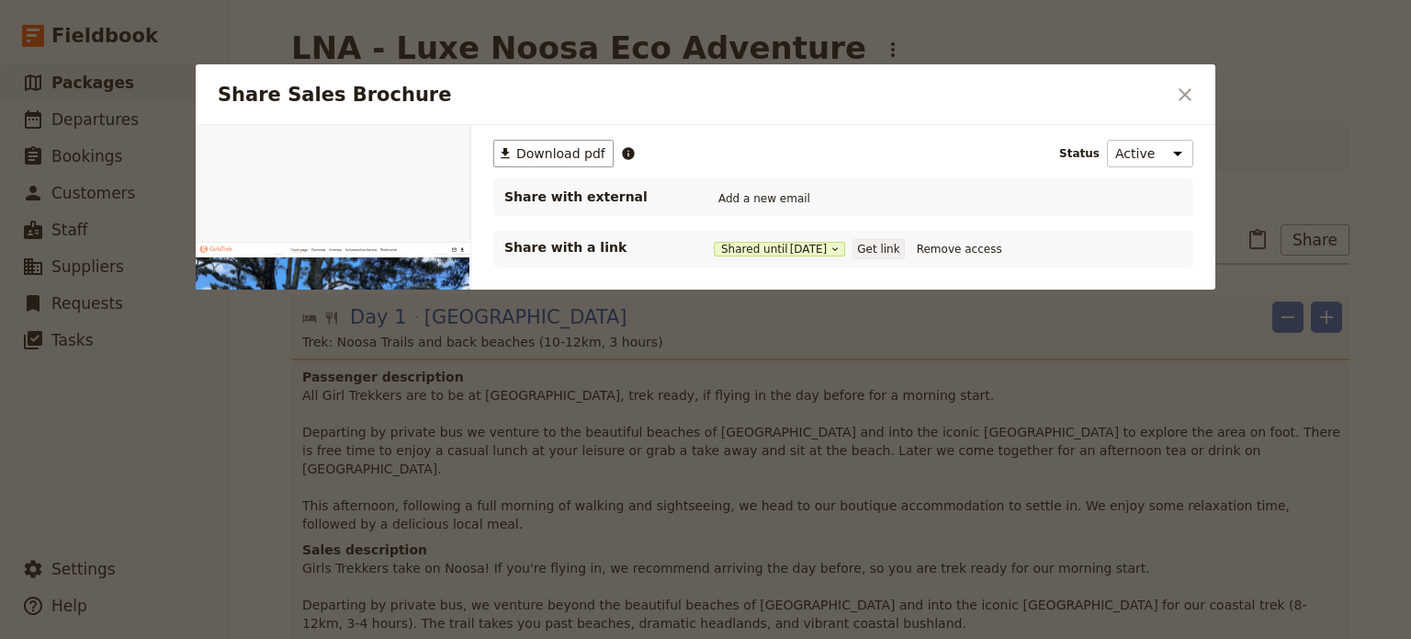
click at [879, 249] on button "Get link" at bounding box center [878, 249] width 51 height 20
click at [1180, 94] on icon "Close dialog" at bounding box center [1185, 95] width 22 height 22
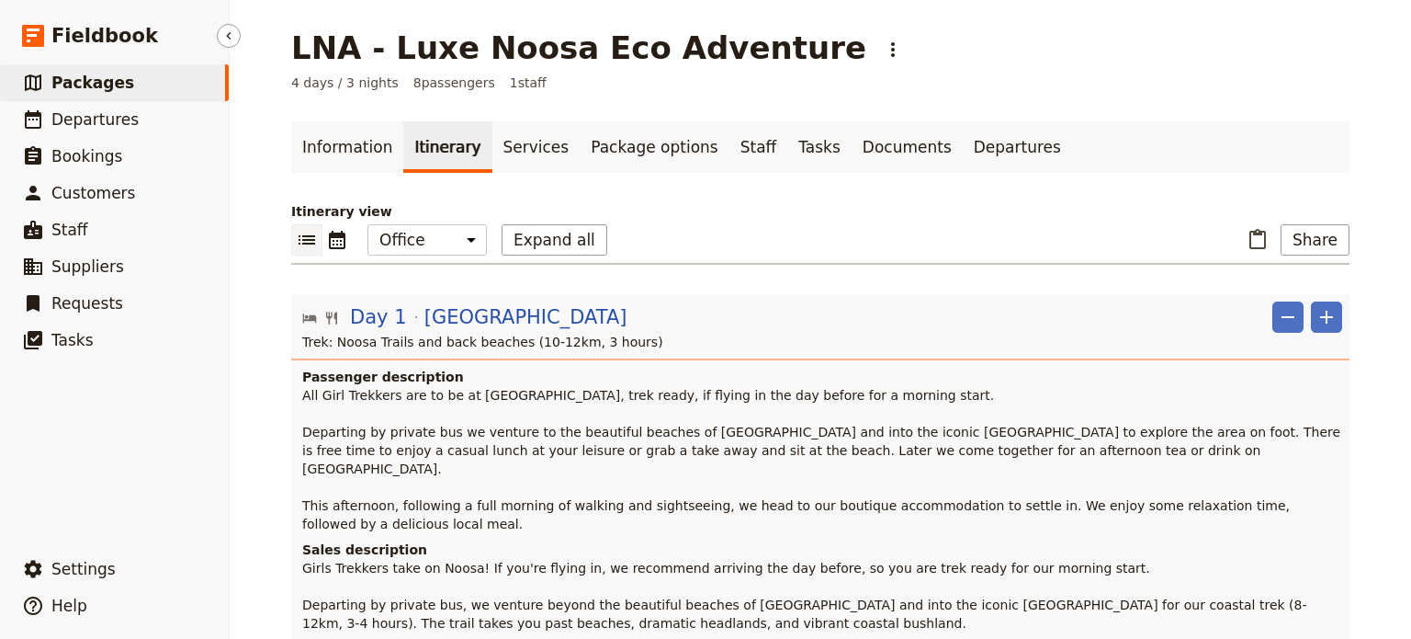
click at [94, 85] on span "Packages" at bounding box center [92, 83] width 83 height 18
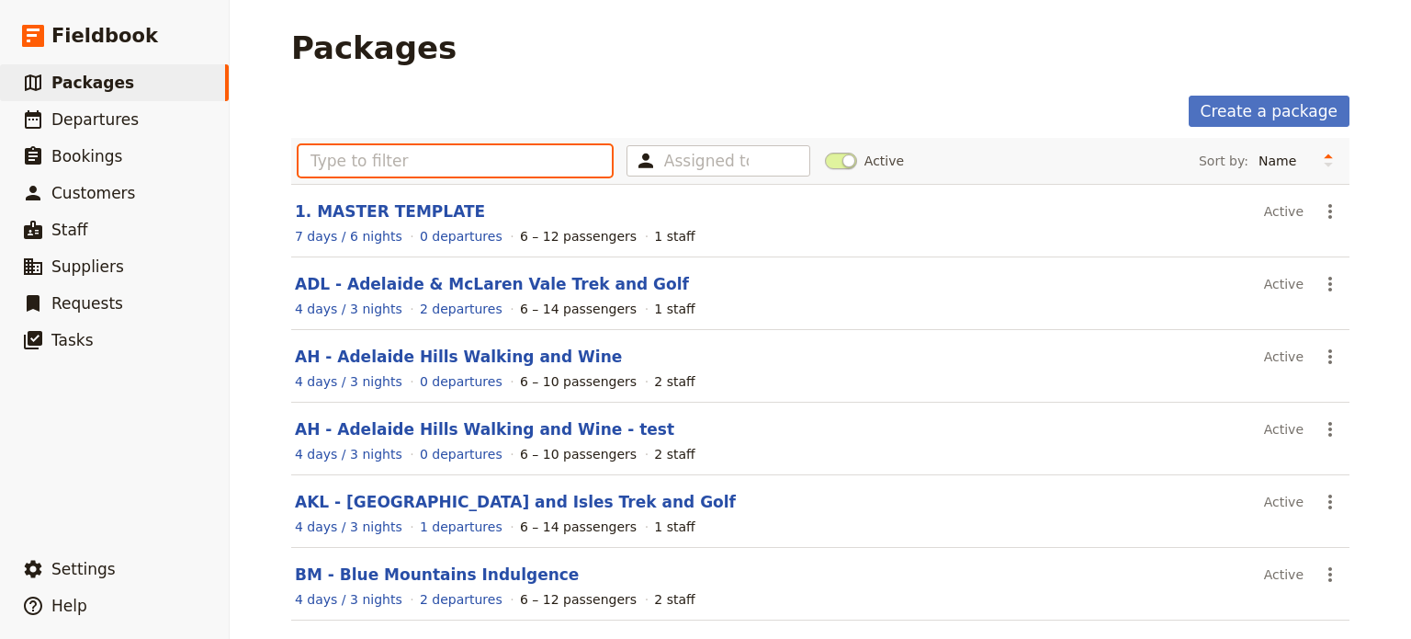
click at [353, 161] on input "text" at bounding box center [455, 160] width 313 height 31
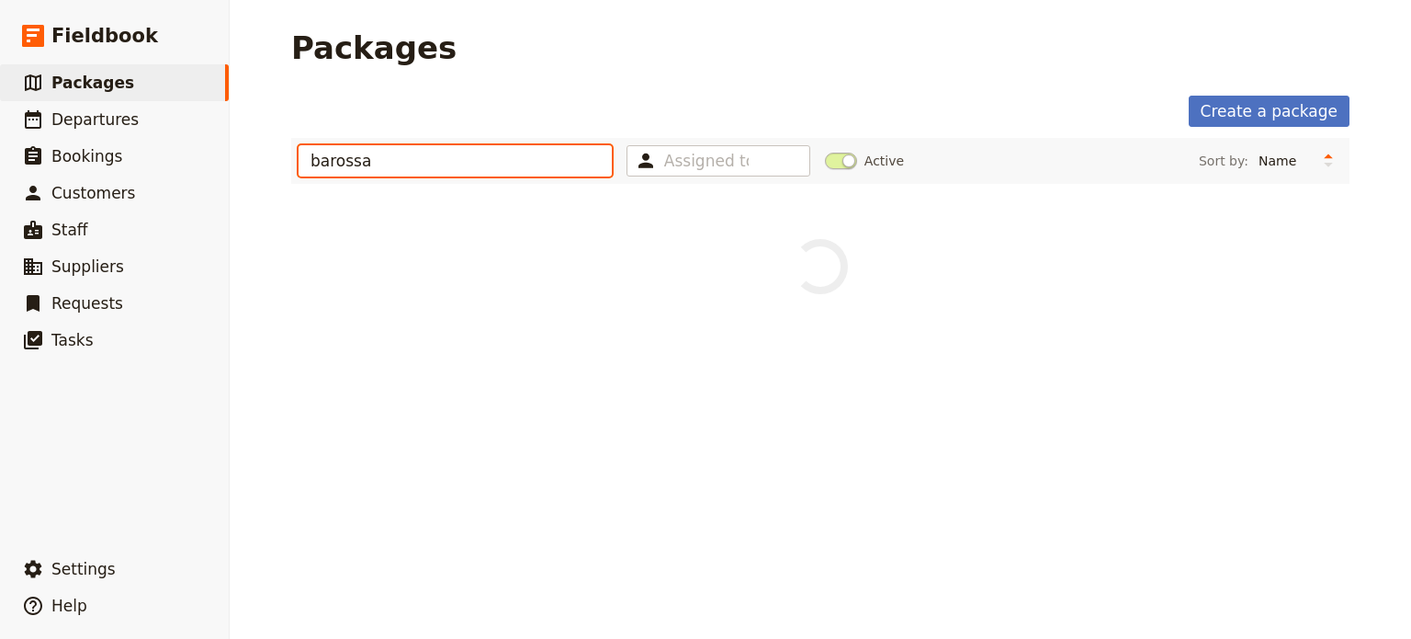
type input "barossa"
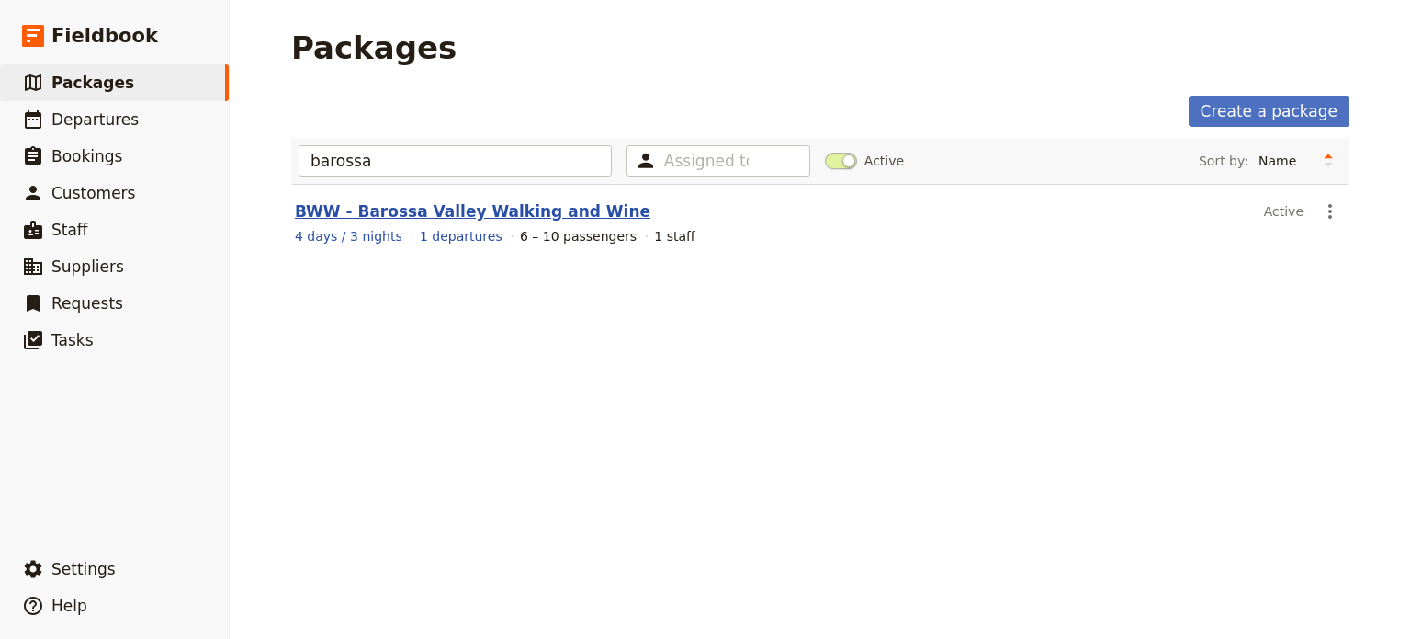
click at [442, 202] on link "BWW - Barossa Valley Walking and Wine" at bounding box center [473, 211] width 356 height 18
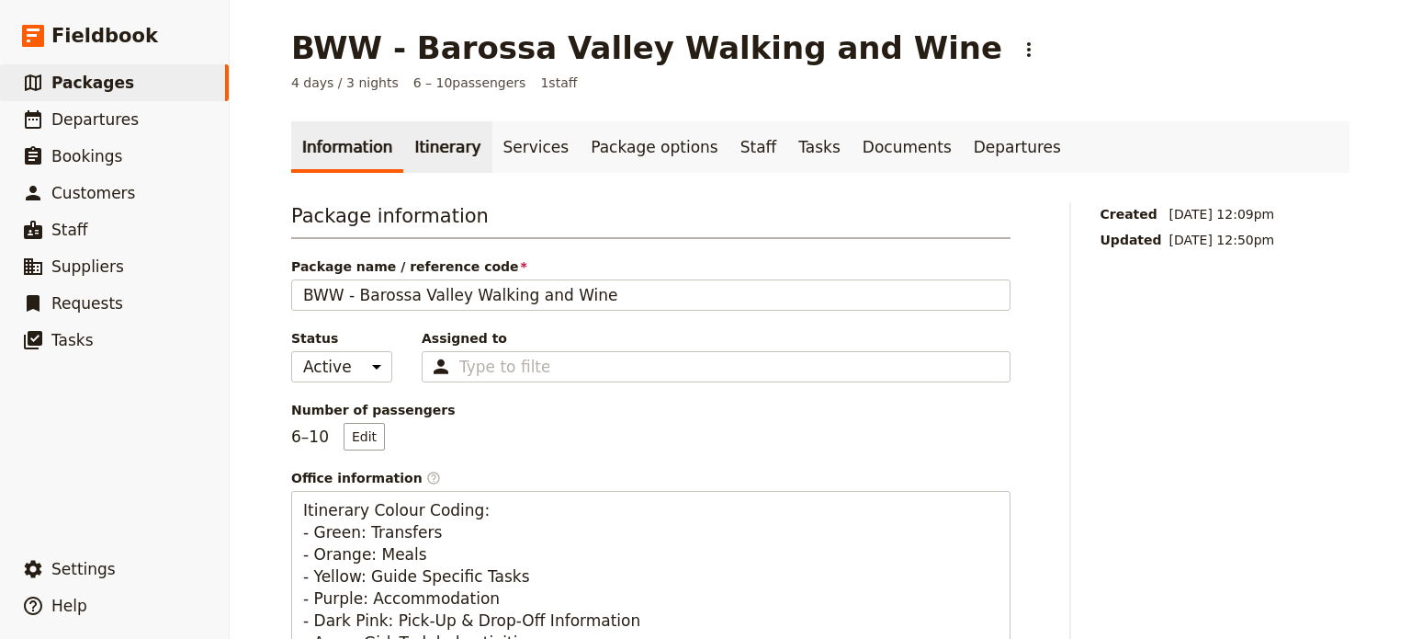
click at [438, 148] on link "Itinerary" at bounding box center [447, 146] width 88 height 51
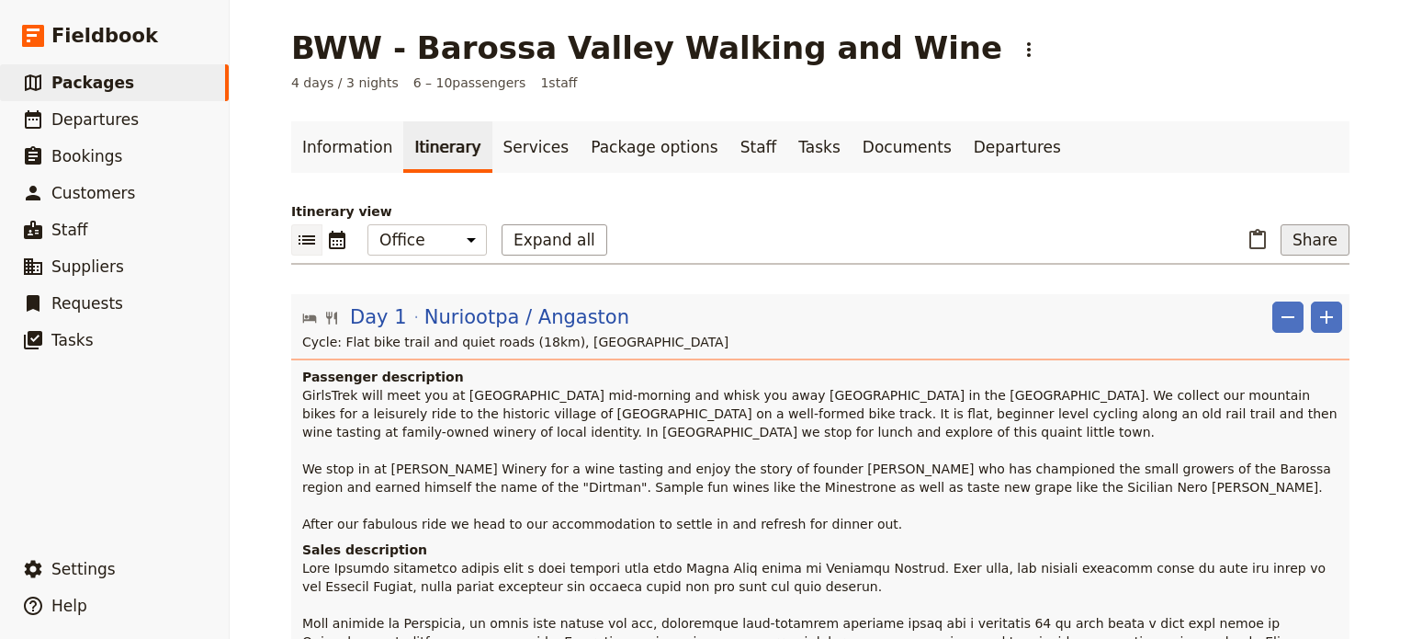
click at [1298, 237] on button "Share" at bounding box center [1315, 239] width 69 height 31
click at [1268, 331] on span "Sales Brochure" at bounding box center [1254, 331] width 96 height 18
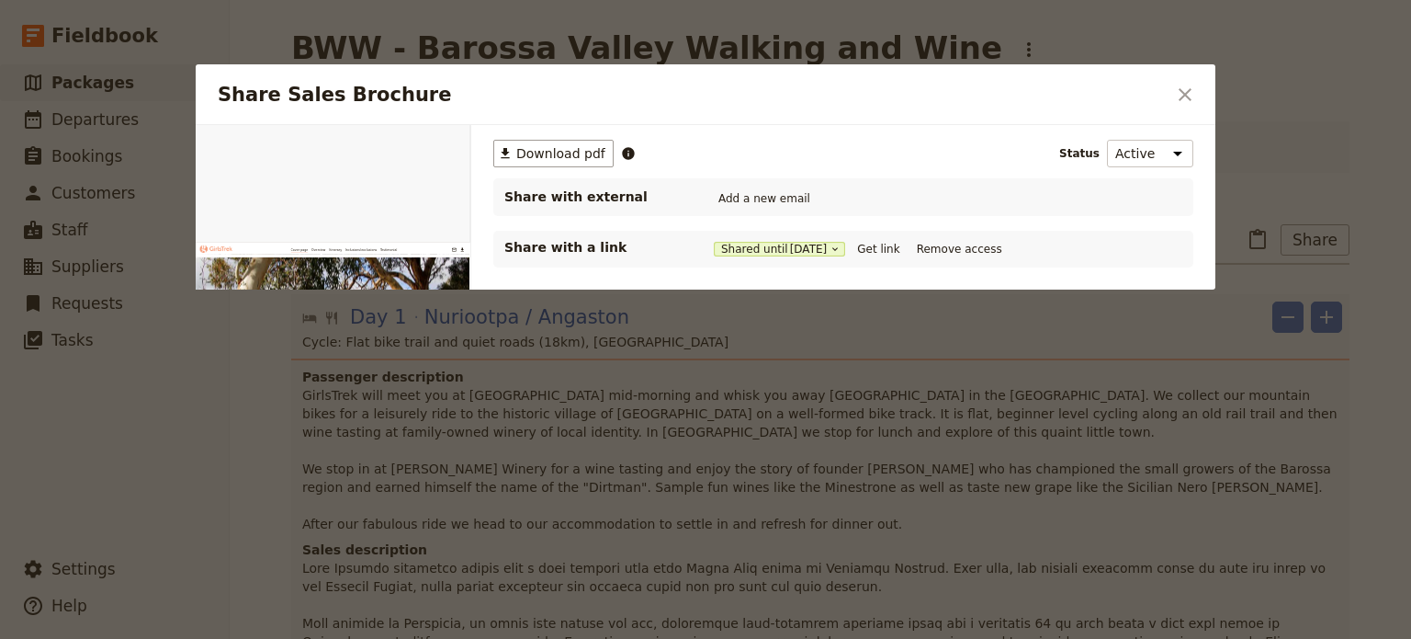
click at [842, 239] on div "Shared until [DATE] Get link Remove access" at bounding box center [860, 249] width 293 height 20
click at [821, 243] on span "[DATE]" at bounding box center [809, 249] width 38 height 15
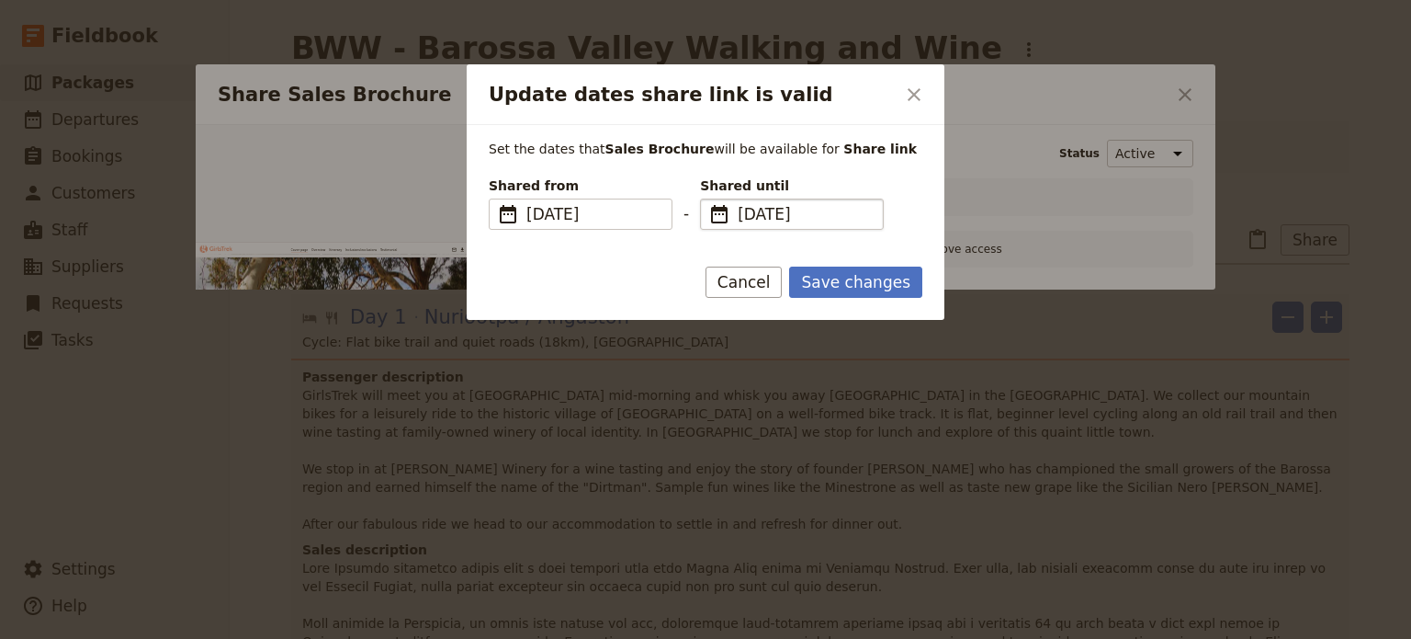
click at [793, 212] on span "[DATE]" at bounding box center [805, 214] width 134 height 22
click at [708, 199] on input "[DATE]" at bounding box center [707, 198] width 1 height 1
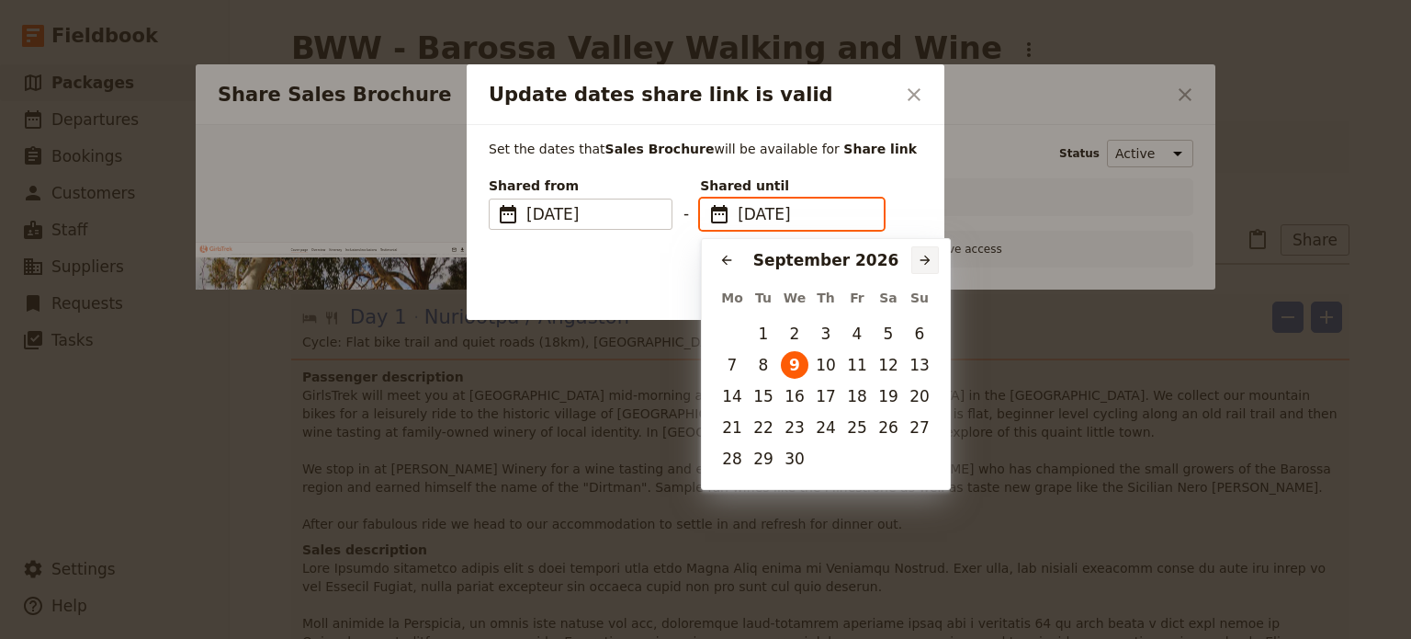
click at [937, 248] on div "​ [DATE] ​" at bounding box center [826, 258] width 248 height 39
click at [921, 249] on button "​" at bounding box center [925, 260] width 28 height 28
click at [922, 249] on button "​" at bounding box center [925, 260] width 28 height 28
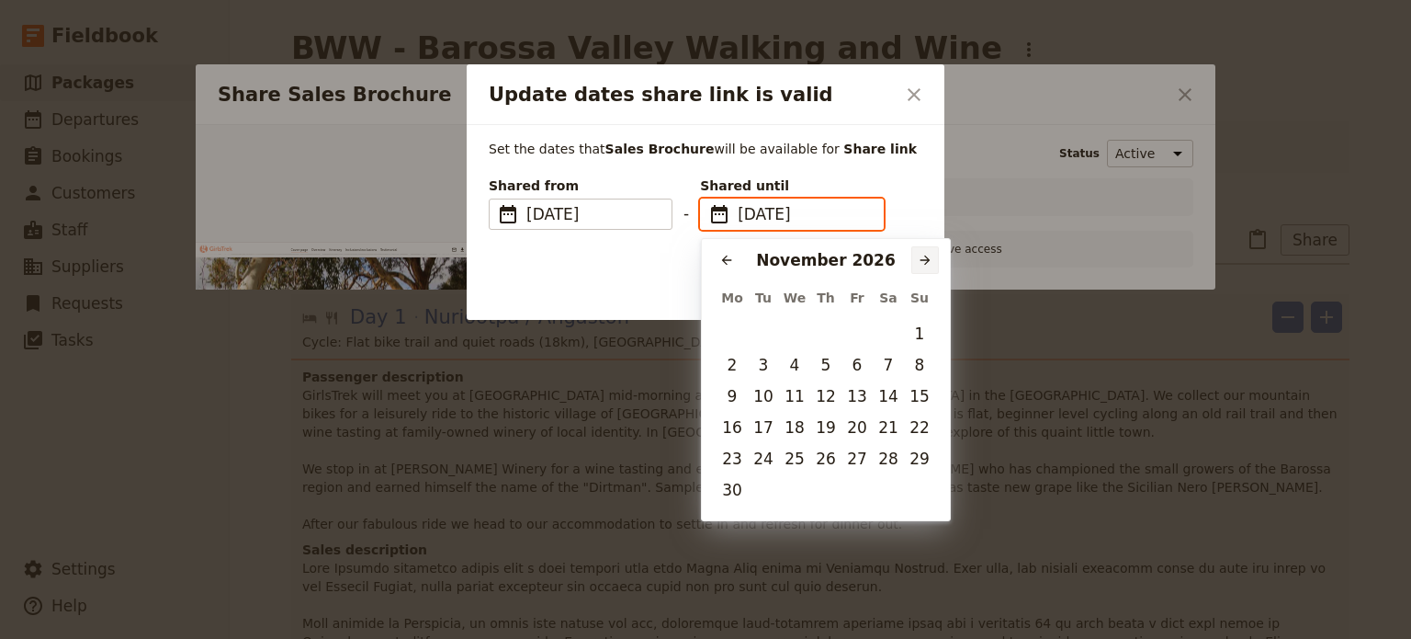
click at [922, 249] on button "​" at bounding box center [925, 260] width 28 height 28
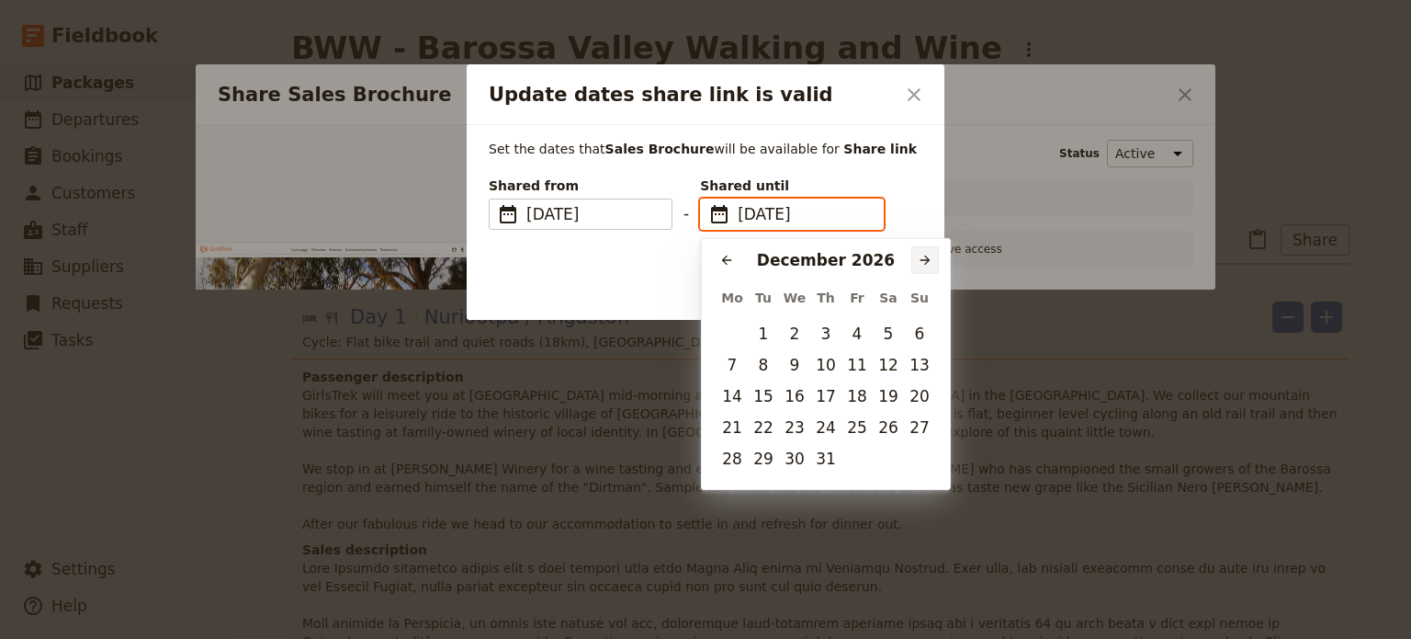
click at [922, 250] on button "​" at bounding box center [925, 260] width 28 height 28
click at [737, 249] on button "​" at bounding box center [727, 260] width 28 height 28
click at [828, 458] on button "31" at bounding box center [826, 459] width 28 height 28
type input "[DATE]"
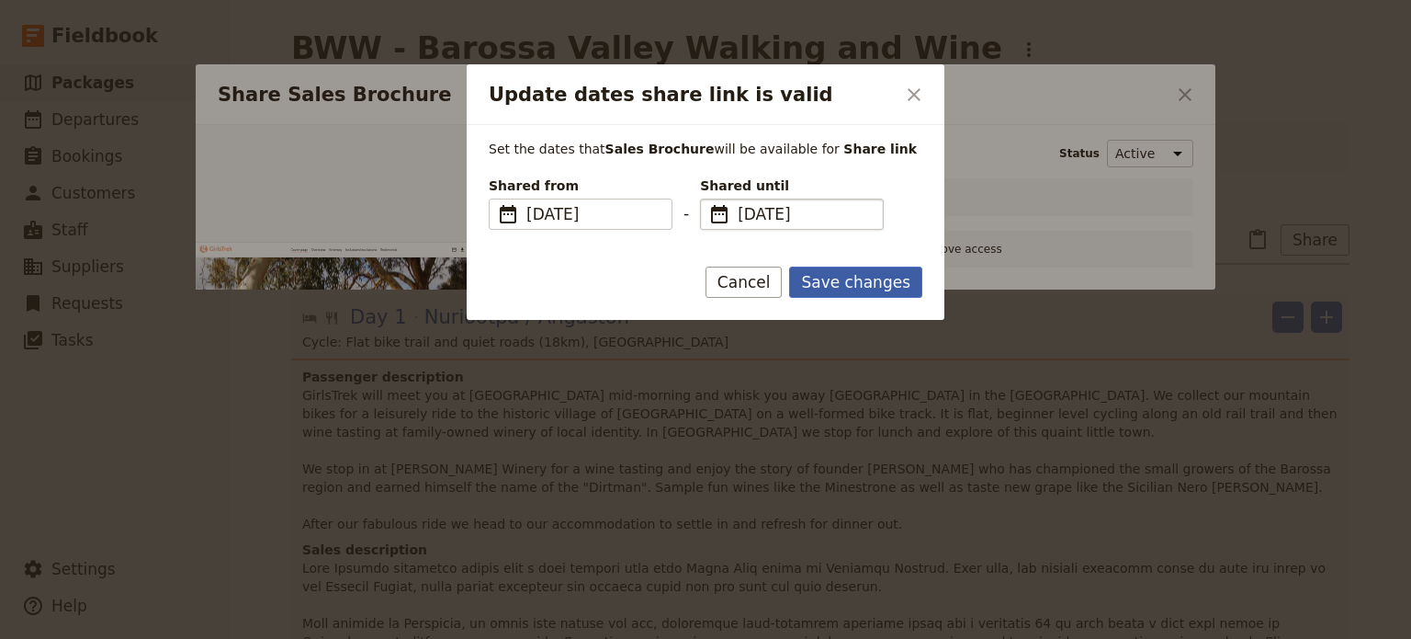
click at [877, 274] on button "Save changes" at bounding box center [855, 281] width 133 height 31
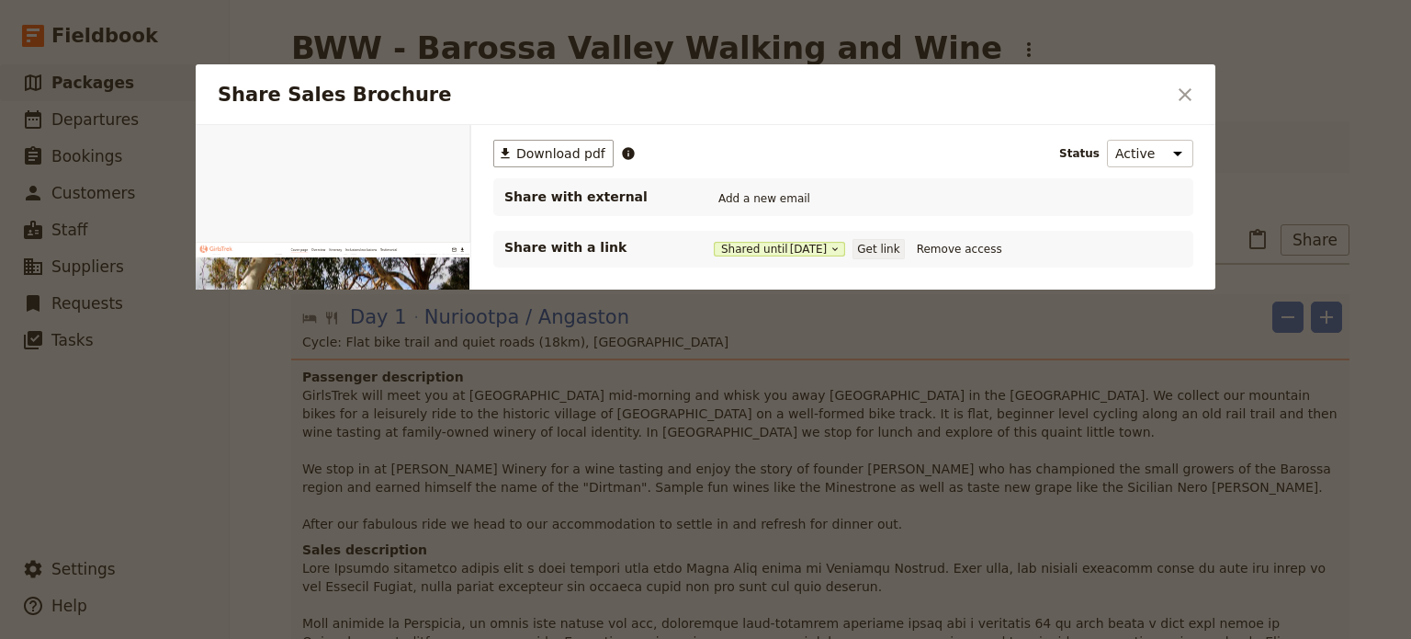
click at [889, 244] on button "Get link" at bounding box center [878, 249] width 51 height 20
click at [1175, 96] on icon "Close dialog" at bounding box center [1185, 95] width 22 height 22
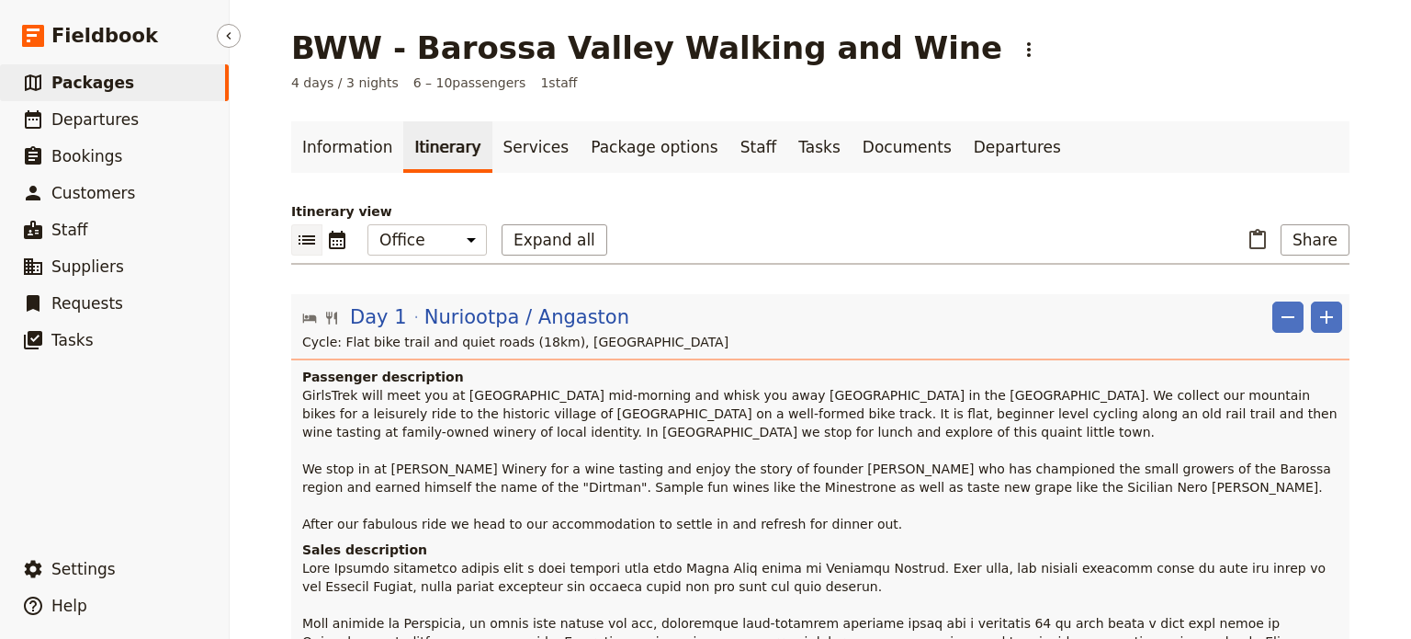
click at [85, 89] on span "Packages" at bounding box center [92, 83] width 83 height 18
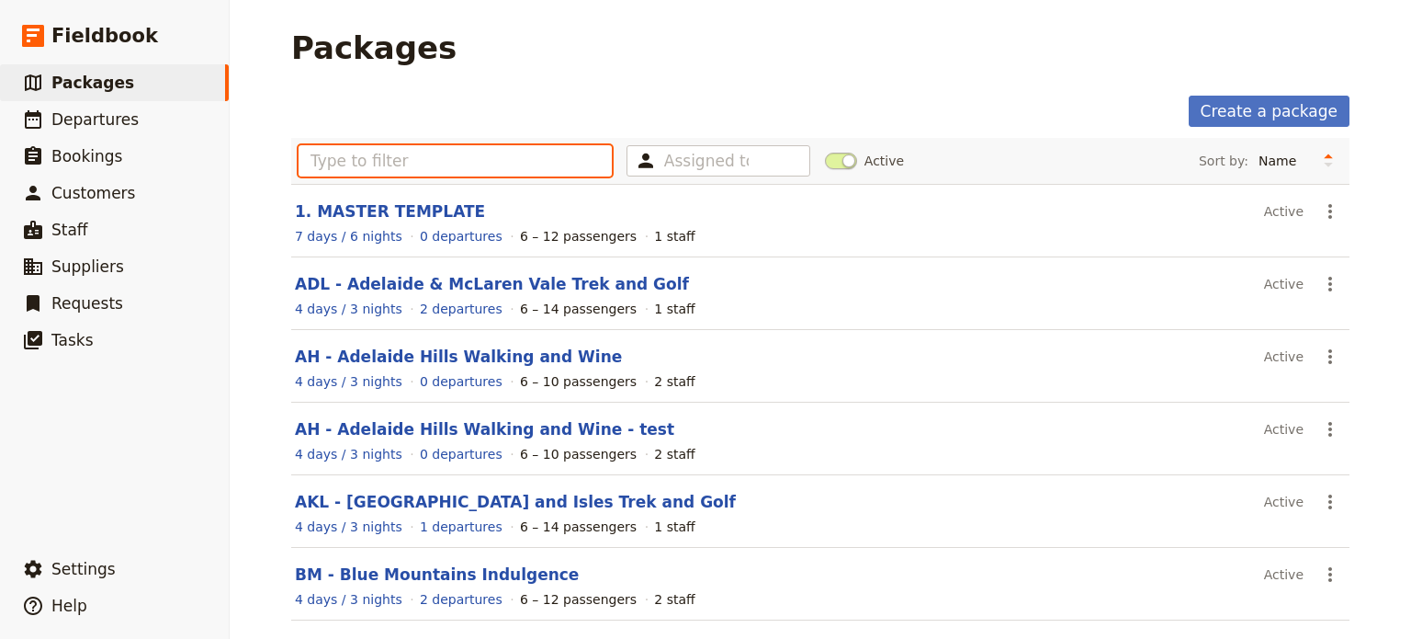
click at [394, 149] on input "text" at bounding box center [455, 160] width 313 height 31
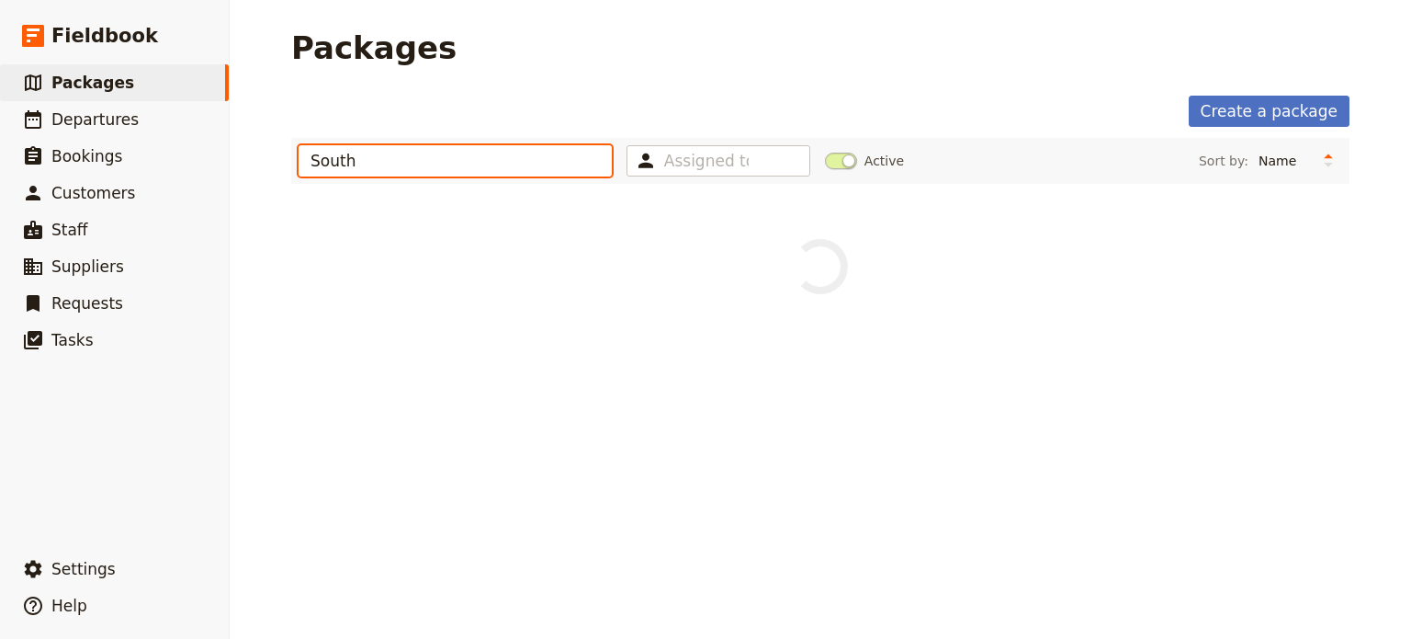
type input "South"
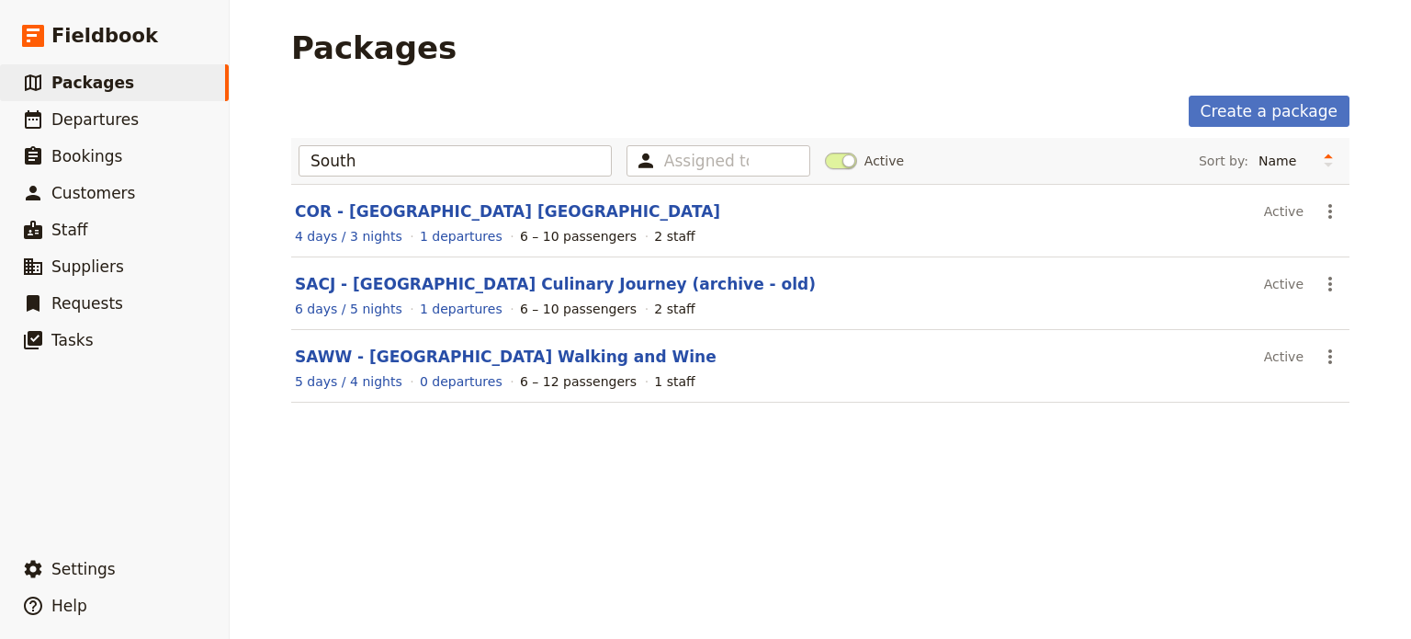
drag, startPoint x: 722, startPoint y: 540, endPoint x: 529, endPoint y: 390, distance: 244.2
click at [718, 540] on div "Packages Create a package South Assigned to Active Sort by: Name Number of depa…" at bounding box center [821, 319] width 1182 height 639
click at [529, 361] on link "SAWW - [GEOGRAPHIC_DATA] Walking and Wine" at bounding box center [506, 356] width 422 height 18
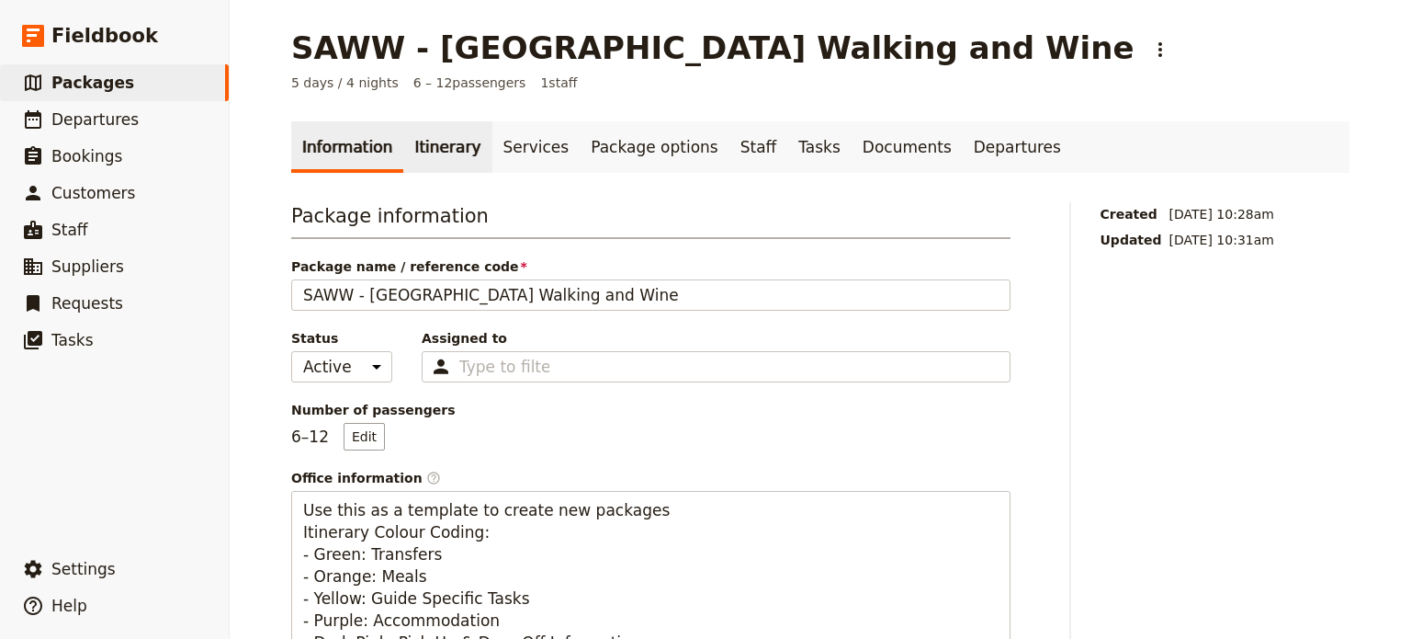
click at [419, 163] on link "Itinerary" at bounding box center [447, 146] width 88 height 51
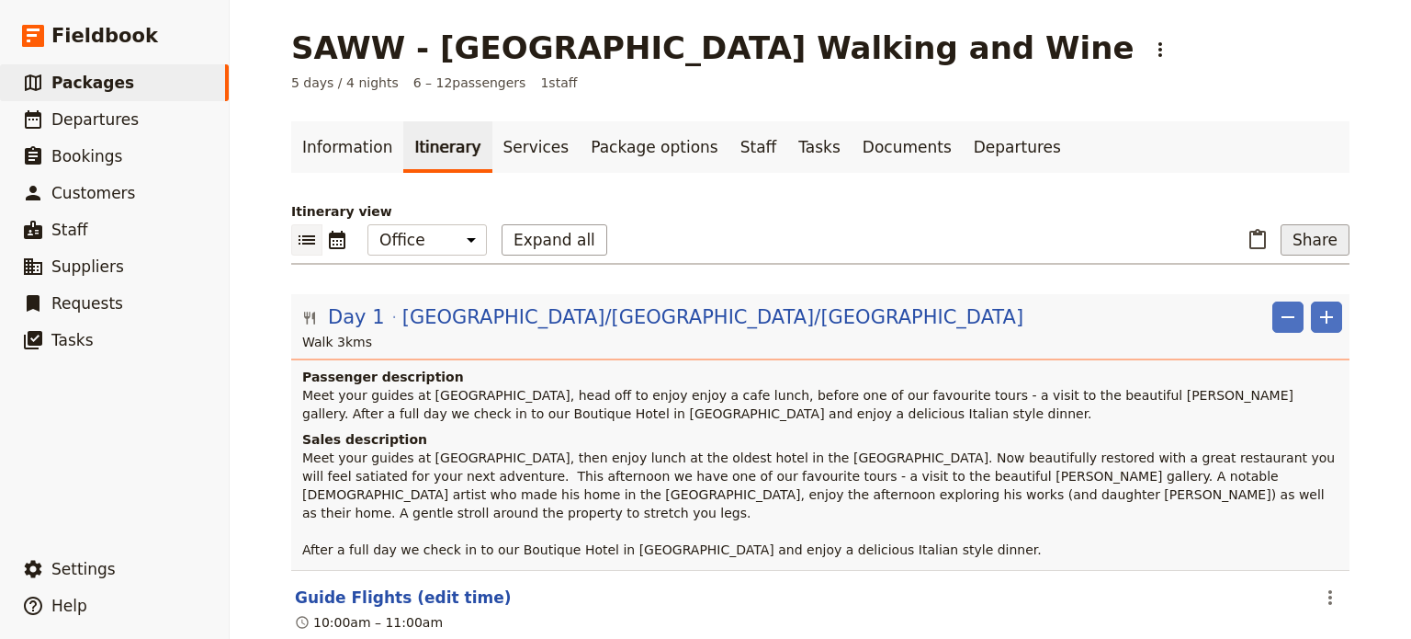
click at [1297, 238] on button "Share" at bounding box center [1315, 239] width 69 height 31
click at [1283, 332] on span "Sales Brochure" at bounding box center [1254, 331] width 96 height 18
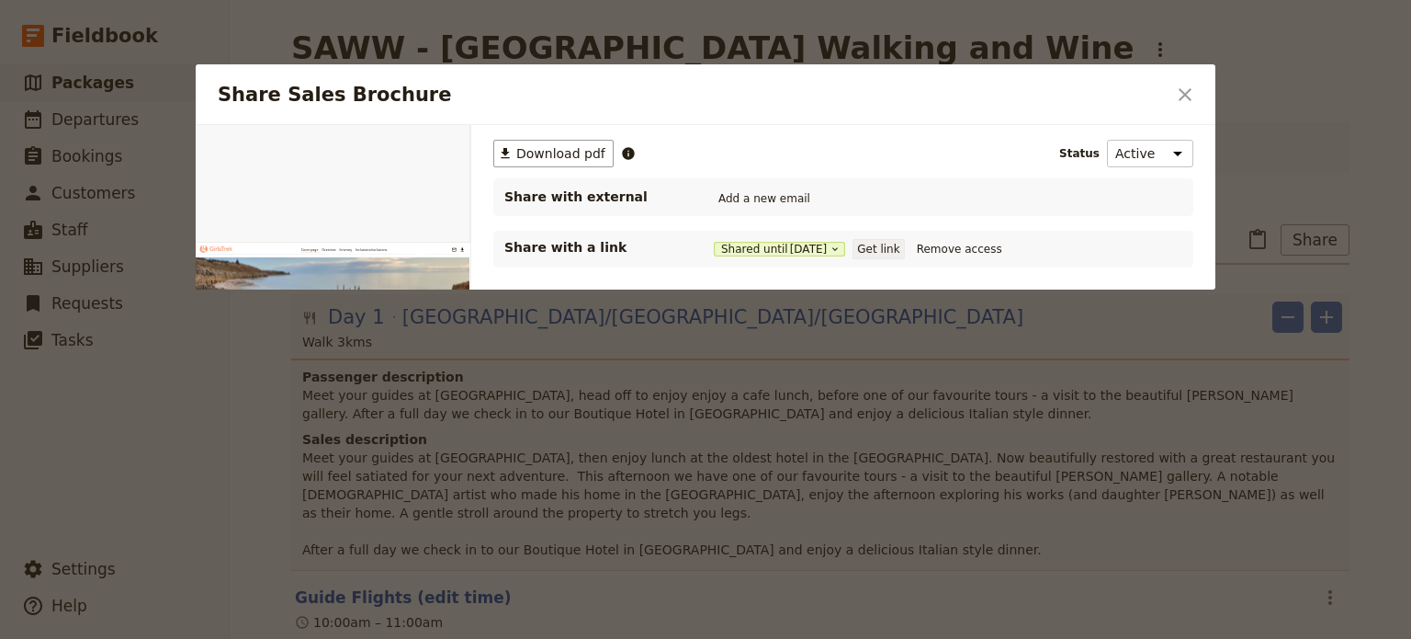
click at [900, 249] on button "Get link" at bounding box center [878, 249] width 51 height 20
click at [1168, 95] on div "Share Sales Brochure ​" at bounding box center [706, 94] width 1020 height 61
click at [1171, 95] on button "​" at bounding box center [1185, 94] width 31 height 31
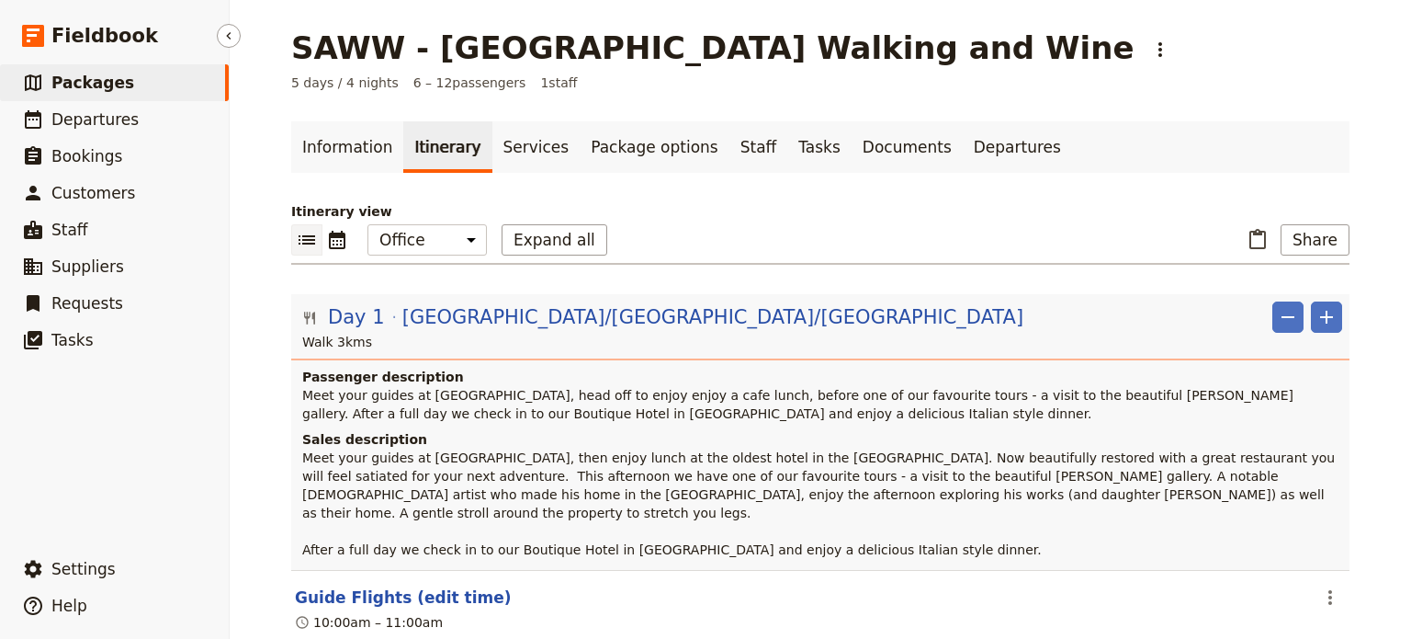
click at [50, 74] on link "​ Packages" at bounding box center [114, 82] width 229 height 37
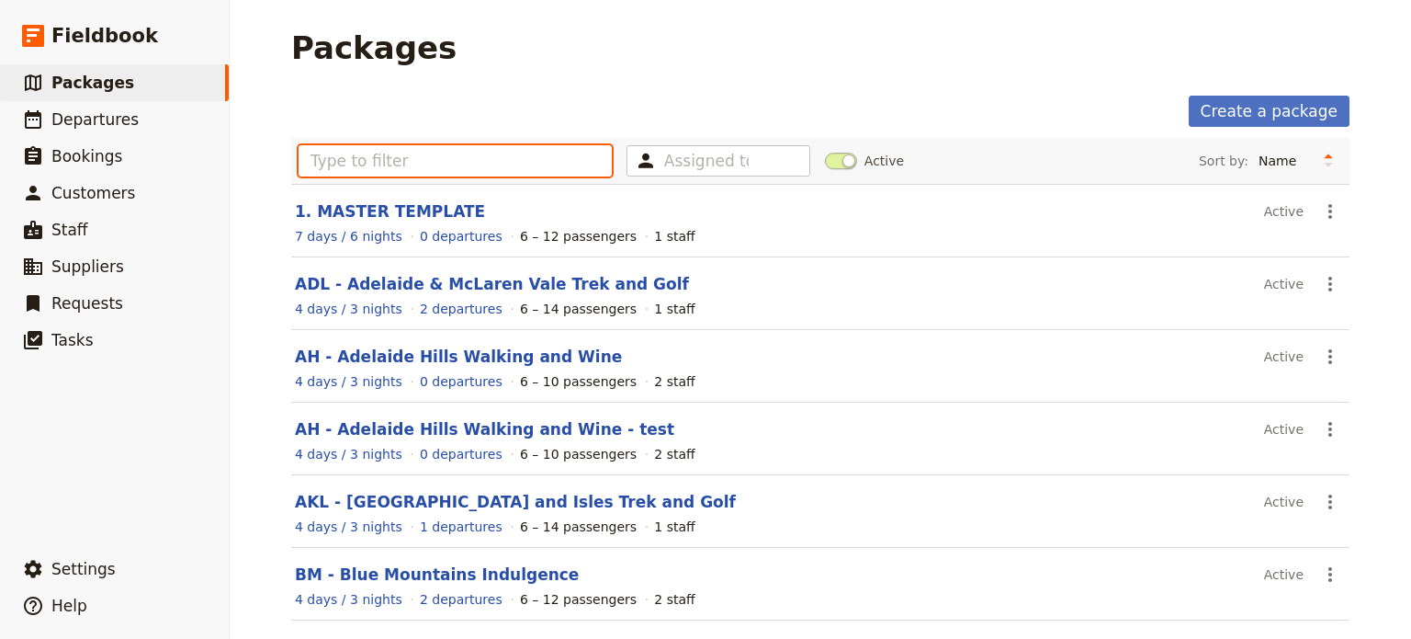
click at [378, 157] on input "text" at bounding box center [455, 160] width 313 height 31
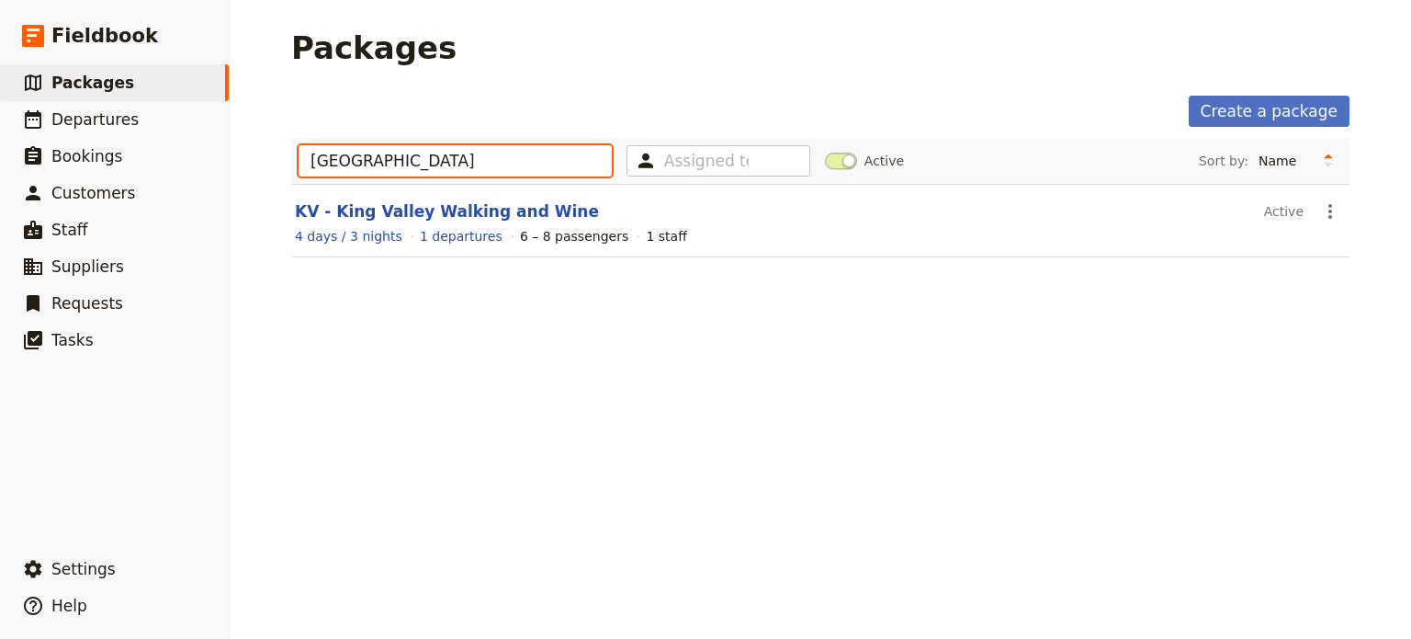
type input "[GEOGRAPHIC_DATA]"
click at [481, 270] on div "King Valley Assigned to Active Sort by: Name Number of departures Duration Most…" at bounding box center [820, 208] width 1058 height 141
click at [428, 198] on section "KV - King Valley Walking and Wine Active ​ 4 days / 3 nights 1 departures 6 – 8…" at bounding box center [820, 221] width 1058 height 74
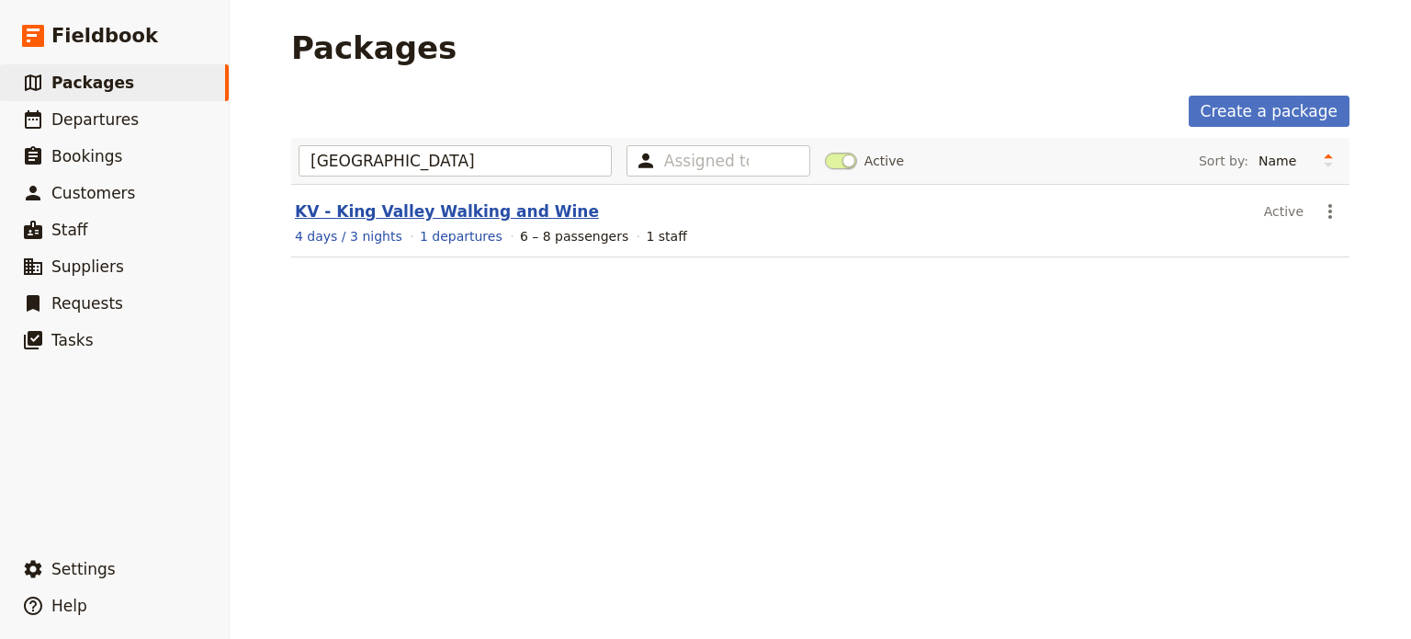
click at [433, 202] on link "KV - King Valley Walking and Wine" at bounding box center [447, 211] width 304 height 18
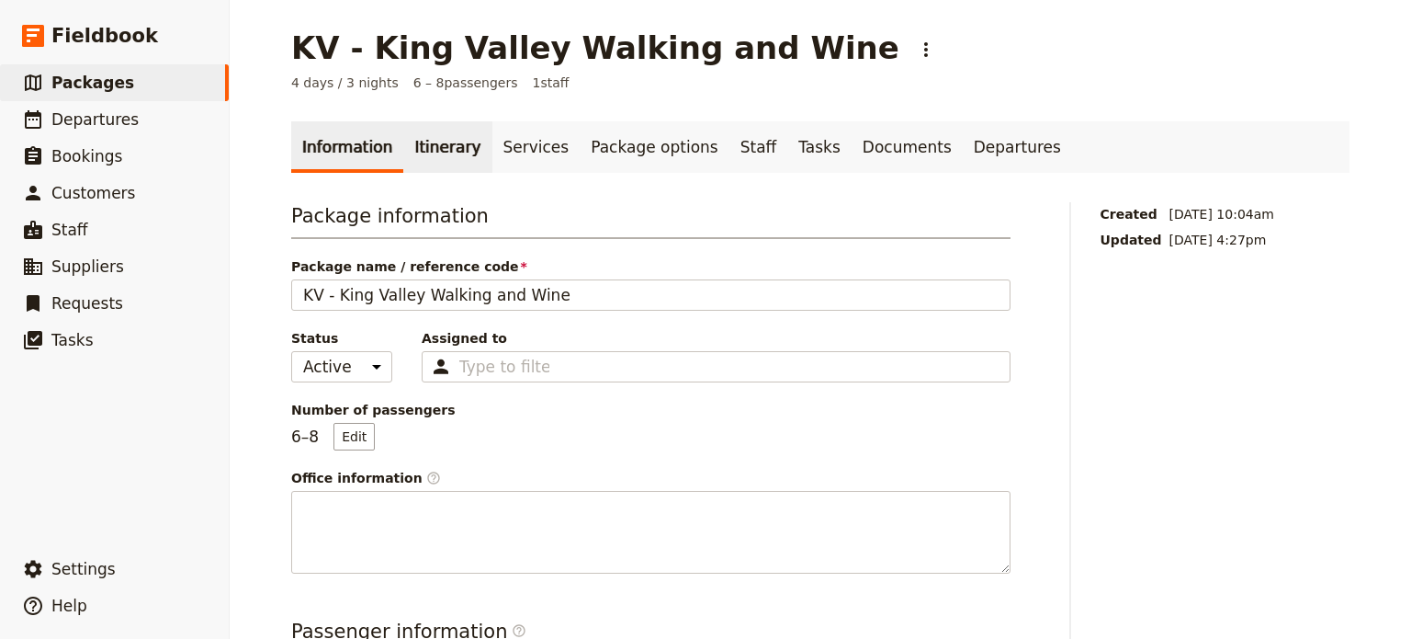
drag, startPoint x: 441, startPoint y: 150, endPoint x: 457, endPoint y: 148, distance: 15.7
click at [441, 150] on link "Itinerary" at bounding box center [447, 146] width 88 height 51
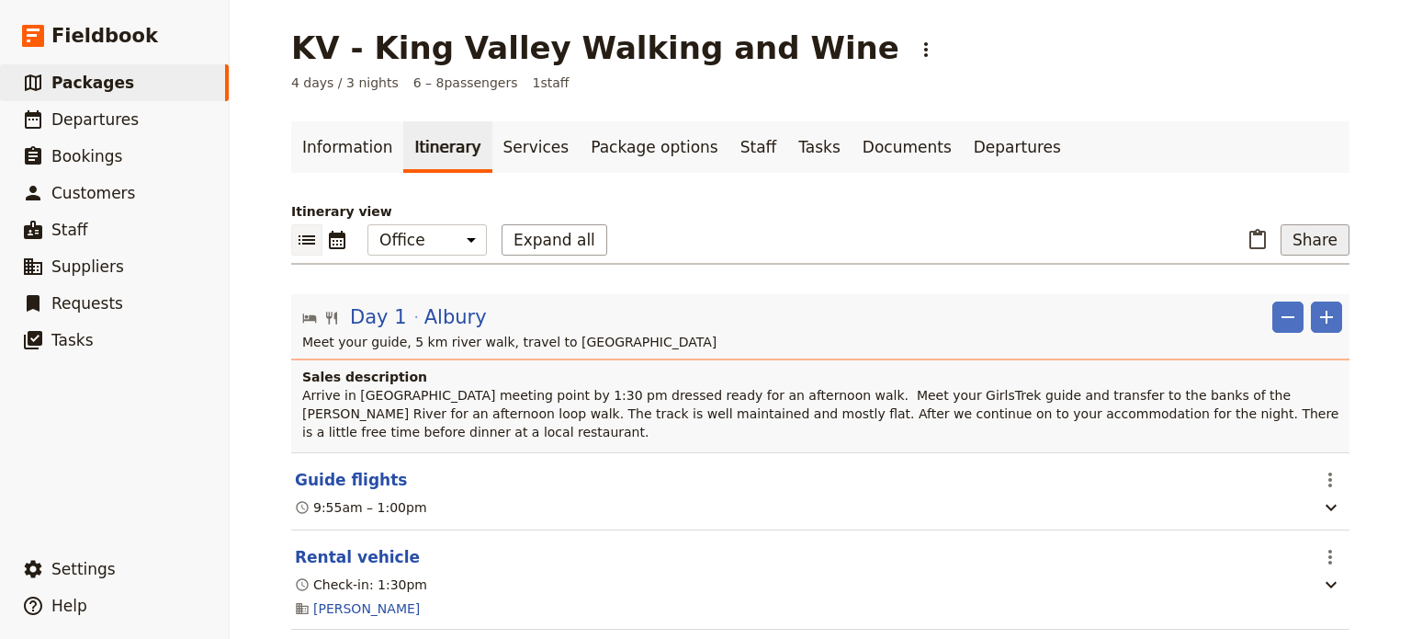
click at [1316, 234] on button "Share" at bounding box center [1315, 239] width 69 height 31
click at [1286, 322] on span "Sales Brochure" at bounding box center [1254, 331] width 96 height 18
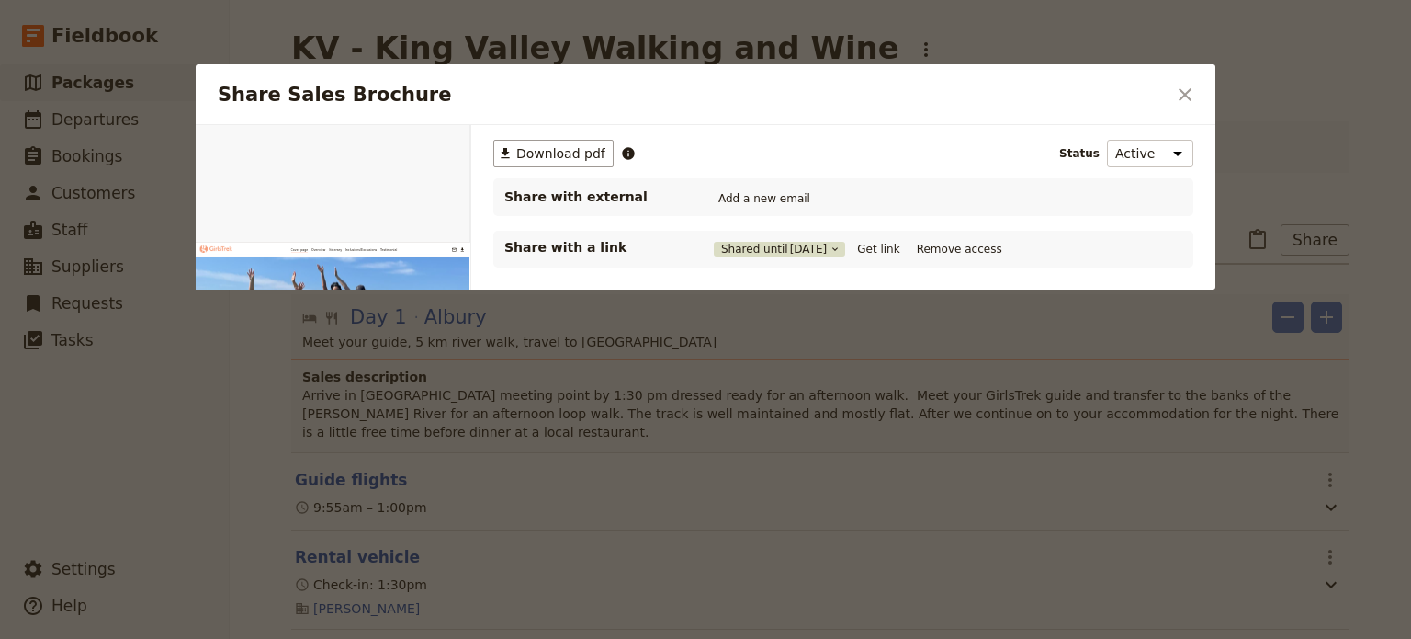
click at [752, 249] on button "Shared until [DATE]" at bounding box center [779, 249] width 131 height 15
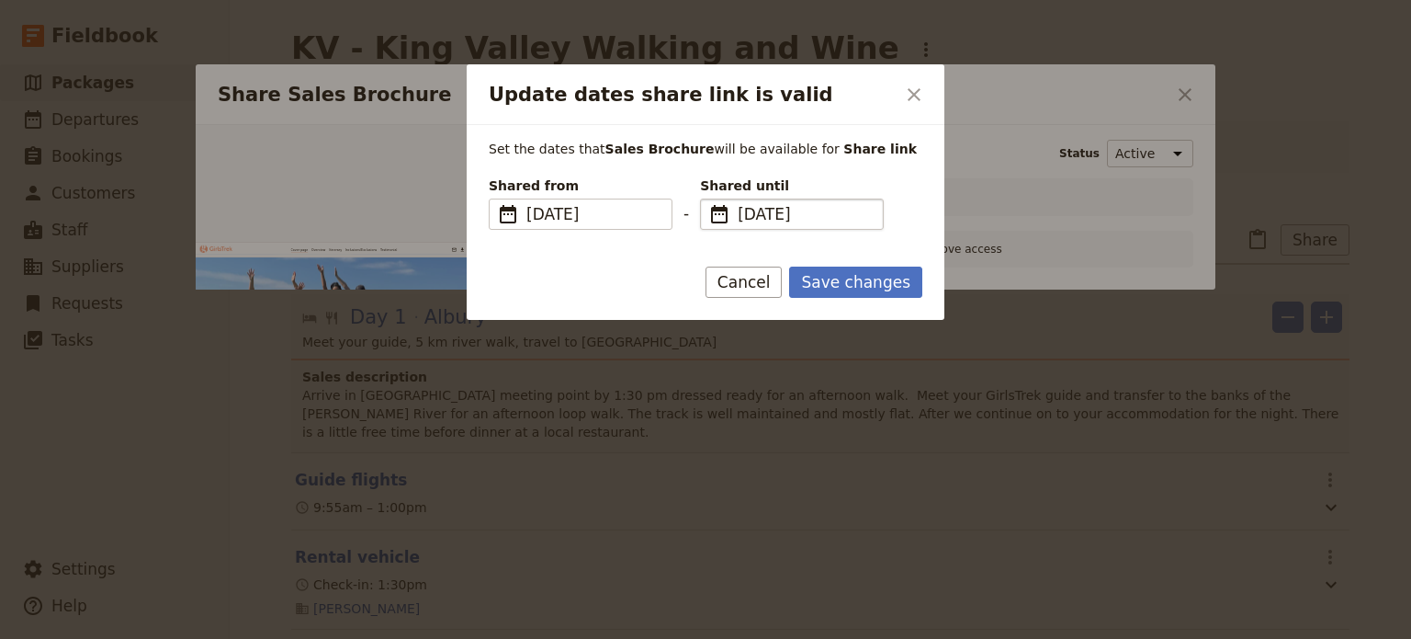
click at [843, 222] on span "[DATE]" at bounding box center [805, 214] width 134 height 22
click at [708, 199] on input "[DATE]" at bounding box center [707, 198] width 1 height 1
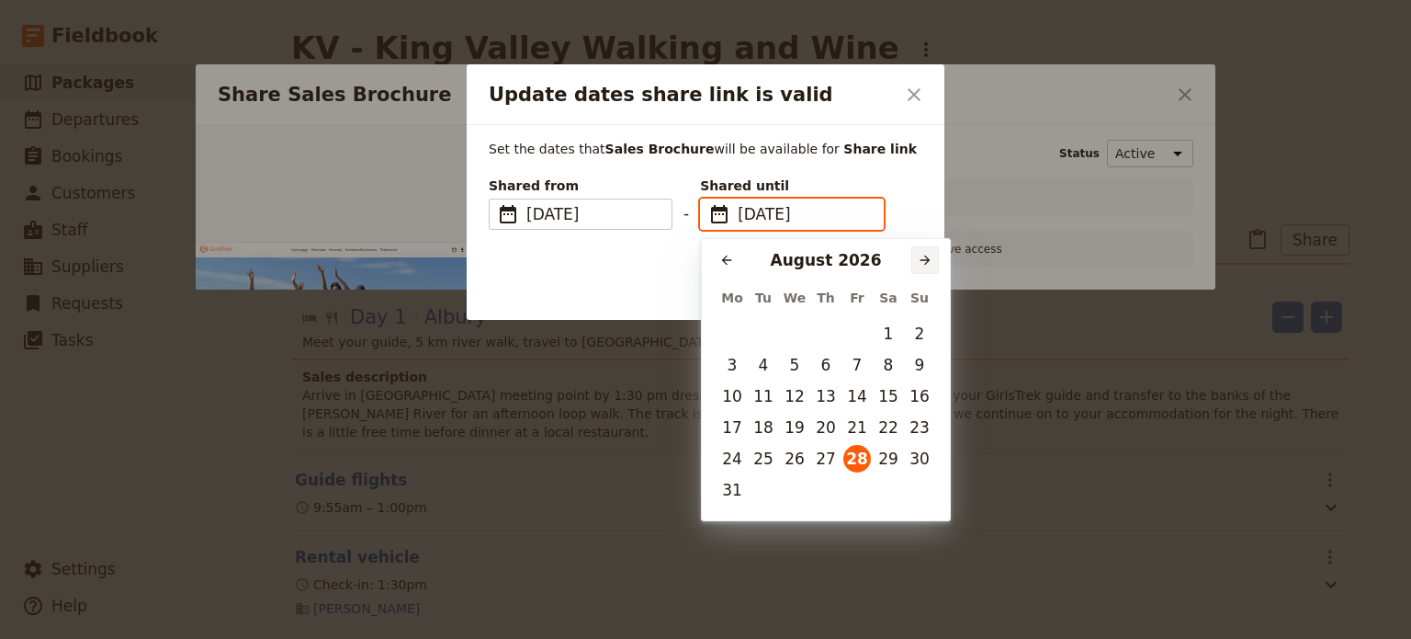
click at [918, 259] on icon "Next month" at bounding box center [925, 260] width 15 height 15
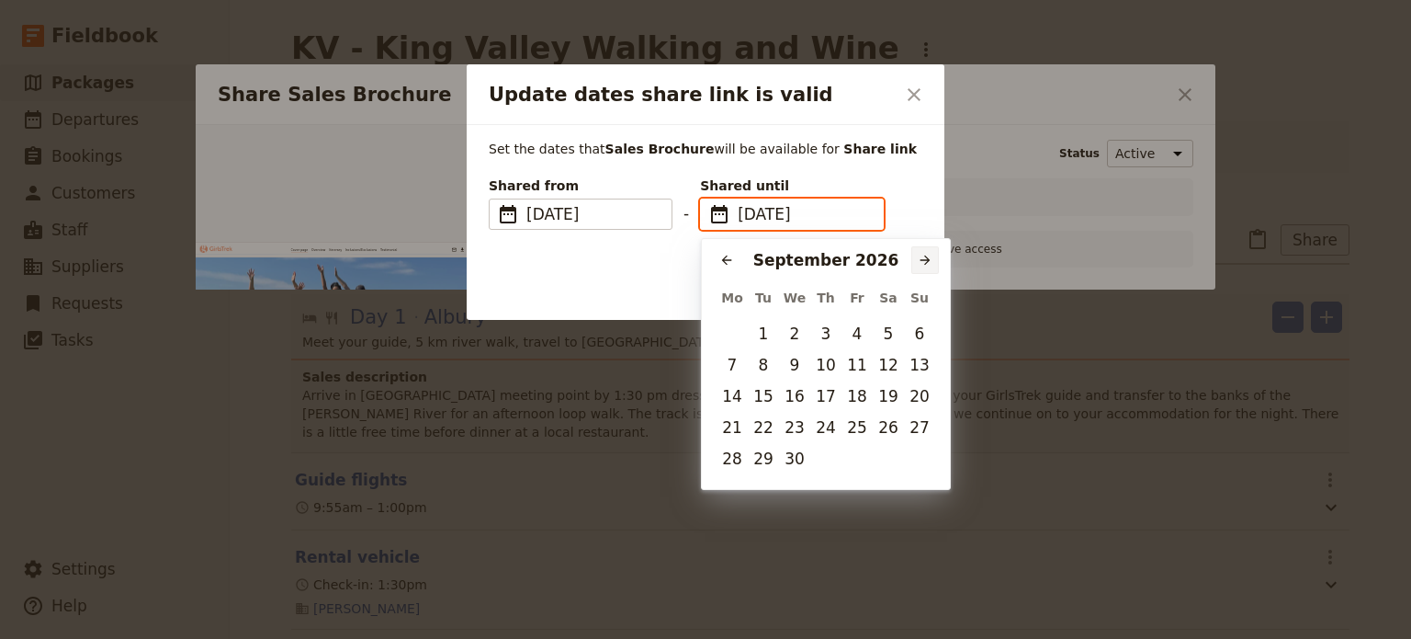
click at [918, 259] on icon "Next month" at bounding box center [925, 260] width 15 height 15
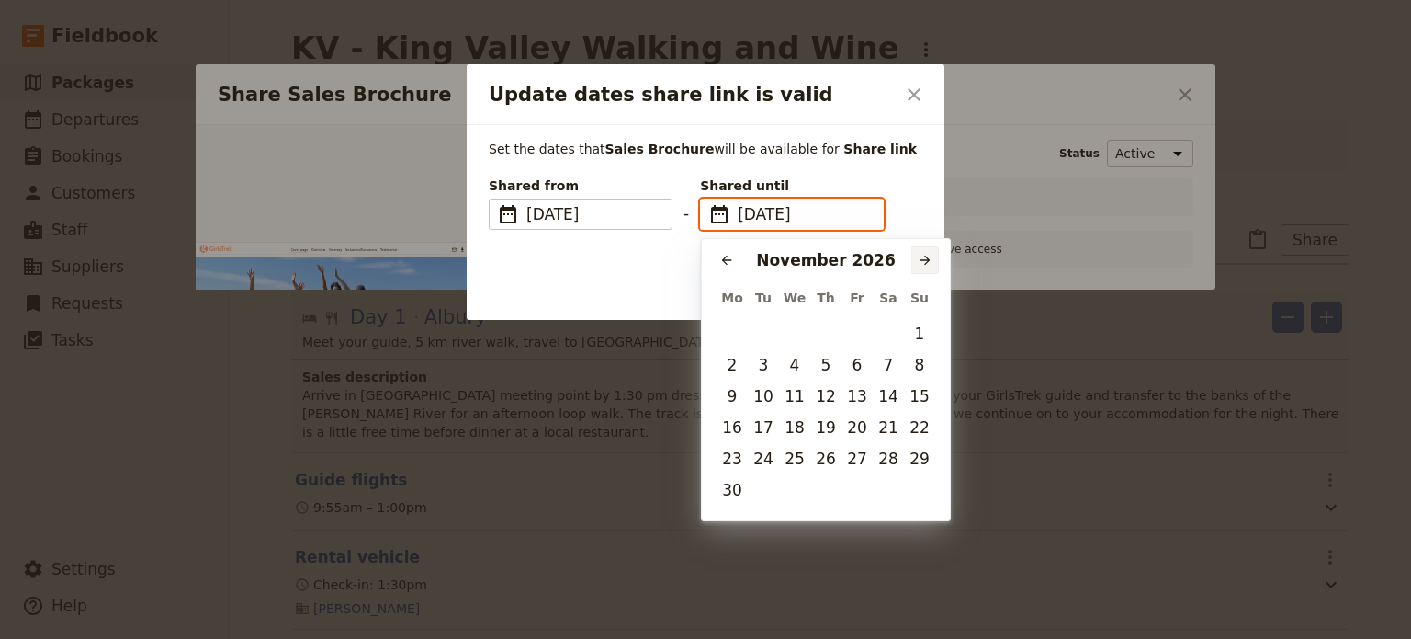
click at [919, 259] on icon "Next month" at bounding box center [925, 260] width 15 height 15
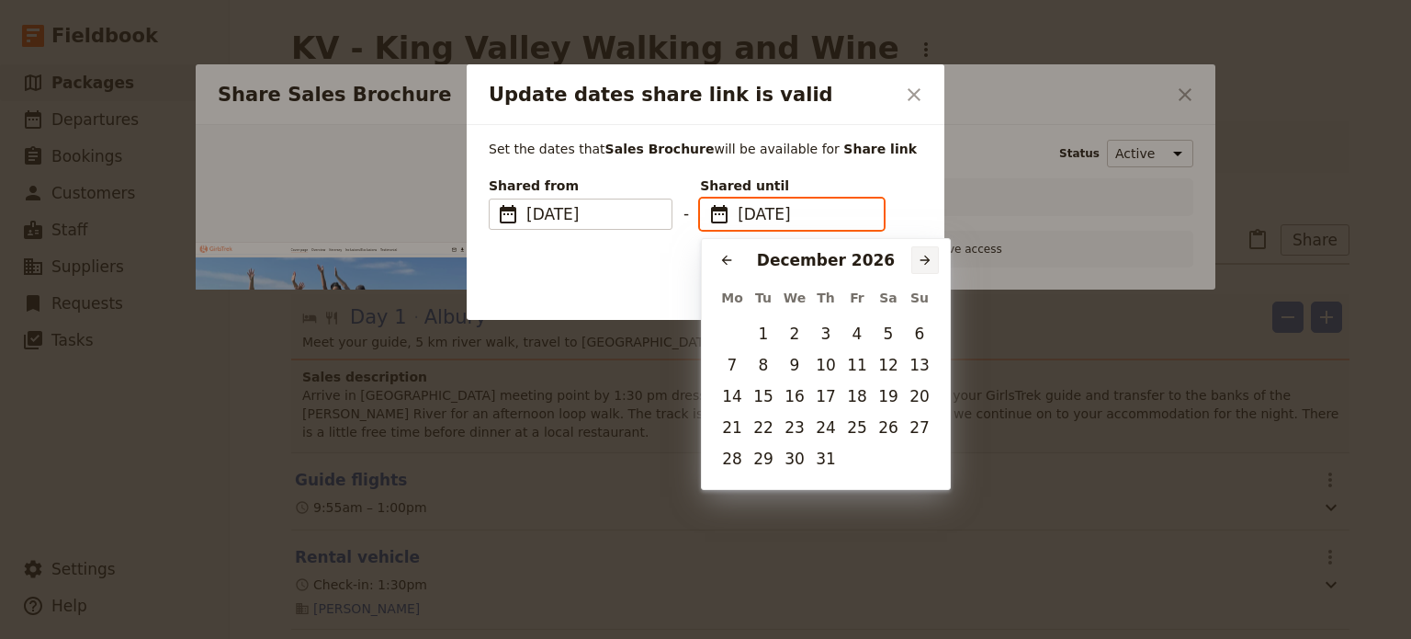
click at [919, 259] on icon "Next month" at bounding box center [925, 260] width 15 height 15
click at [720, 263] on icon "Previous month" at bounding box center [726, 260] width 15 height 15
click at [822, 458] on button "31" at bounding box center [826, 459] width 28 height 28
type input "[DATE]"
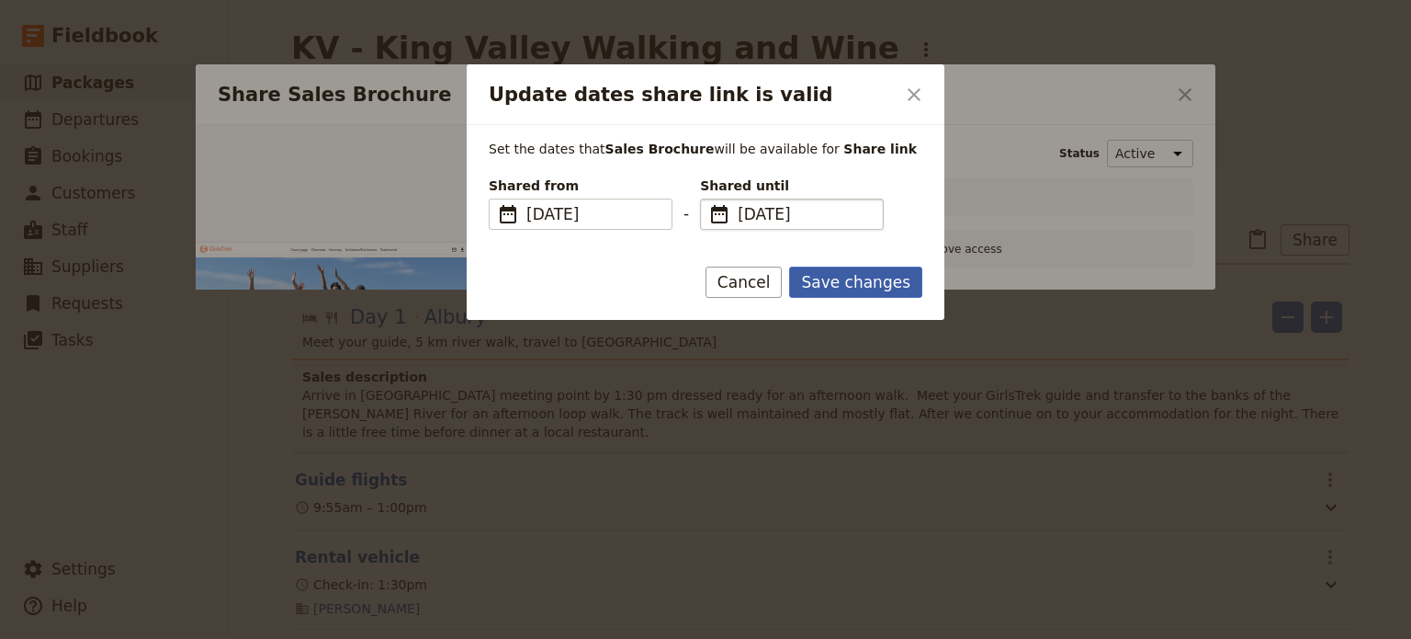
click at [896, 284] on button "Save changes" at bounding box center [855, 281] width 133 height 31
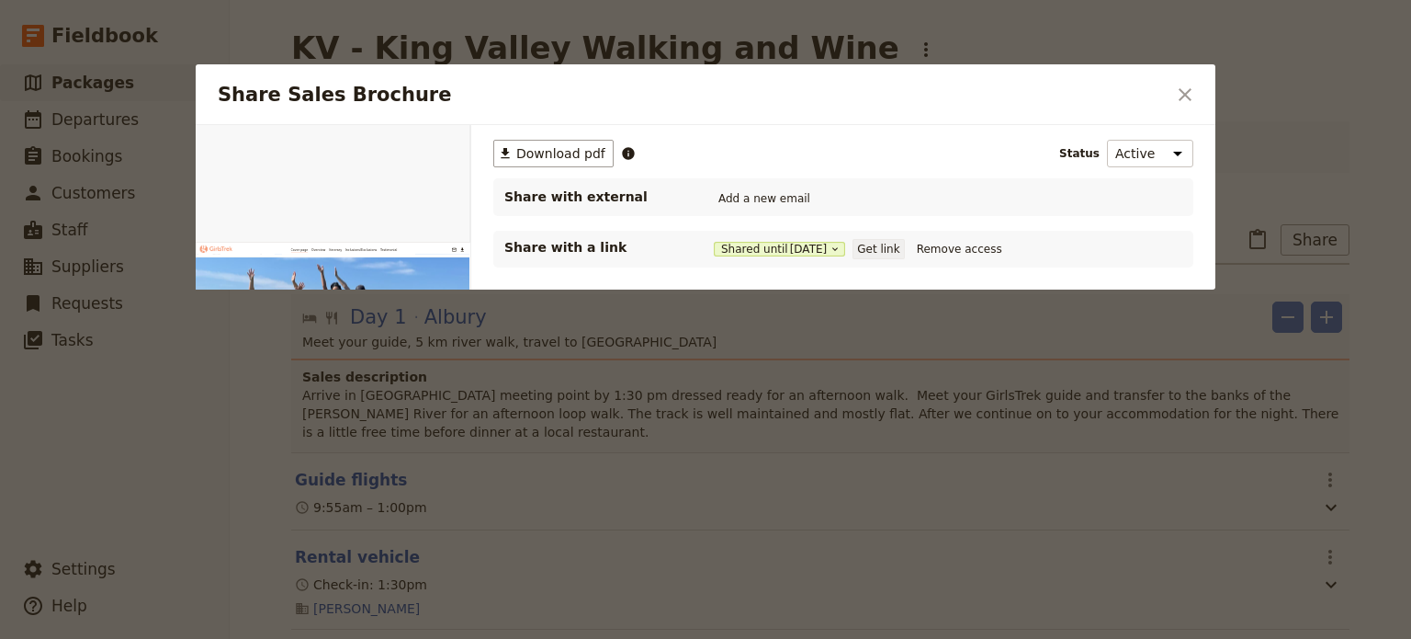
click at [889, 250] on button "Get link" at bounding box center [878, 249] width 51 height 20
click at [1176, 89] on icon "Close dialog" at bounding box center [1185, 95] width 22 height 22
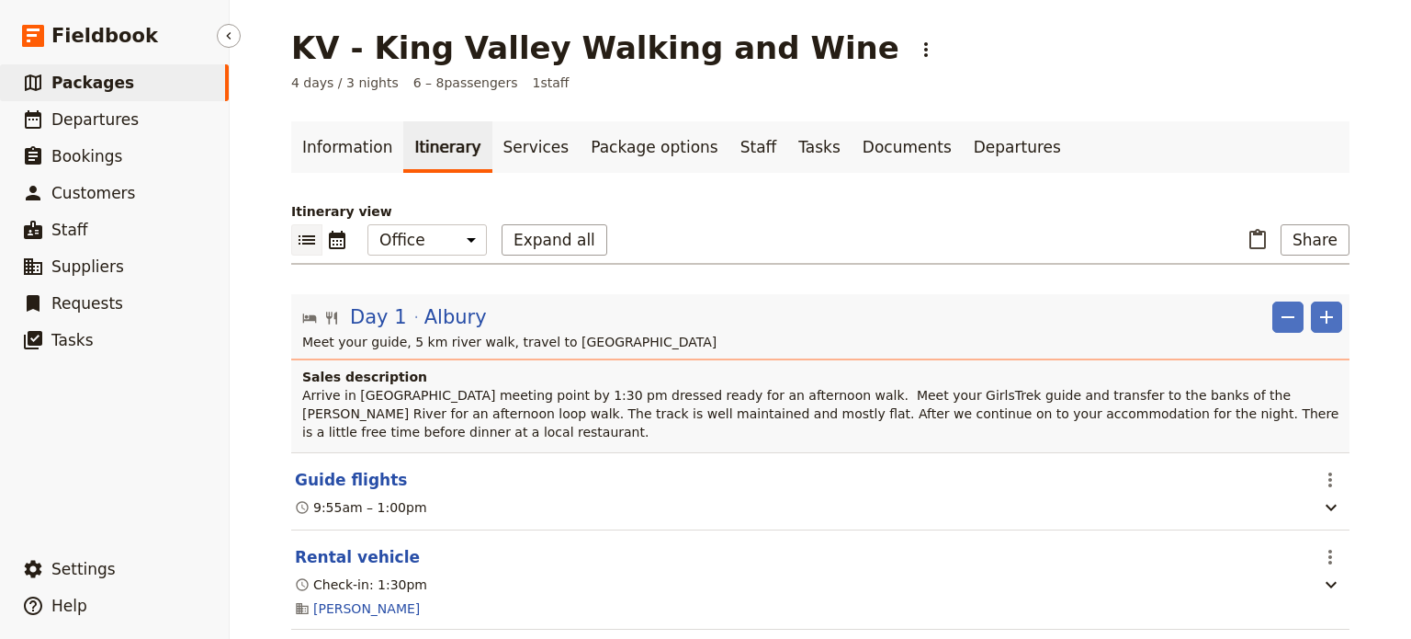
click at [72, 74] on span "Packages" at bounding box center [92, 83] width 83 height 18
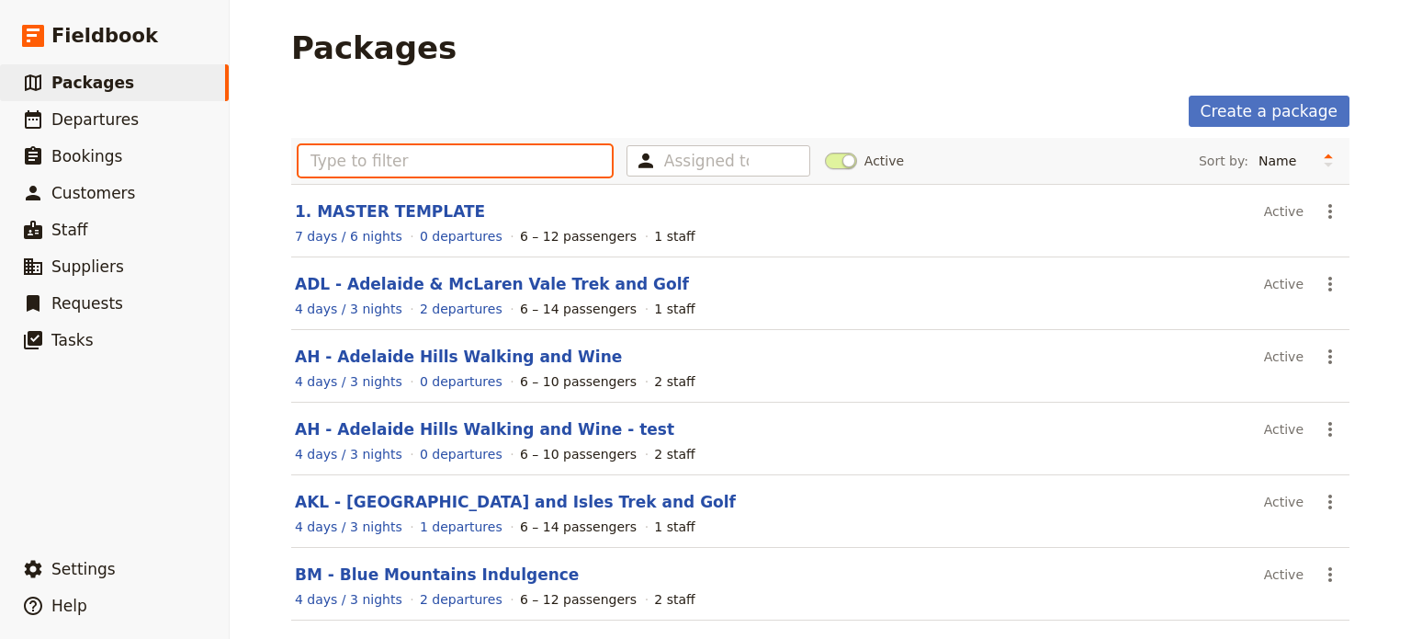
click at [408, 156] on input "text" at bounding box center [455, 160] width 313 height 31
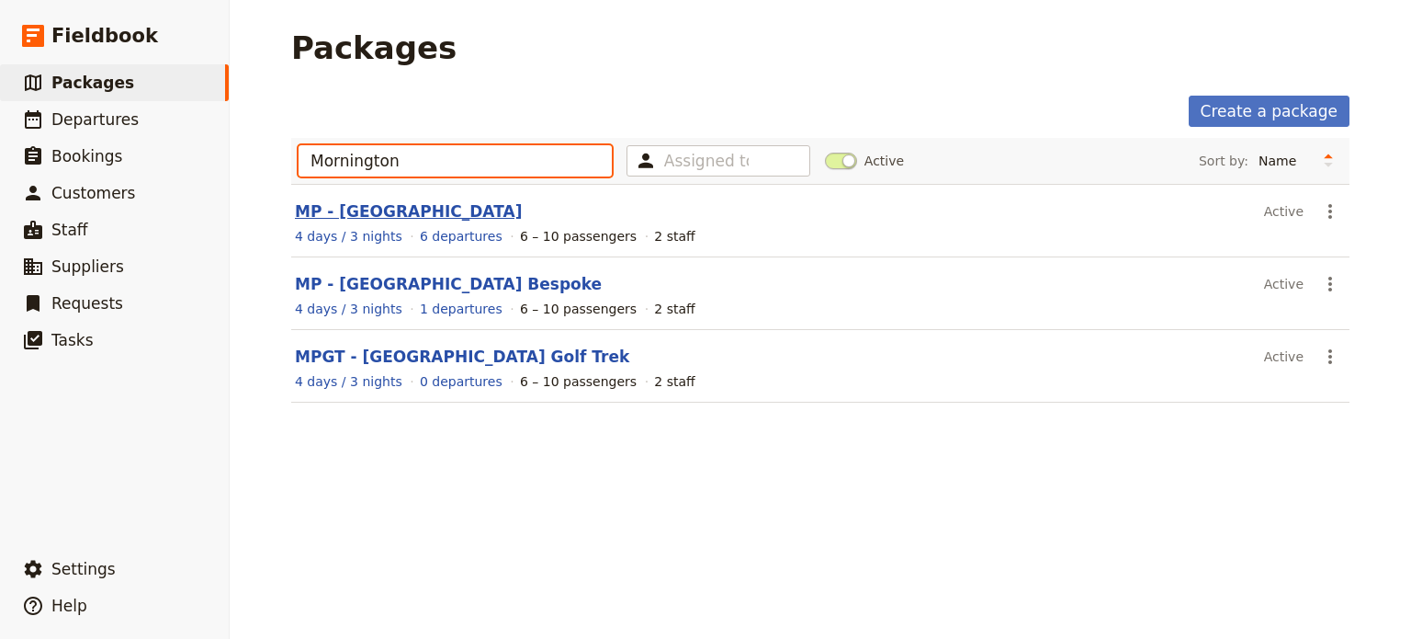
type input "Mornington"
click at [467, 212] on link "MP - [GEOGRAPHIC_DATA]" at bounding box center [408, 211] width 227 height 18
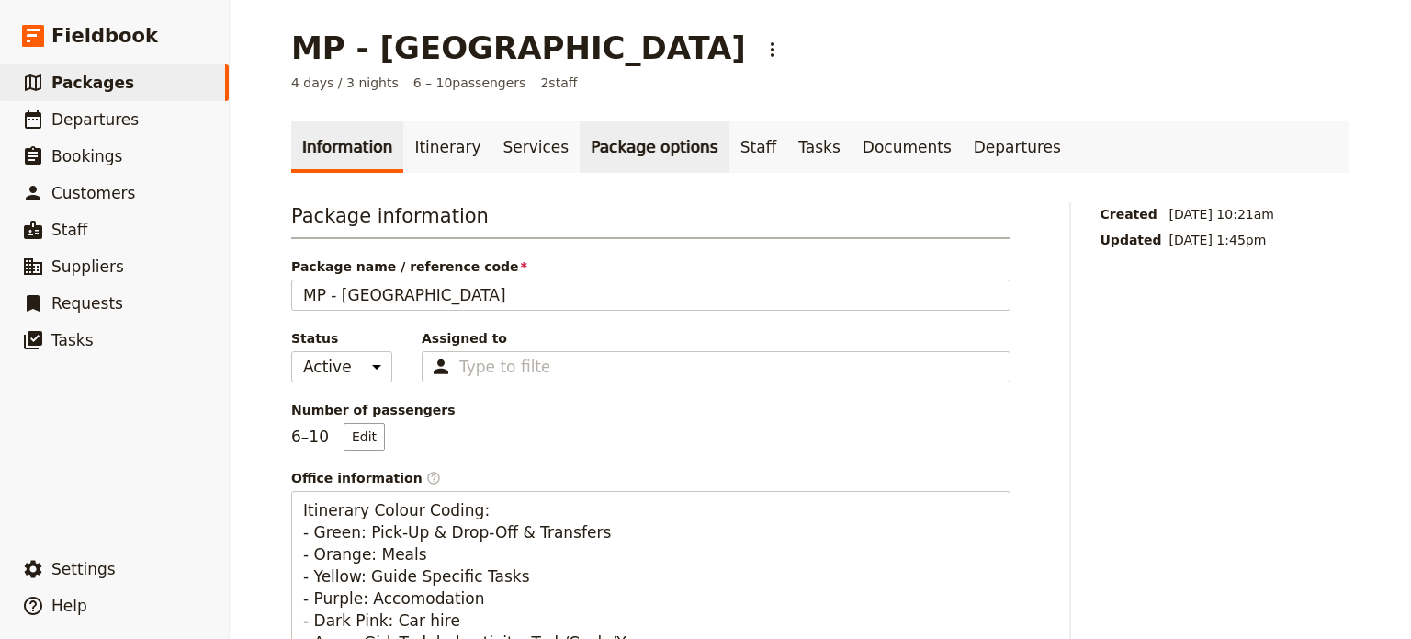
drag, startPoint x: 428, startPoint y: 152, endPoint x: 563, endPoint y: 172, distance: 136.6
click at [428, 152] on link "Itinerary" at bounding box center [447, 146] width 88 height 51
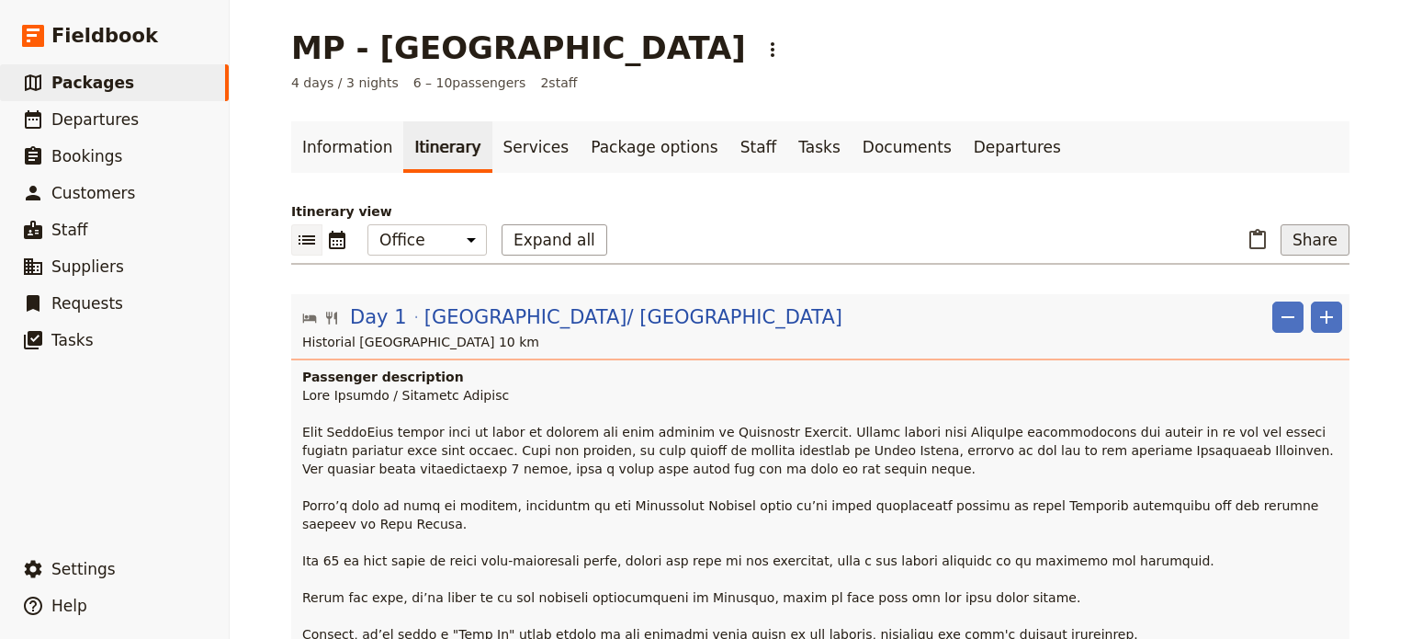
click at [1312, 235] on button "Share" at bounding box center [1315, 239] width 69 height 31
click at [1303, 334] on span "Sales Brochure" at bounding box center [1254, 331] width 96 height 18
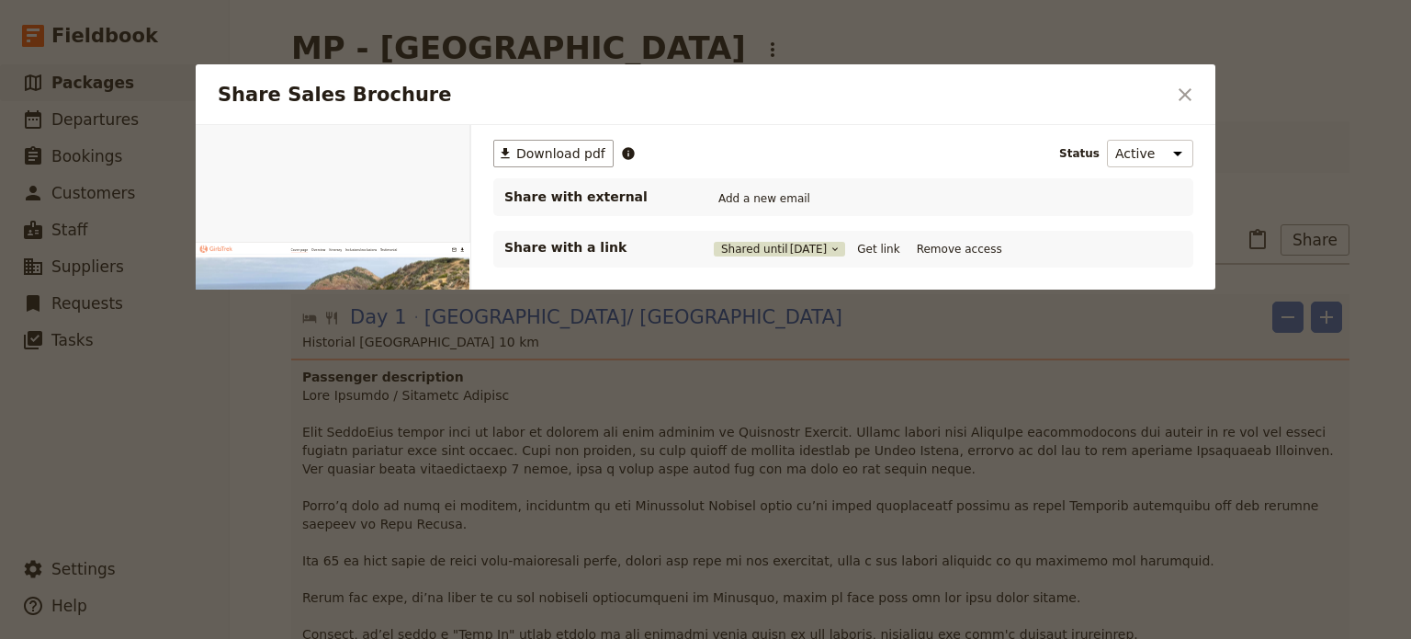
click at [799, 245] on span "[DATE]" at bounding box center [809, 249] width 38 height 15
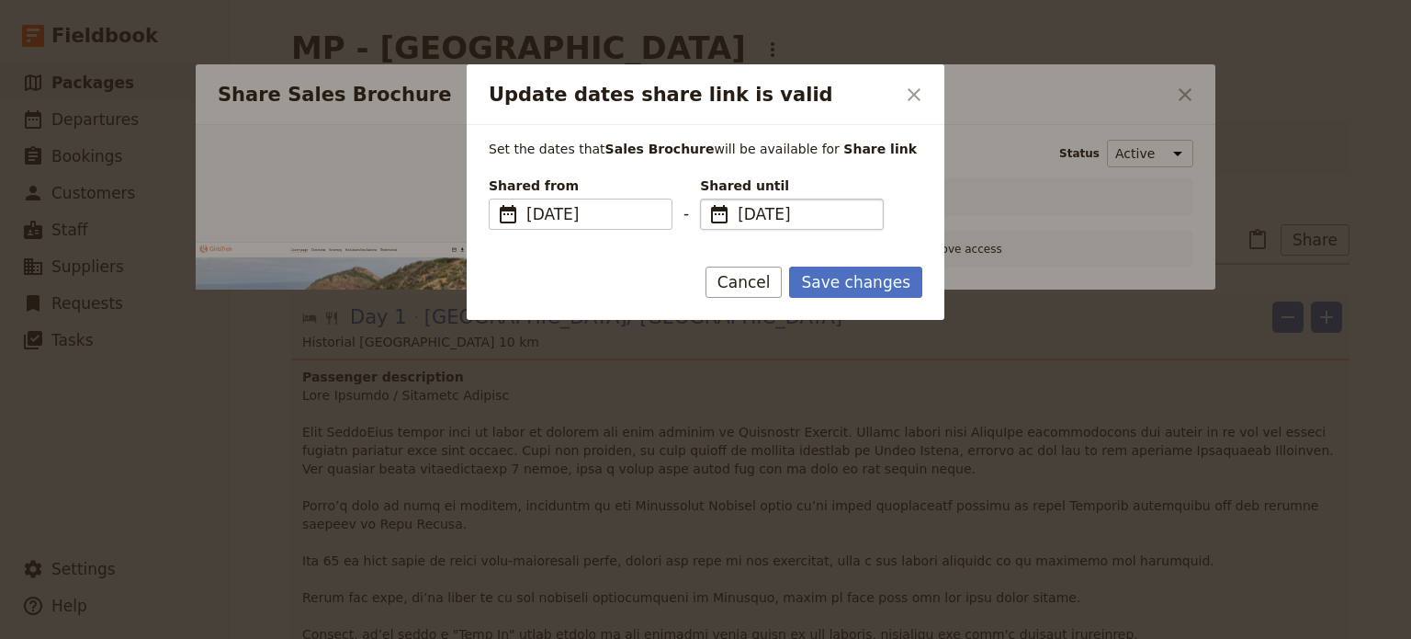
click at [807, 226] on fieldset "​ [DATE] [DATE]" at bounding box center [792, 213] width 184 height 31
click at [708, 199] on input "[DATE]" at bounding box center [707, 198] width 1 height 1
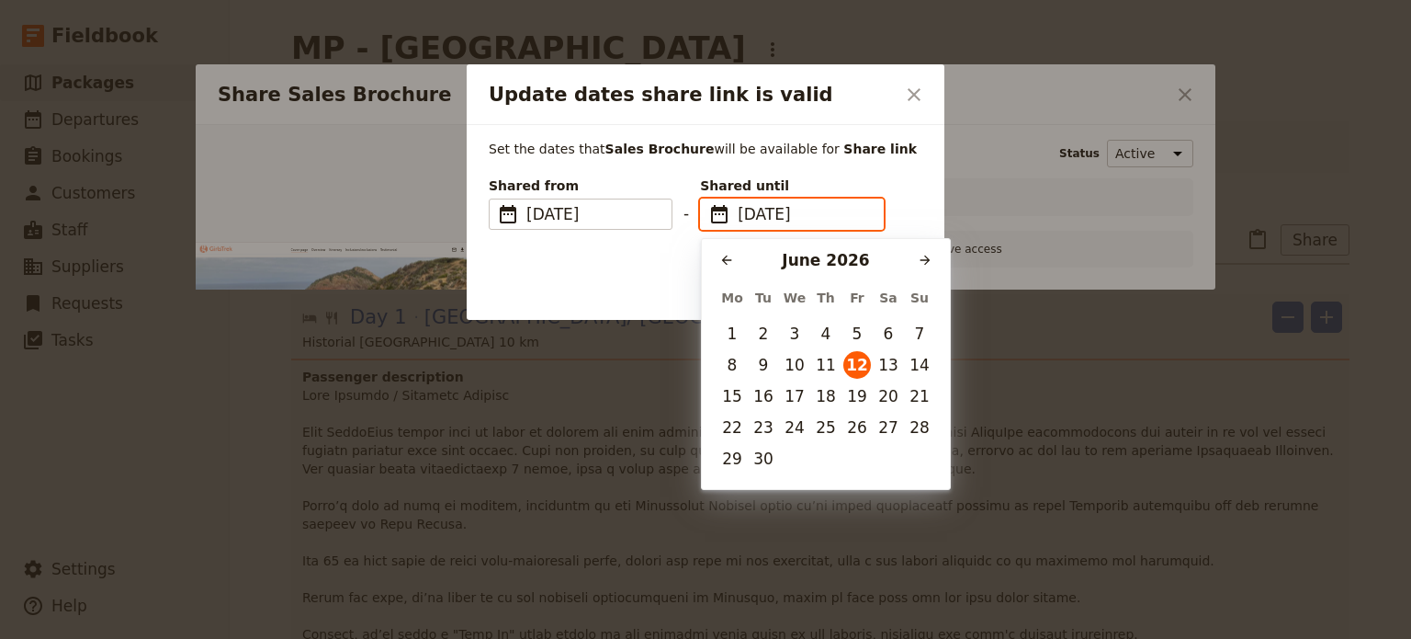
click at [907, 259] on div "[DATE]" at bounding box center [826, 260] width 171 height 22
click at [921, 260] on icon "Next month" at bounding box center [926, 260] width 10 height 10
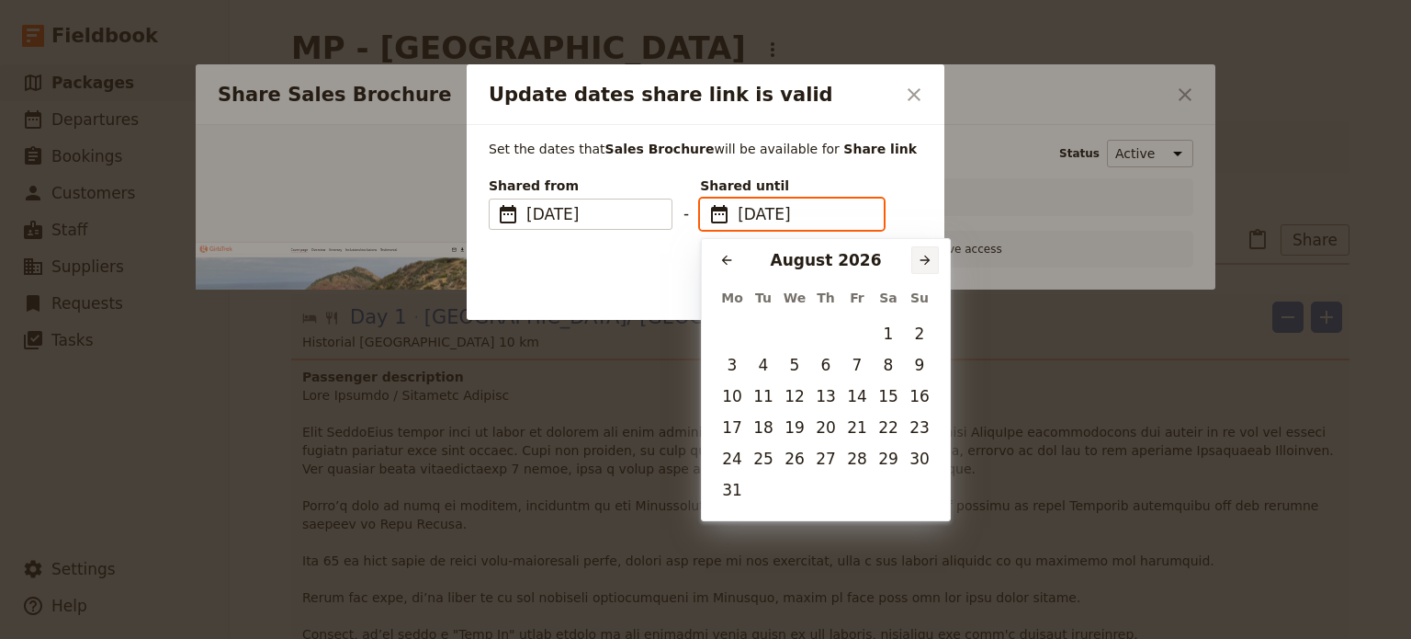
click at [921, 260] on icon "Next month" at bounding box center [926, 260] width 10 height 10
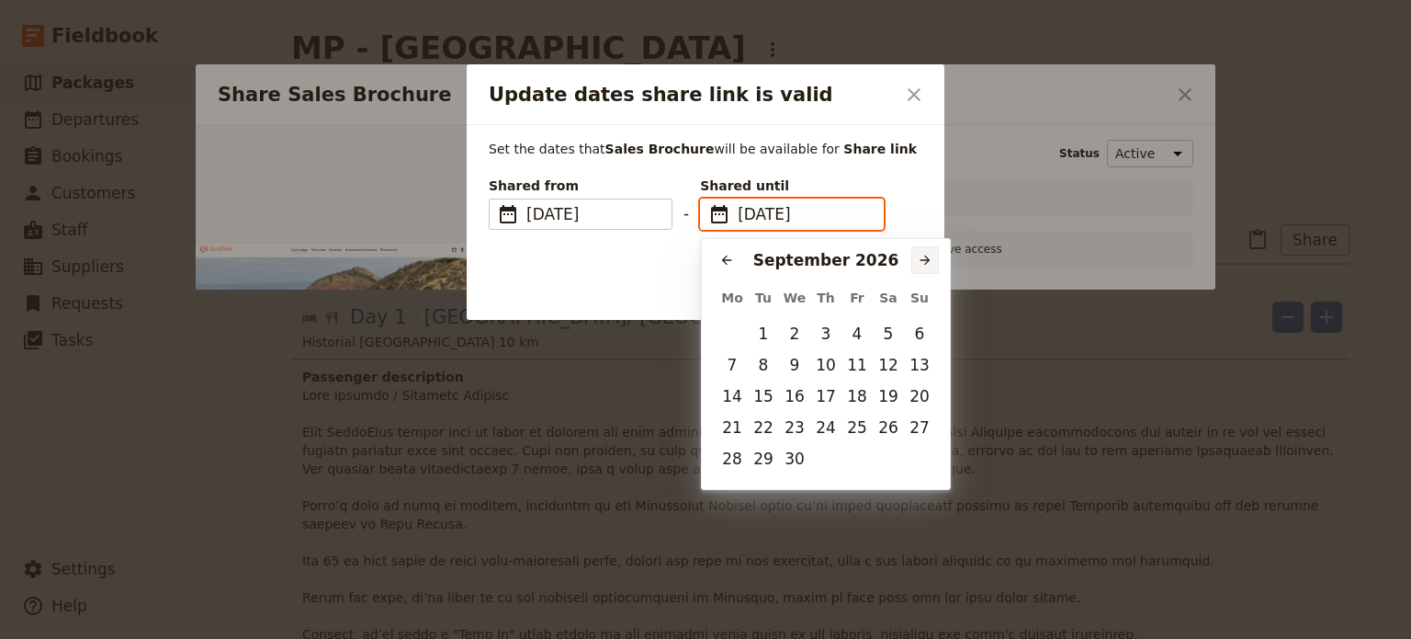
click at [921, 260] on icon "Next month" at bounding box center [926, 260] width 10 height 10
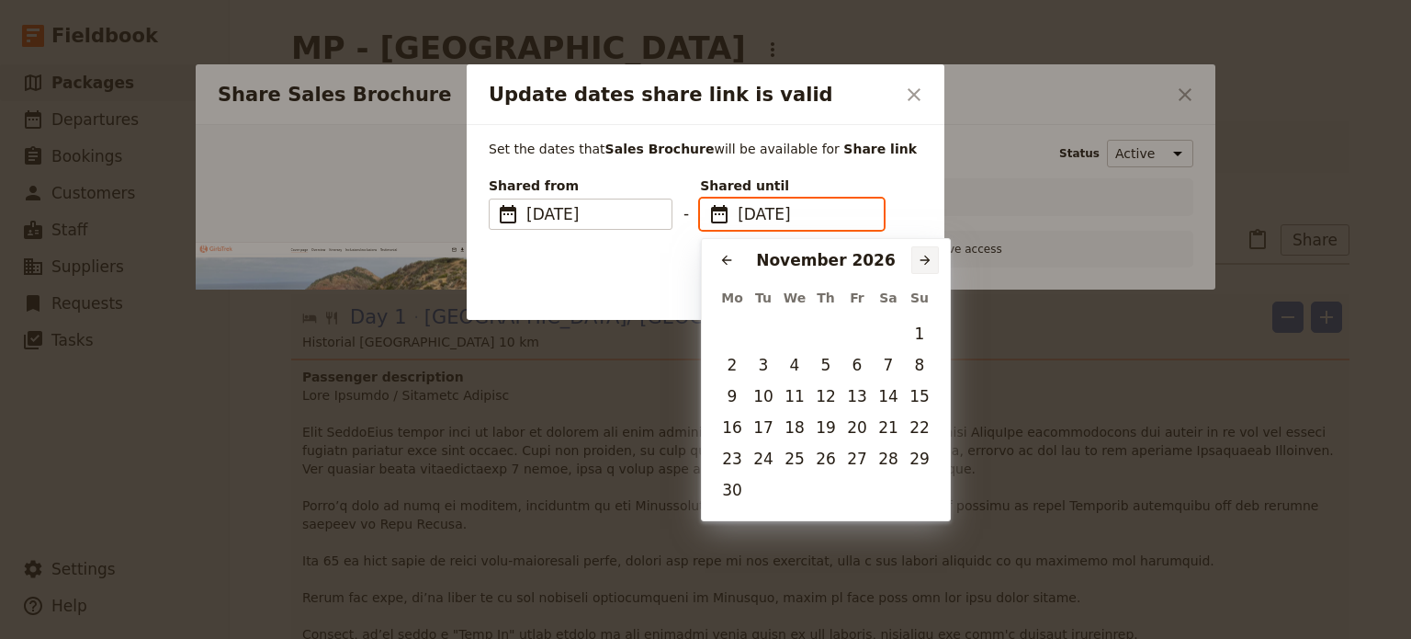
click at [921, 260] on icon "Next month" at bounding box center [926, 260] width 10 height 10
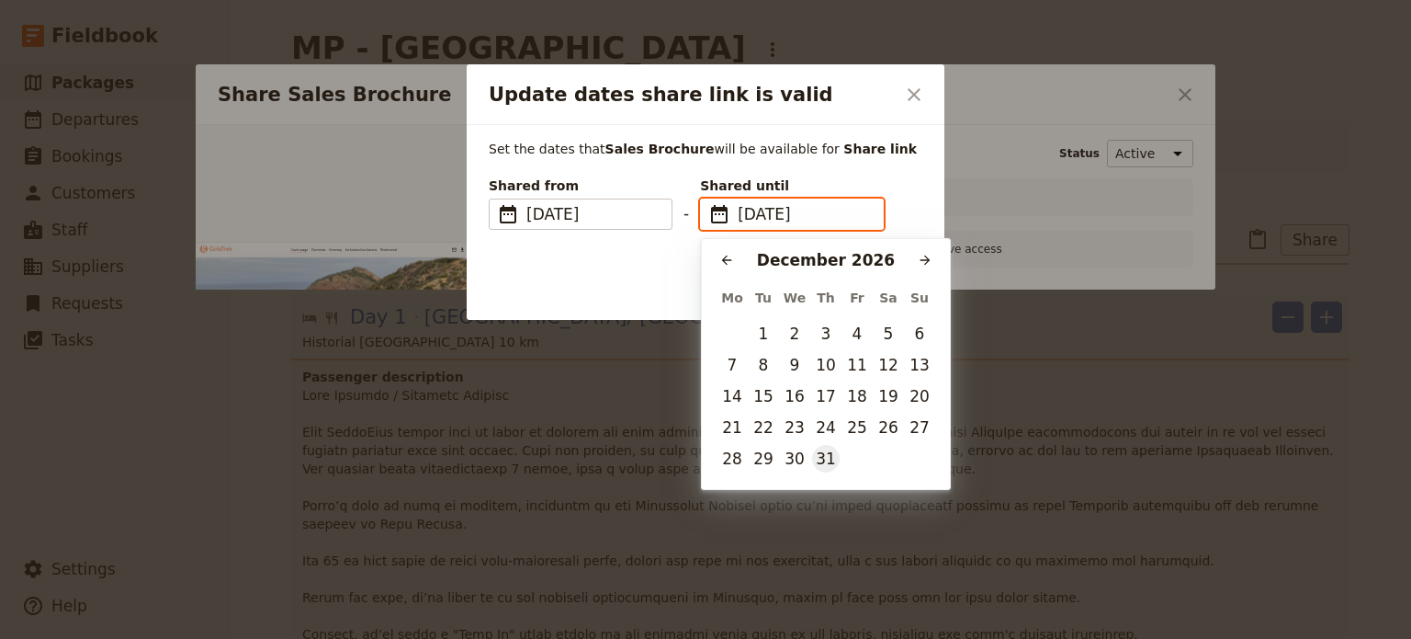
click at [821, 458] on button "31" at bounding box center [826, 459] width 28 height 28
type input "[DATE]"
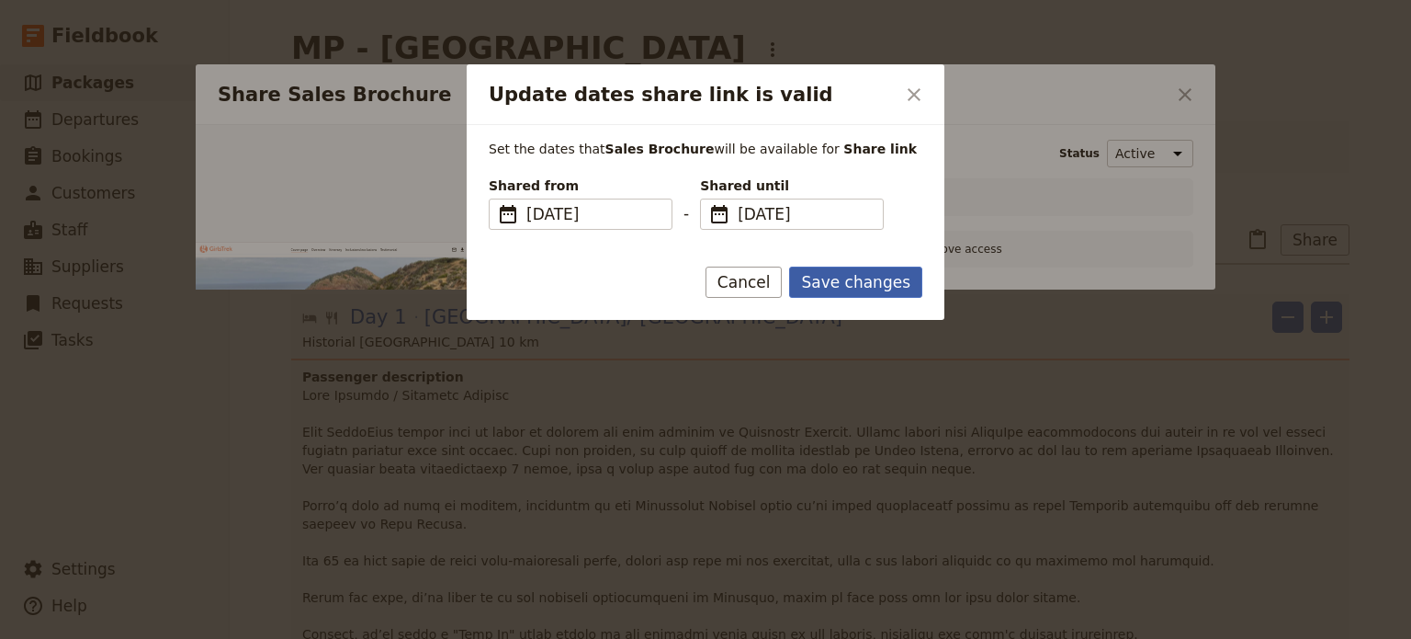
click at [863, 293] on button "Save changes" at bounding box center [855, 281] width 133 height 31
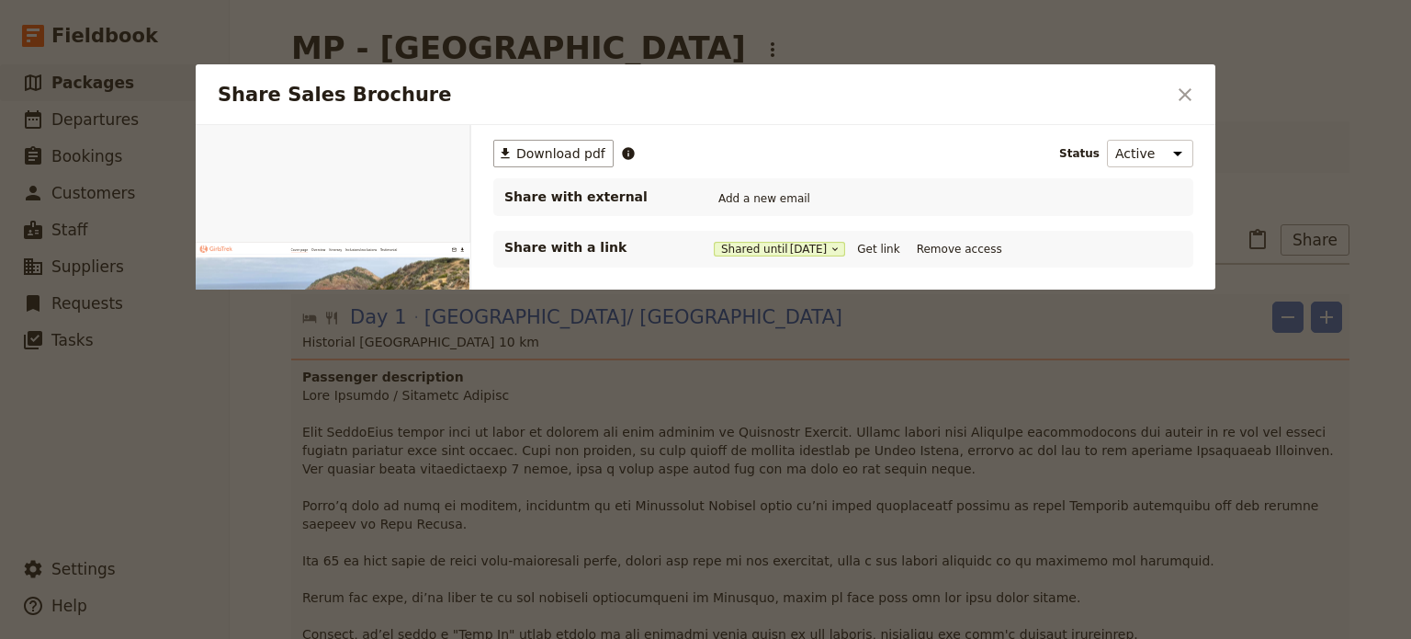
click at [1100, 376] on div "​ Download pdf Status Active Inactive Share with external Add a new email Share…" at bounding box center [843, 320] width 744 height 390
click at [893, 251] on button "Get link" at bounding box center [878, 249] width 51 height 20
click at [791, 477] on div "​ Download pdf Status Active Inactive Share with external Add a new email Share…" at bounding box center [843, 320] width 744 height 390
click at [1166, 87] on div "Share Sales Brochure ​" at bounding box center [706, 94] width 1020 height 61
drag, startPoint x: 1196, startPoint y: 96, endPoint x: 960, endPoint y: 25, distance: 246.5
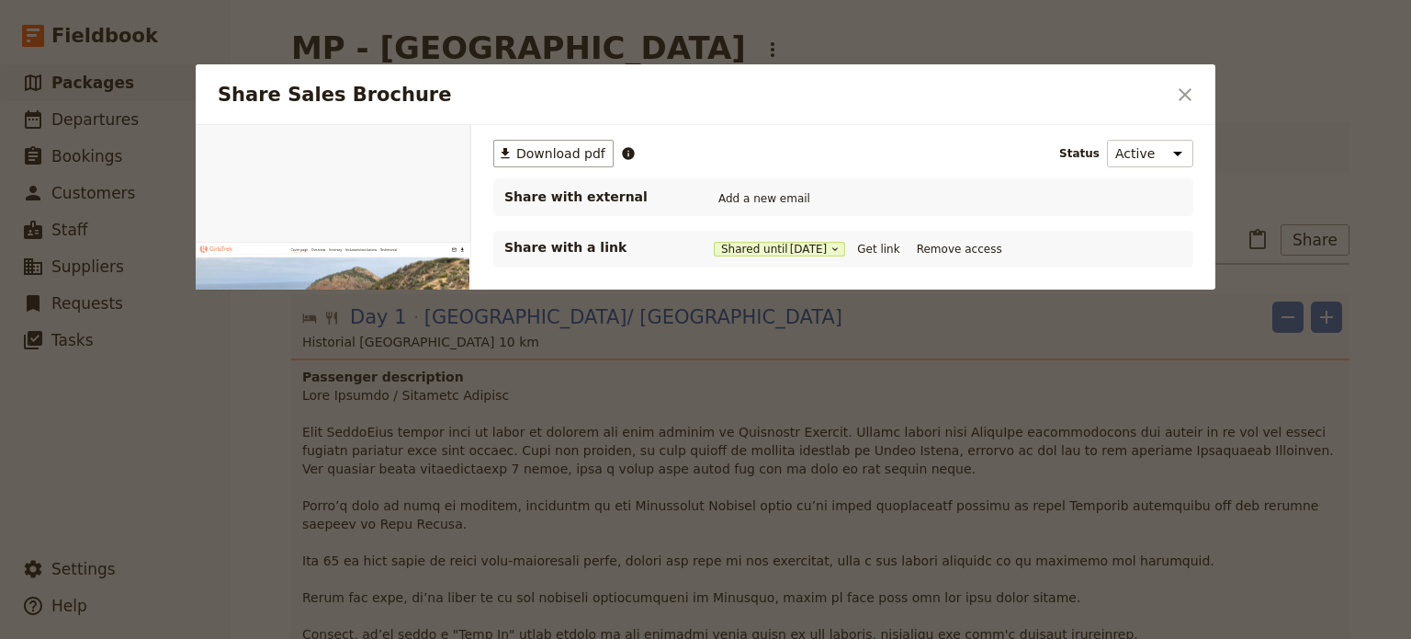
click at [1197, 96] on button "​" at bounding box center [1185, 94] width 31 height 31
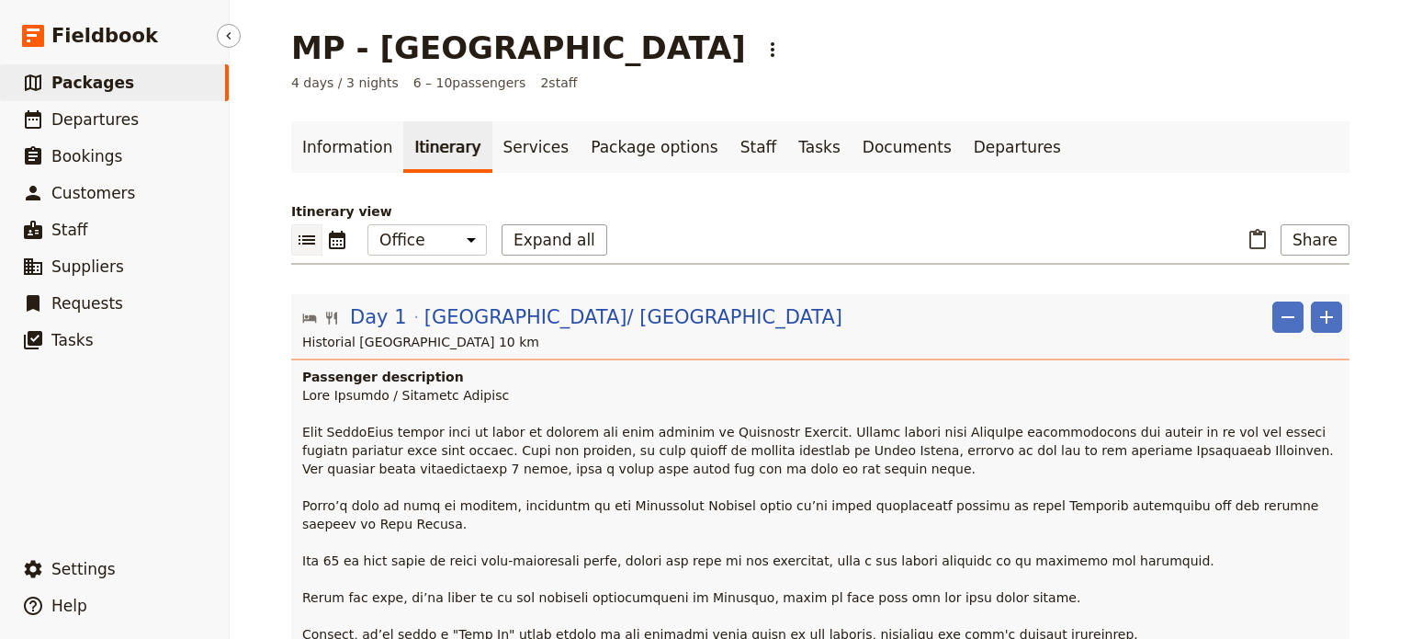
click at [124, 71] on link "​ Packages" at bounding box center [114, 82] width 229 height 37
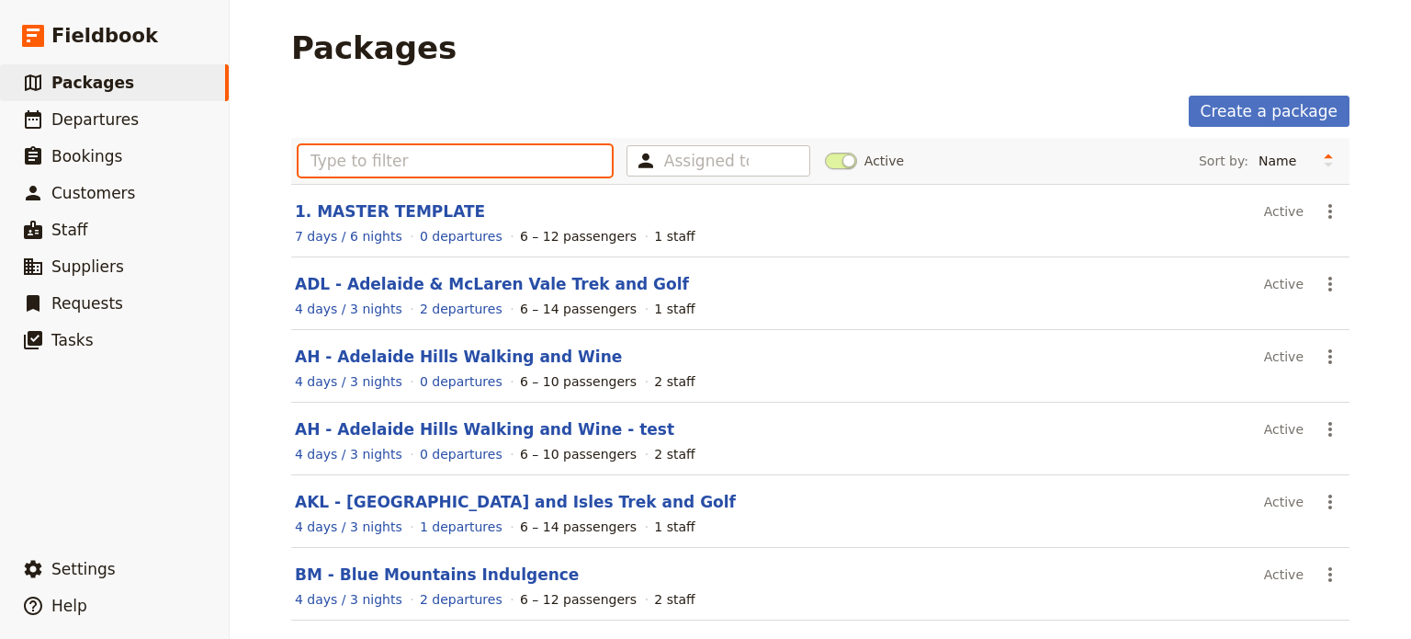
click at [419, 158] on input "text" at bounding box center [455, 160] width 313 height 31
type input "p"
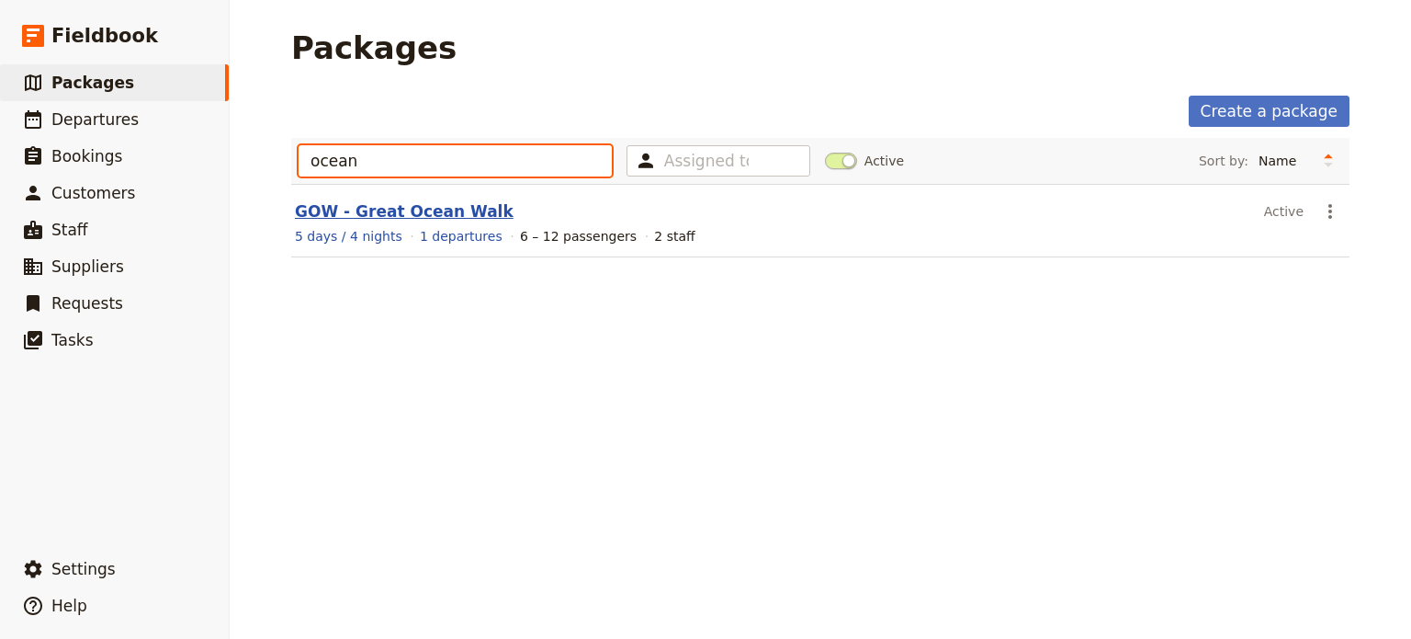
type input "ocean"
click at [453, 214] on link "GOW - Great Ocean Walk" at bounding box center [404, 211] width 219 height 18
